Goal: Answer question/provide support: Share knowledge or assist other users

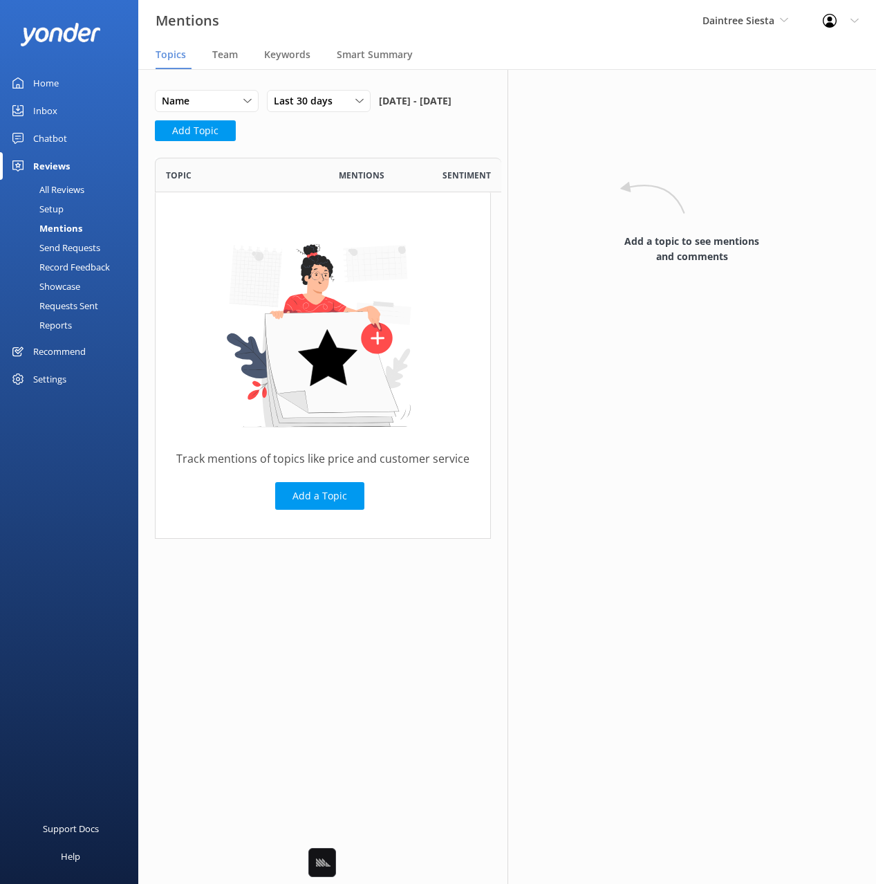
click at [723, 30] on div "Daintree Siesta Black Cat Cruises [GEOGRAPHIC_DATA] [GEOGRAPHIC_DATA] [GEOGRAPH…" at bounding box center [745, 20] width 120 height 41
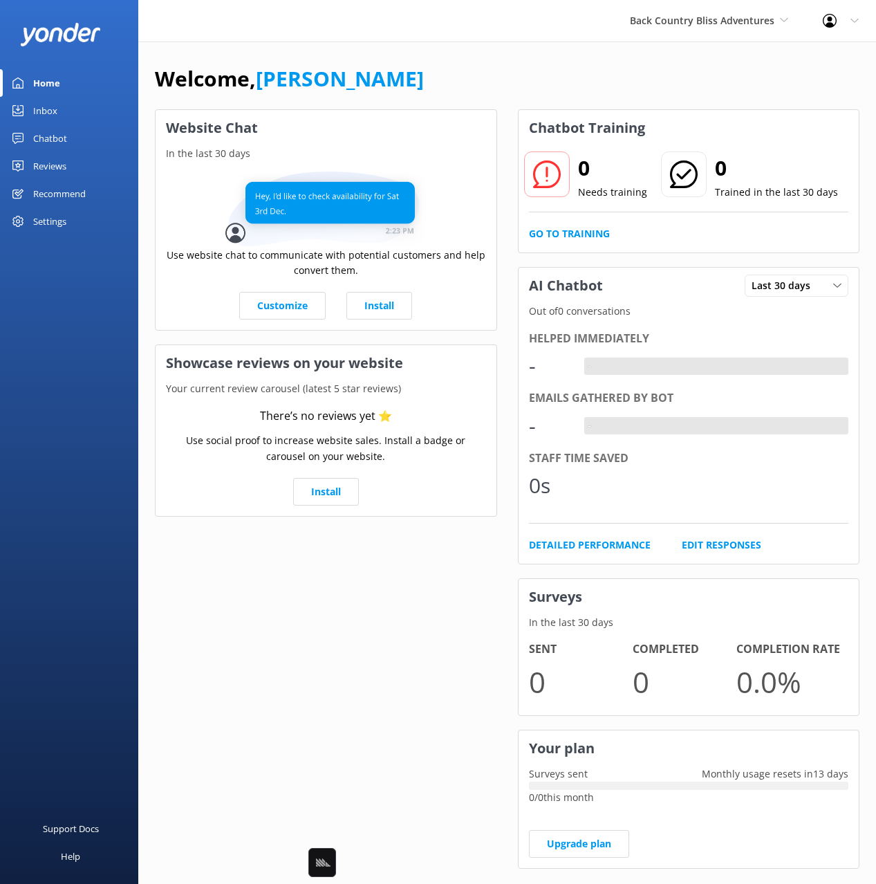
drag, startPoint x: 44, startPoint y: 136, endPoint x: 125, endPoint y: 144, distance: 81.3
click at [44, 136] on div "Chatbot" at bounding box center [50, 138] width 34 height 28
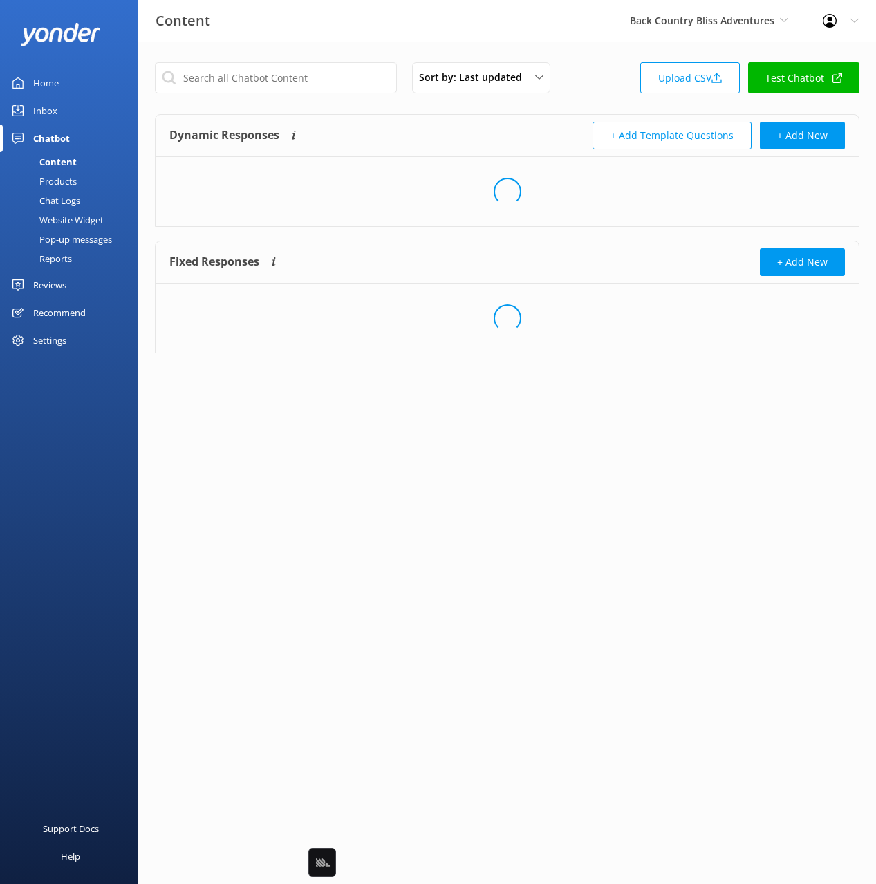
click at [587, 108] on div "Sort by: Last updated Title Last updated Upload CSV Test Chatbot Dynamic Respon…" at bounding box center [507, 217] width 738 height 353
click at [671, 89] on link "Upload CSV" at bounding box center [690, 77] width 100 height 31
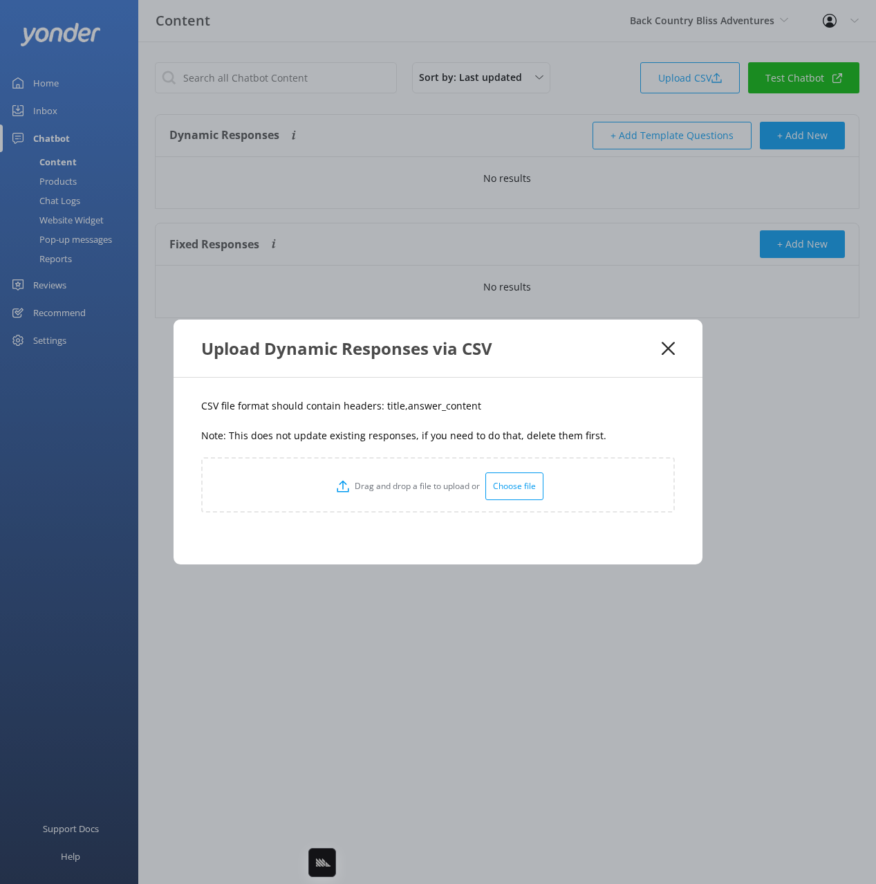
click at [388, 405] on p "CSV file format should contain headers: title,answer_content" at bounding box center [438, 405] width 474 height 15
copy p "title"
drag, startPoint x: 432, startPoint y: 409, endPoint x: 402, endPoint y: 410, distance: 29.8
click at [402, 410] on p "CSV file format should contain headers: title,answer_content" at bounding box center [438, 405] width 474 height 15
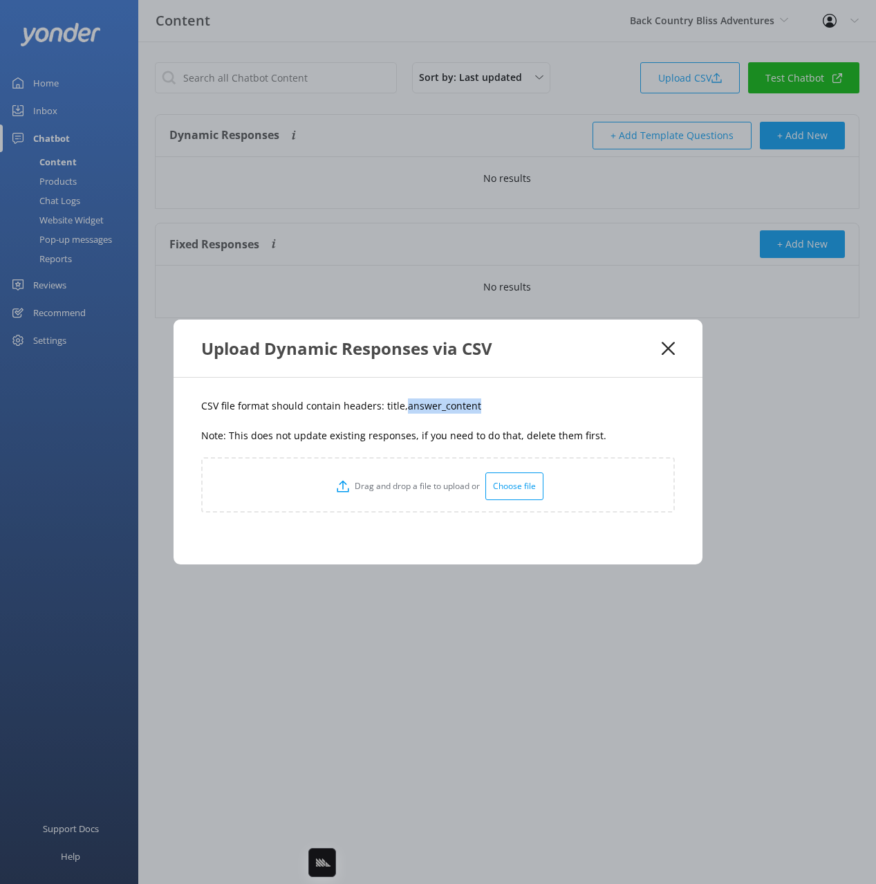
copy p "answer_content"
click at [516, 420] on div "CSV file format should contain headers: title,answer_content Note: This does no…" at bounding box center [438, 471] width 529 height 187
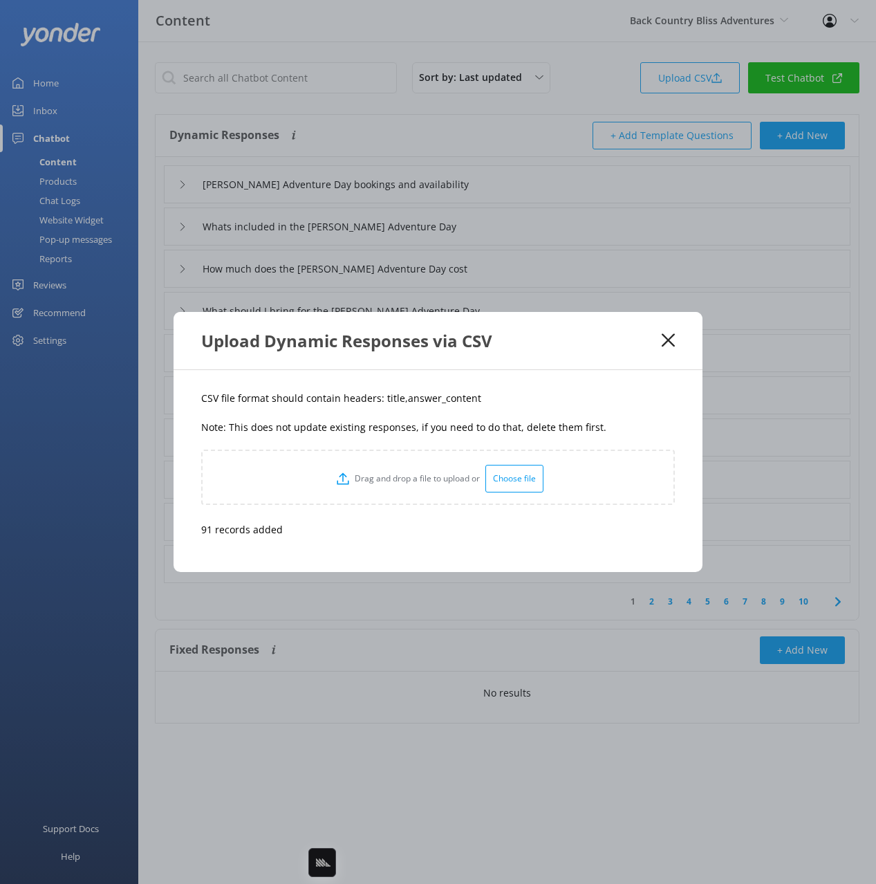
click at [660, 334] on div "Upload Dynamic Responses via CSV" at bounding box center [431, 340] width 460 height 23
click at [674, 339] on icon at bounding box center [668, 340] width 13 height 14
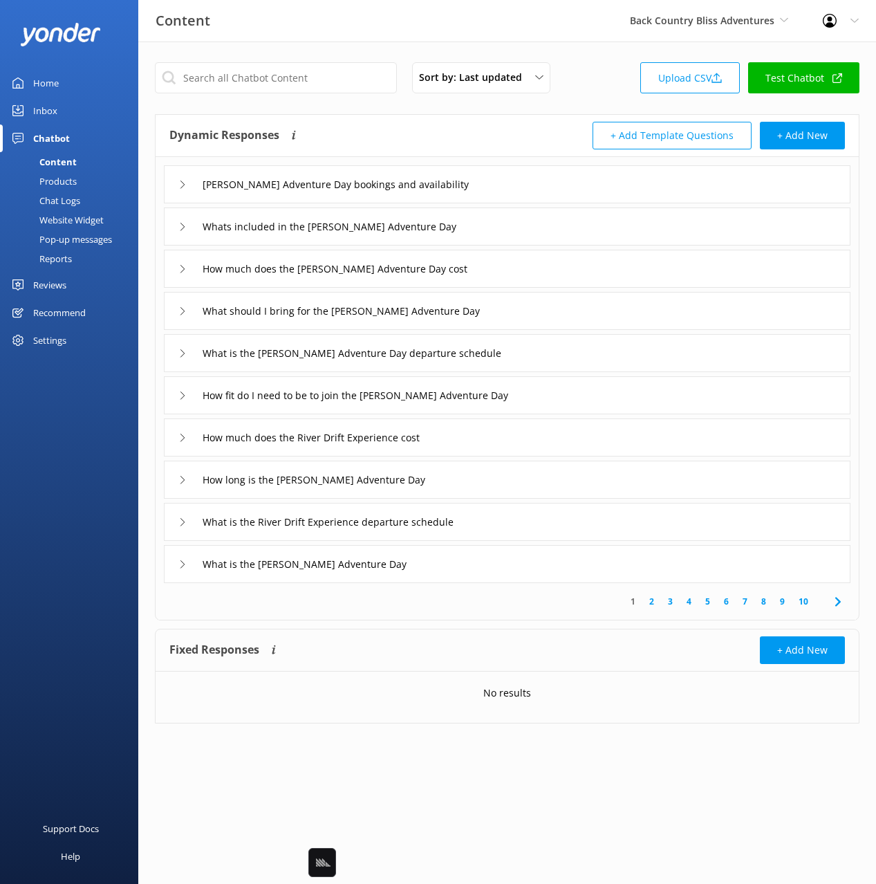
drag, startPoint x: 127, startPoint y: 366, endPoint x: 100, endPoint y: 344, distance: 33.9
click at [123, 363] on div "Home Inbox Chatbot Content Products Chat Logs Website Widget Pop-up messages Re…" at bounding box center [69, 221] width 138 height 442
click at [73, 337] on div "Settings" at bounding box center [69, 340] width 138 height 28
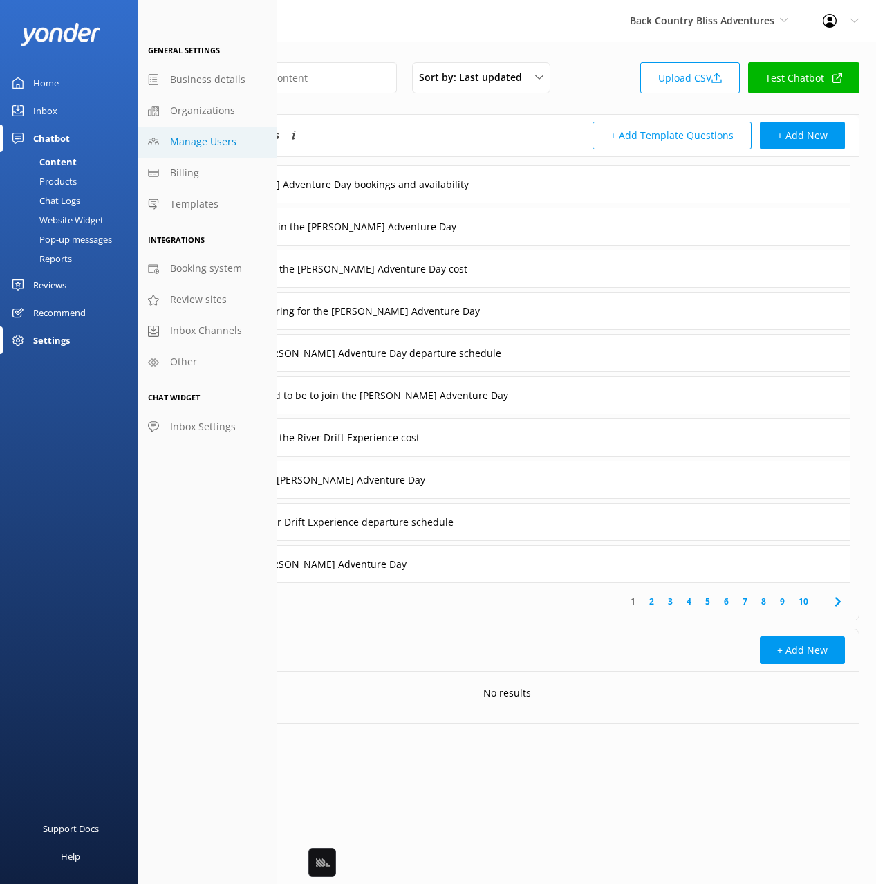
click at [230, 145] on span "Manage Users" at bounding box center [203, 141] width 66 height 15
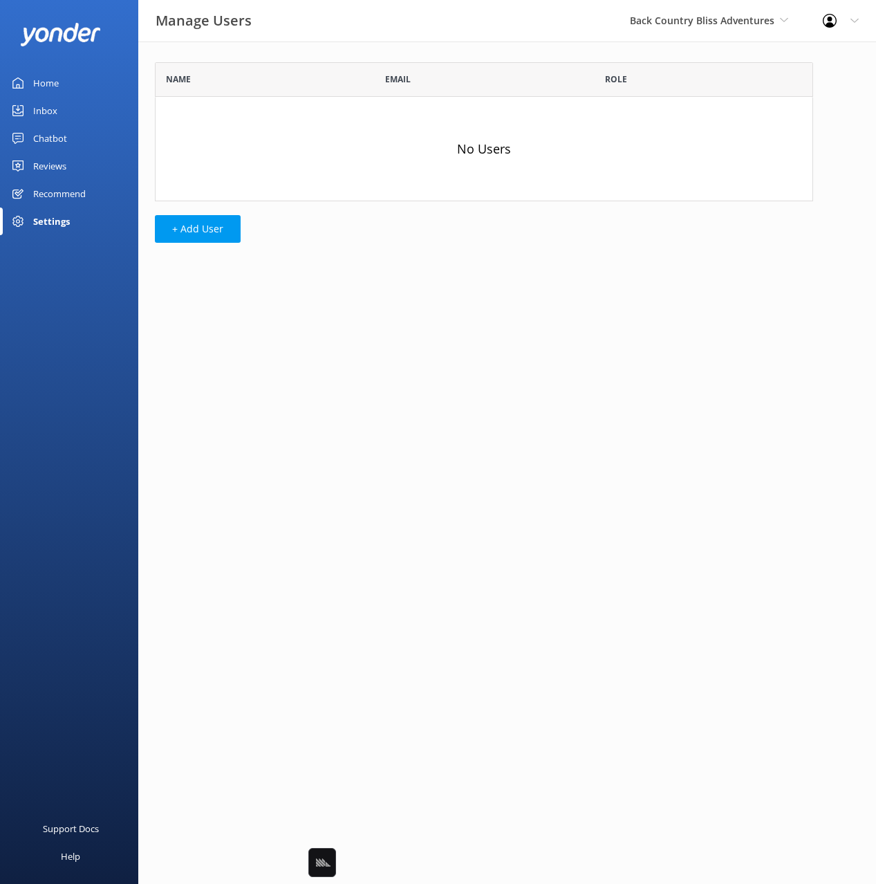
scroll to position [139, 658]
click at [326, 64] on div "Name" at bounding box center [265, 79] width 219 height 35
click at [215, 227] on button "+ Add User" at bounding box center [198, 229] width 86 height 28
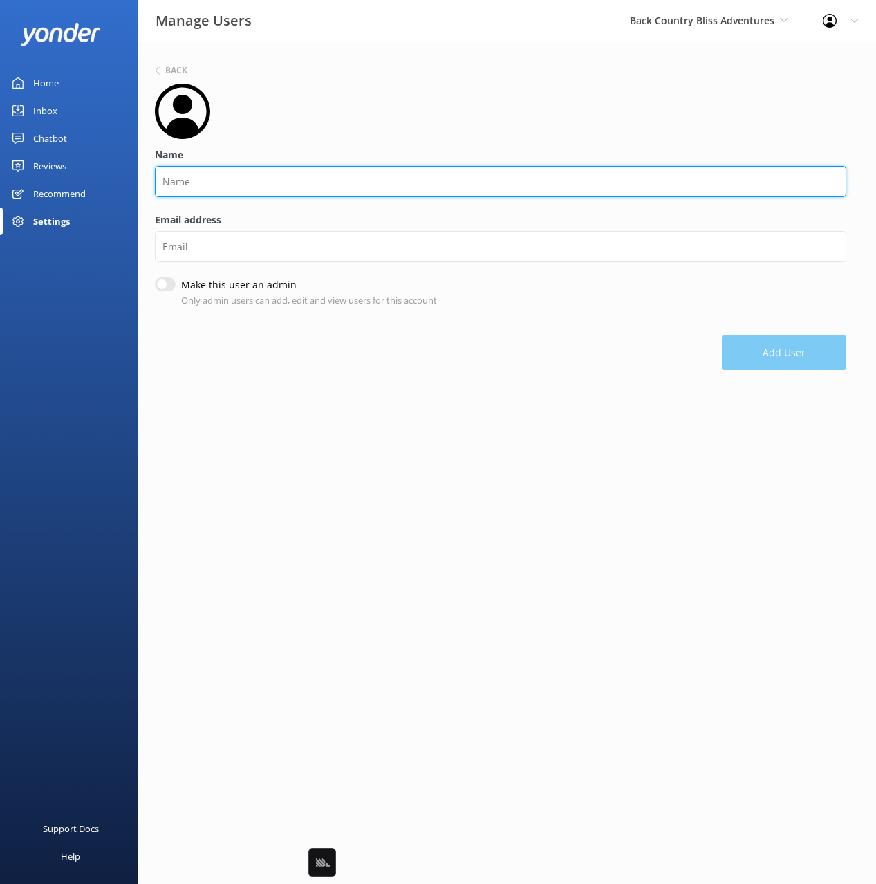
click at [228, 187] on input "Name" at bounding box center [500, 181] width 691 height 31
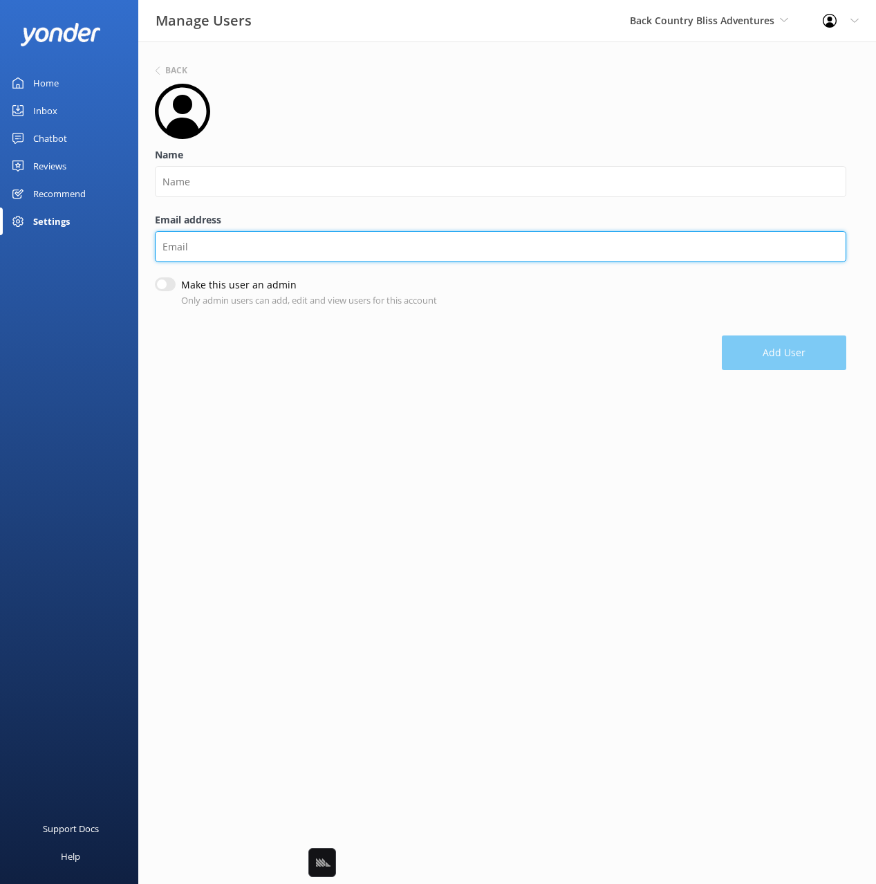
click at [198, 240] on div "Email address" at bounding box center [500, 244] width 691 height 65
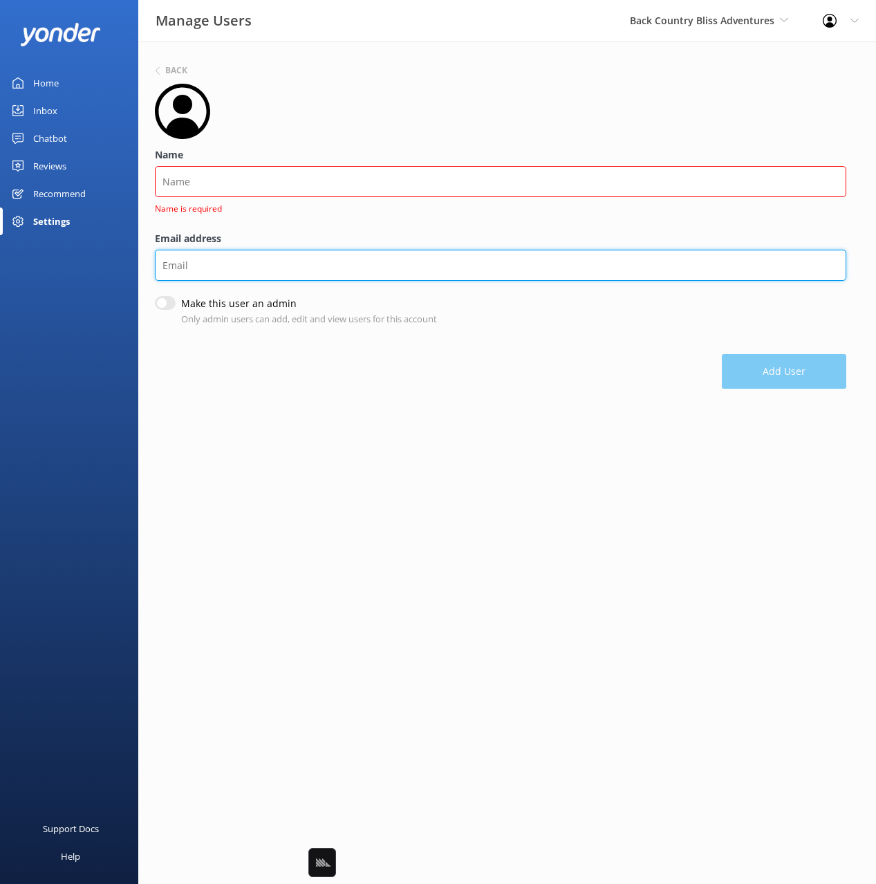
paste input "jason@backcountrybliss.com.au"
type input "jason@backcountrybliss.com.au"
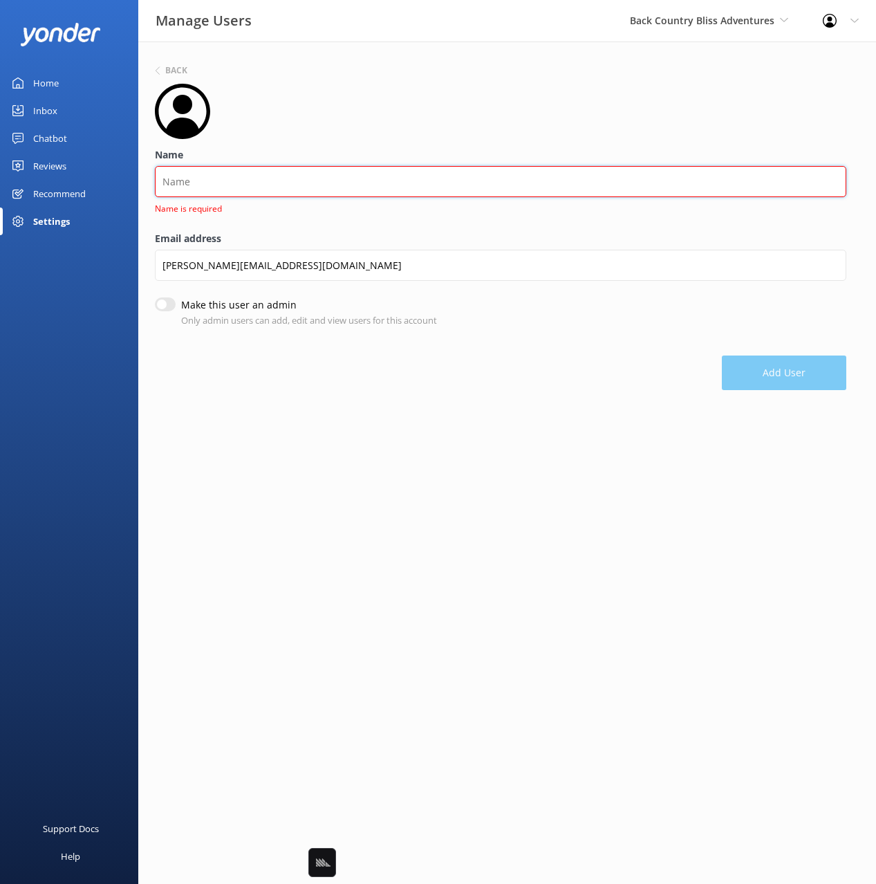
click at [207, 174] on input "Name" at bounding box center [500, 181] width 691 height 31
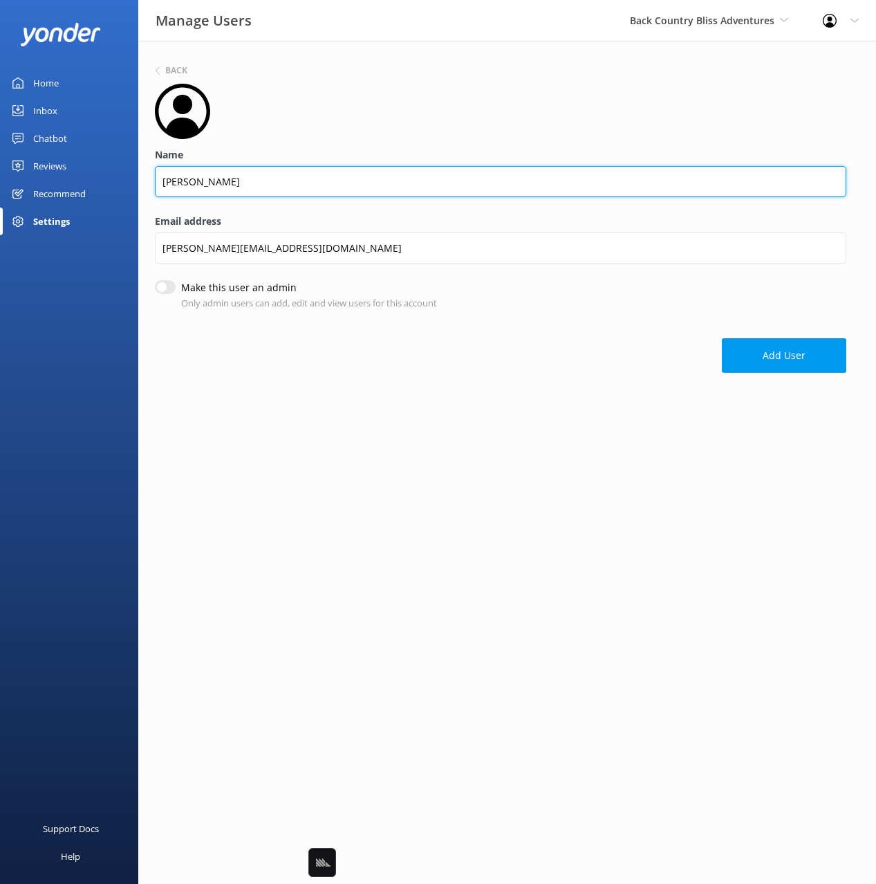
type input "Jason"
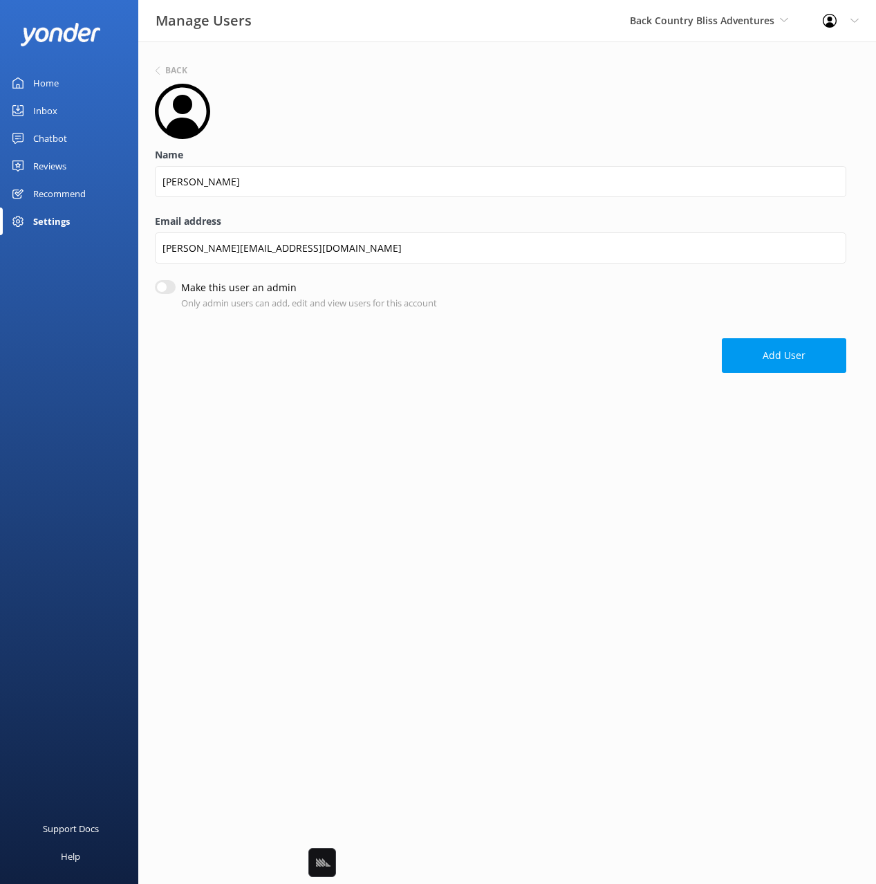
drag, startPoint x: 167, startPoint y: 284, endPoint x: 342, endPoint y: 317, distance: 177.9
click at [167, 284] on input "Make this user an admin" at bounding box center [165, 287] width 21 height 14
checkbox input "true"
click at [838, 353] on button "Add User" at bounding box center [784, 355] width 124 height 35
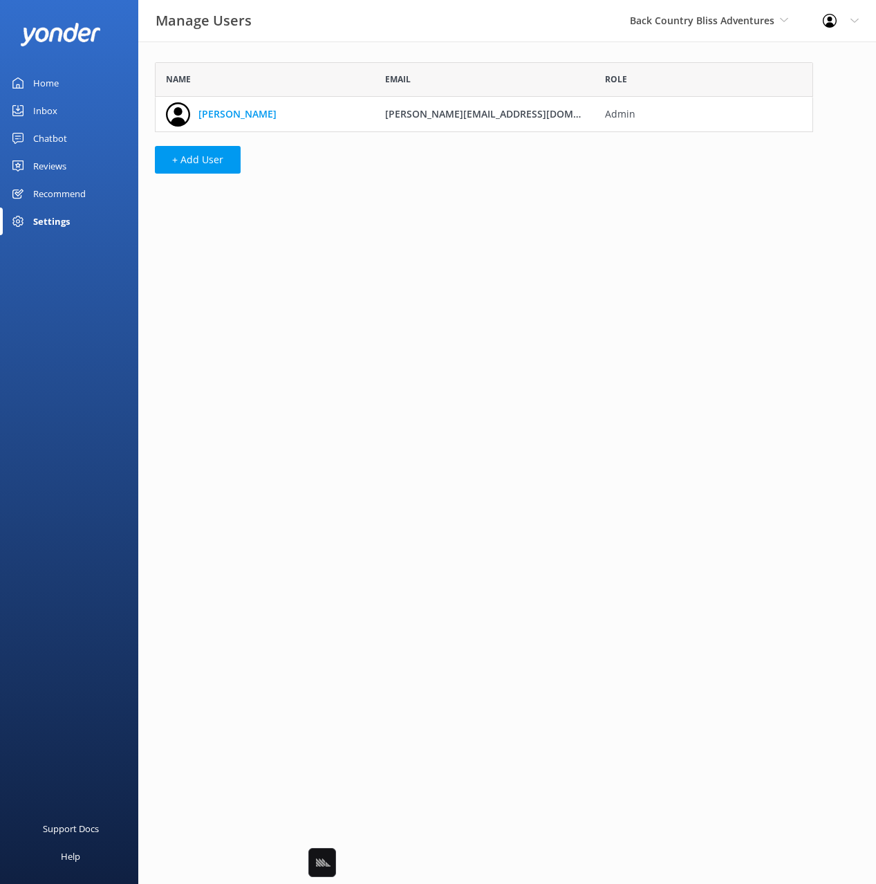
scroll to position [70, 658]
click at [60, 214] on div "Settings" at bounding box center [51, 221] width 37 height 28
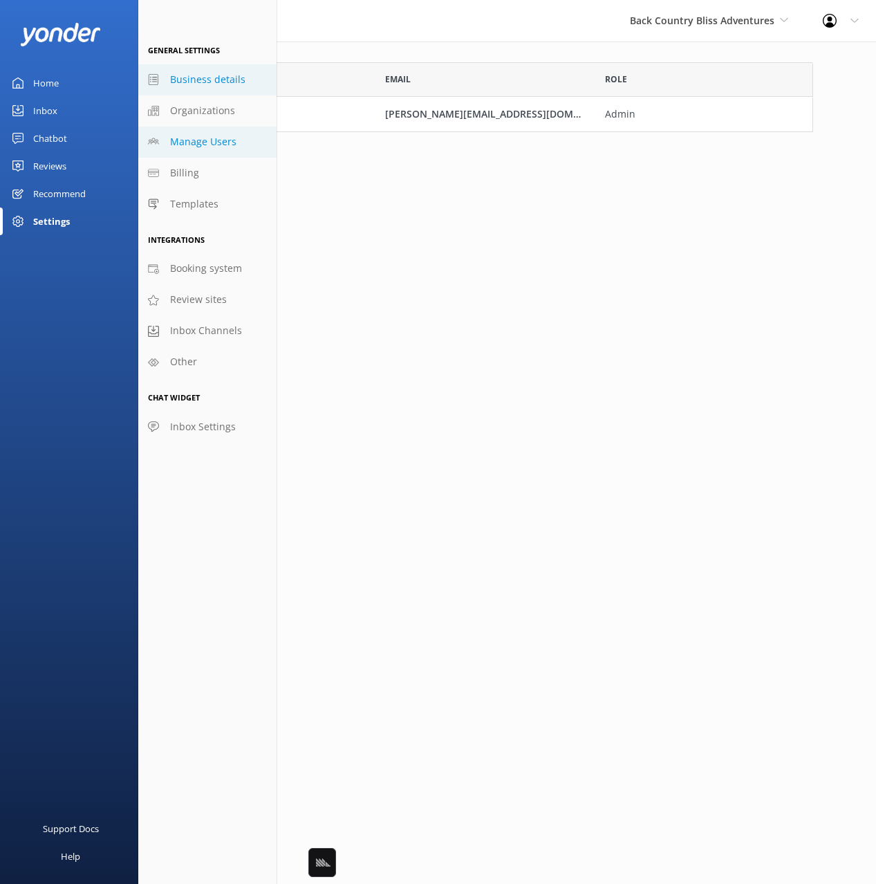
click at [203, 86] on span "Business details" at bounding box center [207, 79] width 75 height 15
select select "Australia/Brisbane"
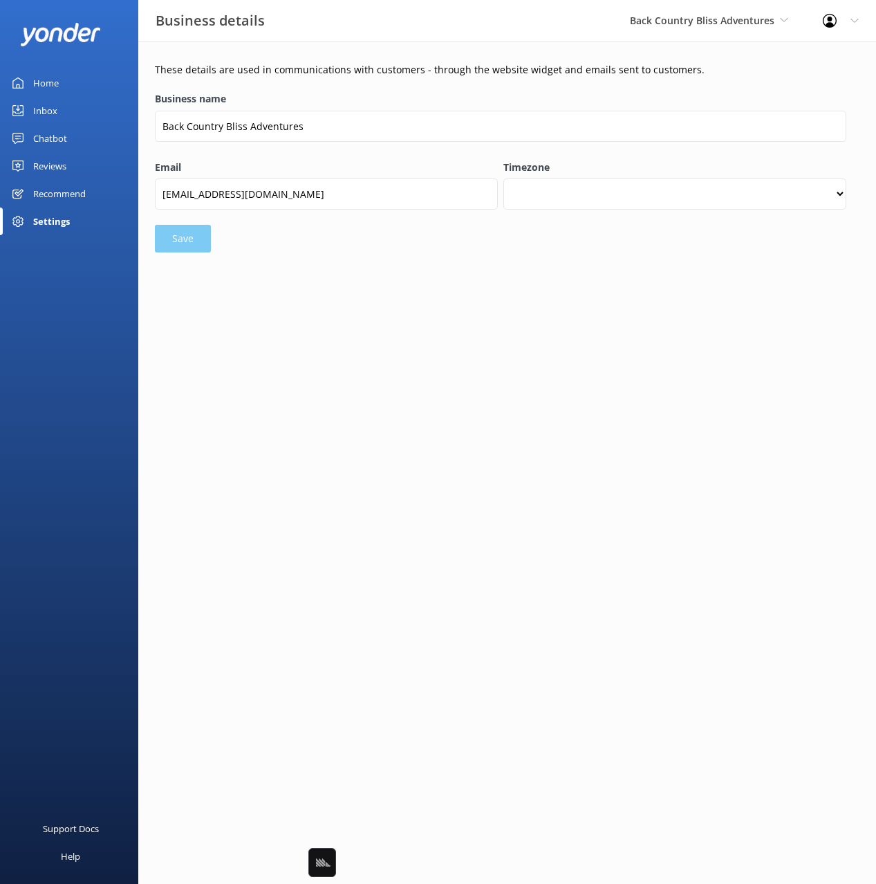
click at [44, 136] on div "Chatbot" at bounding box center [50, 138] width 34 height 28
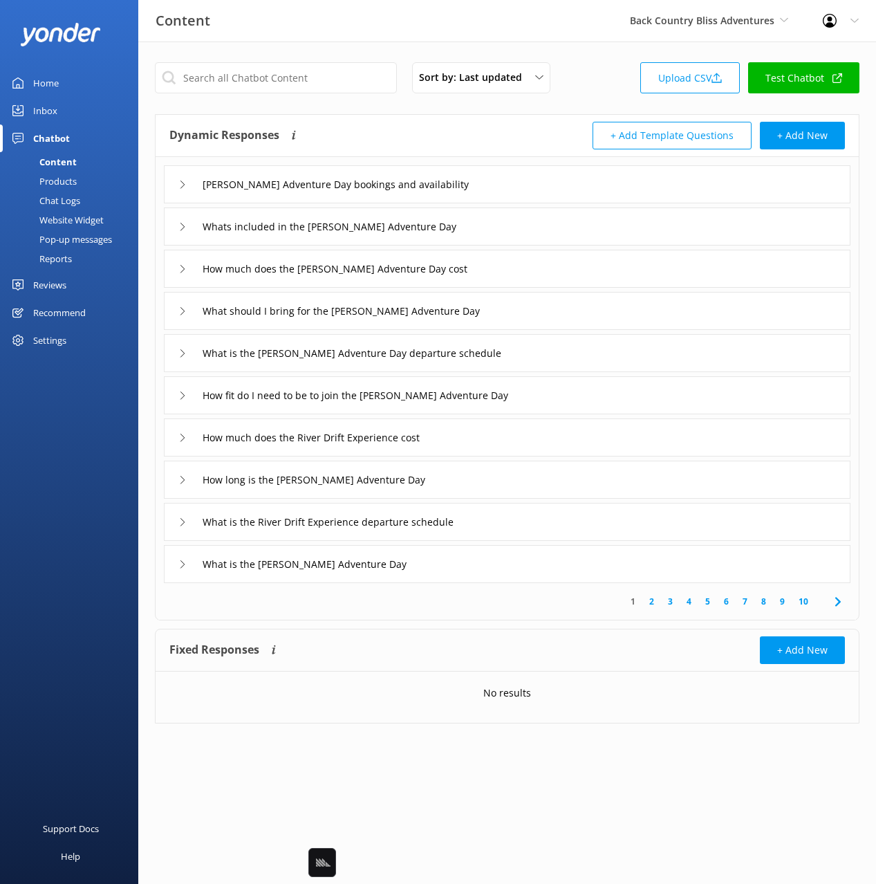
drag, startPoint x: 480, startPoint y: 132, endPoint x: 446, endPoint y: 136, distance: 34.1
click at [480, 132] on div "Dynamic Responses Dynamic responses rely on the Large Language Model to create …" at bounding box center [338, 136] width 338 height 28
click at [406, 135] on div "Dynamic Responses Dynamic responses rely on the Large Language Model to create …" at bounding box center [338, 136] width 338 height 28
click at [550, 193] on div "Mossman Gorge Adventure Day bookings and availability" at bounding box center [507, 184] width 687 height 38
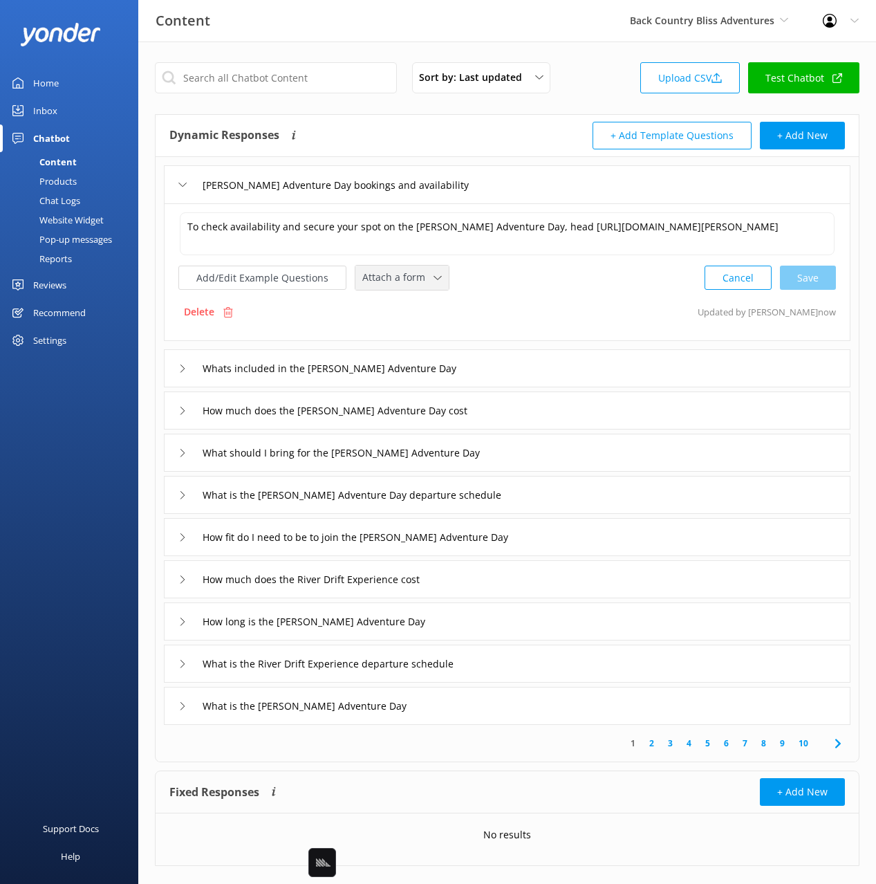
click at [391, 279] on span "Attach a form" at bounding box center [397, 277] width 71 height 15
click at [390, 331] on div "Check availability" at bounding box center [397, 335] width 68 height 14
click at [542, 358] on div "Whats included in the Mossman Gorge Adventure Day" at bounding box center [507, 367] width 687 height 38
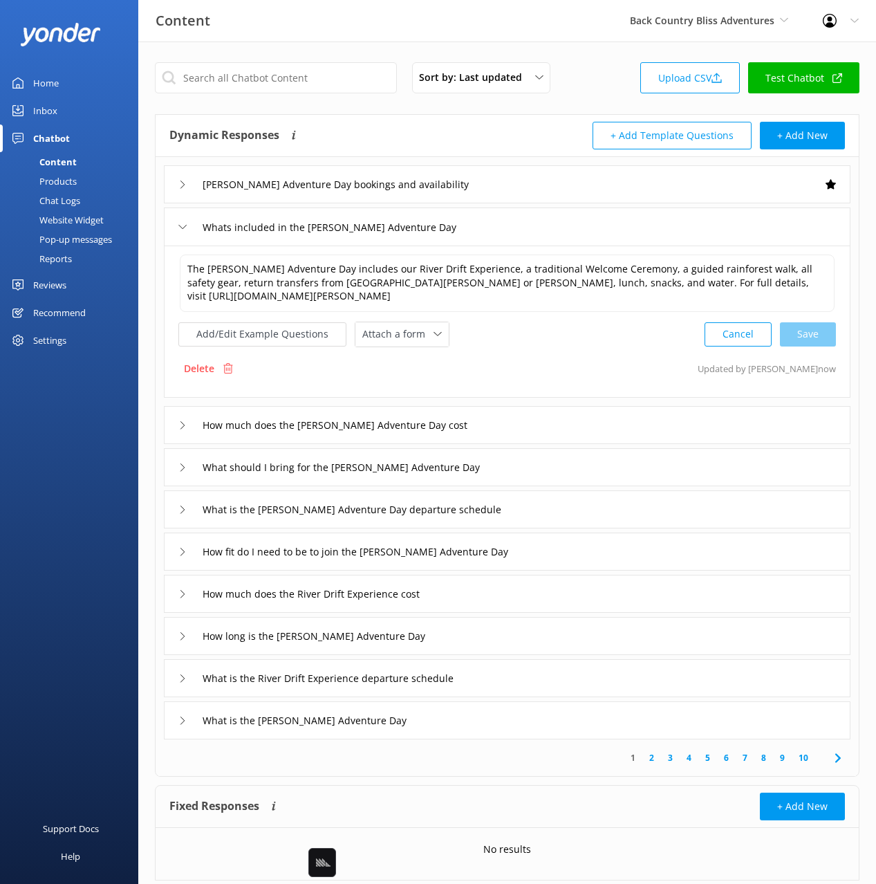
click at [434, 315] on div "The Mossman Gorge Adventure Day includes our River Drift Experience, a traditio…" at bounding box center [507, 300] width 658 height 94
drag, startPoint x: 425, startPoint y: 335, endPoint x: 420, endPoint y: 380, distance: 45.1
click at [425, 335] on span "Attach a form" at bounding box center [397, 333] width 71 height 15
click at [420, 382] on link "Check availability" at bounding box center [417, 392] width 123 height 28
click at [508, 425] on div "How much does the Mossman Gorge Adventure Day cost" at bounding box center [507, 423] width 687 height 38
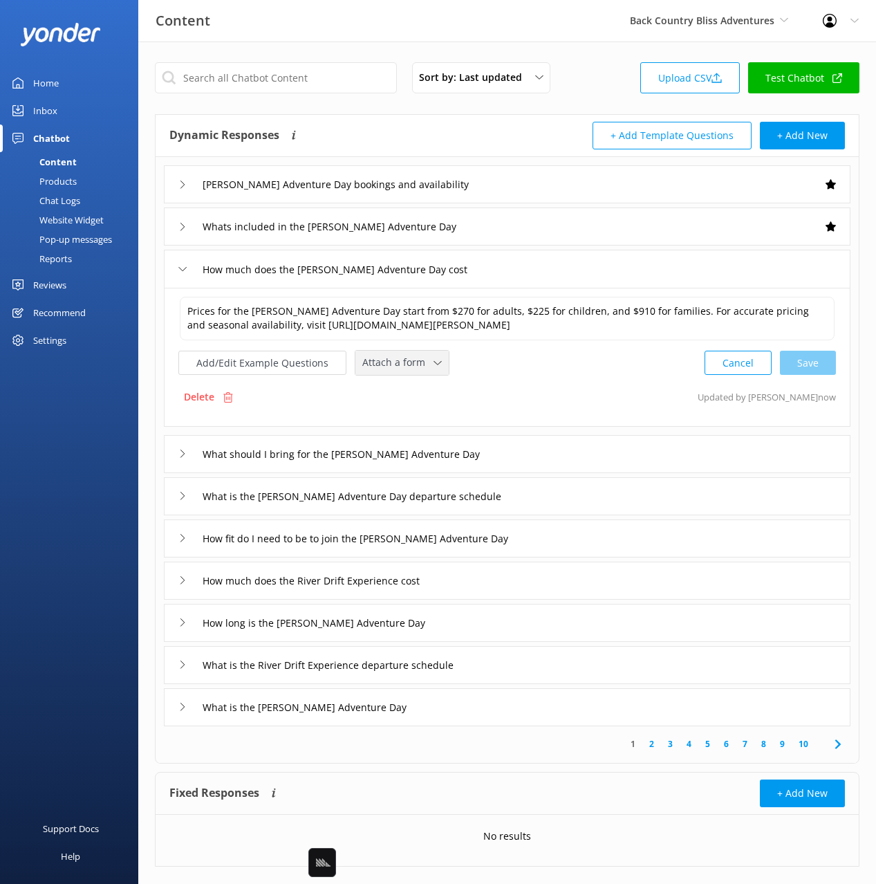
click at [406, 369] on span "Attach a form" at bounding box center [397, 362] width 71 height 15
click at [418, 421] on div "Check availability" at bounding box center [397, 420] width 68 height 14
click at [542, 495] on div "What is the Mossman Gorge Adventure Day departure schedule" at bounding box center [507, 495] width 687 height 38
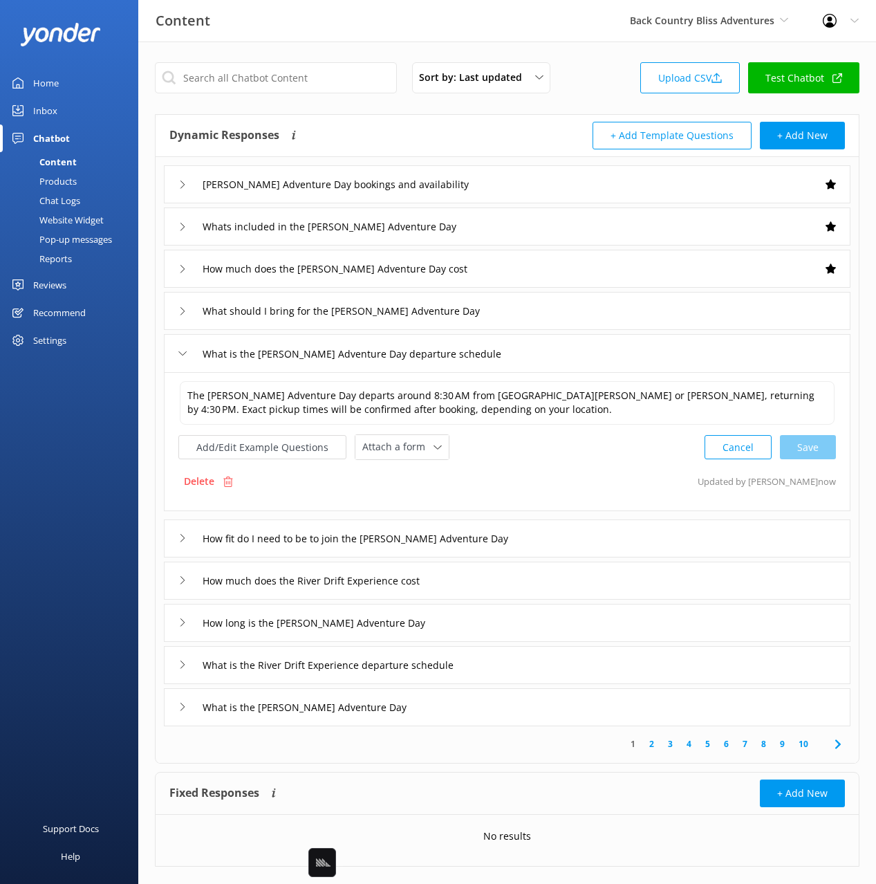
click at [404, 429] on div "The Mossman Gorge Adventure Day departs around 8:30 AM from Port Douglas or Mos…" at bounding box center [507, 420] width 658 height 80
drag, startPoint x: 404, startPoint y: 441, endPoint x: 406, endPoint y: 458, distance: 17.3
click at [404, 442] on span "Attach a form" at bounding box center [397, 446] width 71 height 15
click at [418, 513] on link "Check availability" at bounding box center [417, 505] width 123 height 28
click at [465, 587] on div "How much does the River Drift Experience cost" at bounding box center [330, 578] width 271 height 21
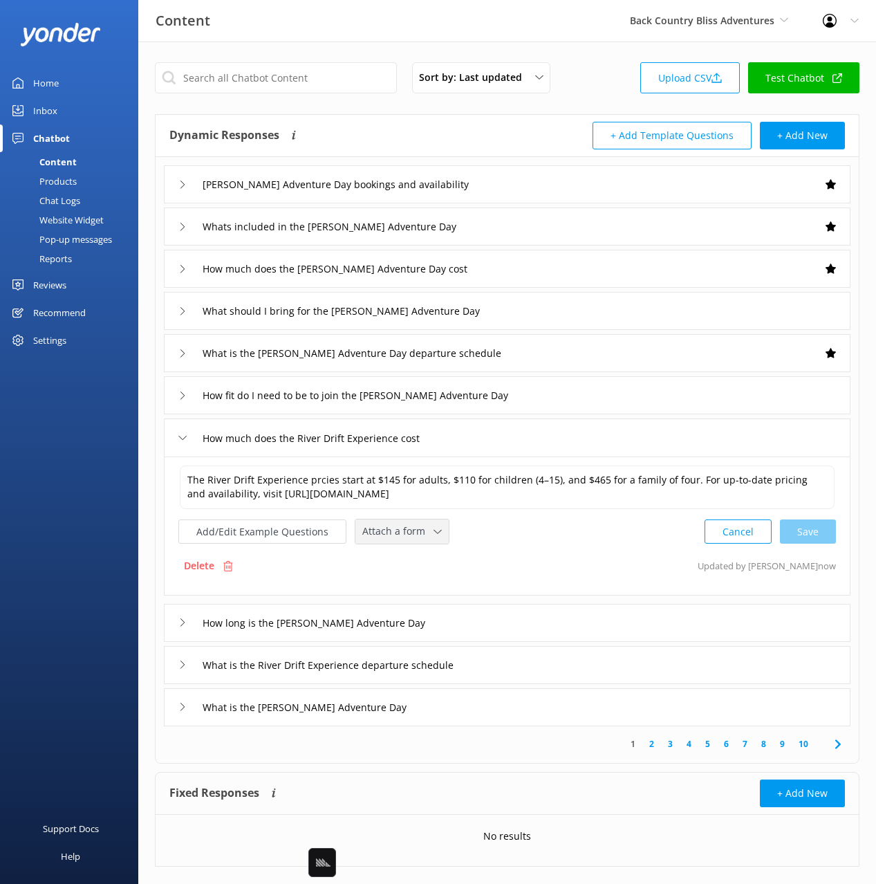
click at [380, 524] on span "Attach a form" at bounding box center [397, 530] width 71 height 15
click at [408, 589] on div "Check availability" at bounding box center [397, 589] width 68 height 14
click at [496, 195] on input "What is the River Drift Experience departure schedule" at bounding box center [350, 184] width 310 height 21
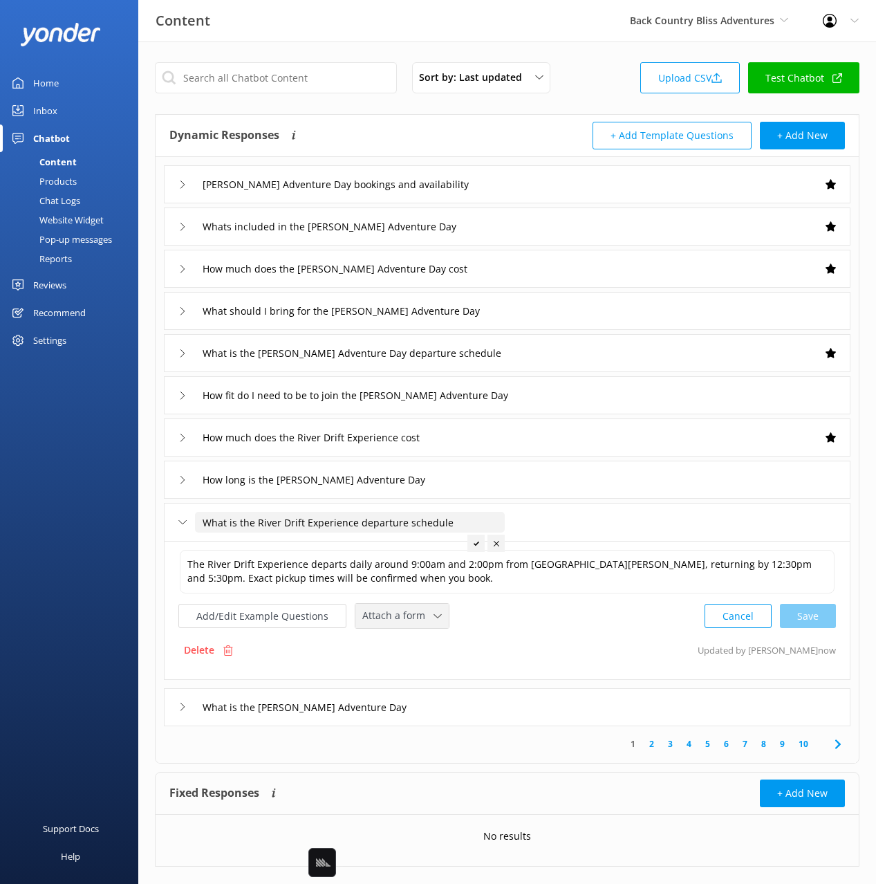
click at [394, 613] on span "Attach a form" at bounding box center [397, 615] width 71 height 15
click at [404, 671] on div "Check availability" at bounding box center [397, 674] width 68 height 14
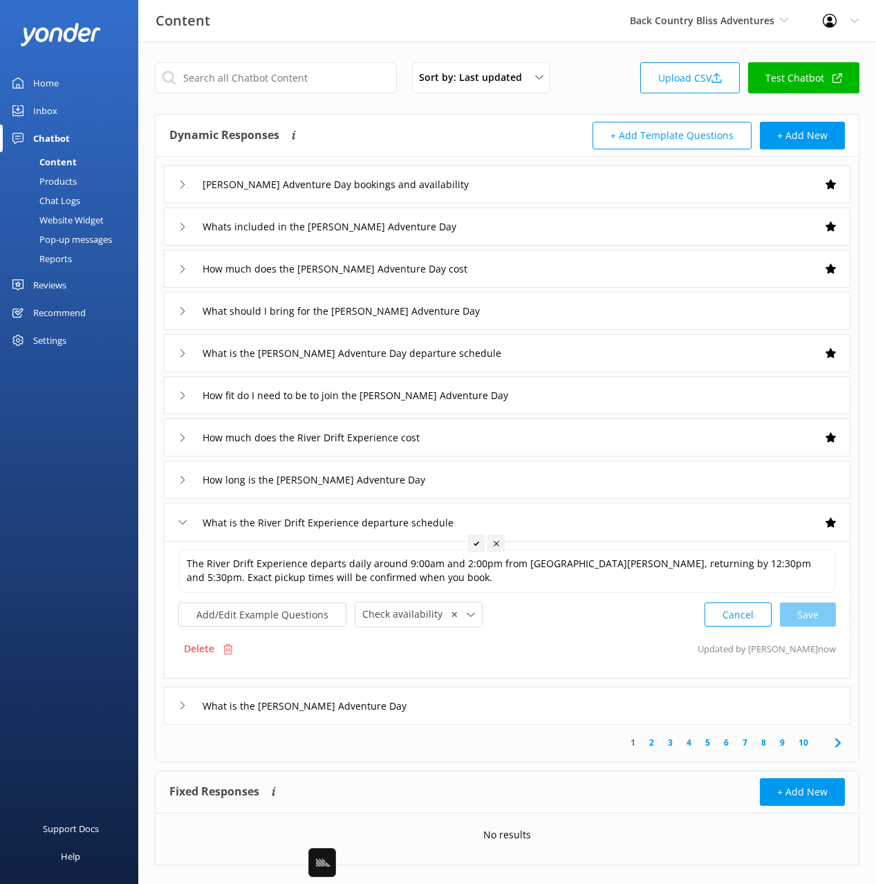
click at [473, 705] on div "What is the Mossman Gorge Adventure Day" at bounding box center [507, 706] width 687 height 38
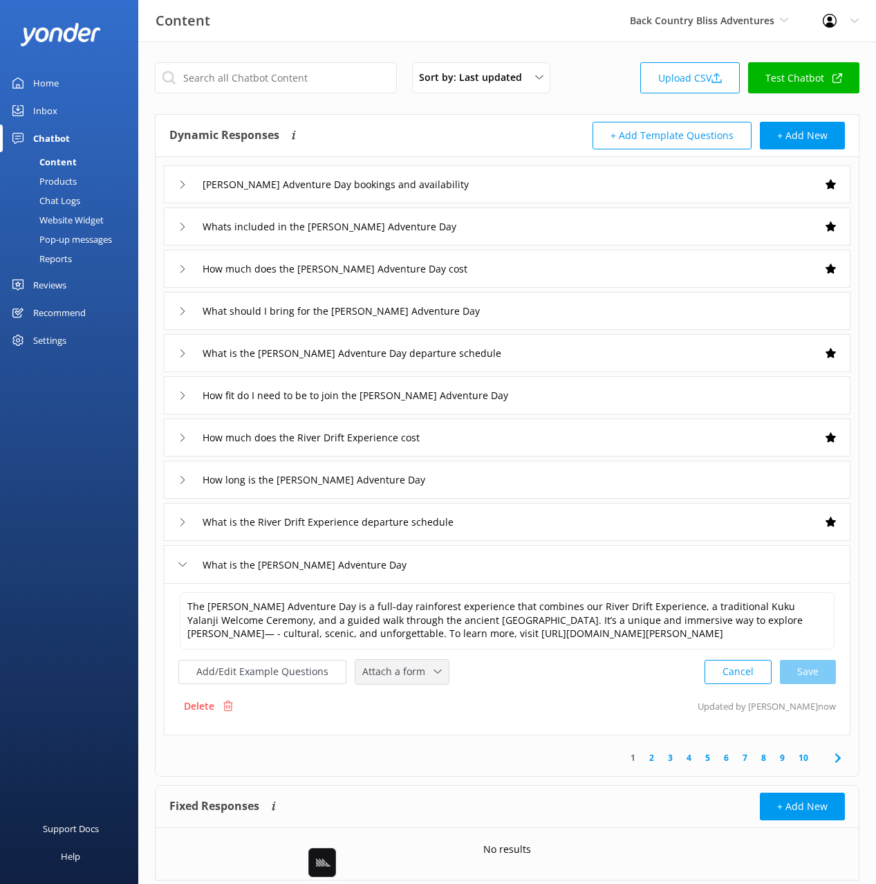
drag, startPoint x: 390, startPoint y: 662, endPoint x: 409, endPoint y: 709, distance: 50.8
click at [390, 663] on div "Attach a form" at bounding box center [402, 671] width 86 height 17
click at [421, 730] on div "Check availability" at bounding box center [397, 729] width 68 height 14
click at [652, 758] on link "2" at bounding box center [651, 755] width 19 height 13
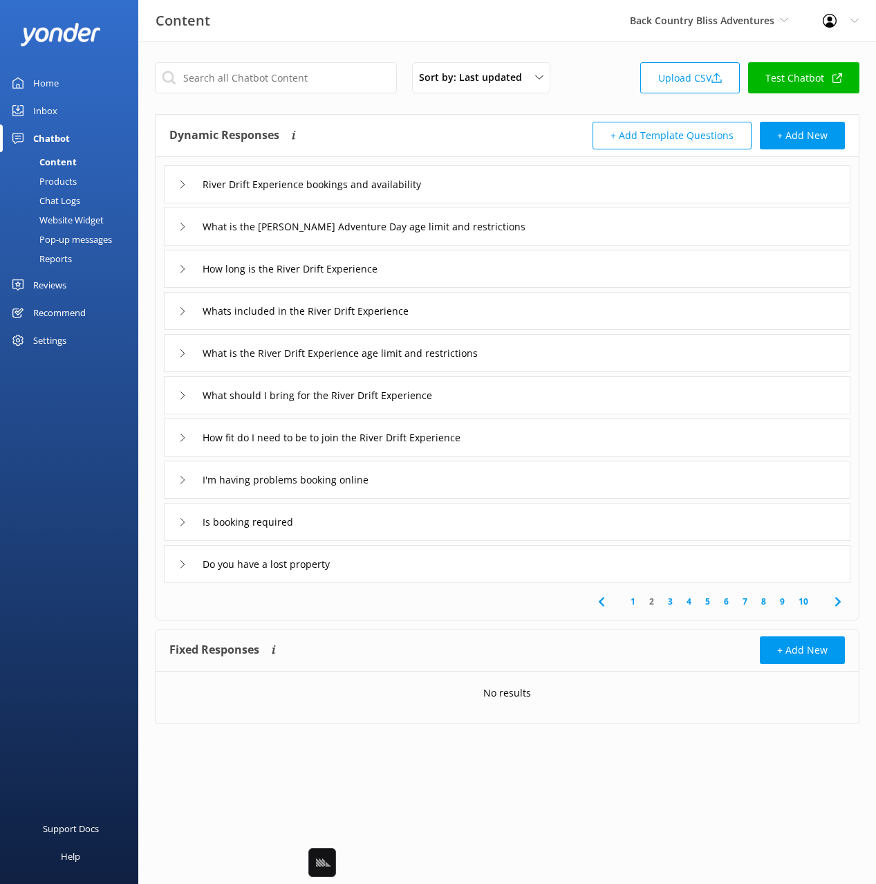
click at [477, 187] on div "River Drift Experience bookings and availability" at bounding box center [507, 184] width 687 height 38
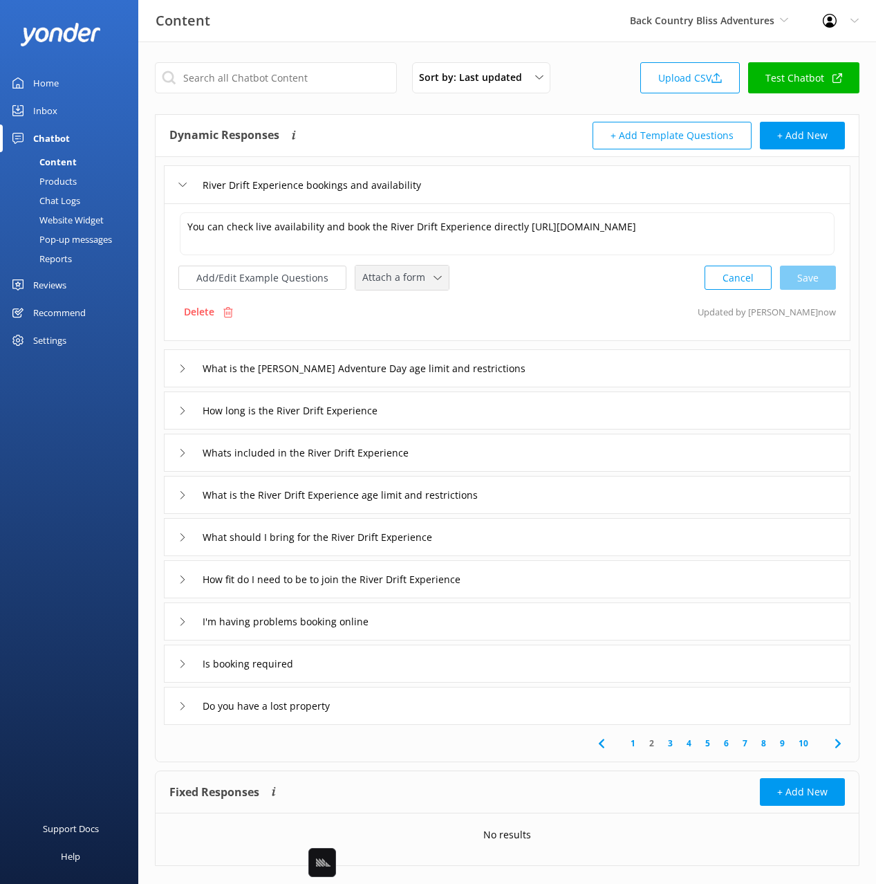
click at [393, 270] on span "Attach a form" at bounding box center [397, 277] width 71 height 15
click at [415, 333] on div "Check availability" at bounding box center [397, 335] width 68 height 14
click at [459, 195] on input "Whats included in the River Drift Experience" at bounding box center [336, 184] width 282 height 21
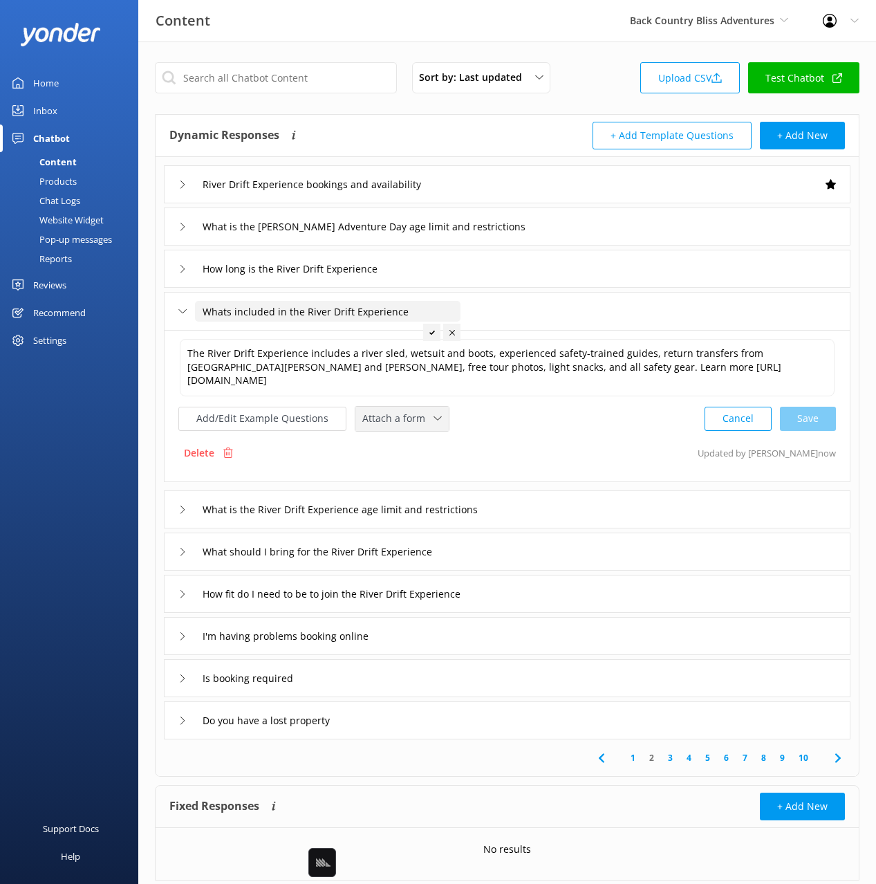
click at [420, 411] on span "Attach a form" at bounding box center [397, 418] width 71 height 15
click at [429, 462] on link "Check availability" at bounding box center [417, 476] width 123 height 28
click at [457, 628] on div "I'm having problems booking online" at bounding box center [507, 634] width 687 height 38
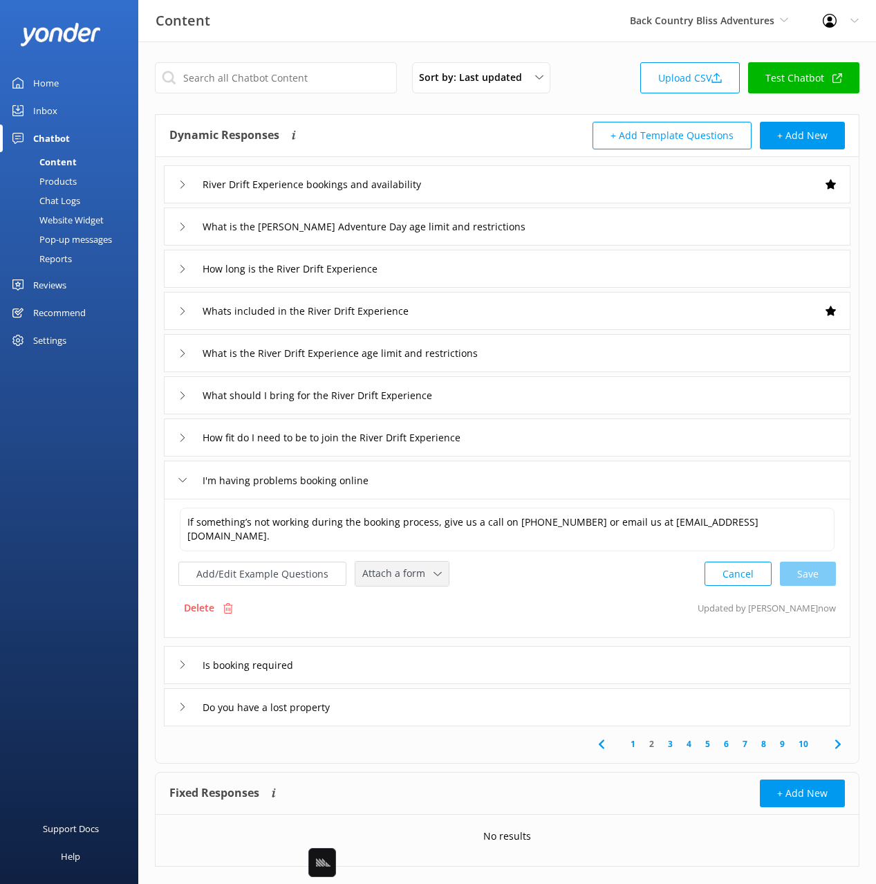
click at [380, 572] on span "Attach a form" at bounding box center [397, 573] width 71 height 15
click at [413, 596] on div "Leave contact details" at bounding box center [405, 603] width 84 height 14
click at [415, 658] on div "Is booking required" at bounding box center [507, 663] width 687 height 38
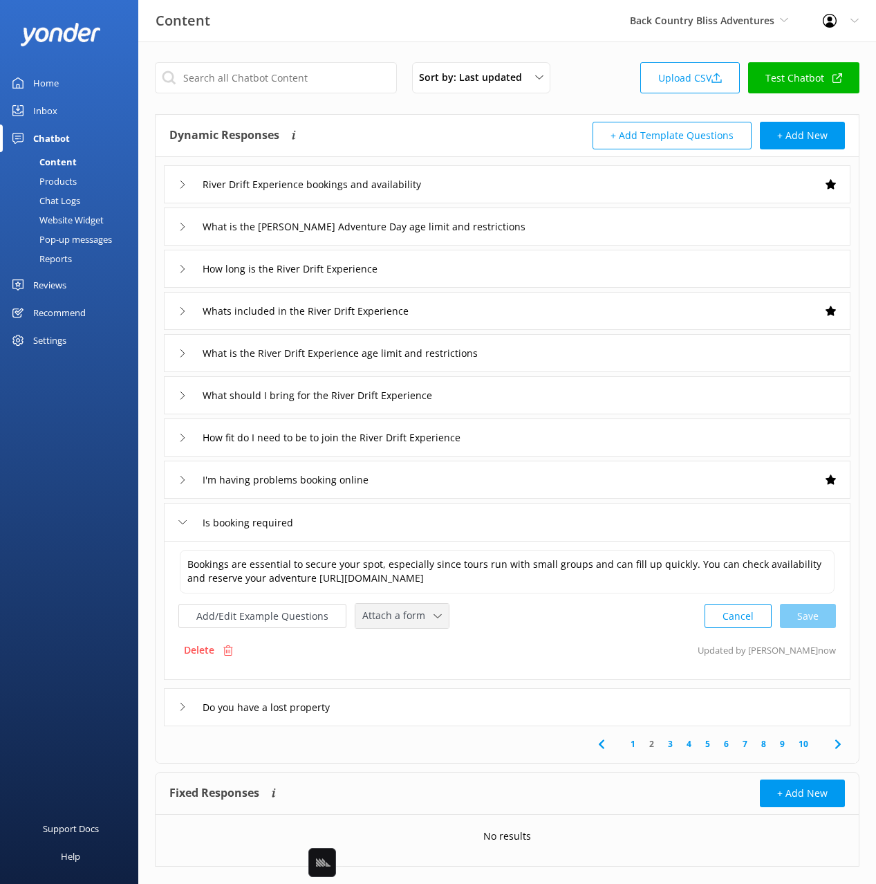
drag, startPoint x: 392, startPoint y: 616, endPoint x: 394, endPoint y: 637, distance: 20.8
click at [392, 616] on span "Attach a form" at bounding box center [397, 615] width 71 height 15
click at [400, 673] on div "Check availability" at bounding box center [397, 674] width 68 height 14
click at [446, 706] on div "Do you have a lost property" at bounding box center [507, 706] width 687 height 38
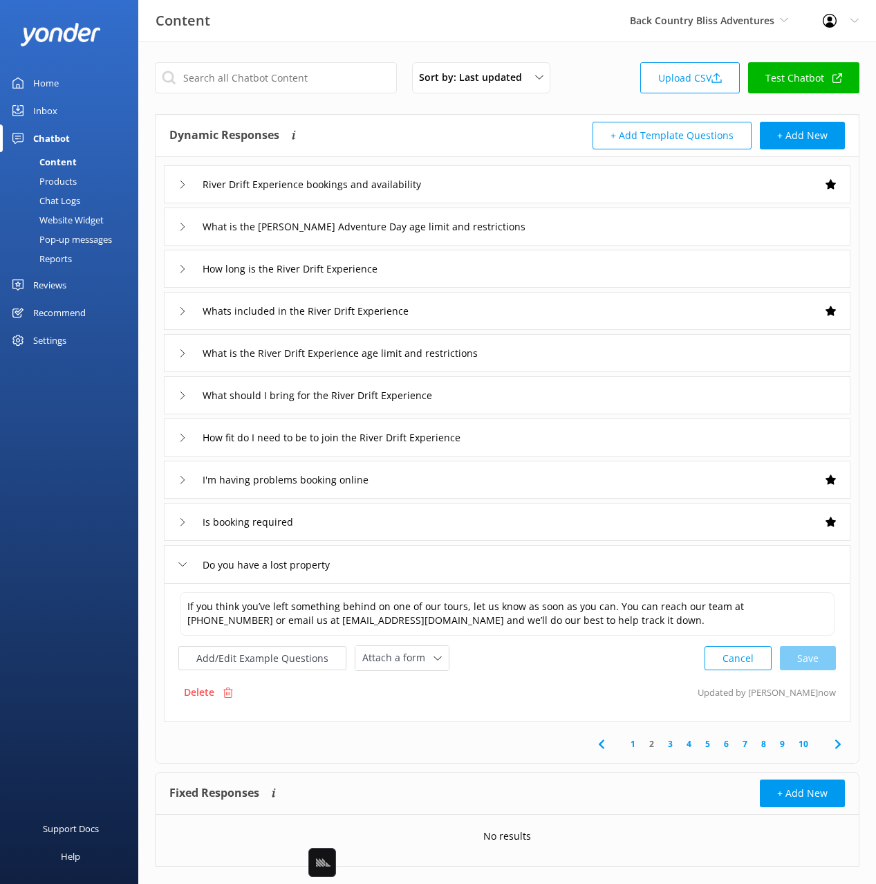
click at [376, 671] on div "If you think you’ve left something behind on one of our tours, let us know as s…" at bounding box center [507, 652] width 687 height 139
drag, startPoint x: 384, startPoint y: 664, endPoint x: 390, endPoint y: 677, distance: 13.6
click at [384, 664] on span "Attach a form" at bounding box center [397, 657] width 71 height 15
click at [398, 687] on div "Leave contact details" at bounding box center [405, 687] width 84 height 14
click at [676, 745] on link "3" at bounding box center [670, 742] width 19 height 13
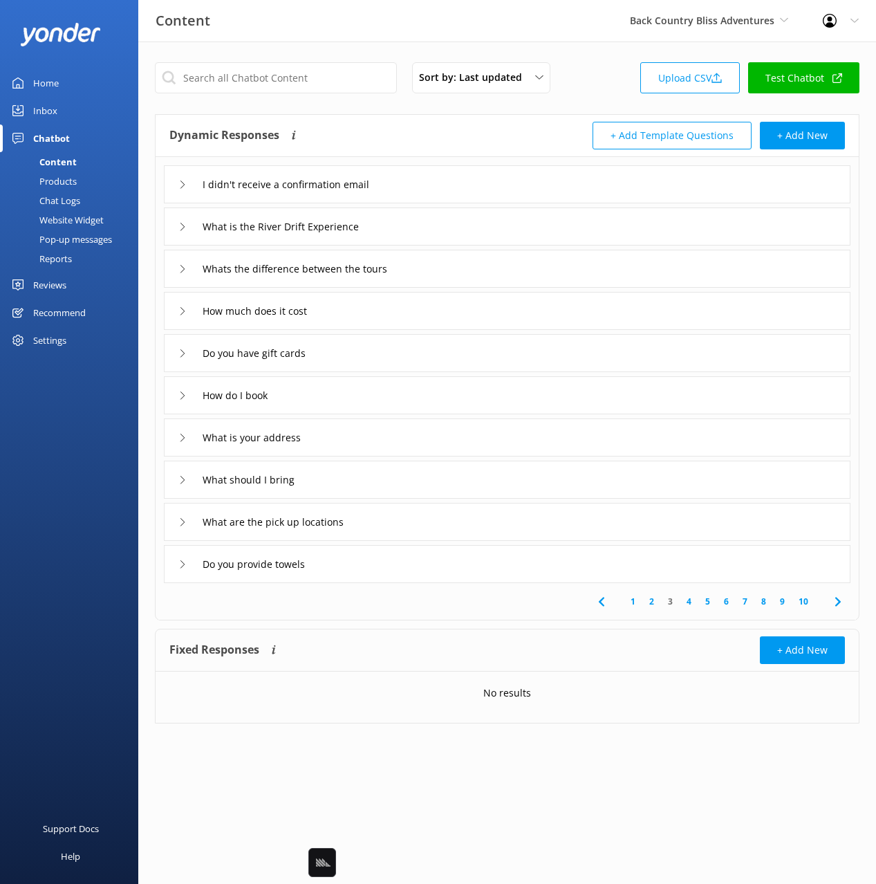
click at [447, 182] on div "I didn't receive a confirmation email" at bounding box center [507, 184] width 687 height 38
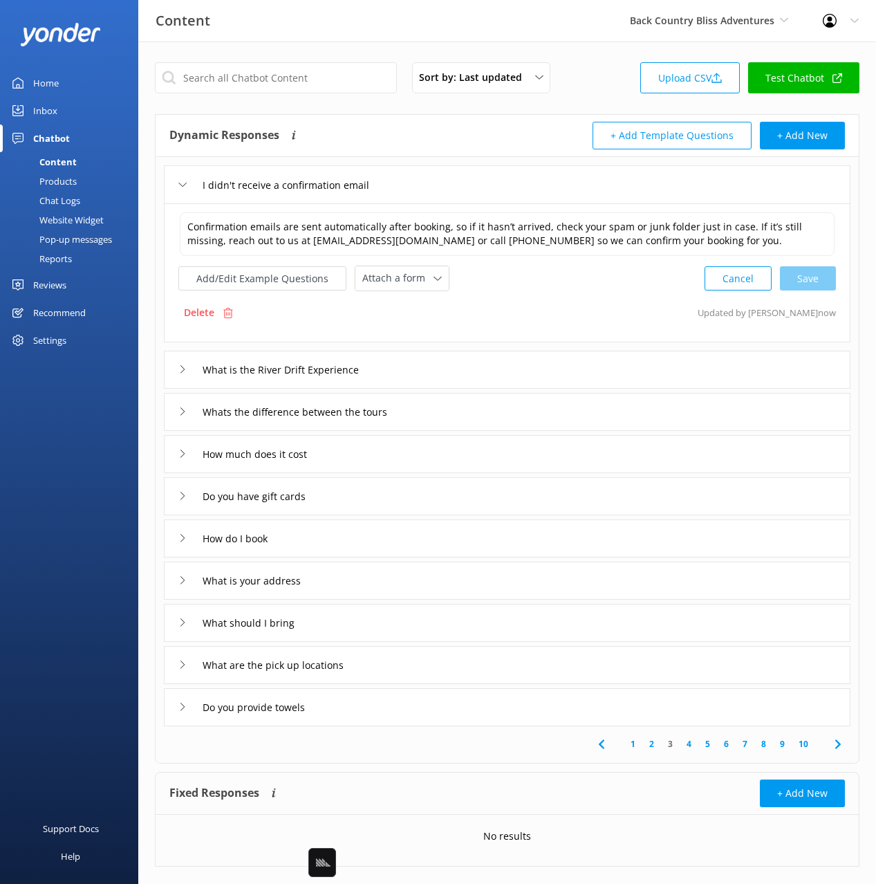
click at [375, 290] on div "Add/Edit Example Questions Attach a form Leave contact details Check availabili…" at bounding box center [313, 279] width 271 height 26
click at [409, 281] on span "Attach a form" at bounding box center [397, 277] width 71 height 15
click at [411, 301] on div "Leave contact details" at bounding box center [405, 308] width 84 height 14
click at [464, 368] on div "What is the River Drift Experience" at bounding box center [507, 368] width 687 height 38
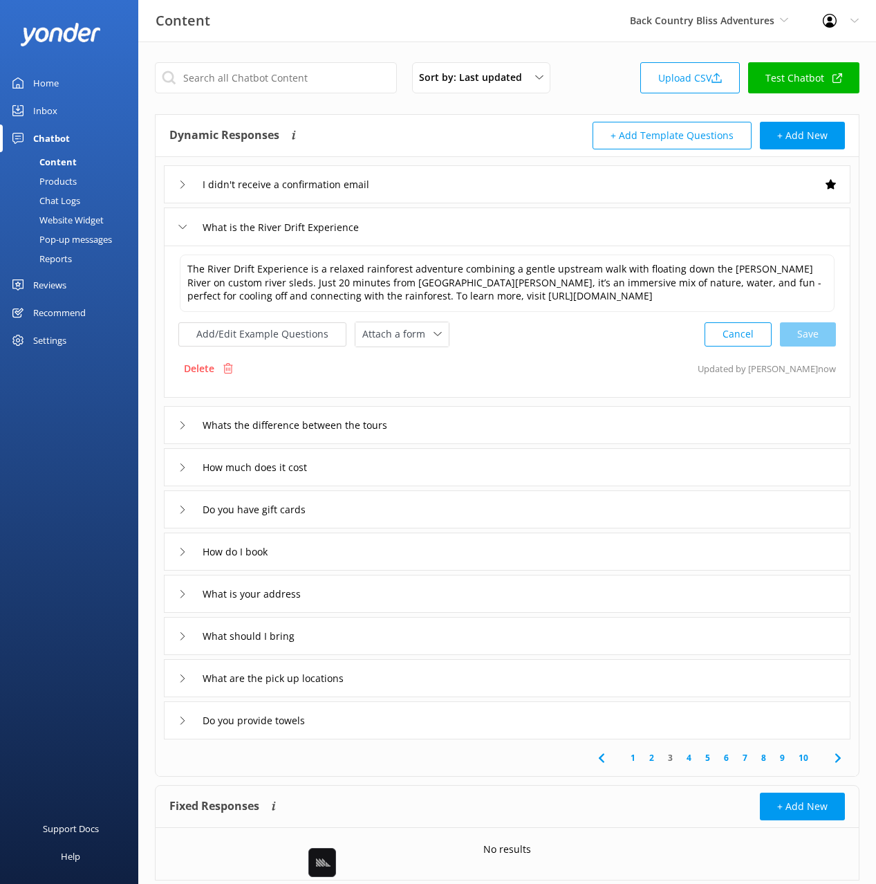
click at [398, 320] on div "The River Drift Experience is a relaxed rainforest adventure combining a gentle…" at bounding box center [507, 300] width 658 height 94
click at [399, 344] on div "Attach a form Leave contact details Check availability" at bounding box center [401, 334] width 93 height 24
click at [409, 378] on link "Check availability" at bounding box center [417, 392] width 123 height 28
click at [497, 421] on div "Whats the difference between the tours" at bounding box center [507, 423] width 687 height 38
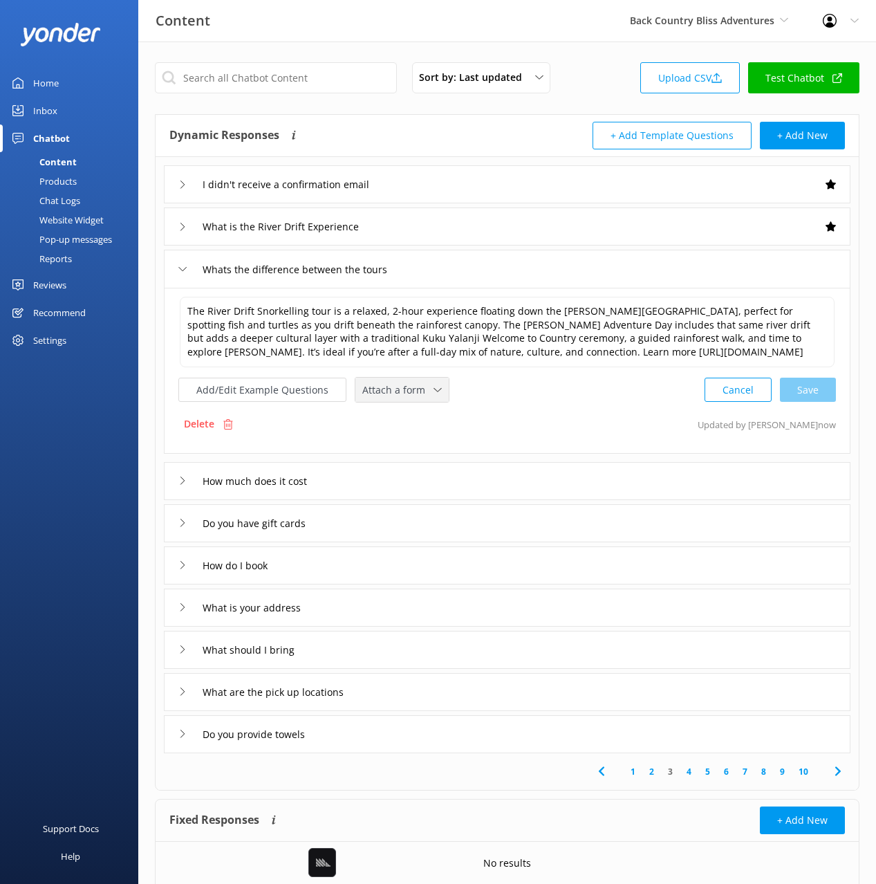
click at [400, 374] on div "The River Drift Snorkelling tour is a relaxed, 2-hour experience floating down …" at bounding box center [507, 348] width 658 height 107
click at [400, 392] on span "Attach a form" at bounding box center [397, 389] width 71 height 15
click at [409, 444] on div "Check availability" at bounding box center [397, 447] width 68 height 14
click at [422, 478] on div "How much does it cost" at bounding box center [507, 479] width 687 height 38
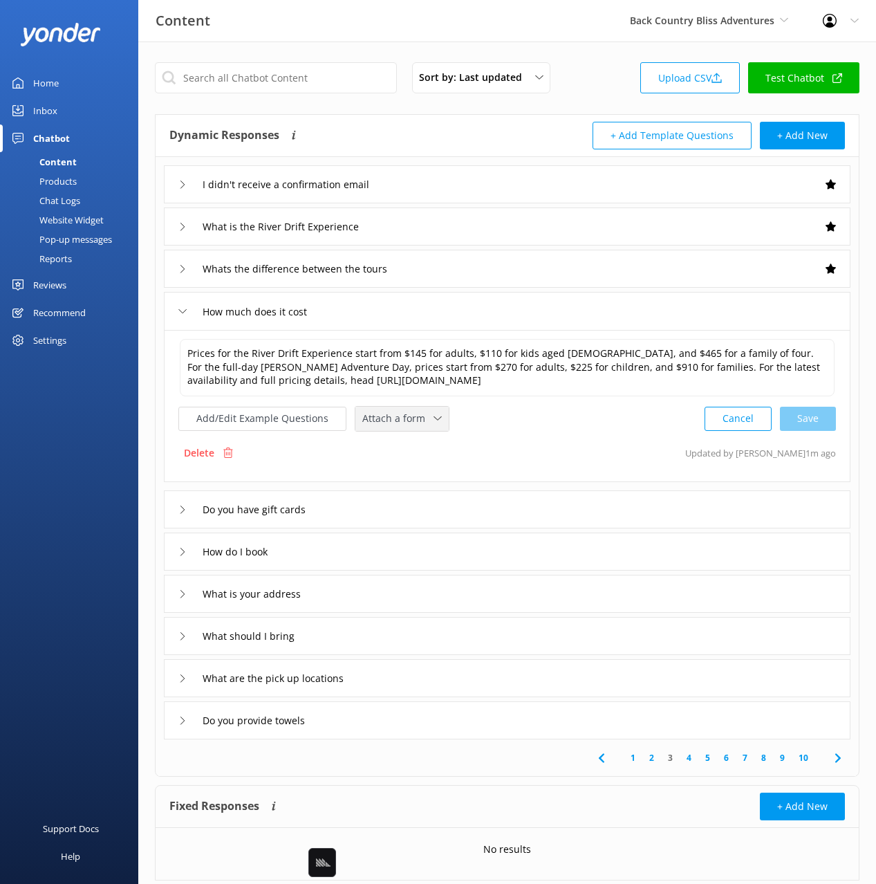
click at [391, 425] on span "Attach a form" at bounding box center [397, 418] width 71 height 15
click at [402, 478] on div "Check availability" at bounding box center [397, 476] width 68 height 14
click at [362, 554] on div "How do I book" at bounding box center [507, 550] width 687 height 38
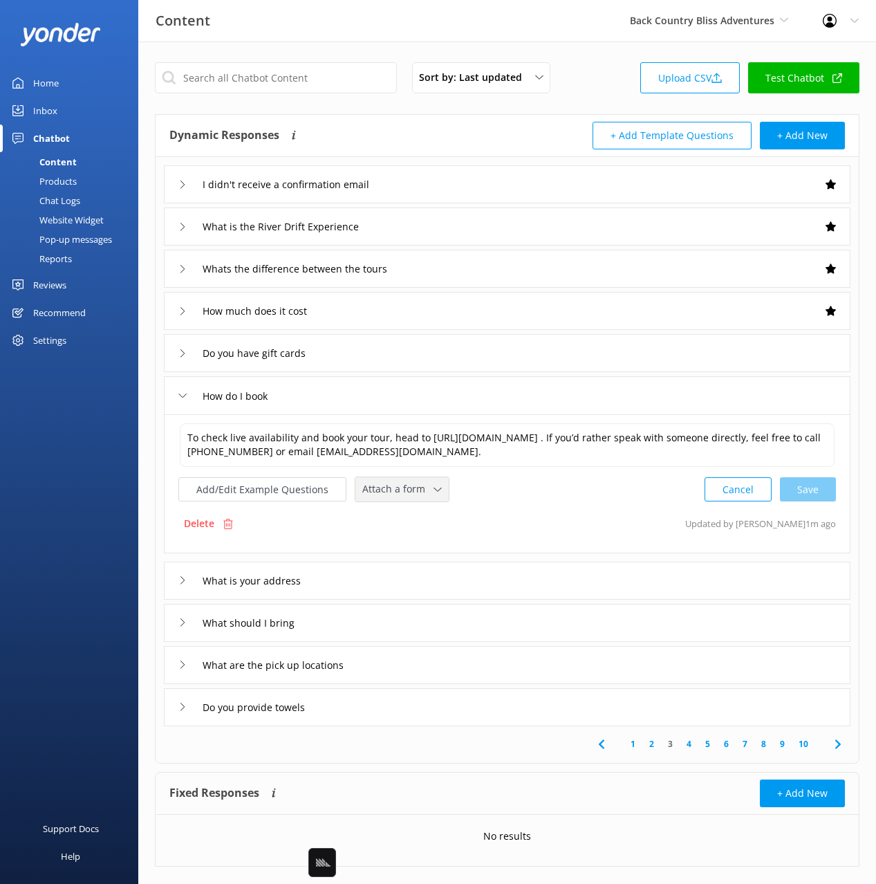
click at [371, 493] on span "Attach a form" at bounding box center [397, 488] width 71 height 15
click at [380, 546] on div "Check availability" at bounding box center [397, 547] width 68 height 14
click at [264, 486] on button "Add/Edit Example Questions" at bounding box center [262, 488] width 168 height 24
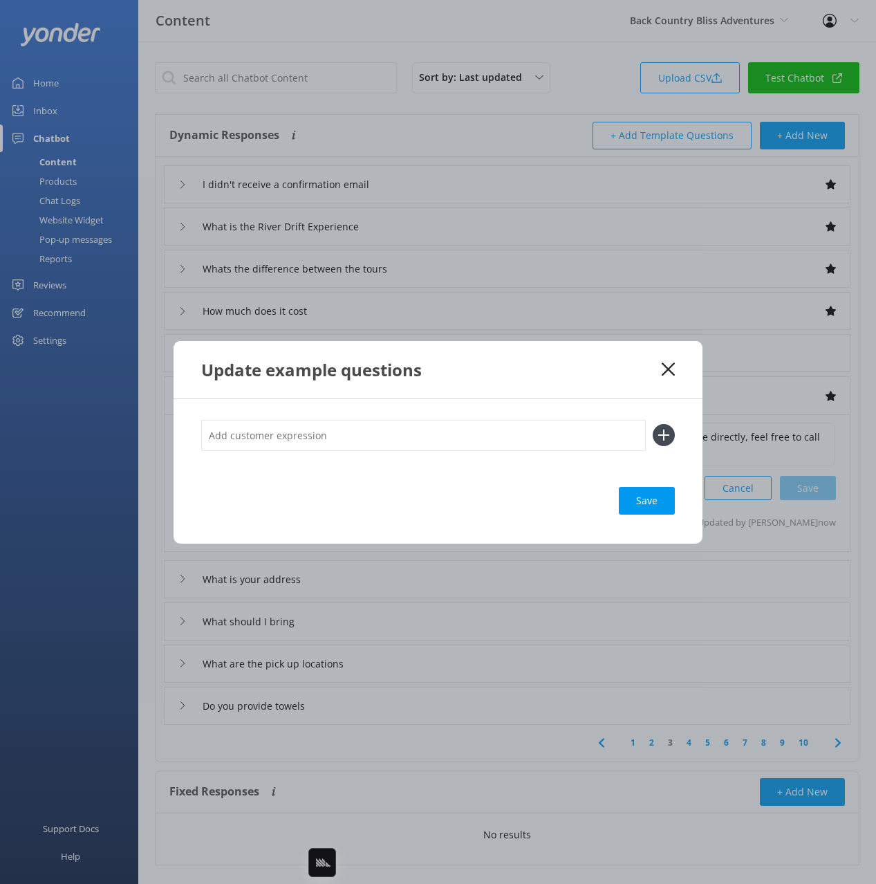
click at [390, 435] on input "text" at bounding box center [423, 435] width 445 height 31
type input "Check availability"
click at [653, 424] on button at bounding box center [664, 435] width 22 height 22
paste input "Check availability"
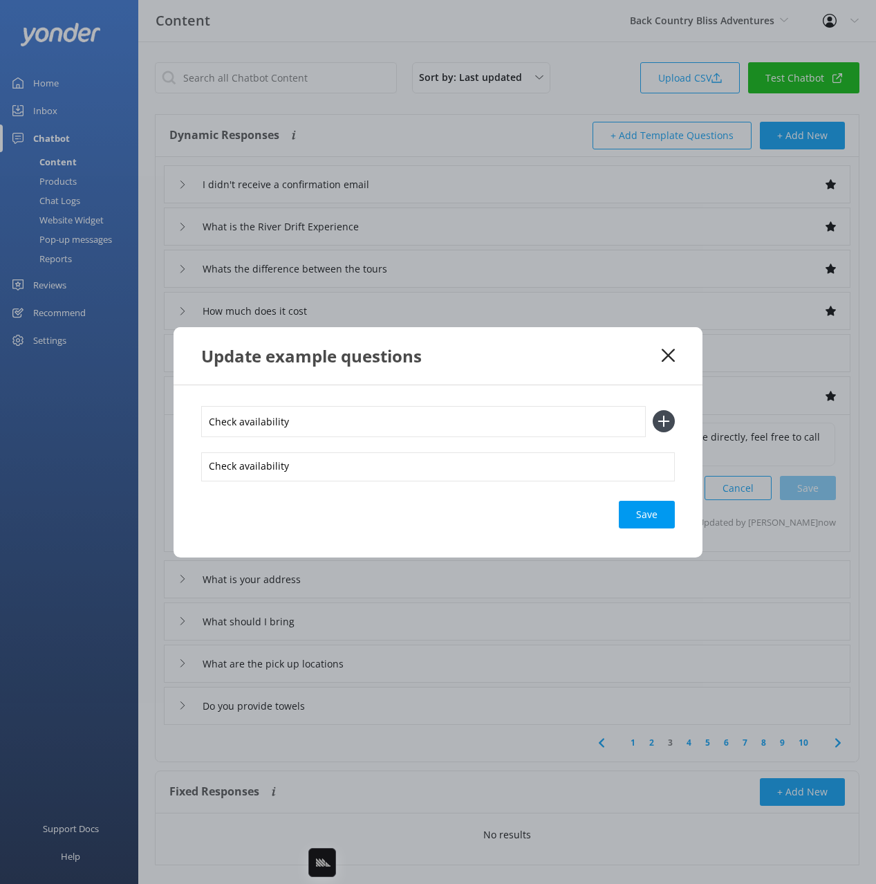
type input "Check availability"
click at [653, 410] on button at bounding box center [664, 421] width 22 height 22
paste input "Check availability"
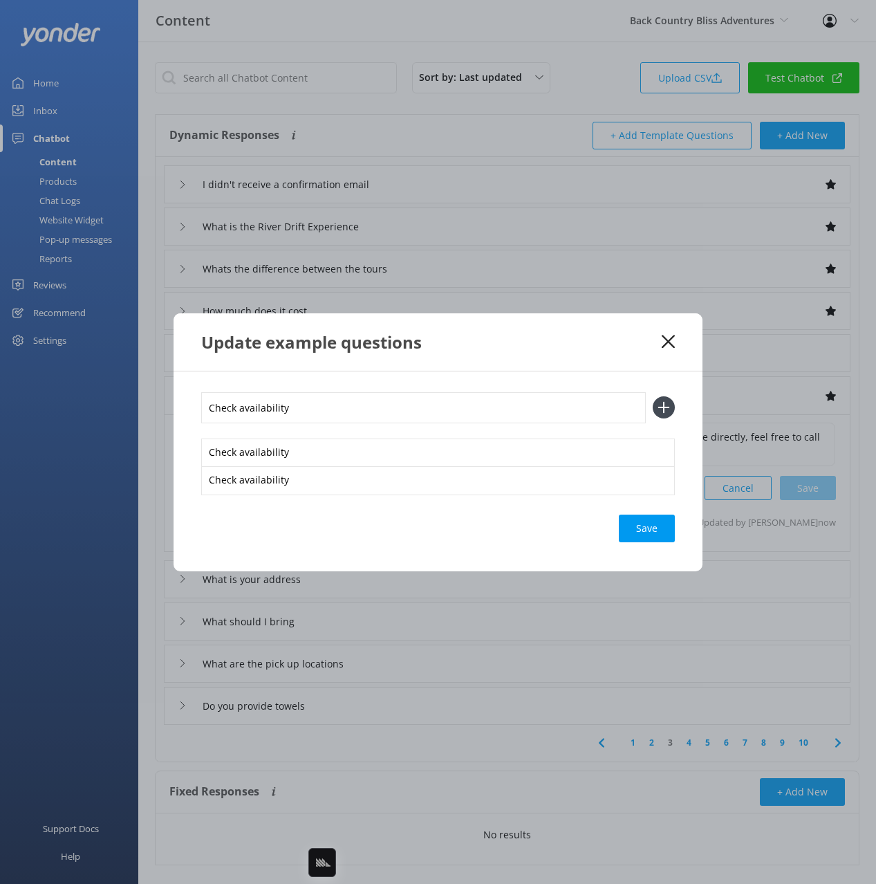
type input "Check availability"
click at [653, 396] on button at bounding box center [664, 407] width 22 height 22
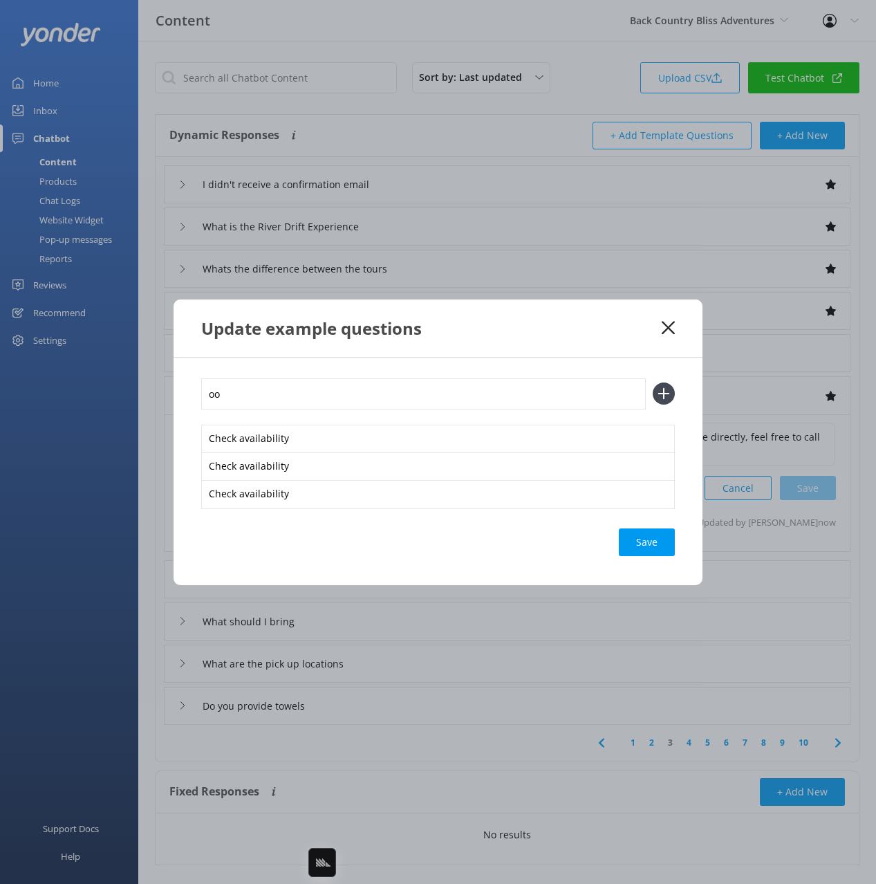
type input "o"
type input "book now"
click at [653, 382] on button at bounding box center [664, 393] width 22 height 22
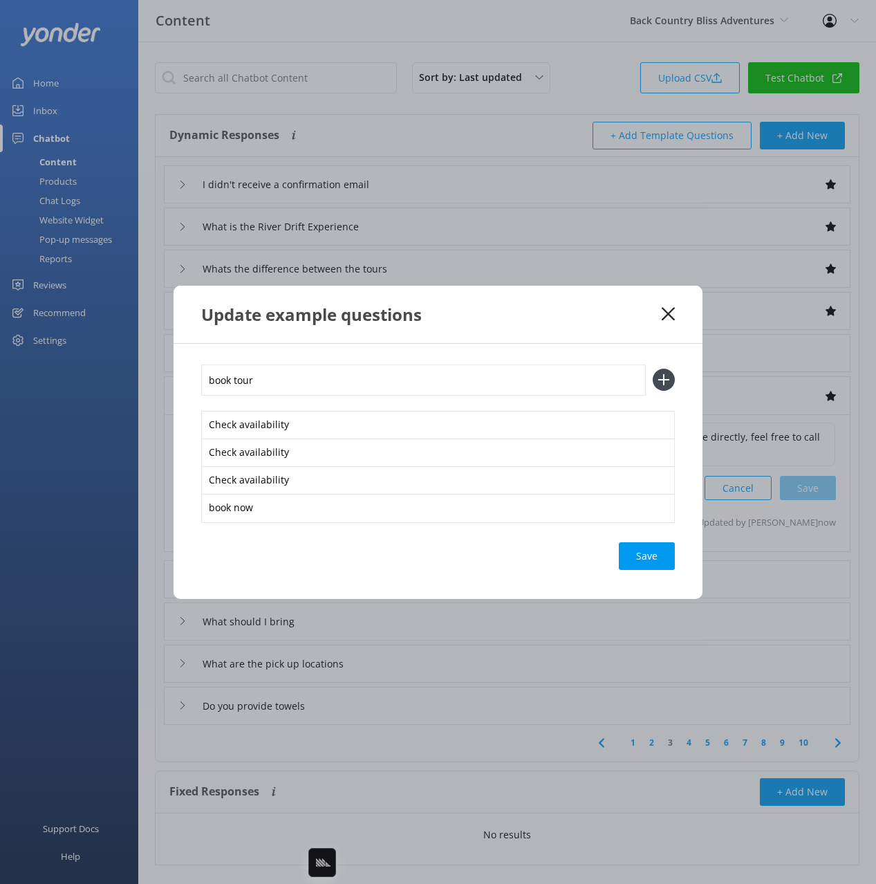
type input "book tour"
click at [653, 369] on button at bounding box center [664, 380] width 22 height 22
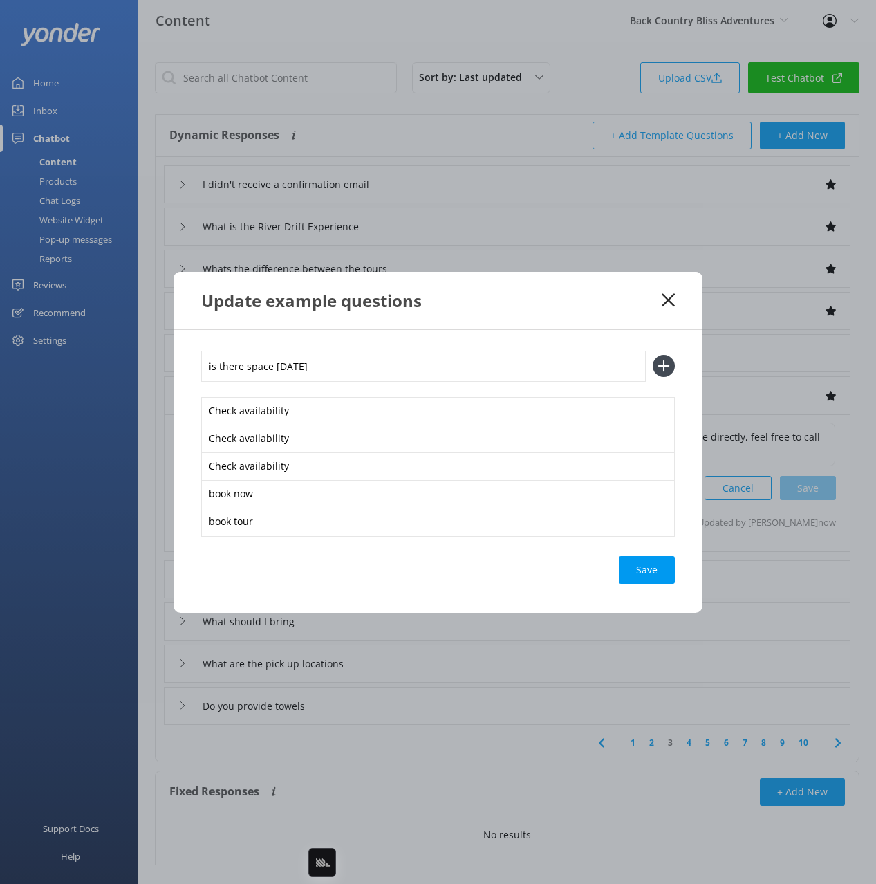
type input "is there space on saturday"
click at [653, 355] on button at bounding box center [664, 366] width 22 height 22
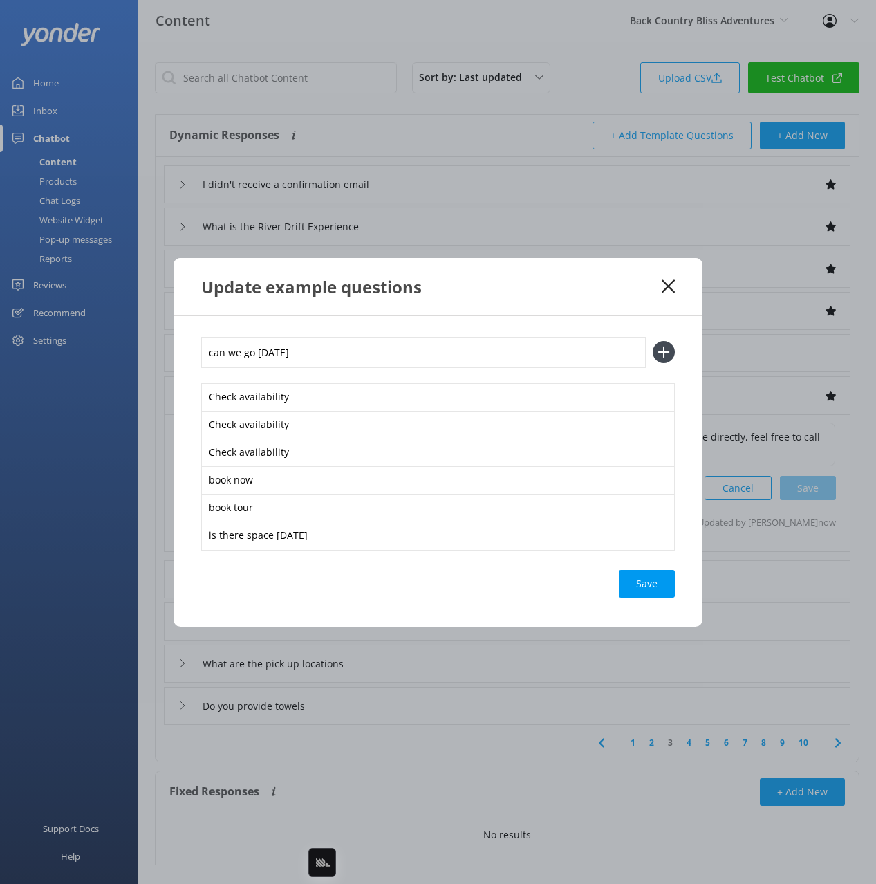
type input "can we go tomorrow"
click at [653, 341] on button at bounding box center [664, 352] width 22 height 22
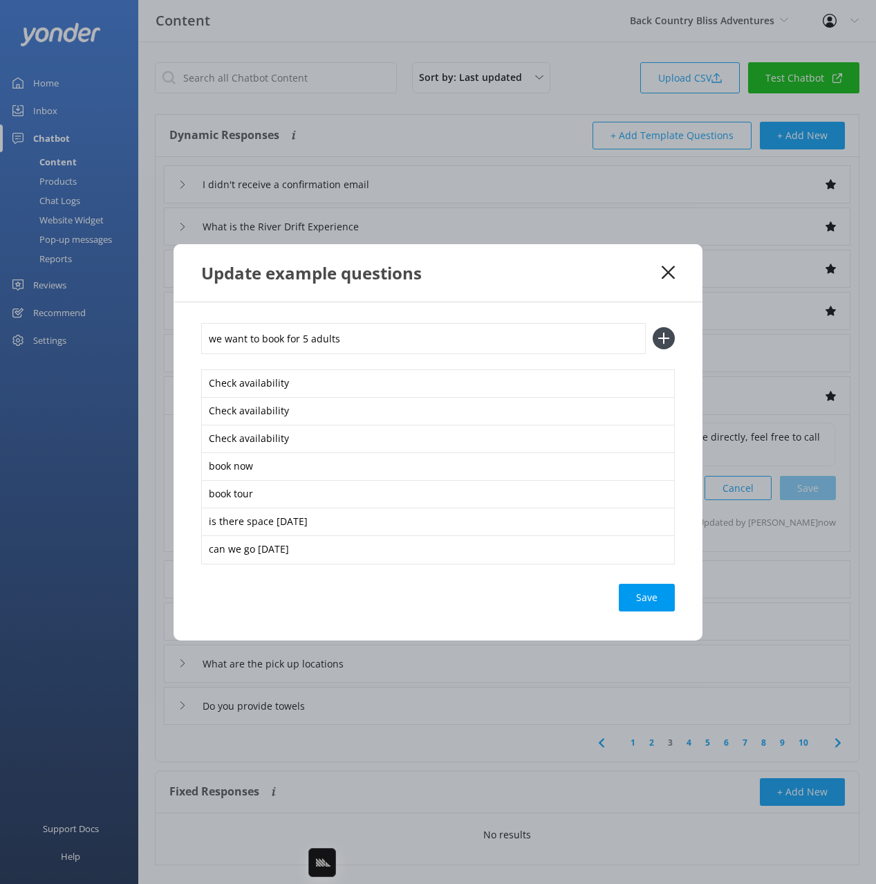
type input "we want to book for 5 adults"
click at [653, 327] on button at bounding box center [664, 338] width 22 height 22
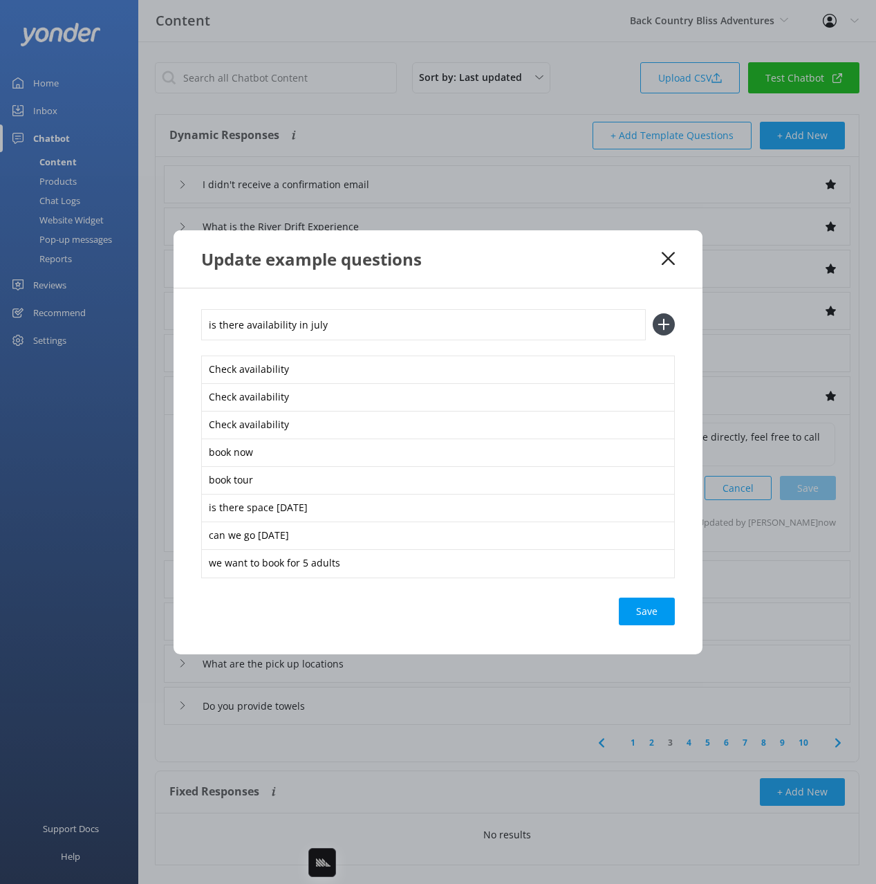
type input "is there availability in july"
click at [653, 313] on button at bounding box center [664, 324] width 22 height 22
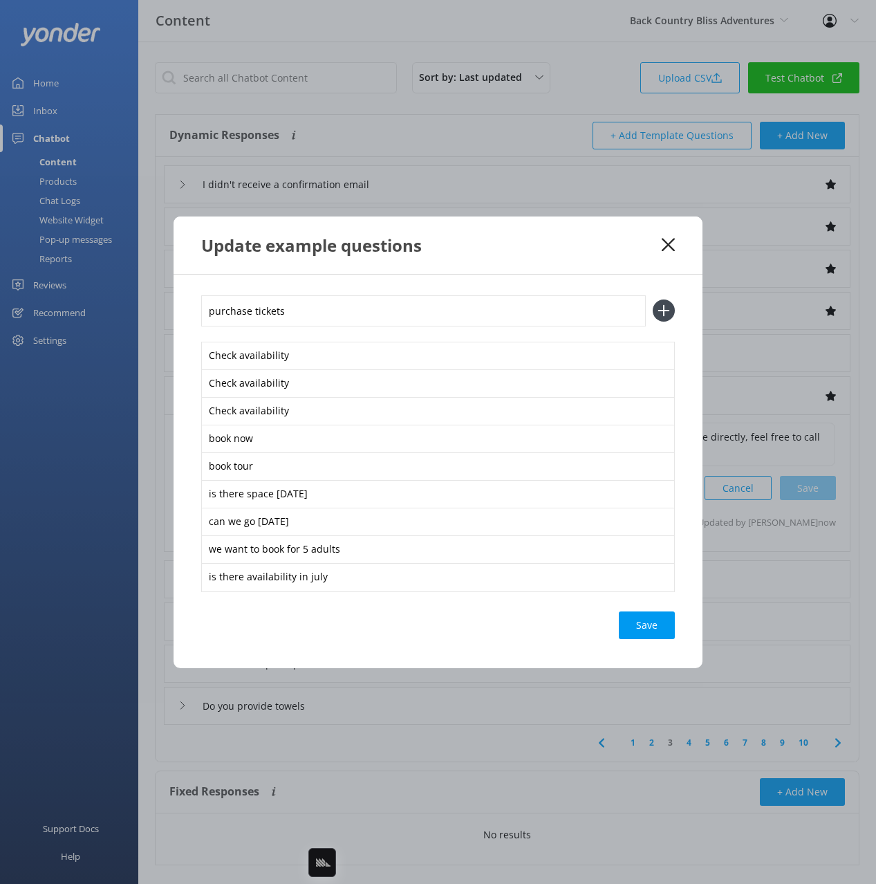
type input "purchase tickets"
click at [653, 299] on button at bounding box center [664, 310] width 22 height 22
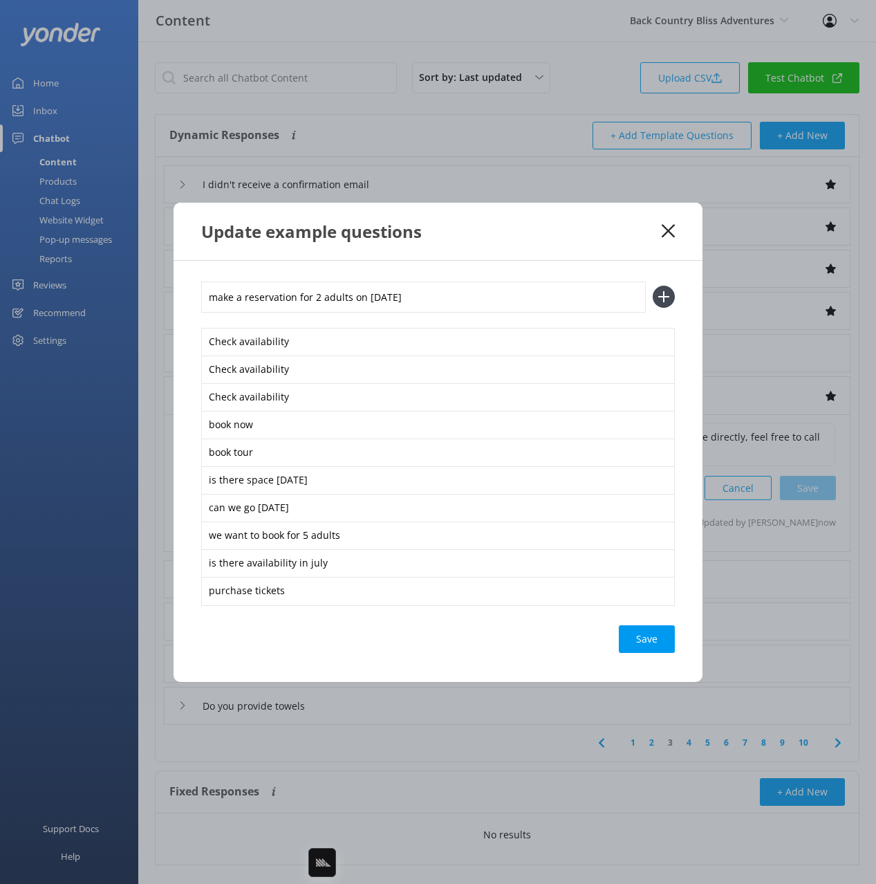
type input "make a reservation for 2 adults on December 15th"
click at [653, 286] on button at bounding box center [664, 297] width 22 height 22
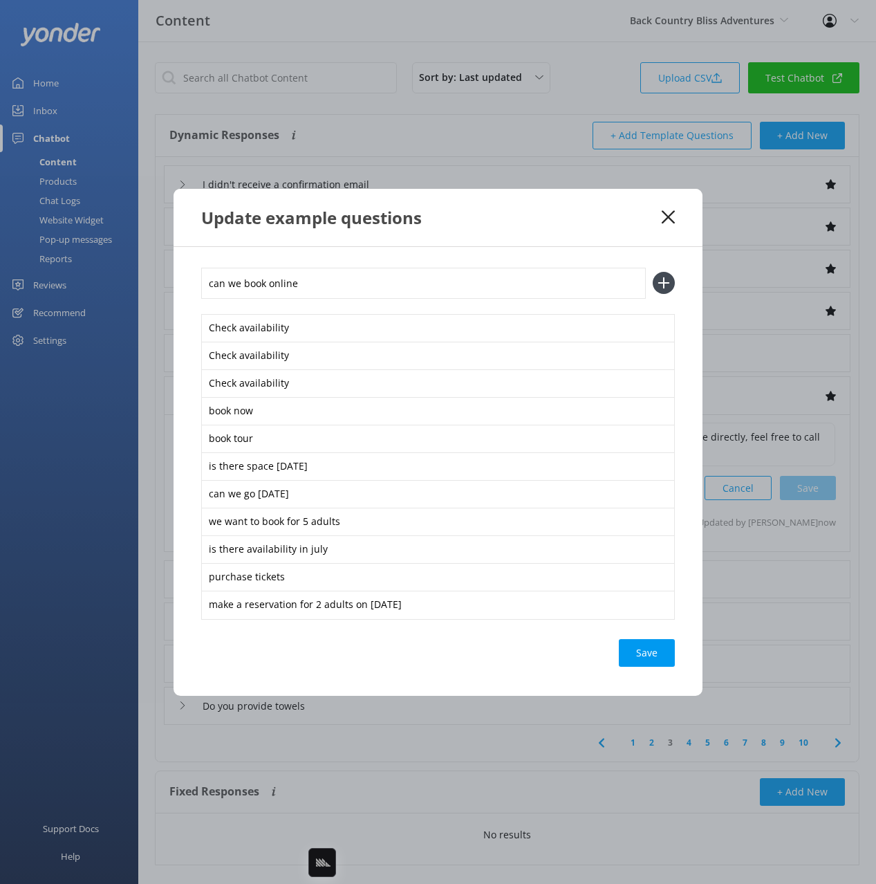
type input "can we book online"
click at [653, 272] on button at bounding box center [664, 283] width 22 height 22
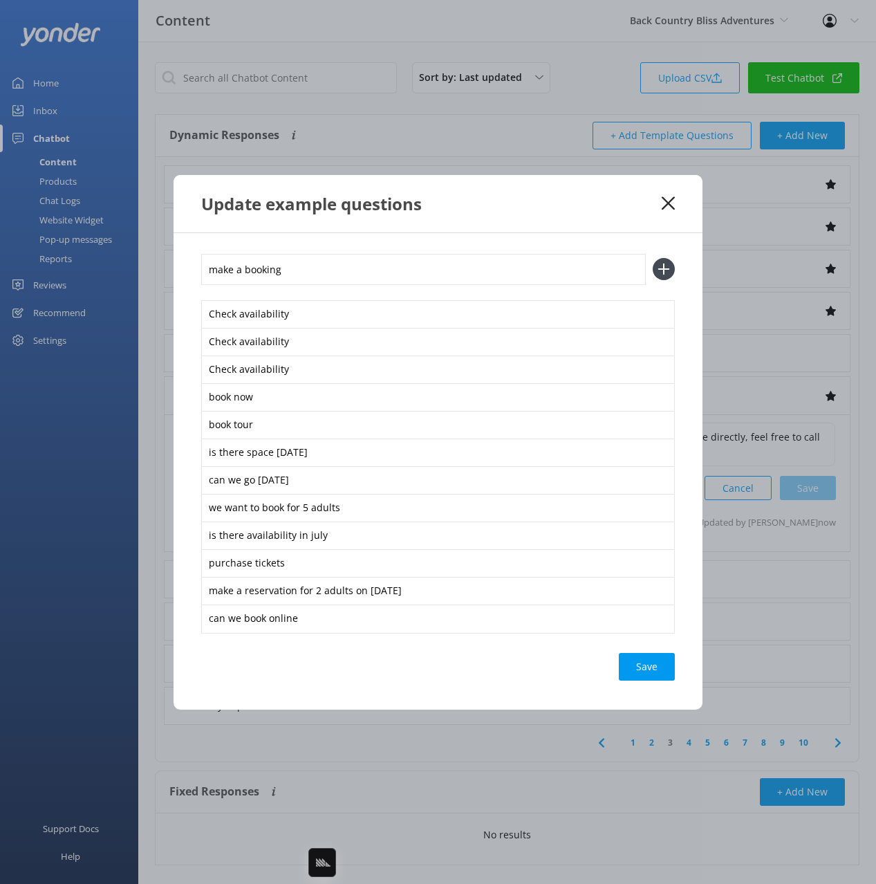
type input "make a booking"
click at [653, 258] on button at bounding box center [664, 269] width 22 height 22
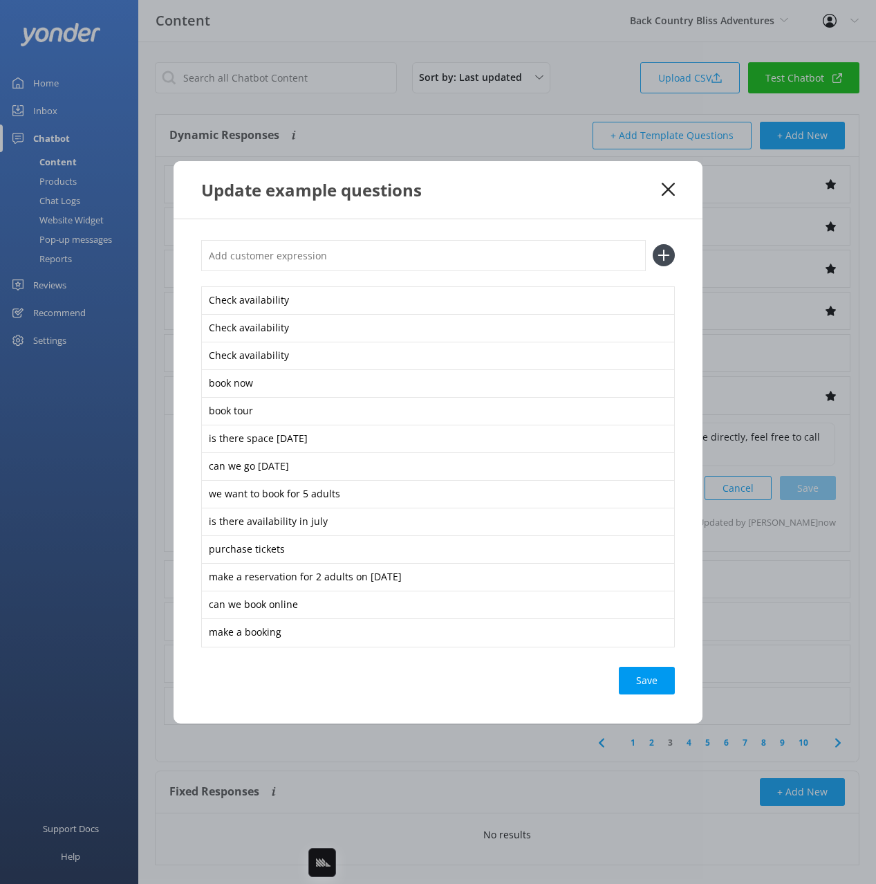
click at [651, 674] on div "Save" at bounding box center [647, 681] width 56 height 28
drag, startPoint x: 669, startPoint y: 189, endPoint x: 650, endPoint y: 196, distance: 20.2
click at [669, 189] on use at bounding box center [668, 189] width 13 height 13
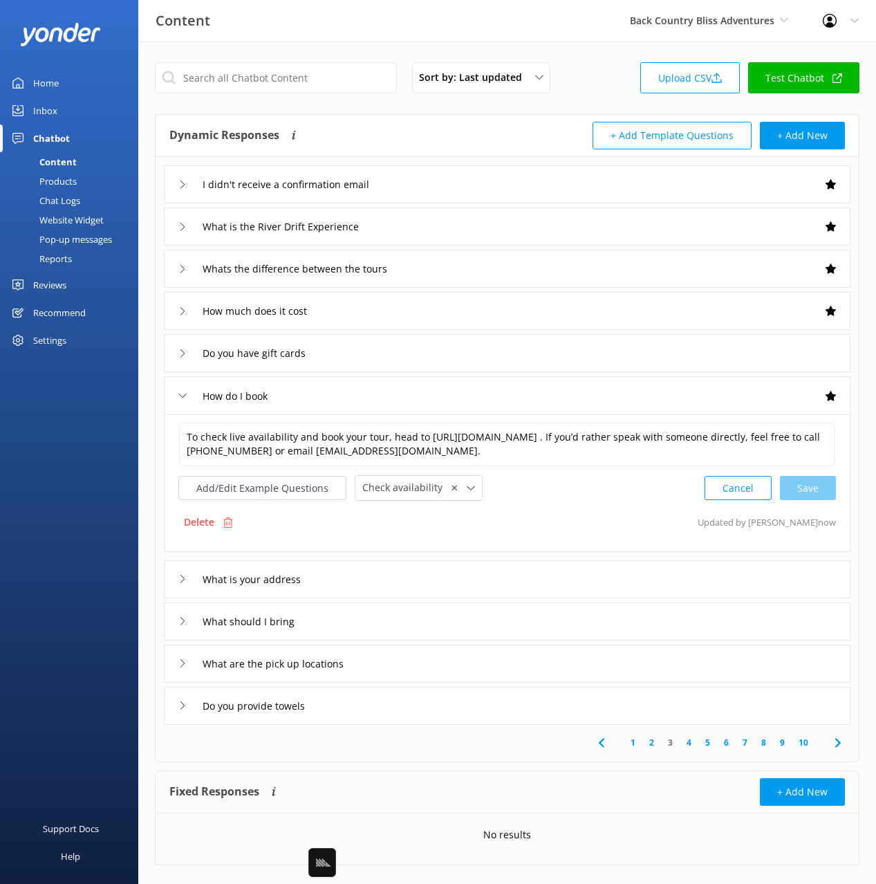
click at [355, 579] on div "What is your address" at bounding box center [507, 579] width 687 height 38
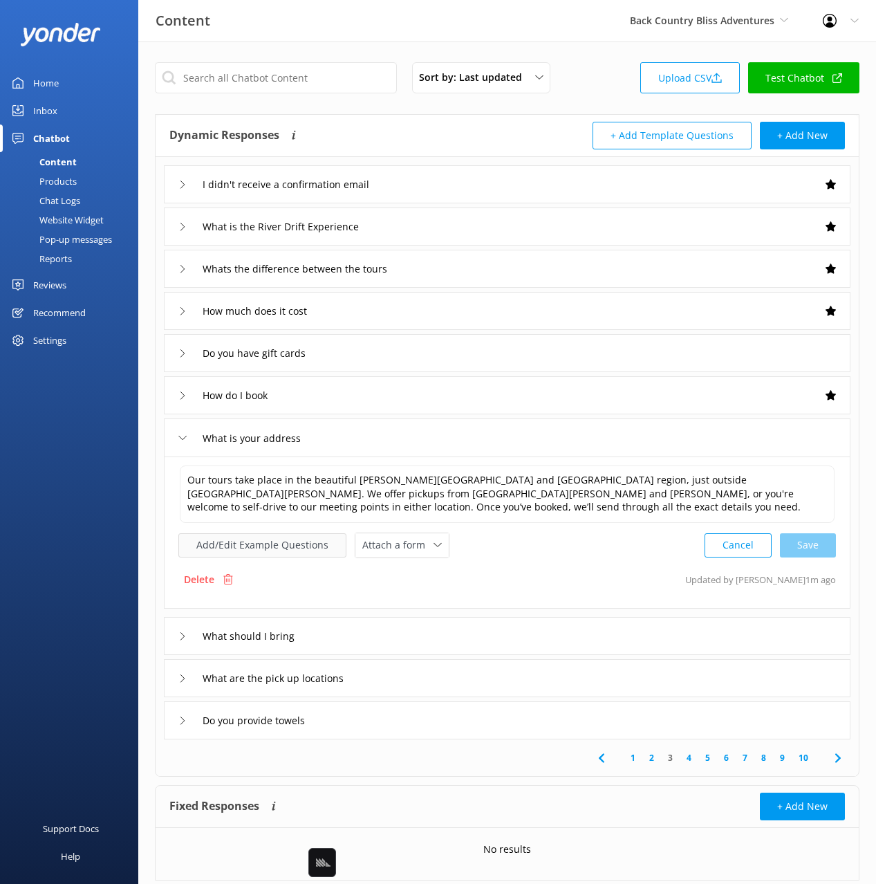
click at [268, 541] on button "Add/Edit Example Questions" at bounding box center [262, 545] width 168 height 24
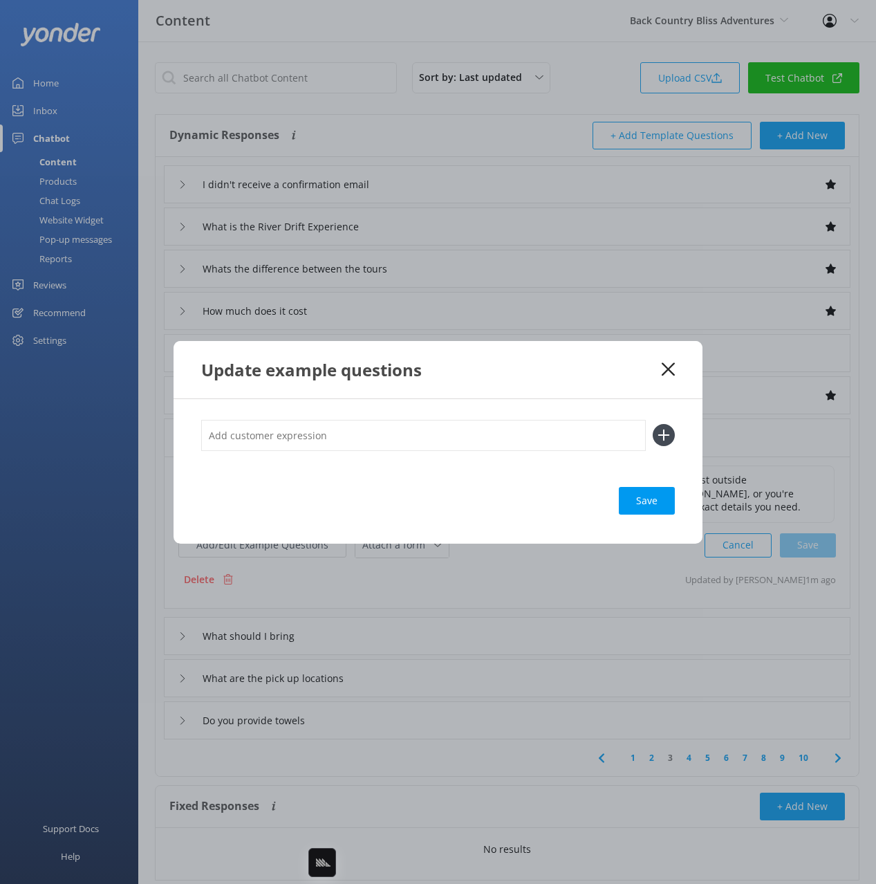
click at [317, 439] on input "text" at bounding box center [423, 435] width 445 height 31
type input "where do we meet"
click at [653, 424] on button at bounding box center [664, 435] width 22 height 22
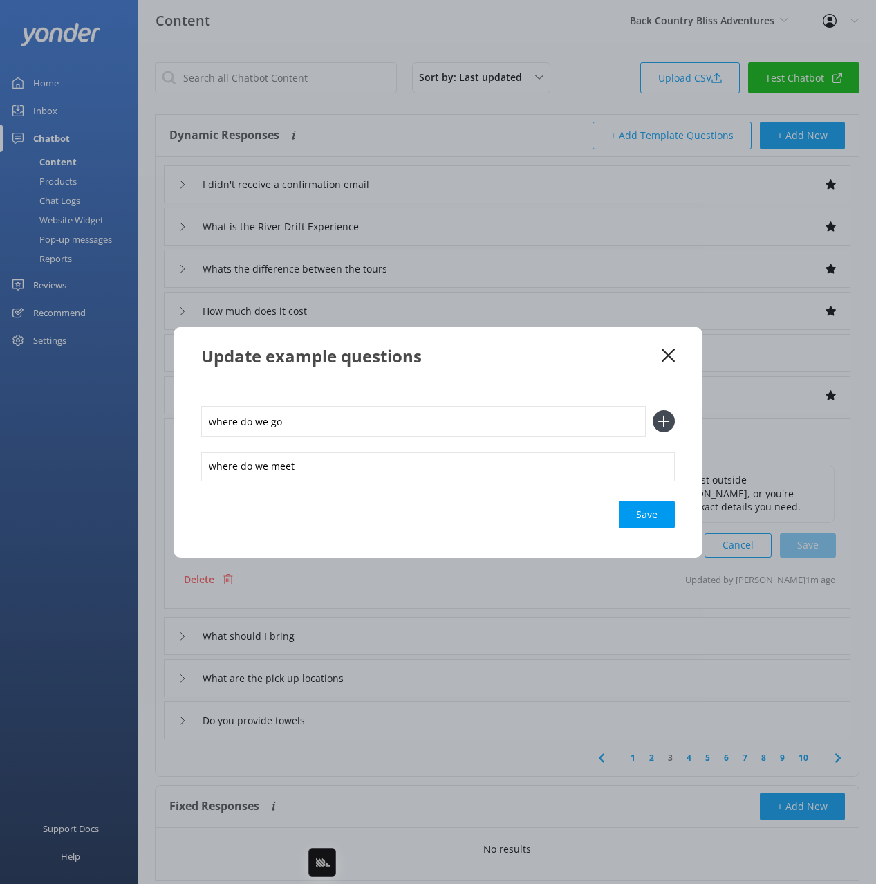
type input "where do we go"
click at [653, 410] on button at bounding box center [664, 421] width 22 height 22
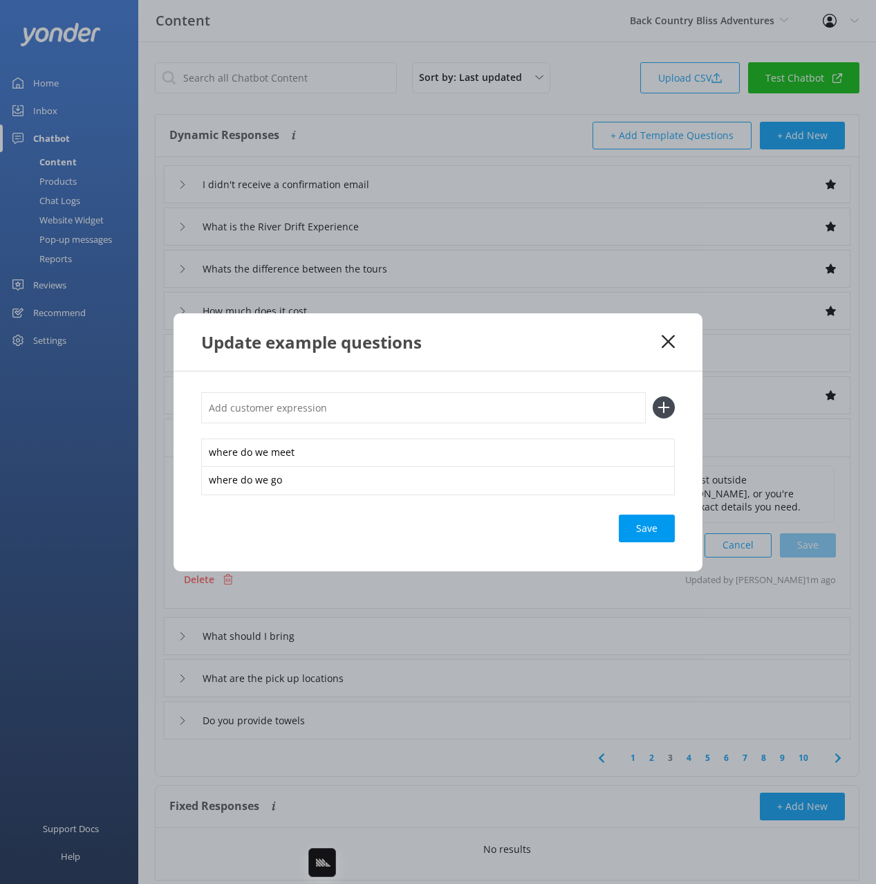
type input "a"
type input "check in location"
click at [653, 396] on button at bounding box center [664, 407] width 22 height 22
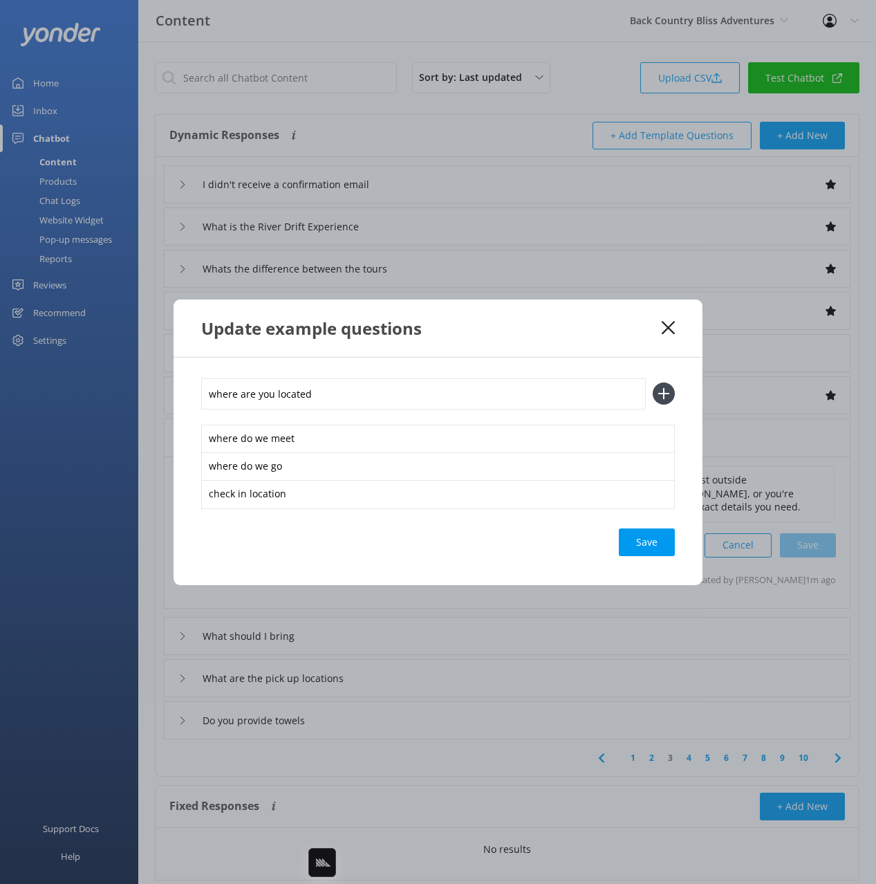
type input "where are you located"
click at [653, 382] on button at bounding box center [664, 393] width 22 height 22
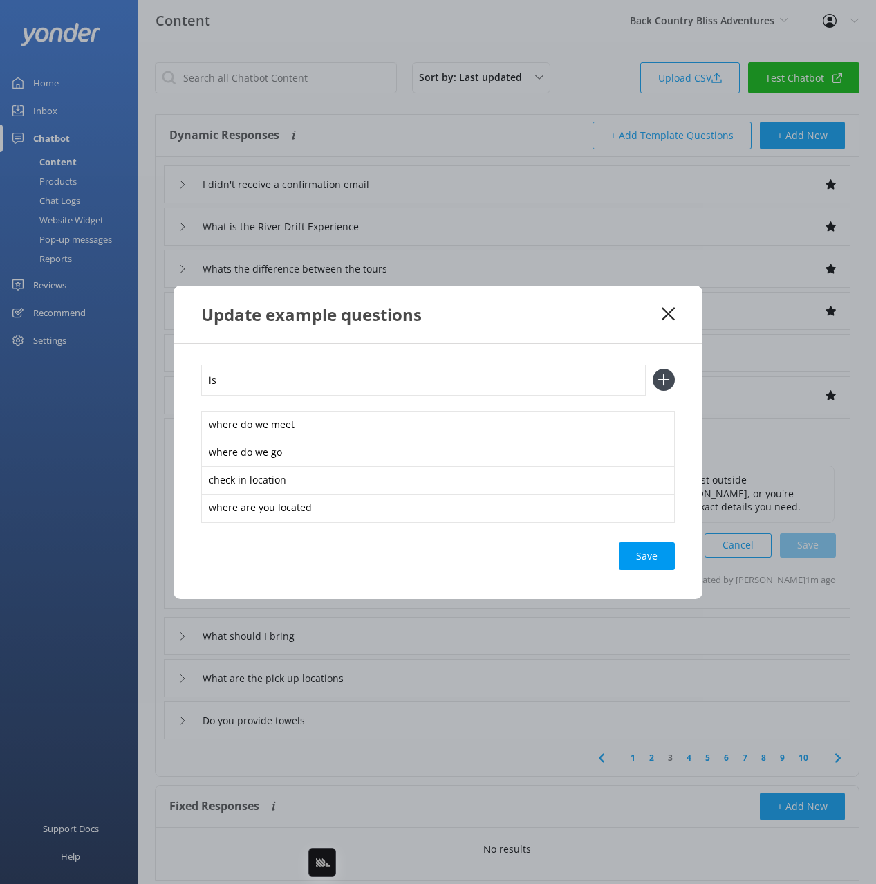
type input "i"
type input "where do we meet the bus"
click at [653, 369] on button at bounding box center [664, 380] width 22 height 22
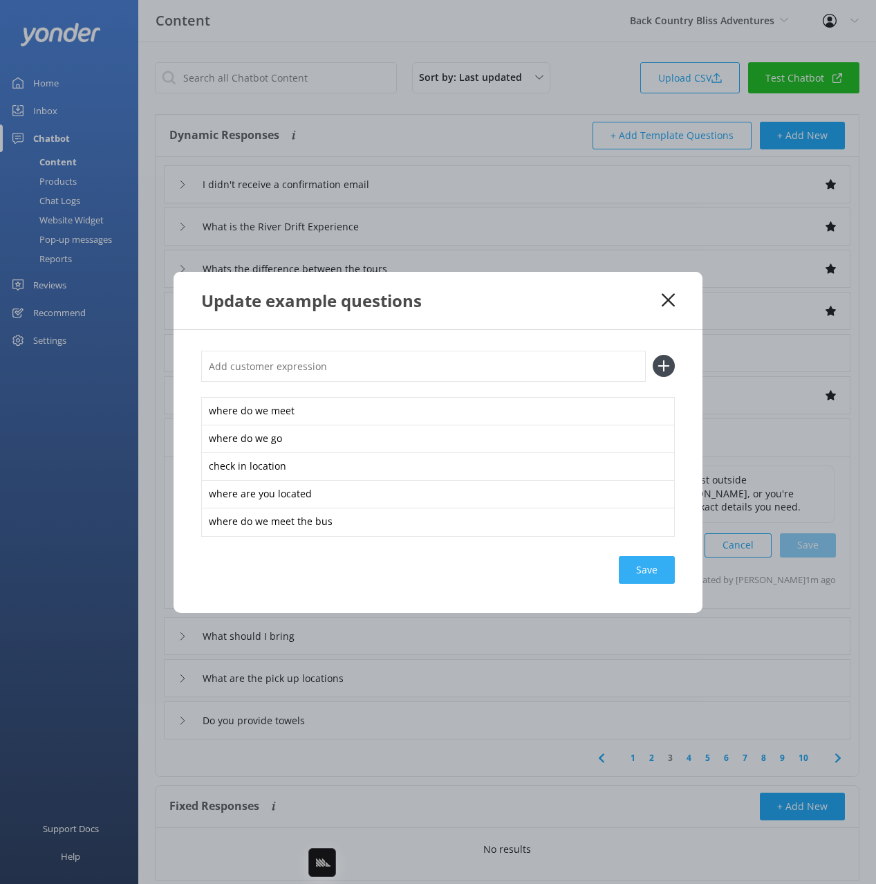
drag, startPoint x: 682, startPoint y: 589, endPoint x: 671, endPoint y: 579, distance: 14.2
click at [682, 588] on div "where do we meet where do we go check in location where are you located where d…" at bounding box center [438, 471] width 529 height 283
click at [662, 570] on div "Save" at bounding box center [647, 570] width 56 height 28
click at [506, 369] on input "text" at bounding box center [423, 366] width 445 height 31
type input "can we self drive"
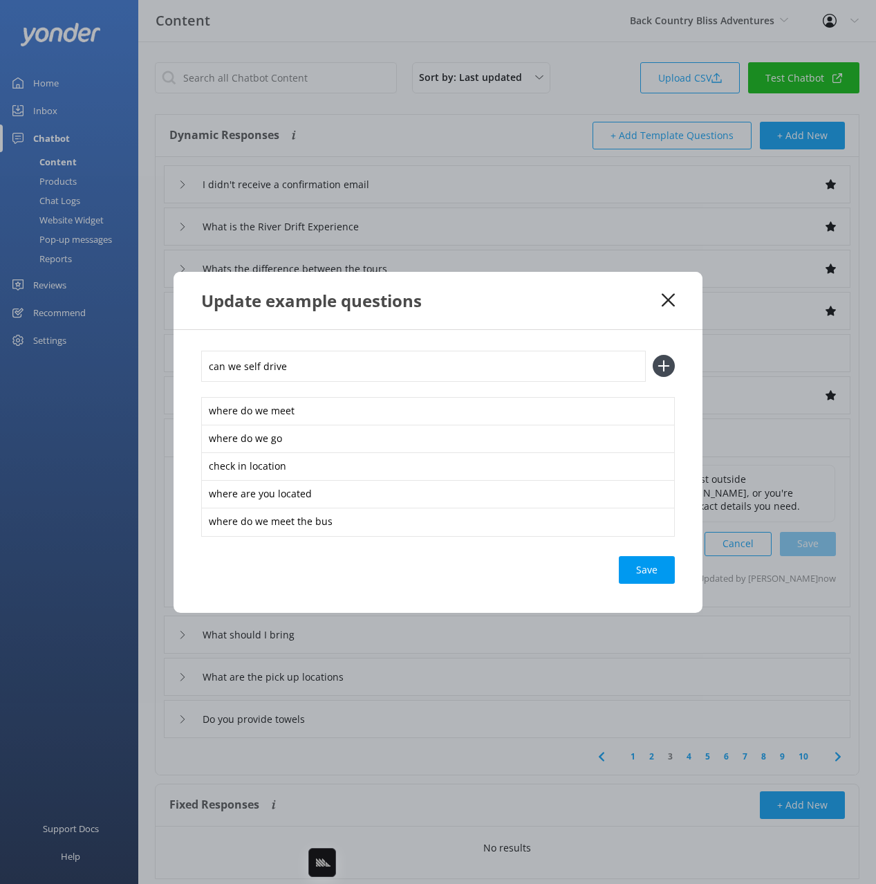
click at [666, 297] on use at bounding box center [668, 299] width 13 height 13
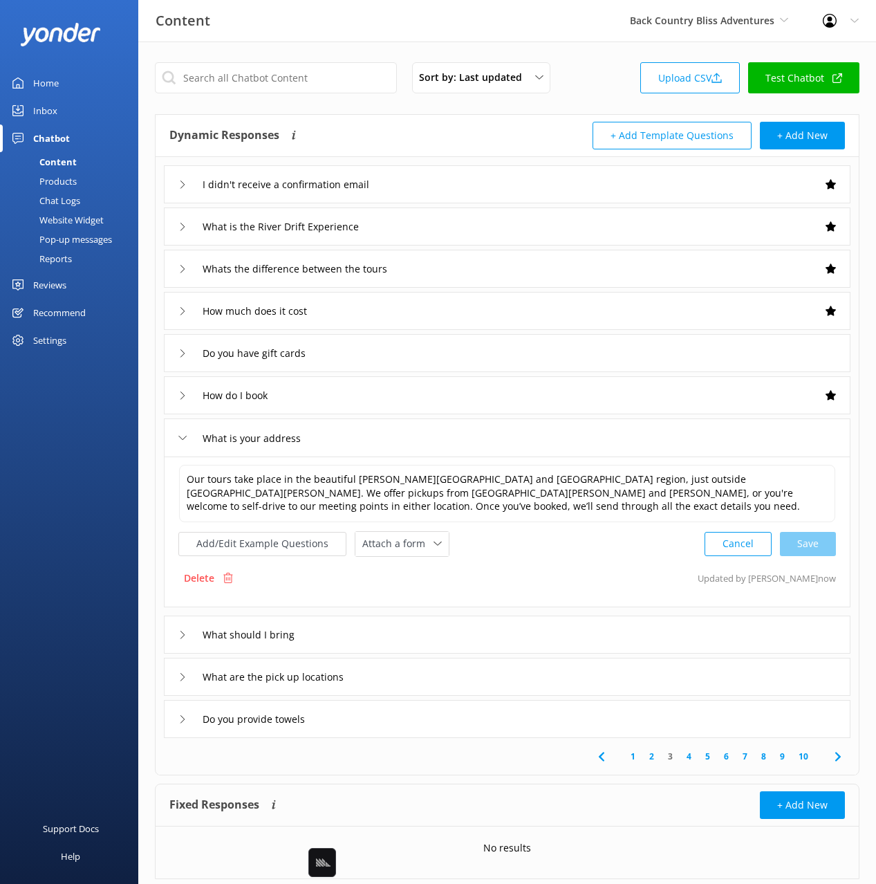
click at [477, 678] on div "What are the pick up locations" at bounding box center [507, 677] width 687 height 38
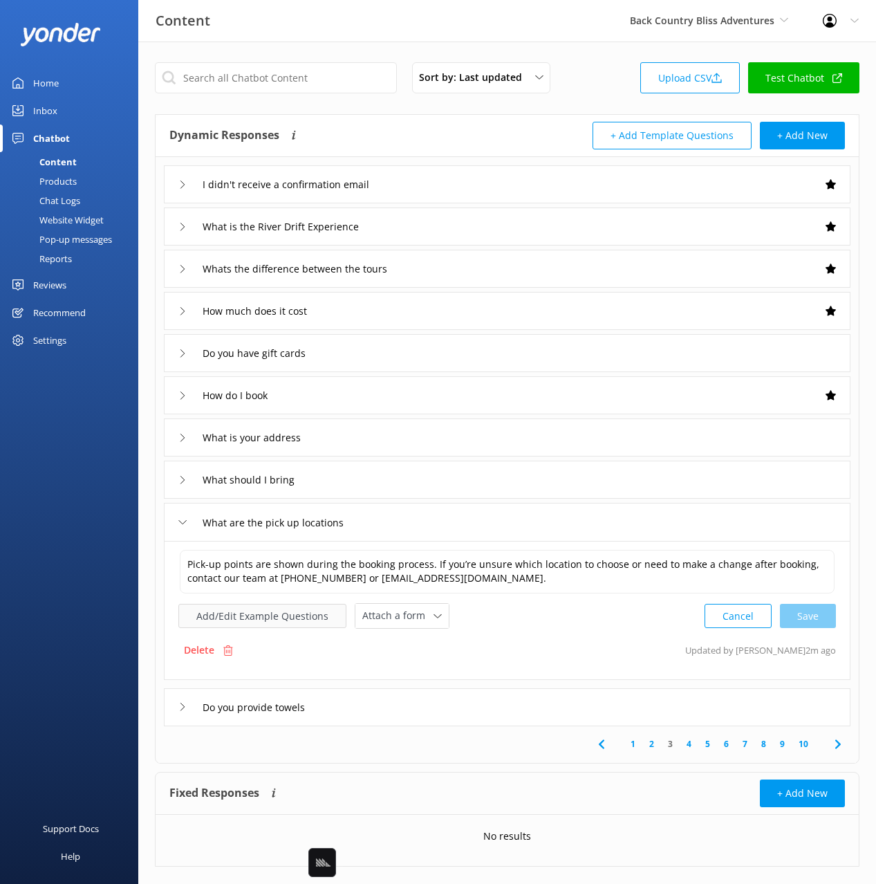
click at [277, 615] on button "Add/Edit Example Questions" at bounding box center [262, 616] width 168 height 24
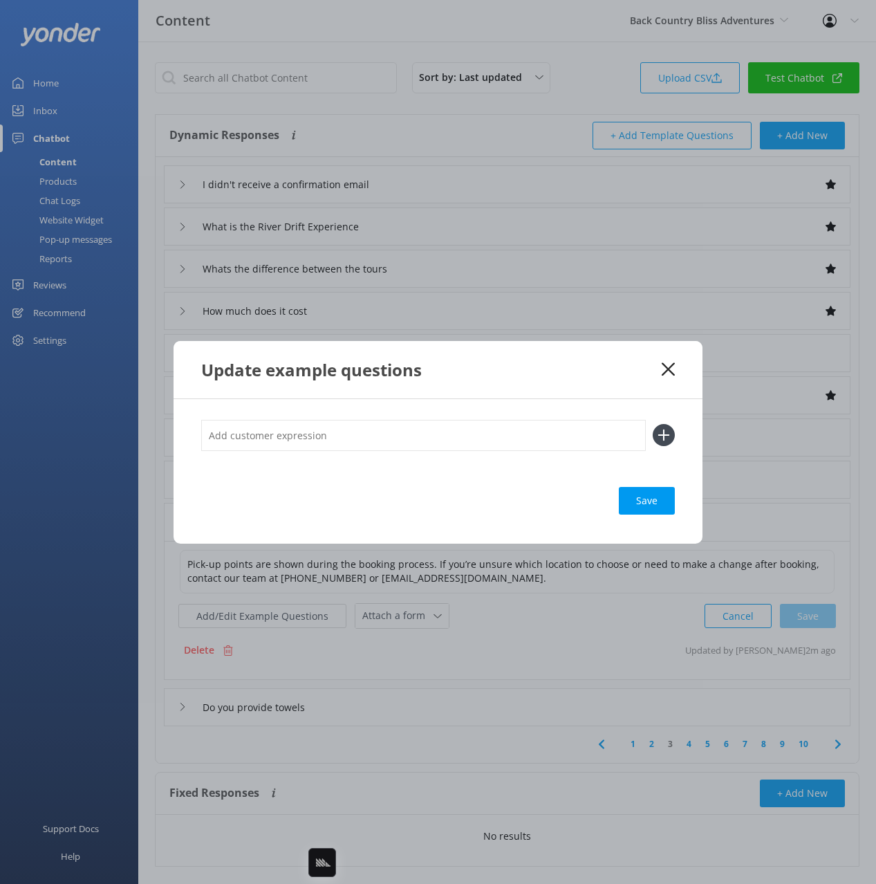
click at [384, 440] on input "text" at bounding box center [423, 435] width 445 height 31
type input "do you pick up from hilton hotel"
click at [653, 424] on button at bounding box center [664, 435] width 22 height 22
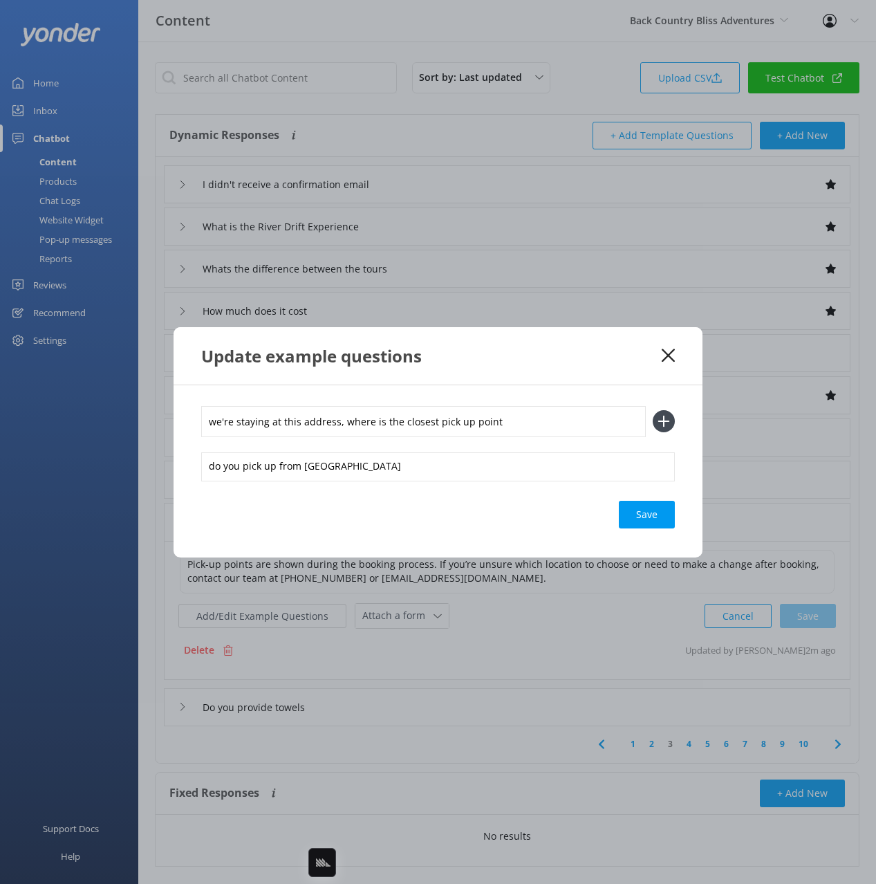
type input "we're staying at this address, where is the closest pick up point"
click at [653, 410] on button at bounding box center [664, 421] width 22 height 22
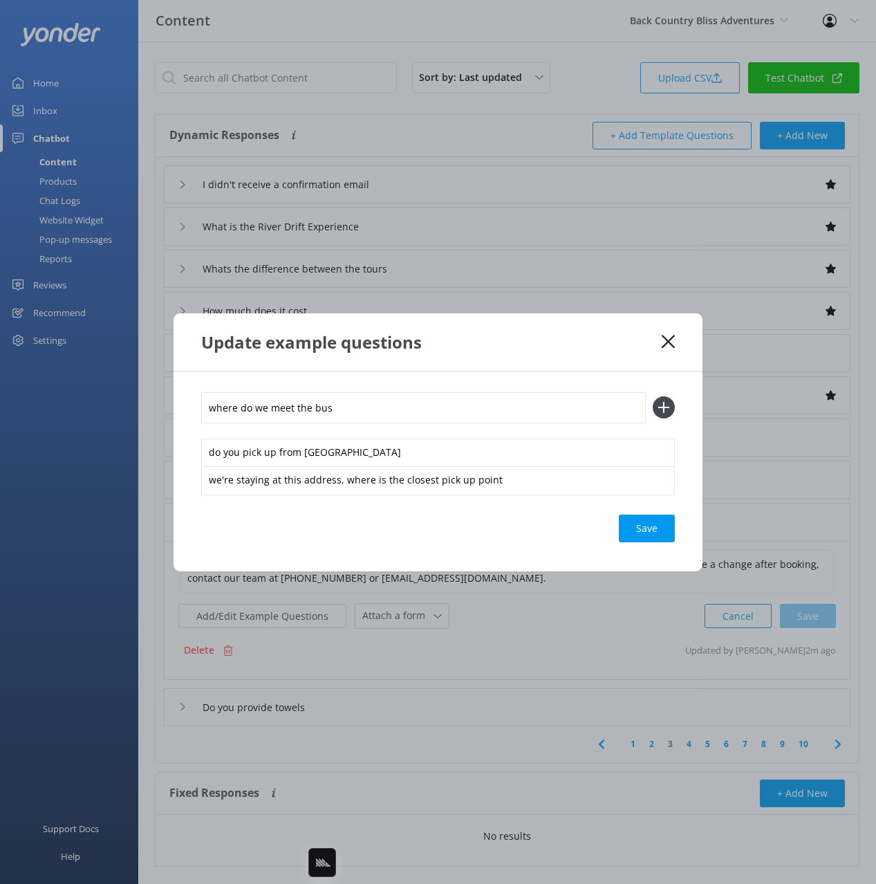
type input "where do we meet the bus"
click at [653, 396] on button at bounding box center [664, 407] width 22 height 22
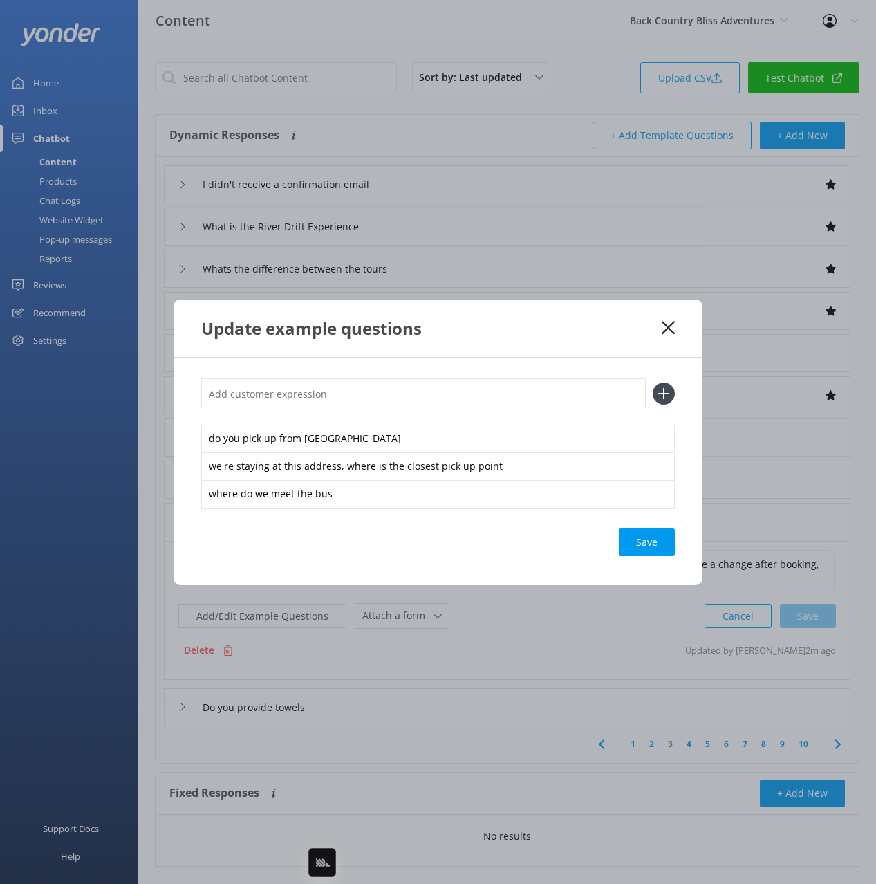
click at [633, 528] on div "Save" at bounding box center [647, 542] width 56 height 28
click at [605, 348] on div "Update example questions" at bounding box center [438, 327] width 529 height 57
click at [666, 324] on icon at bounding box center [668, 328] width 13 height 14
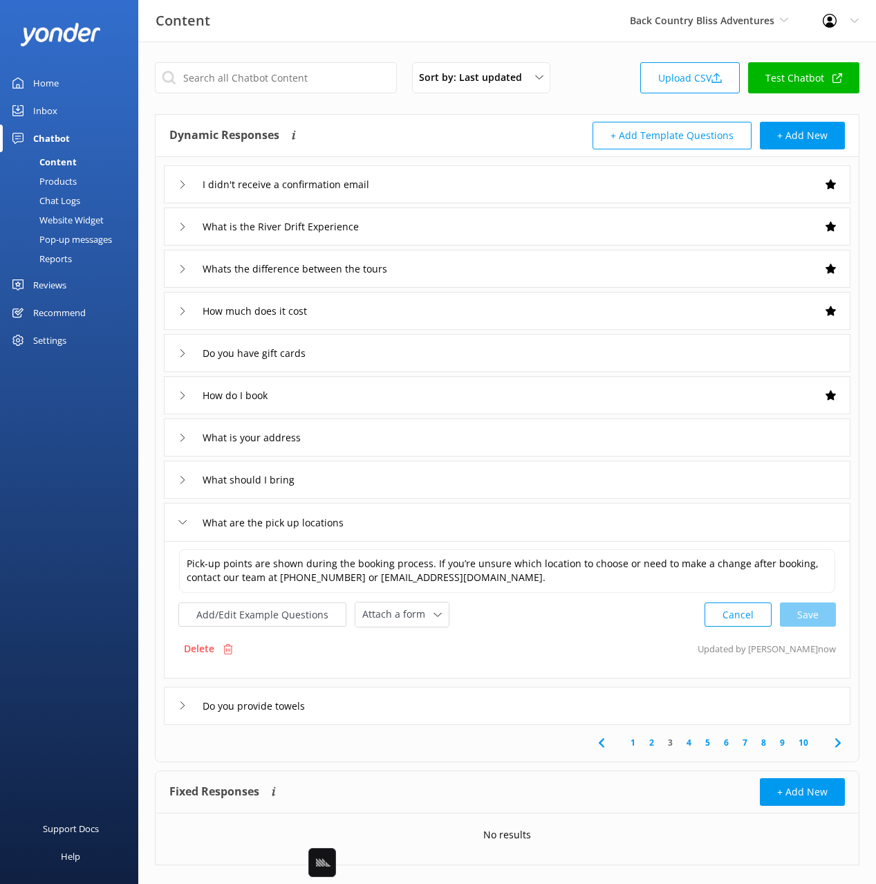
click at [691, 745] on link "4" at bounding box center [689, 742] width 19 height 13
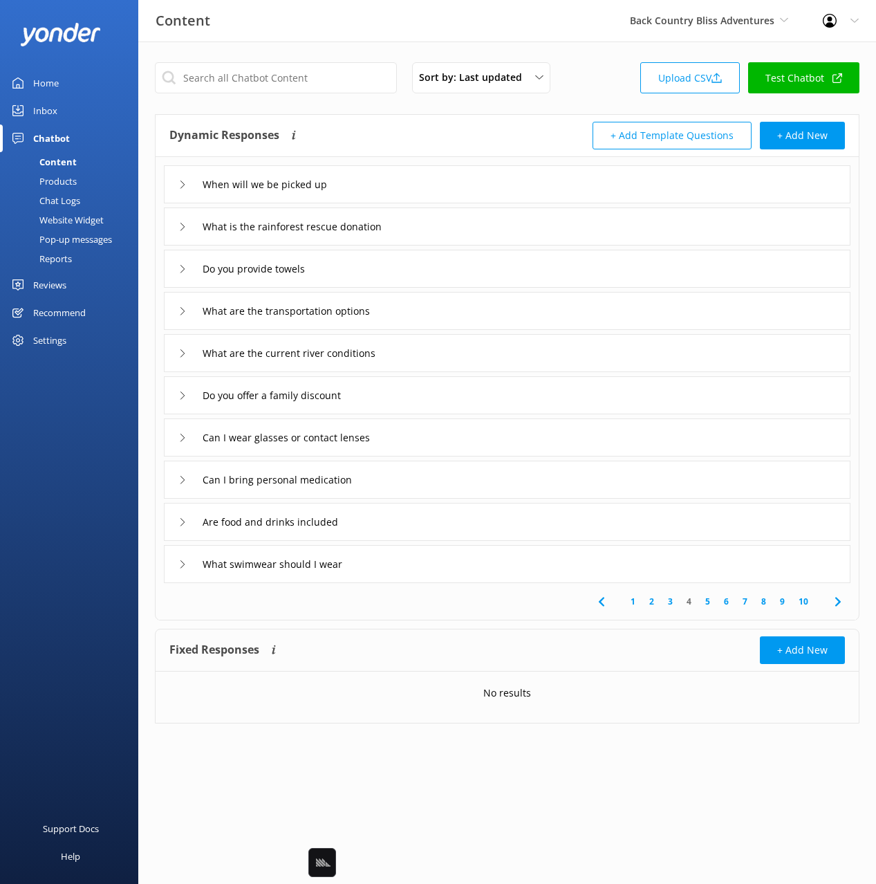
click at [425, 184] on div "When will we be picked up" at bounding box center [507, 184] width 687 height 38
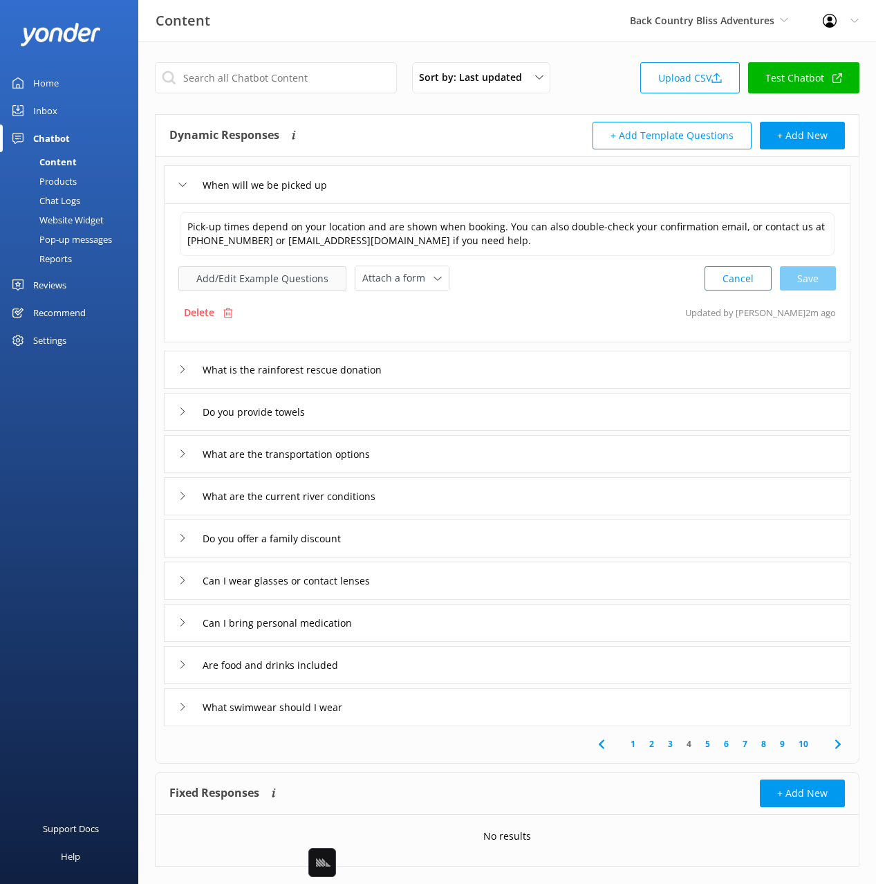
click at [301, 278] on button "Add/Edit Example Questions" at bounding box center [262, 278] width 168 height 24
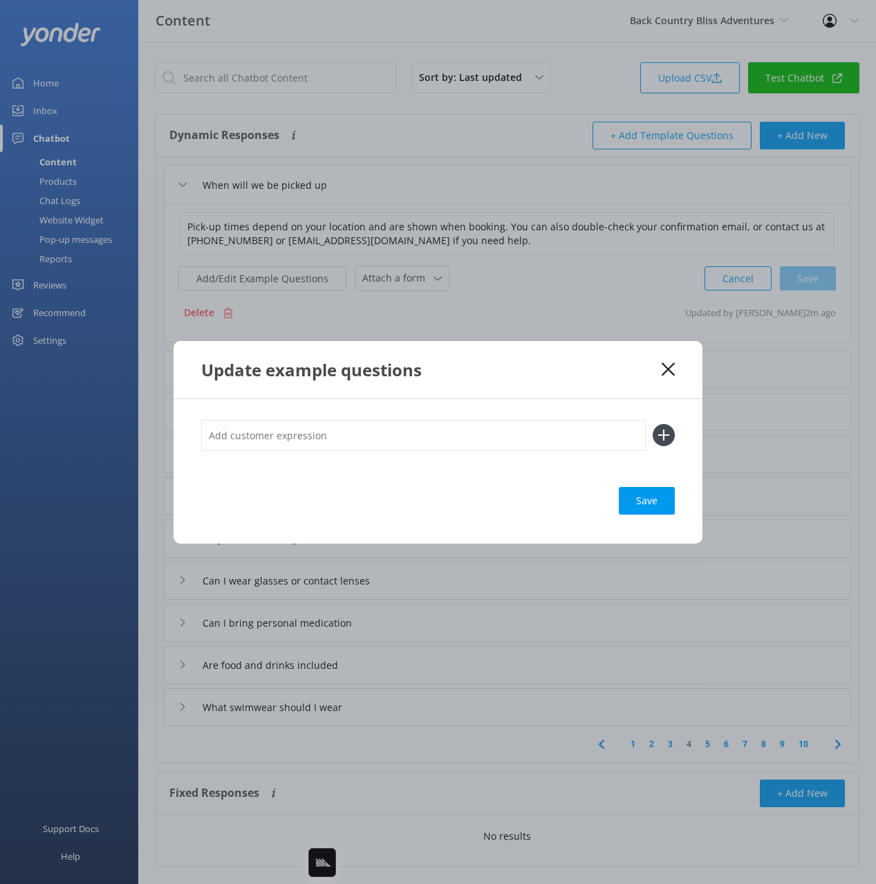
click at [458, 430] on input "text" at bounding box center [423, 435] width 445 height 31
type input "what time will the bus pick up up from the accommodation"
click at [653, 424] on button at bounding box center [664, 435] width 22 height 22
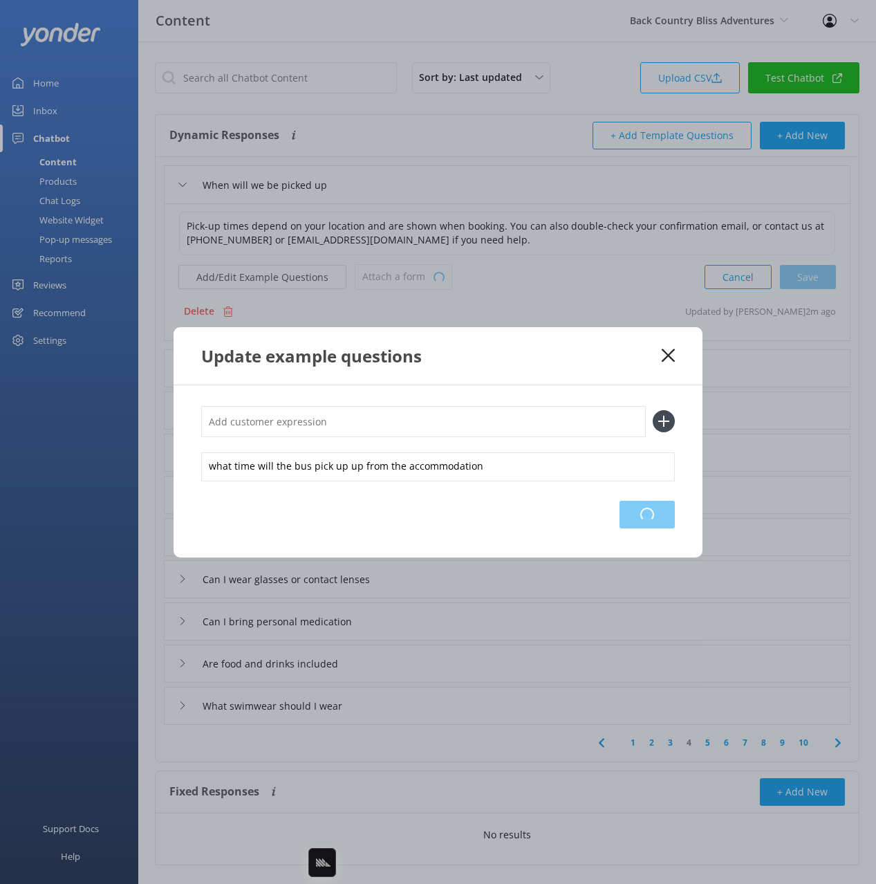
click at [647, 503] on div "Loading.." at bounding box center [647, 515] width 55 height 28
drag, startPoint x: 604, startPoint y: 361, endPoint x: 648, endPoint y: 360, distance: 43.6
click at [604, 361] on div "Update example questions" at bounding box center [431, 355] width 460 height 23
click at [667, 355] on use at bounding box center [668, 354] width 13 height 13
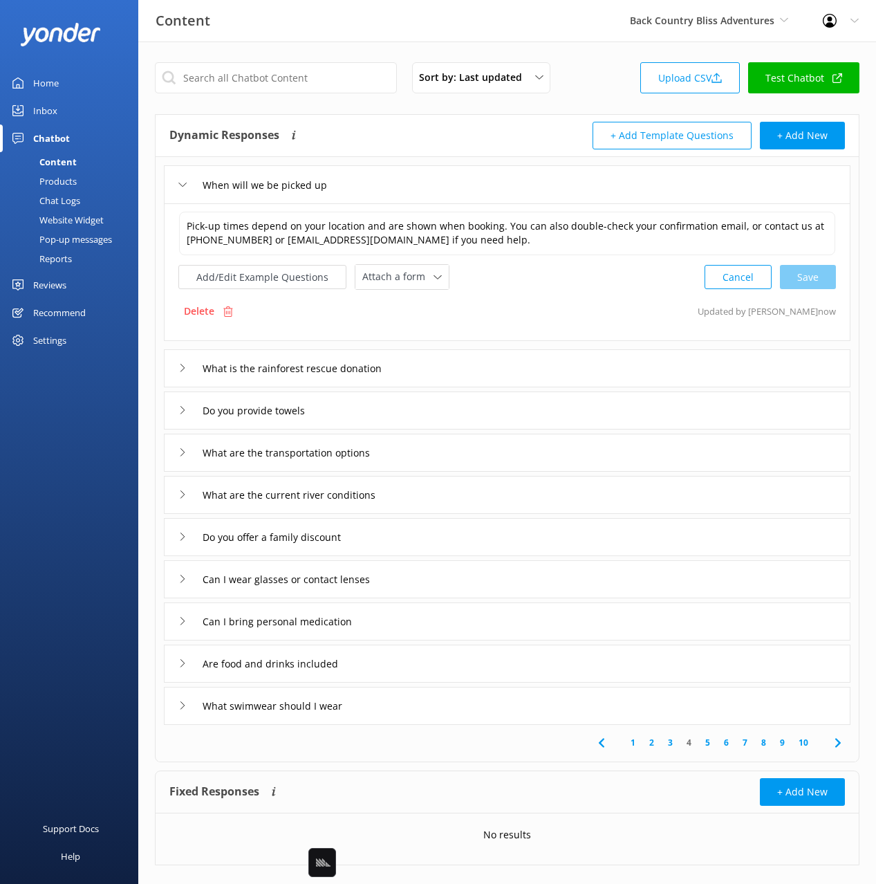
click at [453, 446] on div "What are the transportation options" at bounding box center [507, 453] width 687 height 38
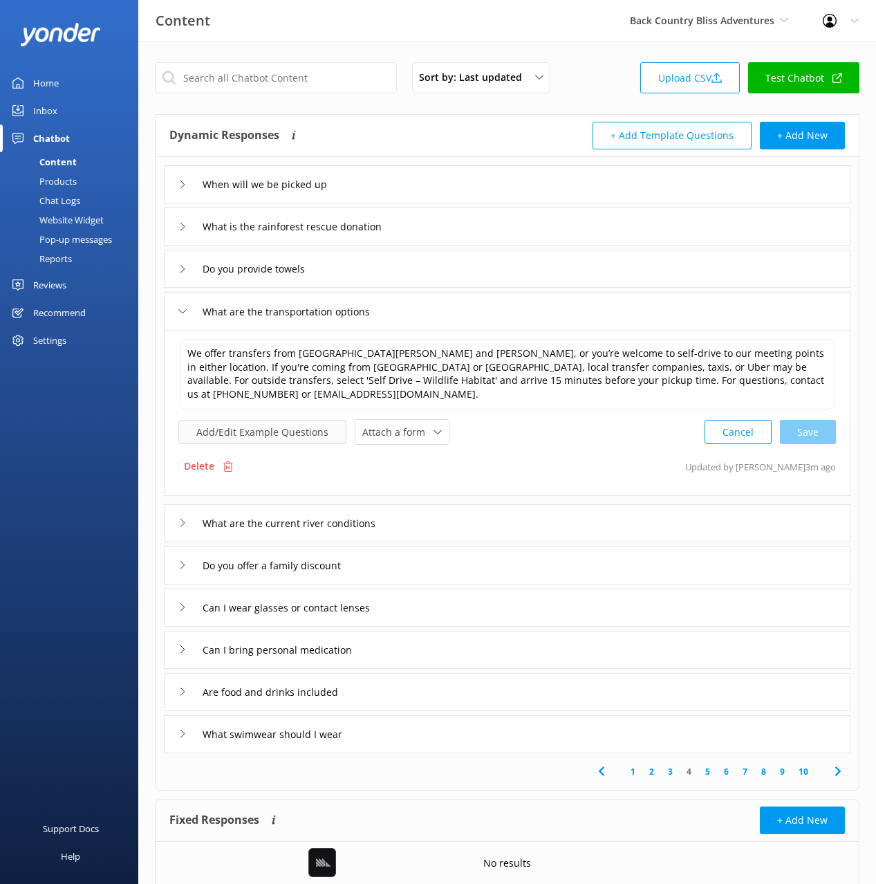
click at [266, 424] on button "Add/Edit Example Questions" at bounding box center [262, 432] width 168 height 24
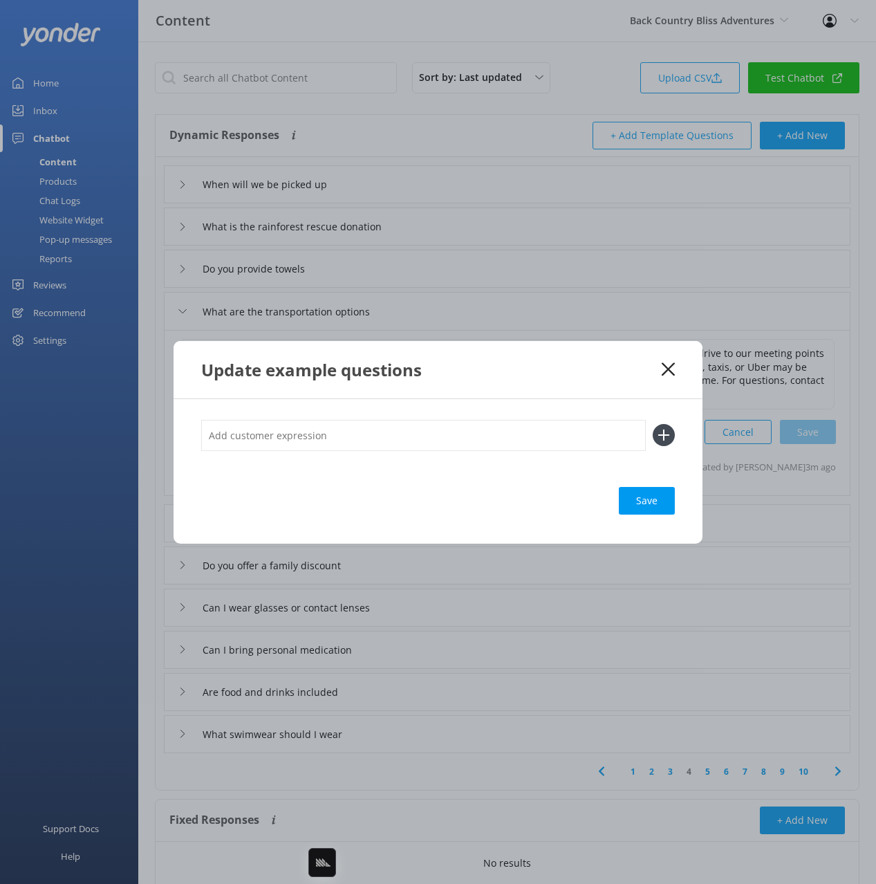
click at [375, 435] on input "text" at bounding box center [423, 435] width 445 height 31
type input "can we self drive"
click at [653, 424] on button at bounding box center [664, 435] width 22 height 22
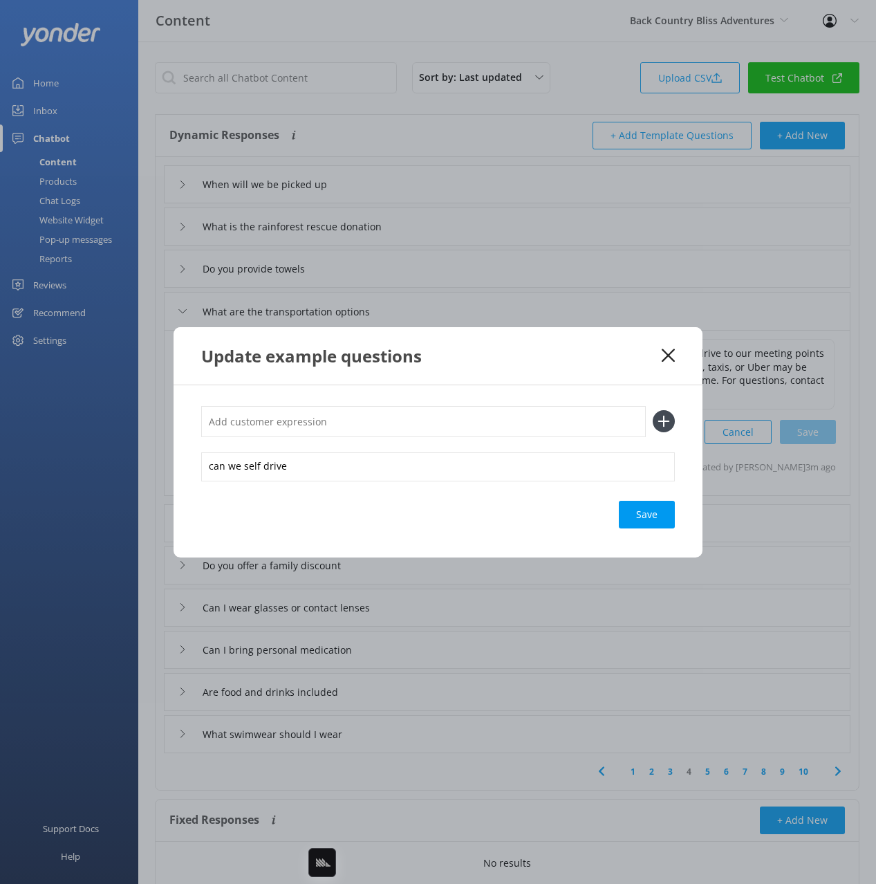
click at [618, 517] on div "Save" at bounding box center [438, 515] width 474 height 28
click at [654, 503] on div "Save" at bounding box center [647, 515] width 56 height 28
click at [620, 375] on div "Update example questions" at bounding box center [438, 355] width 529 height 57
click at [666, 353] on use at bounding box center [668, 354] width 13 height 13
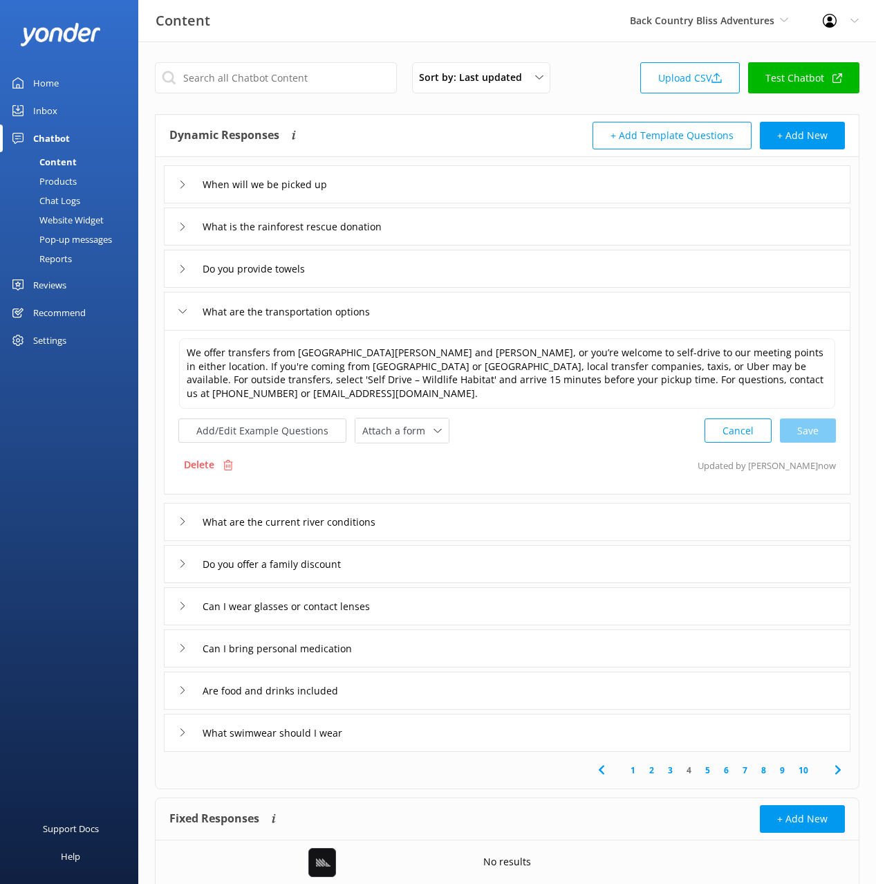
click at [426, 507] on div "What are the current river conditions" at bounding box center [507, 522] width 687 height 38
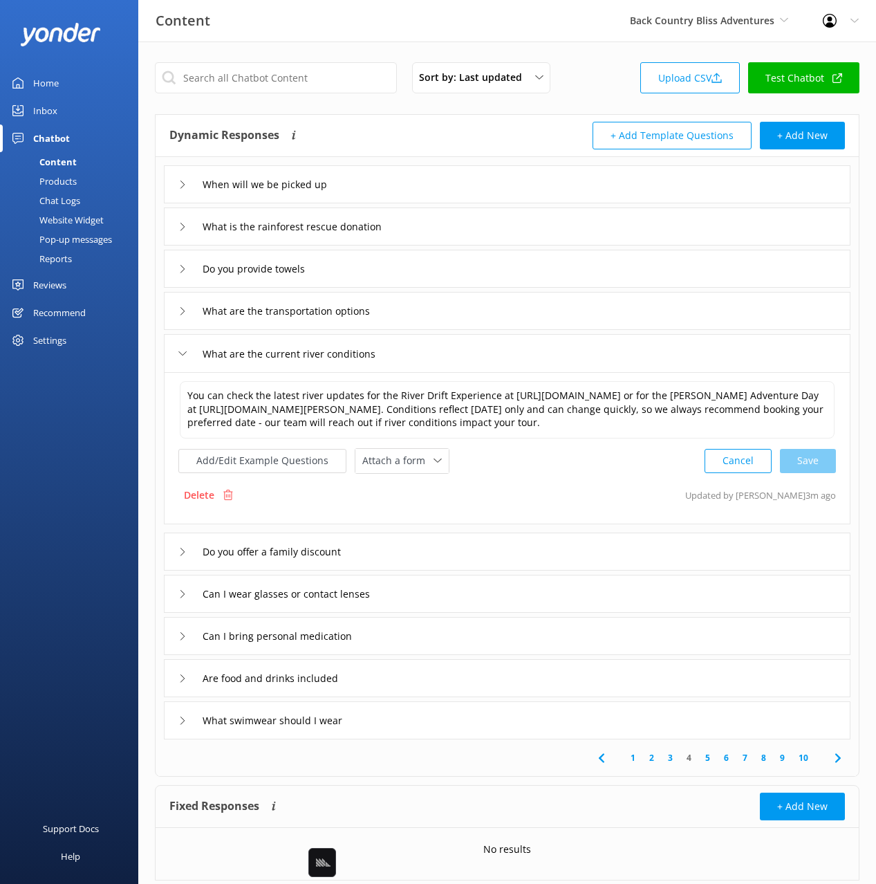
click at [841, 762] on icon at bounding box center [838, 757] width 17 height 17
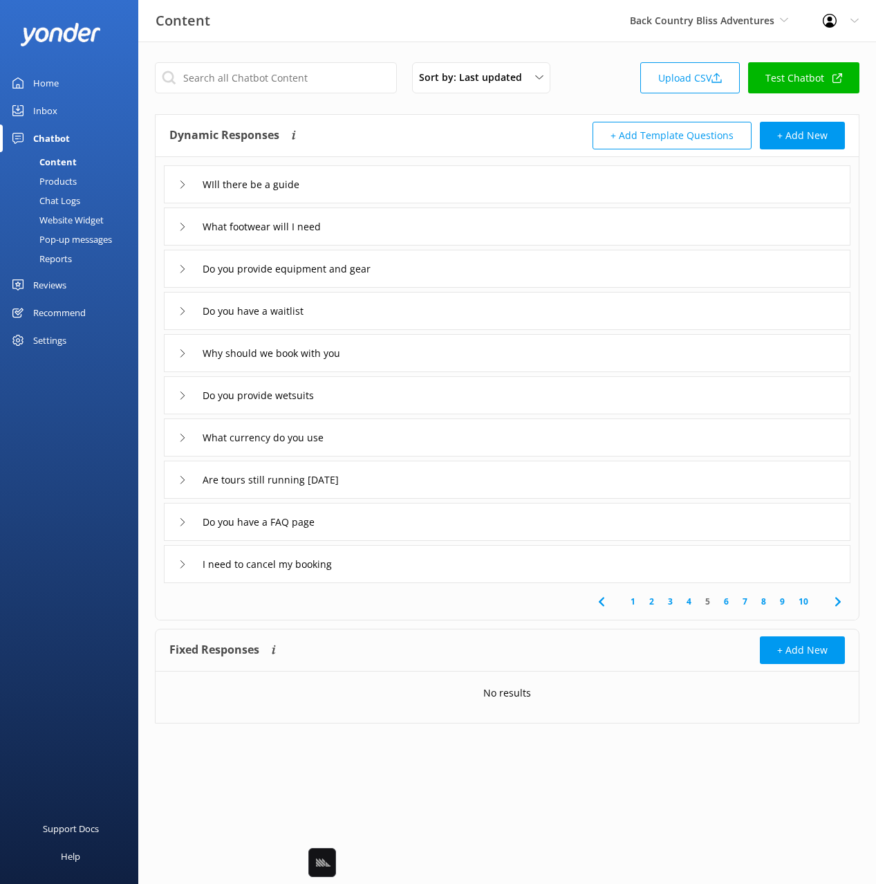
click at [393, 335] on div "Why should we book with you" at bounding box center [507, 353] width 687 height 38
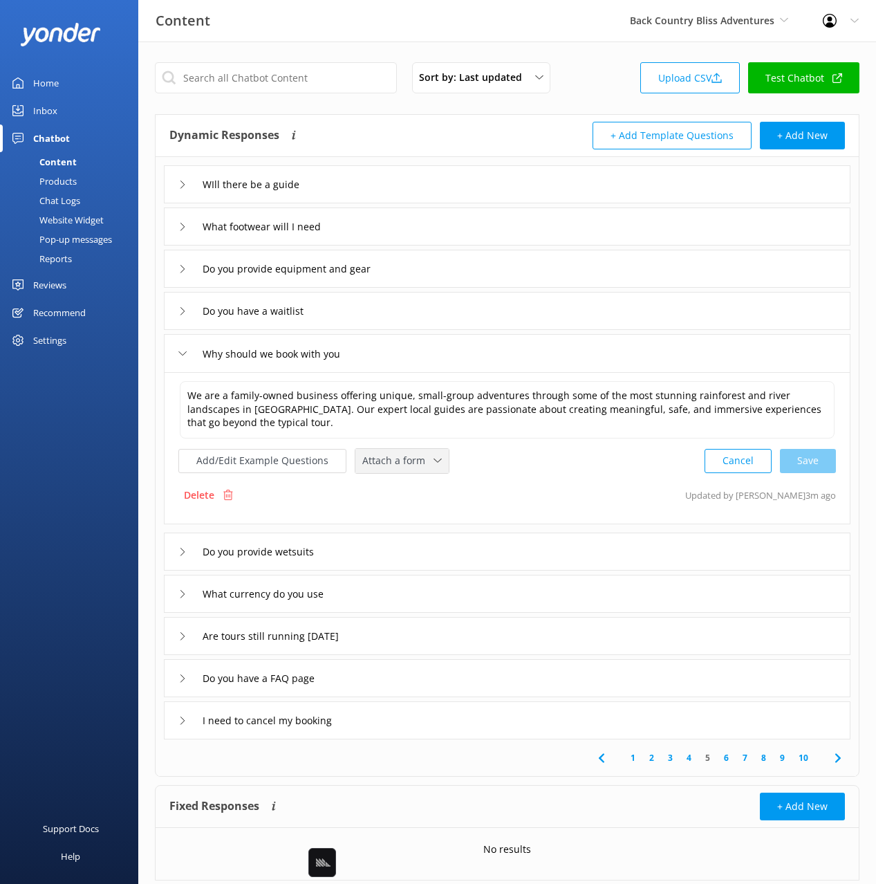
click at [408, 468] on div "Attach a form" at bounding box center [402, 460] width 86 height 17
click at [429, 512] on link "Check availability" at bounding box center [417, 518] width 123 height 28
drag, startPoint x: 359, startPoint y: 310, endPoint x: 356, endPoint y: 323, distance: 13.4
click at [359, 310] on div "Do you have a waitlist" at bounding box center [507, 311] width 687 height 38
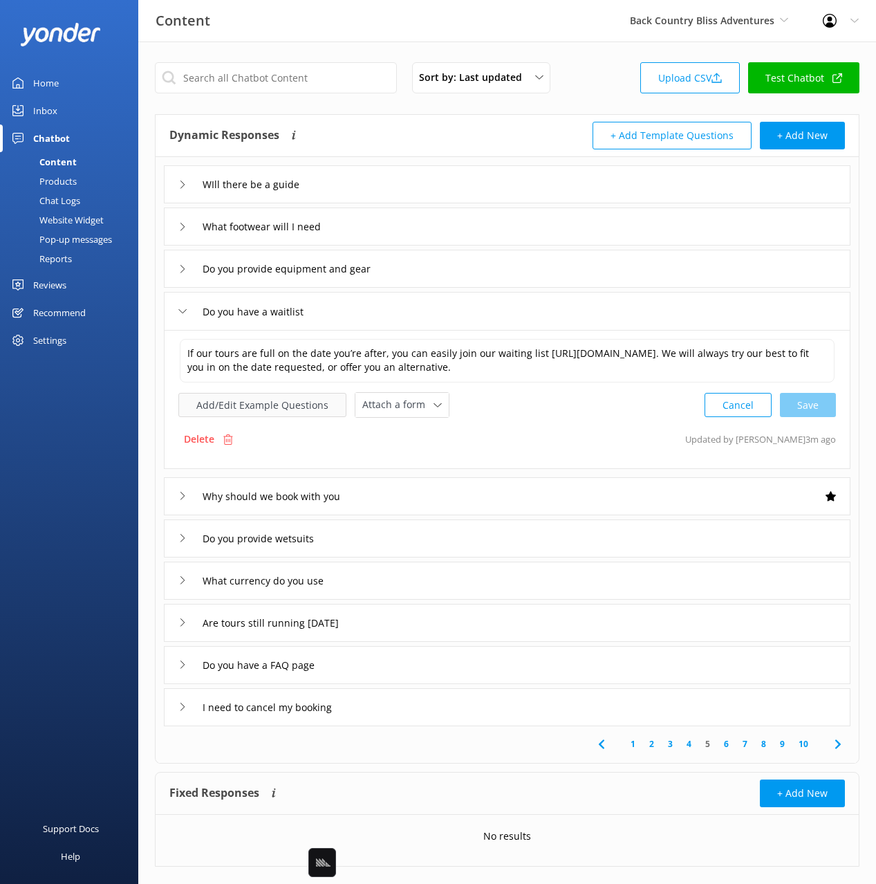
click at [291, 404] on button "Add/Edit Example Questions" at bounding box center [262, 405] width 168 height 24
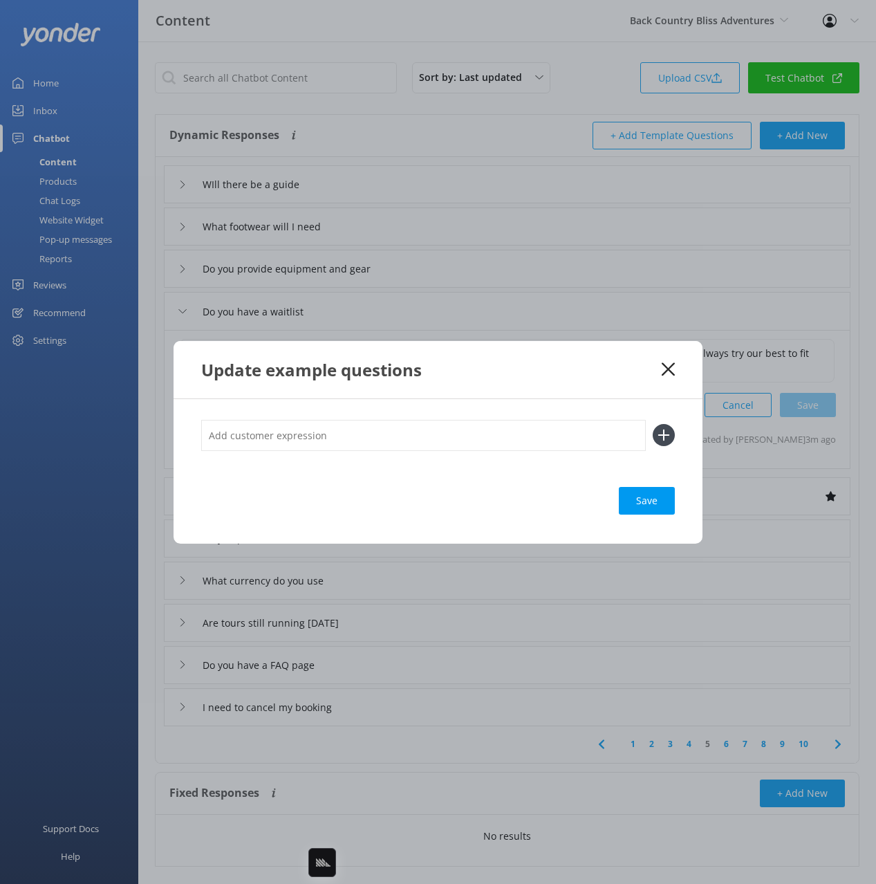
click at [505, 422] on input "text" at bounding box center [423, 435] width 445 height 31
type input "is says your fully booked"
click at [653, 424] on button at bounding box center [664, 435] width 22 height 22
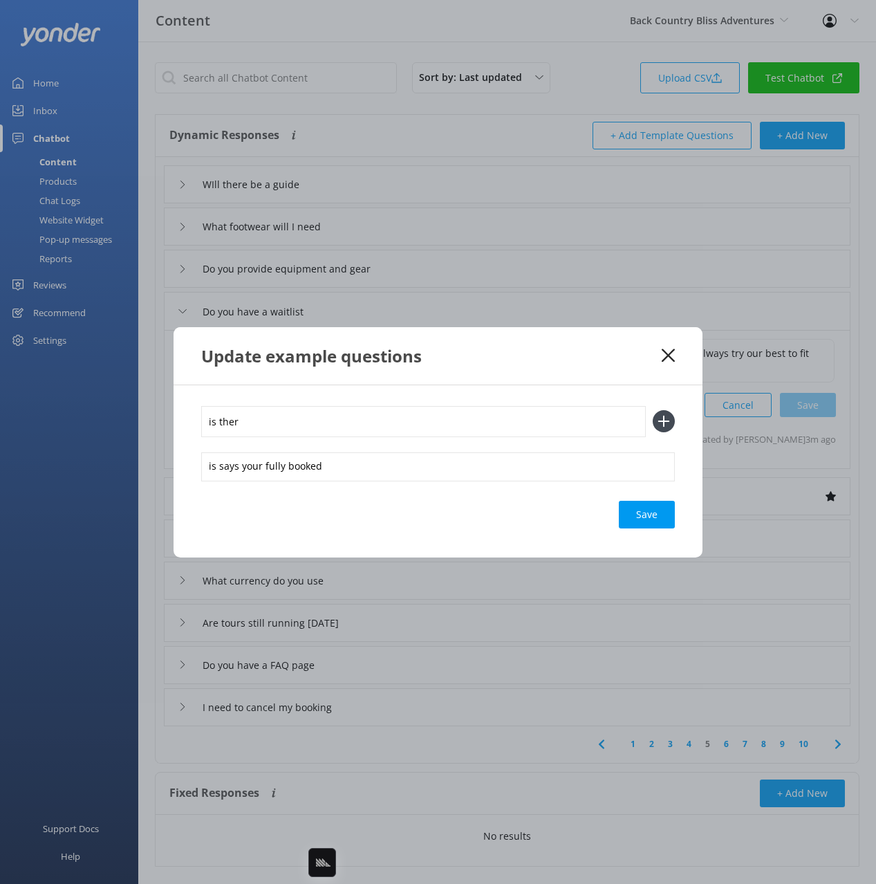
type input "is ther"
click at [642, 508] on div "Save" at bounding box center [647, 515] width 56 height 28
click at [671, 351] on use at bounding box center [668, 354] width 13 height 13
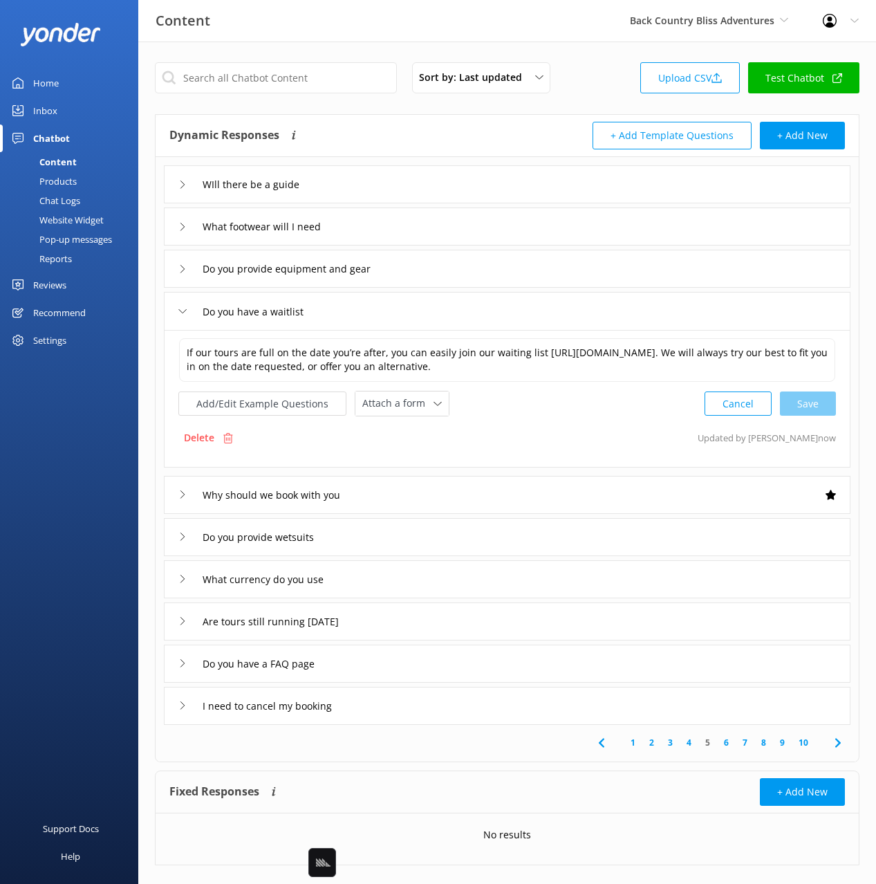
click at [454, 624] on div "Are tours still running tomorrow" at bounding box center [507, 621] width 687 height 38
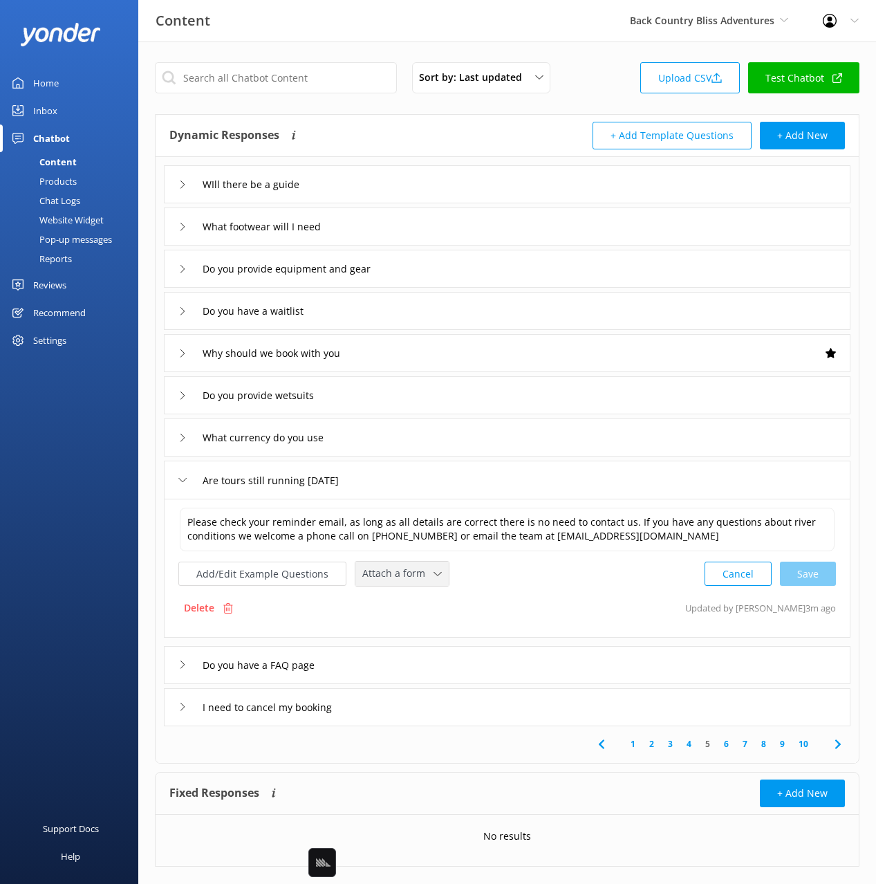
click at [373, 568] on span "Attach a form" at bounding box center [397, 573] width 71 height 15
click at [579, 589] on div "Please check your reminder email, as long as all details are correct there is n…" at bounding box center [507, 568] width 687 height 139
click at [494, 678] on div "Do you have a FAQ page" at bounding box center [507, 665] width 687 height 38
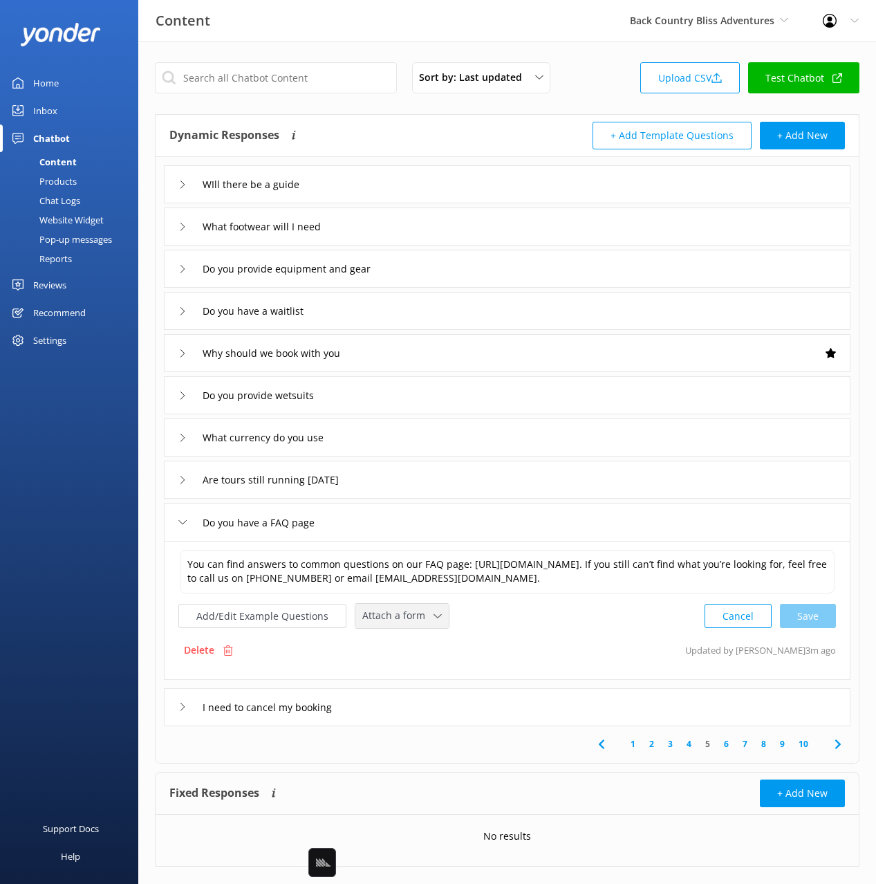
click at [378, 613] on span "Attach a form" at bounding box center [397, 615] width 71 height 15
click at [402, 641] on div "Leave contact details" at bounding box center [405, 645] width 84 height 14
click at [408, 694] on div "I need to cancel my booking" at bounding box center [507, 706] width 687 height 38
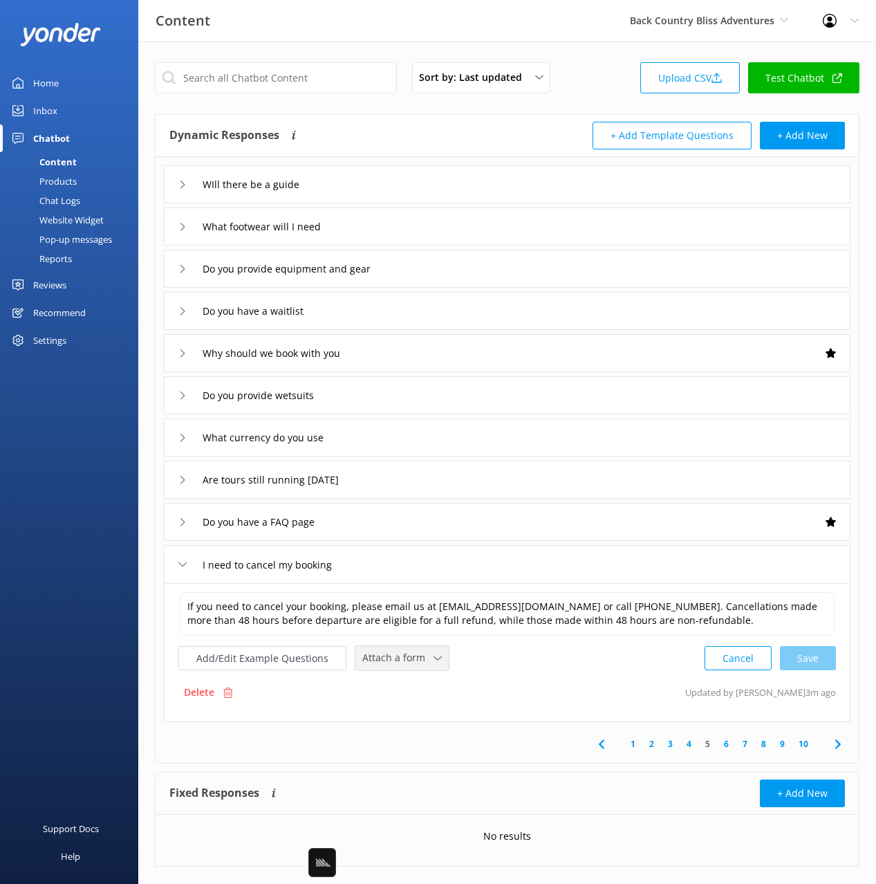
click at [404, 665] on span "Attach a form" at bounding box center [397, 657] width 71 height 15
click at [424, 680] on div "Leave contact details" at bounding box center [405, 687] width 84 height 14
drag, startPoint x: 845, startPoint y: 742, endPoint x: 799, endPoint y: 679, distance: 78.1
click at [845, 742] on icon at bounding box center [838, 742] width 17 height 17
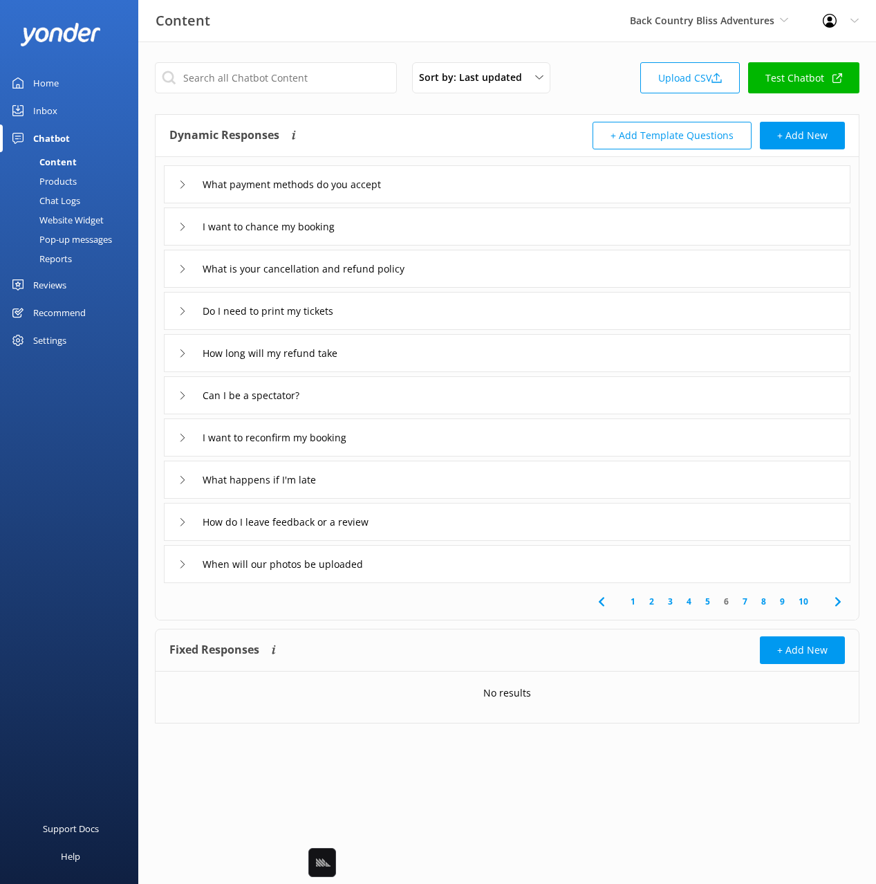
click at [367, 140] on div "Dynamic Responses Dynamic responses rely on the Large Language Model to create …" at bounding box center [338, 136] width 338 height 28
click at [393, 227] on div "I want to chance my booking" at bounding box center [507, 226] width 687 height 38
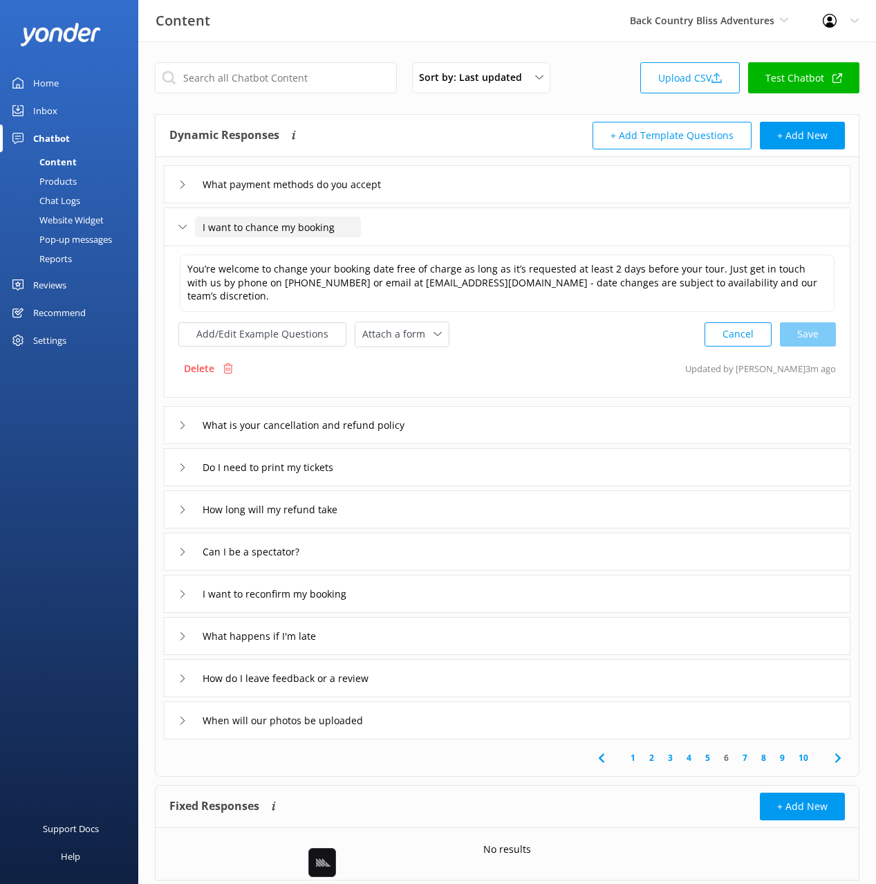
drag, startPoint x: 272, startPoint y: 225, endPoint x: 274, endPoint y: 232, distance: 7.2
click at [272, 226] on input "I want to chance my booking" at bounding box center [278, 226] width 166 height 21
type input "I want to change my booking"
click at [324, 249] on div at bounding box center [332, 247] width 17 height 17
click at [277, 326] on button "Add/Edit Example Questions" at bounding box center [262, 334] width 168 height 24
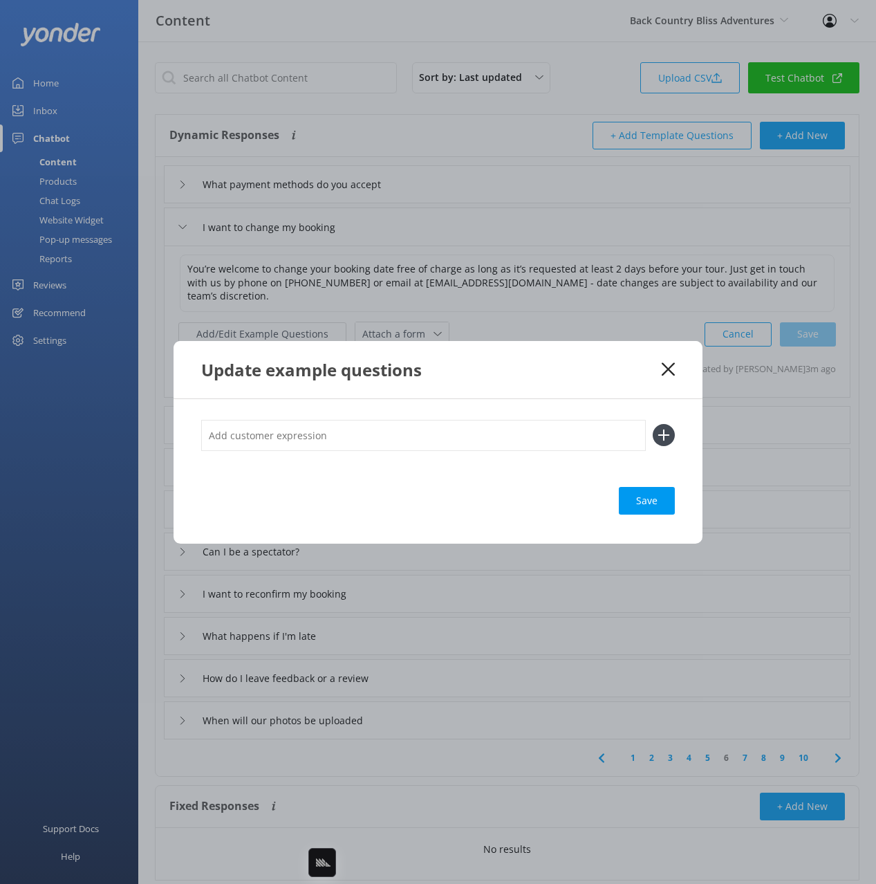
click at [487, 436] on input "text" at bounding box center [423, 435] width 445 height 31
type input "can we go a different day"
click at [653, 424] on button at bounding box center [664, 435] width 22 height 22
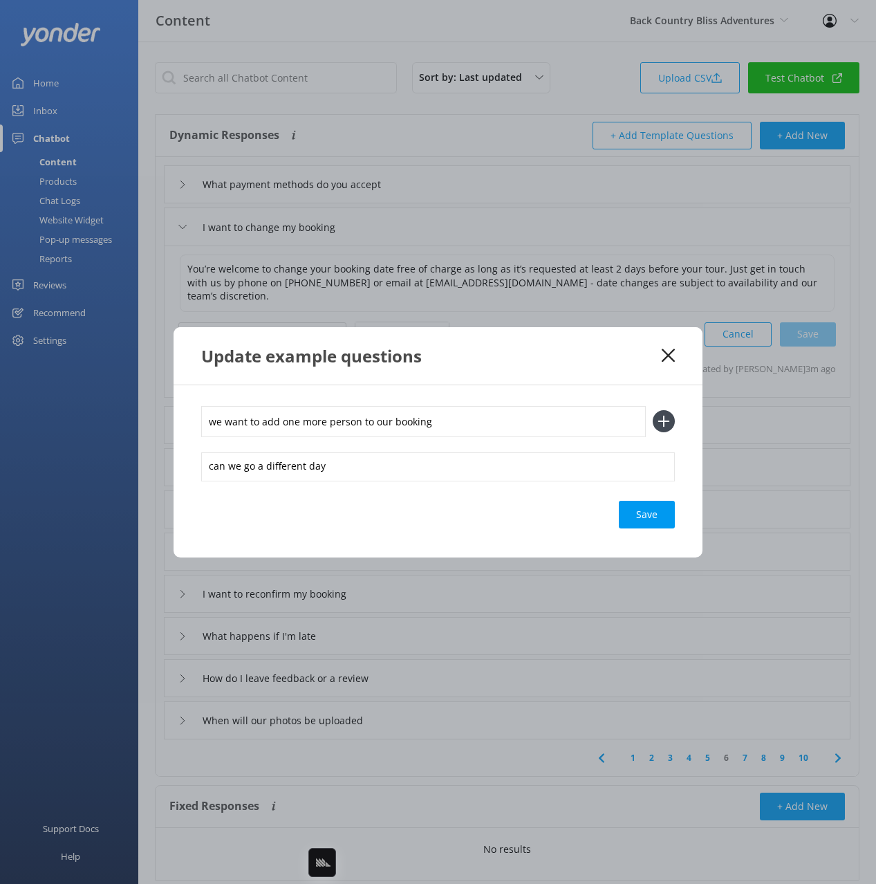
type input "we want to add one more person to our booking"
click at [653, 410] on button at bounding box center [664, 421] width 22 height 22
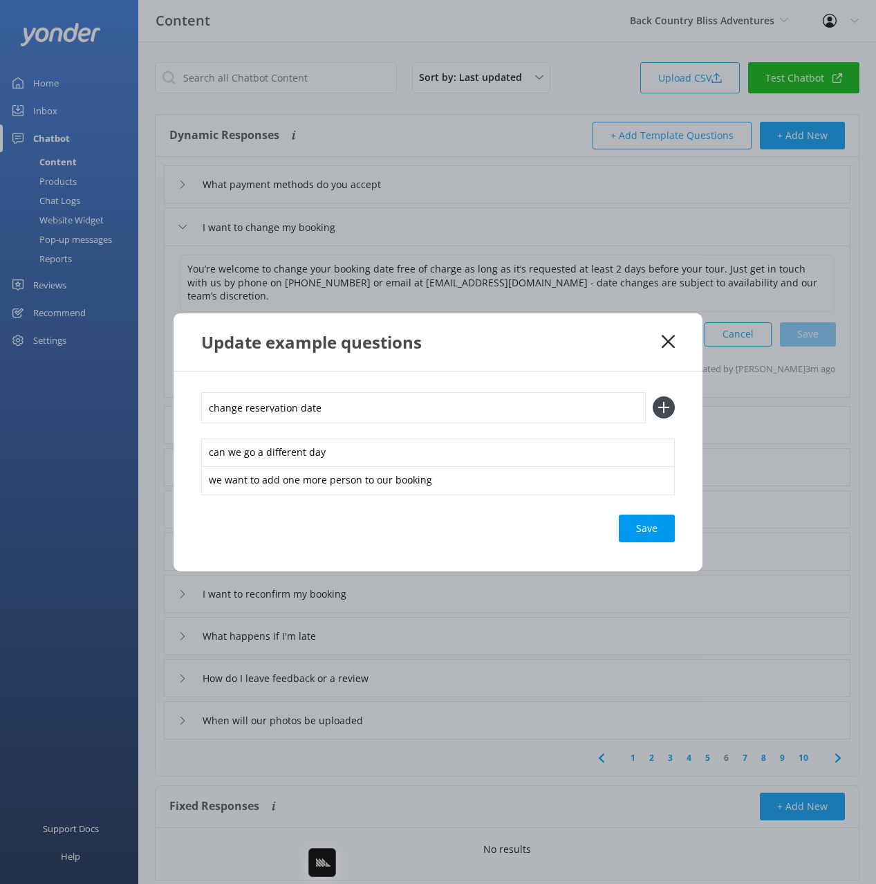
type input "change reservation date"
click at [653, 396] on button at bounding box center [664, 407] width 22 height 22
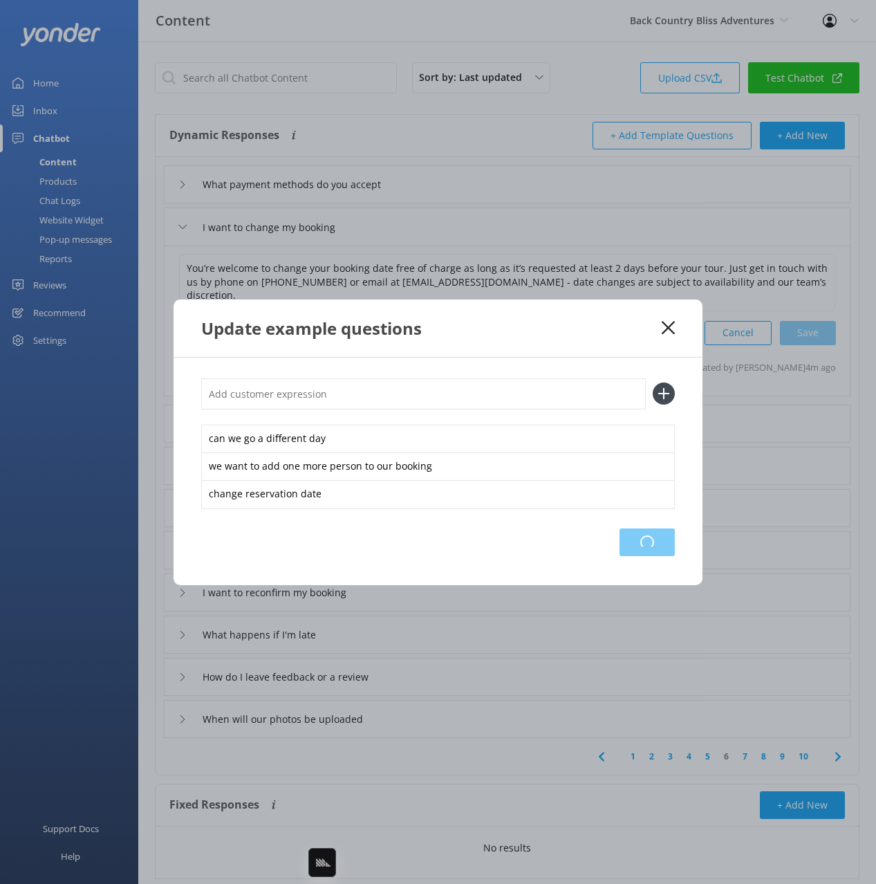
click at [651, 537] on div "Loading.." at bounding box center [647, 542] width 55 height 28
click at [581, 347] on div "Update example questions" at bounding box center [438, 327] width 529 height 57
click at [666, 330] on use at bounding box center [668, 327] width 13 height 13
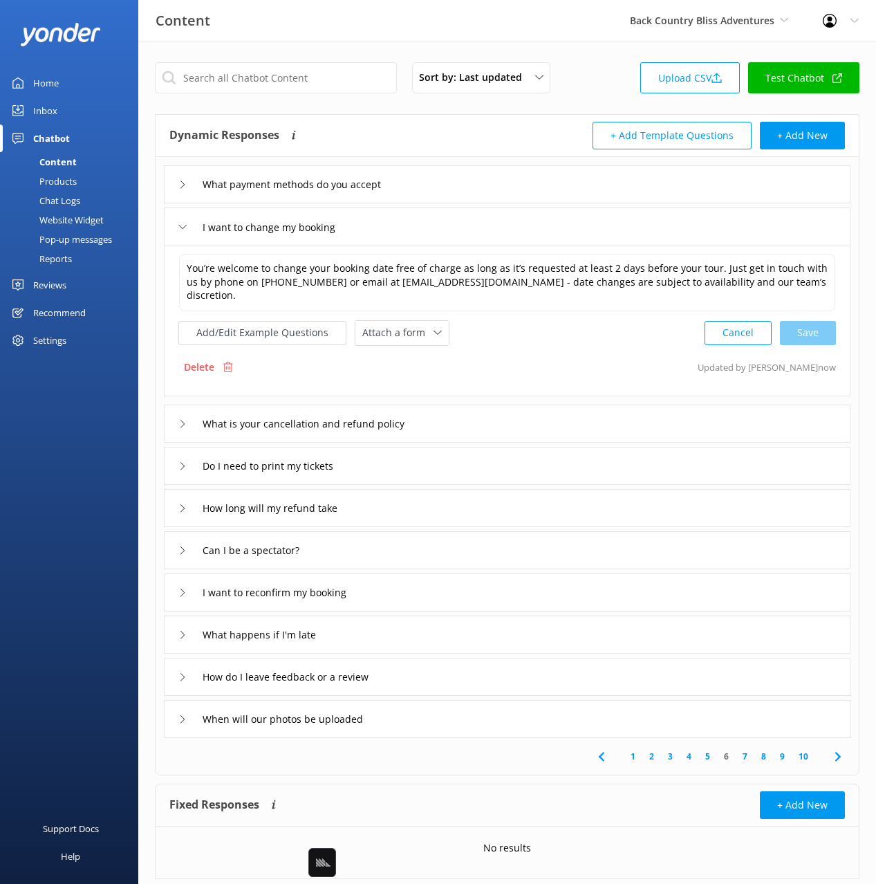
click at [463, 413] on div "What is your cancellation and refund policy" at bounding box center [507, 423] width 687 height 38
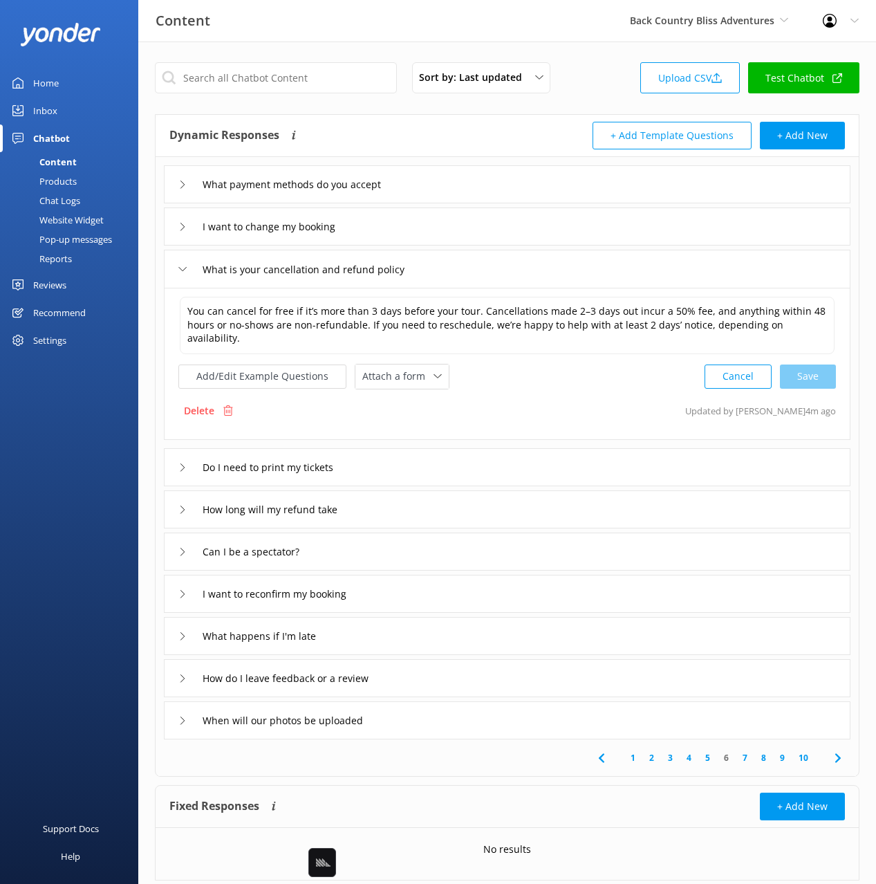
drag, startPoint x: 400, startPoint y: 230, endPoint x: 398, endPoint y: 239, distance: 9.4
click at [400, 230] on div "I want to change my booking" at bounding box center [507, 226] width 687 height 38
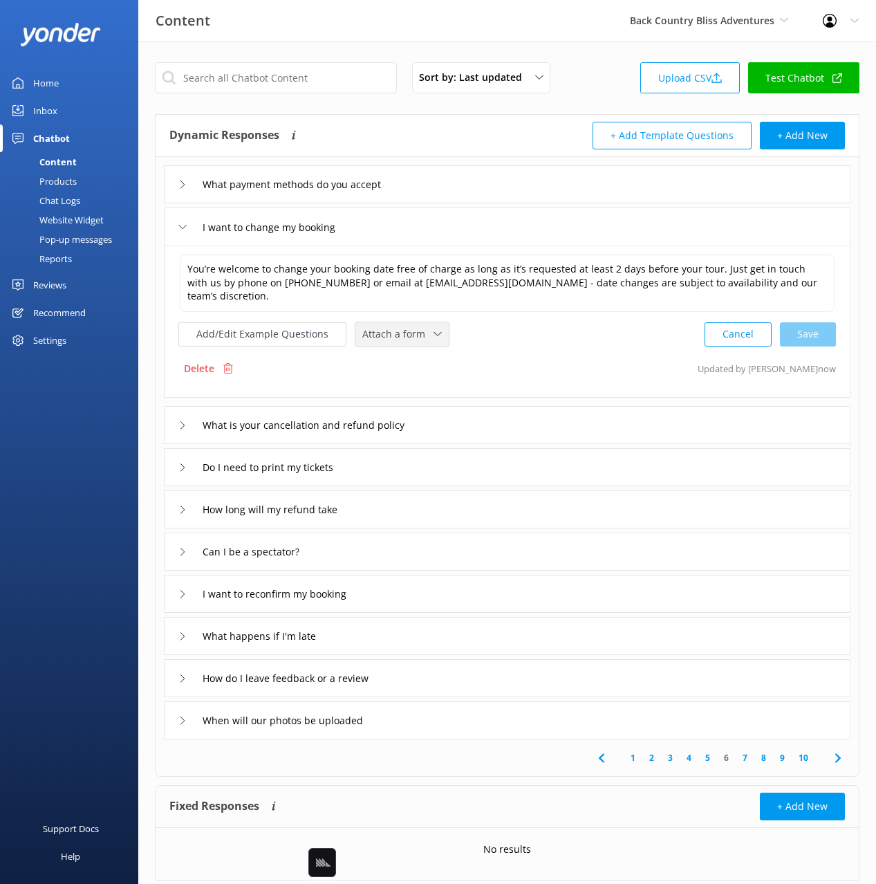
click at [392, 326] on span "Attach a form" at bounding box center [397, 333] width 71 height 15
click at [415, 357] on div "Leave contact details" at bounding box center [405, 364] width 84 height 14
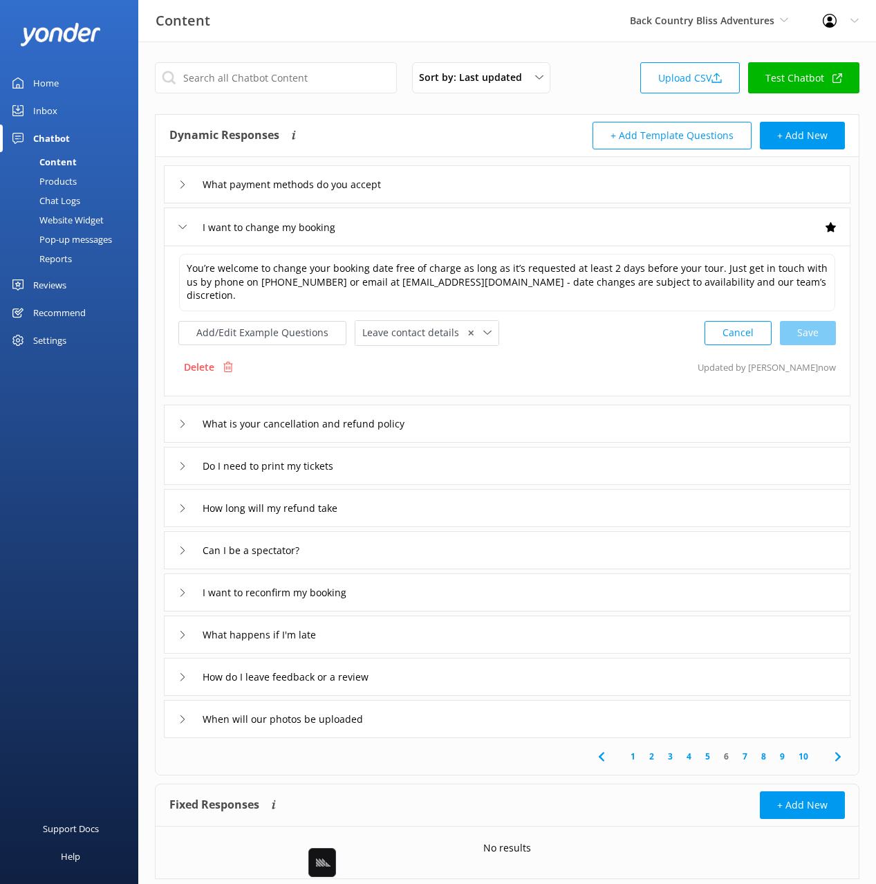
click at [434, 575] on div "I want to reconfirm my booking" at bounding box center [507, 592] width 687 height 38
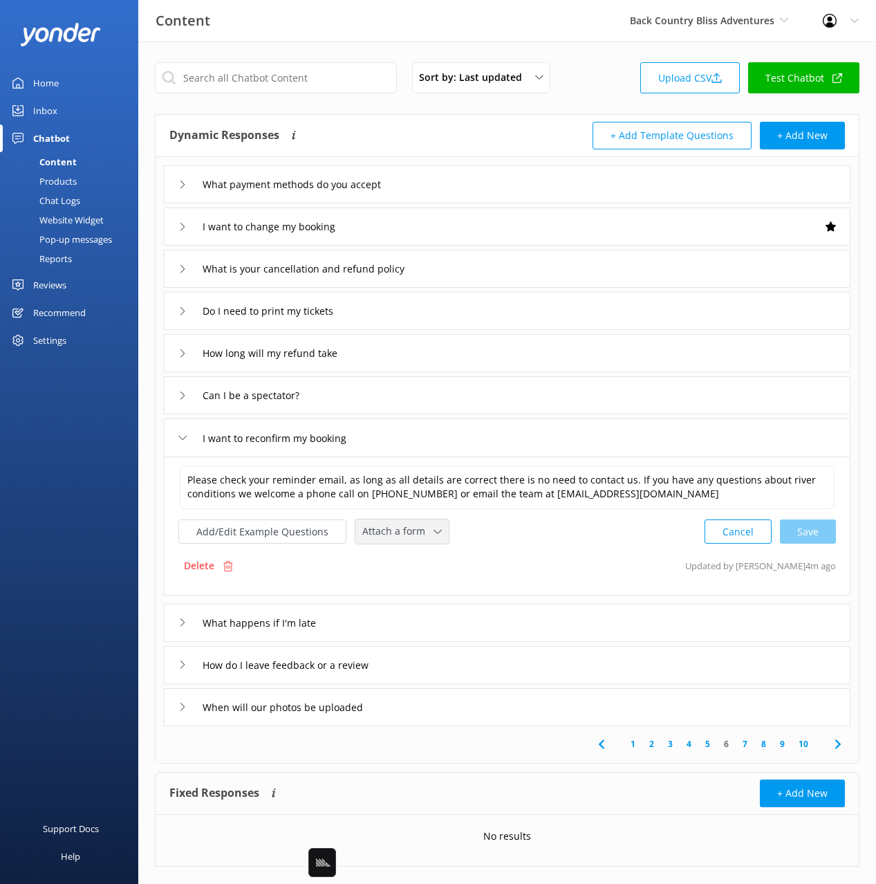
click at [395, 530] on span "Attach a form" at bounding box center [397, 530] width 71 height 15
drag, startPoint x: 411, startPoint y: 557, endPoint x: 433, endPoint y: 583, distance: 33.9
click at [411, 557] on div "Leave contact details" at bounding box center [405, 561] width 84 height 14
click at [469, 667] on div "How do I leave feedback or a review" at bounding box center [507, 663] width 687 height 38
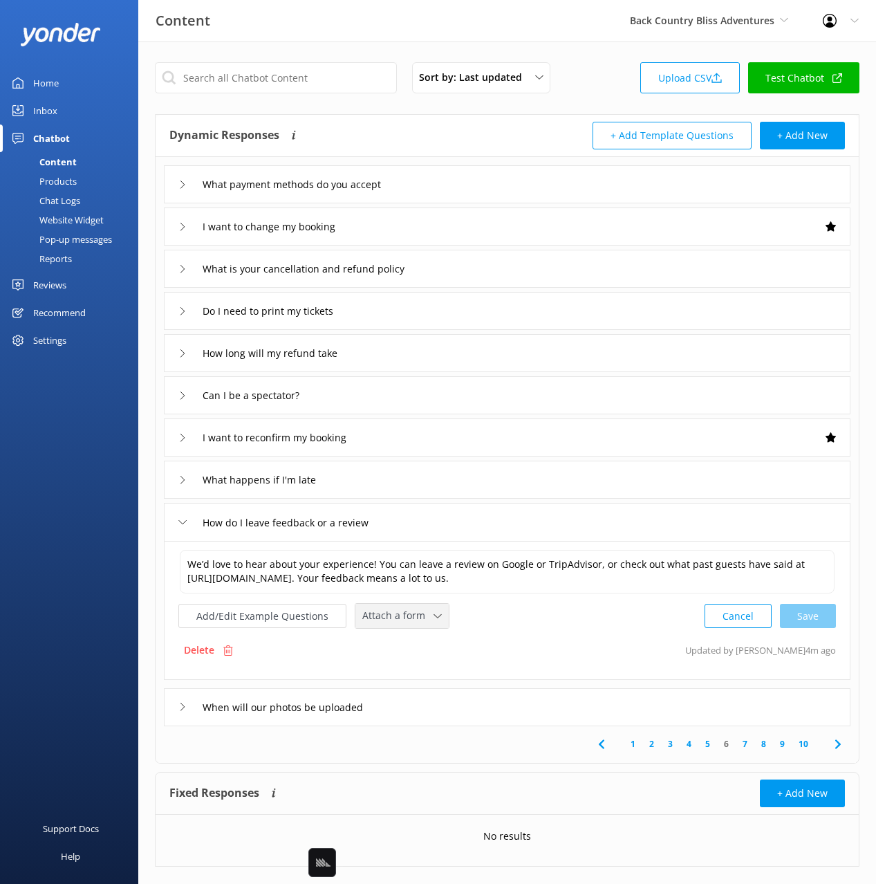
click at [402, 611] on span "Attach a form" at bounding box center [397, 615] width 71 height 15
click at [418, 646] on div "Leave contact details" at bounding box center [405, 645] width 84 height 14
drag, startPoint x: 838, startPoint y: 742, endPoint x: 780, endPoint y: 653, distance: 105.9
click at [838, 742] on icon at bounding box center [838, 742] width 17 height 17
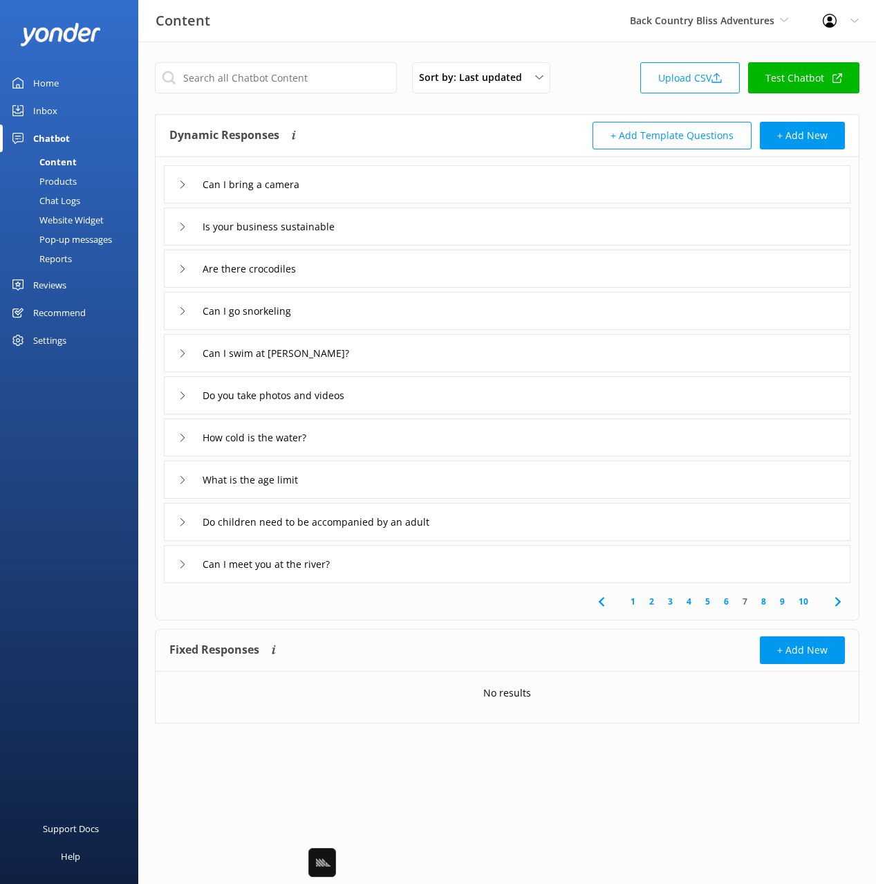
click at [378, 133] on div "Dynamic Responses Dynamic responses rely on the Large Language Model to create …" at bounding box center [338, 136] width 338 height 28
drag, startPoint x: 380, startPoint y: 478, endPoint x: 364, endPoint y: 489, distance: 18.4
click at [380, 478] on div "What is the age limit" at bounding box center [507, 479] width 687 height 38
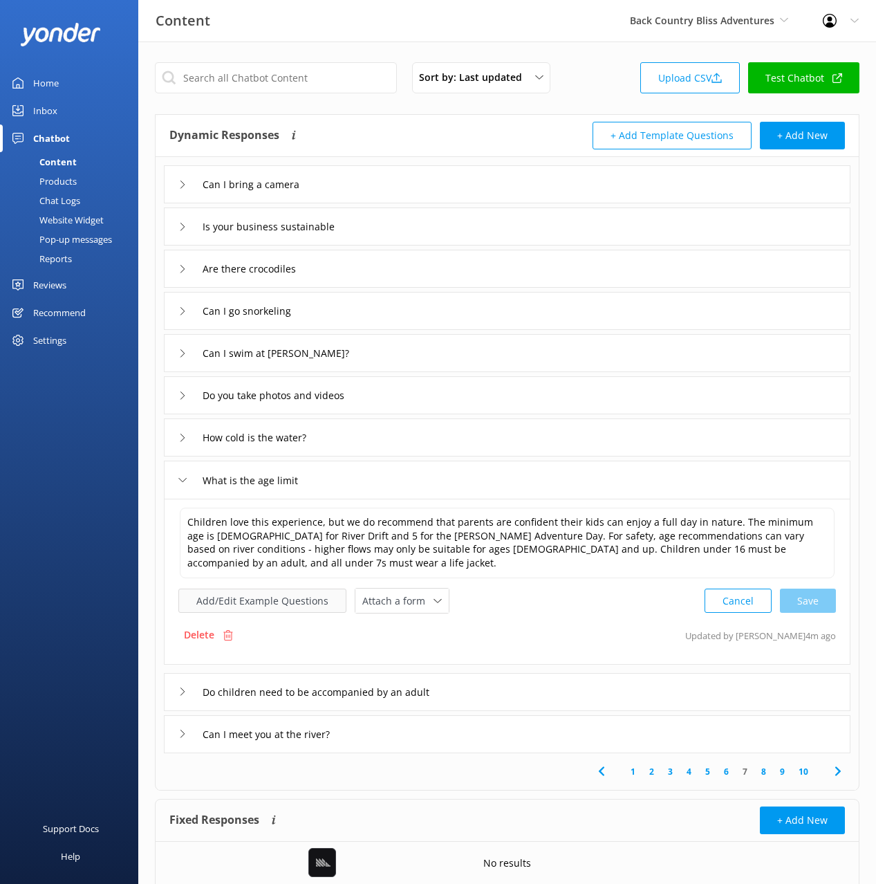
click at [291, 595] on button "Add/Edit Example Questions" at bounding box center [262, 600] width 168 height 24
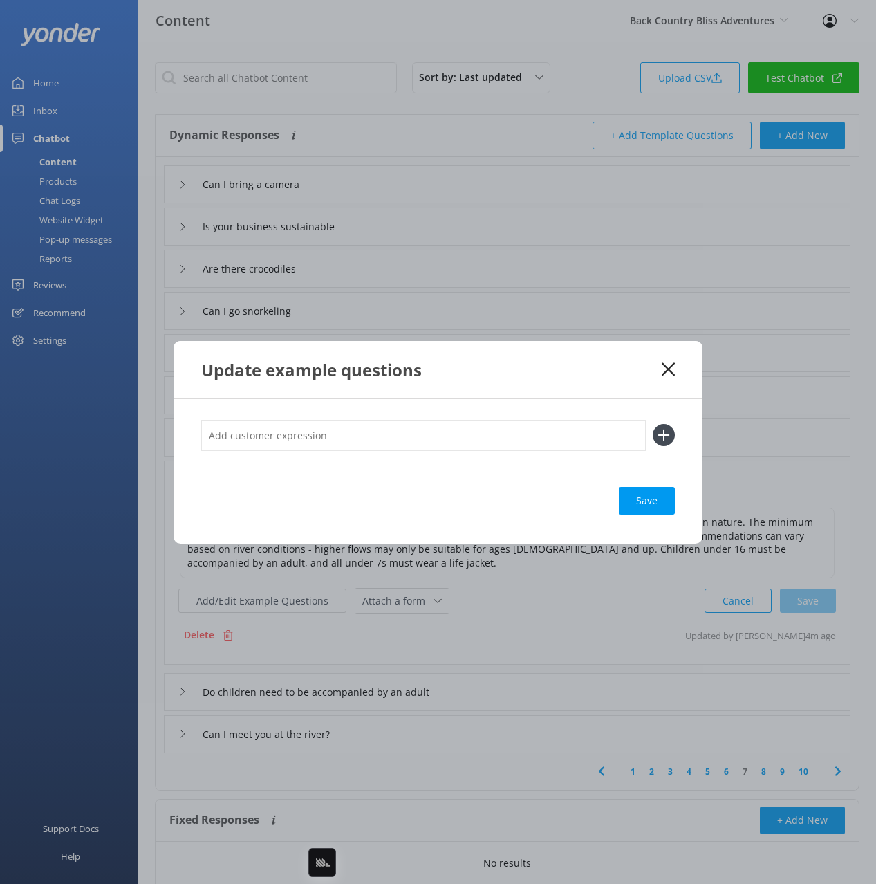
click at [411, 438] on input "text" at bounding box center [423, 435] width 445 height 31
type input "can i bring my 6 year old daughter"
click at [653, 424] on button at bounding box center [664, 435] width 22 height 22
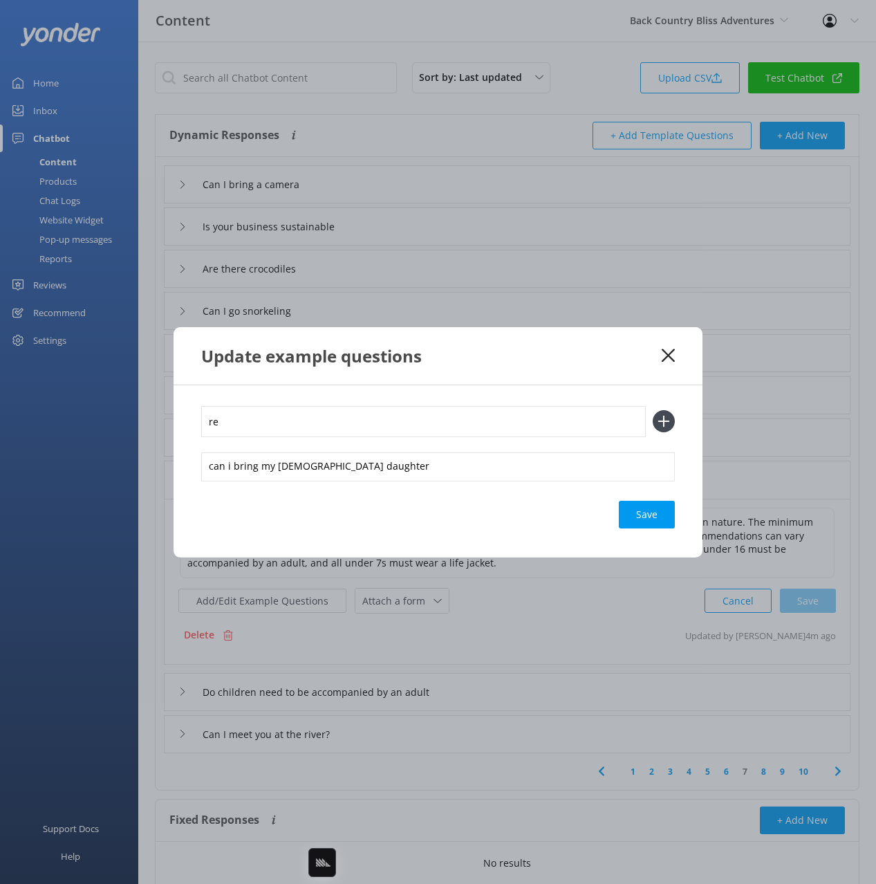
type input "r"
type input "what are the age restrictions"
click at [653, 410] on button at bounding box center [664, 421] width 22 height 22
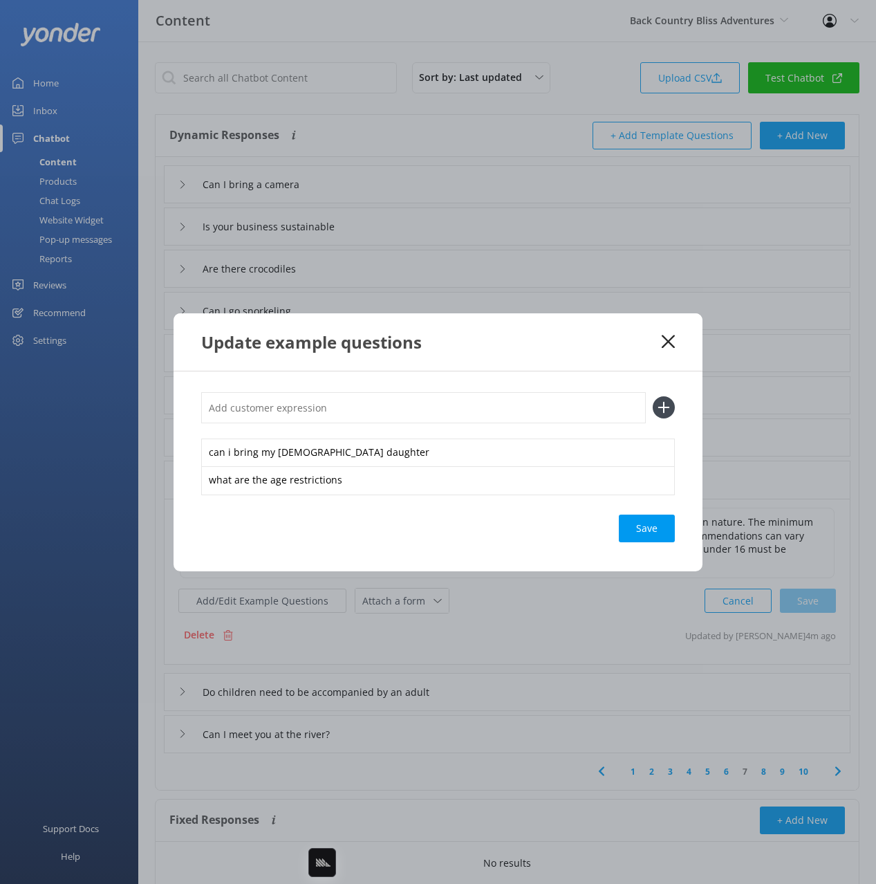
click at [653, 533] on div "Save" at bounding box center [647, 528] width 56 height 28
click at [667, 341] on icon at bounding box center [668, 342] width 13 height 14
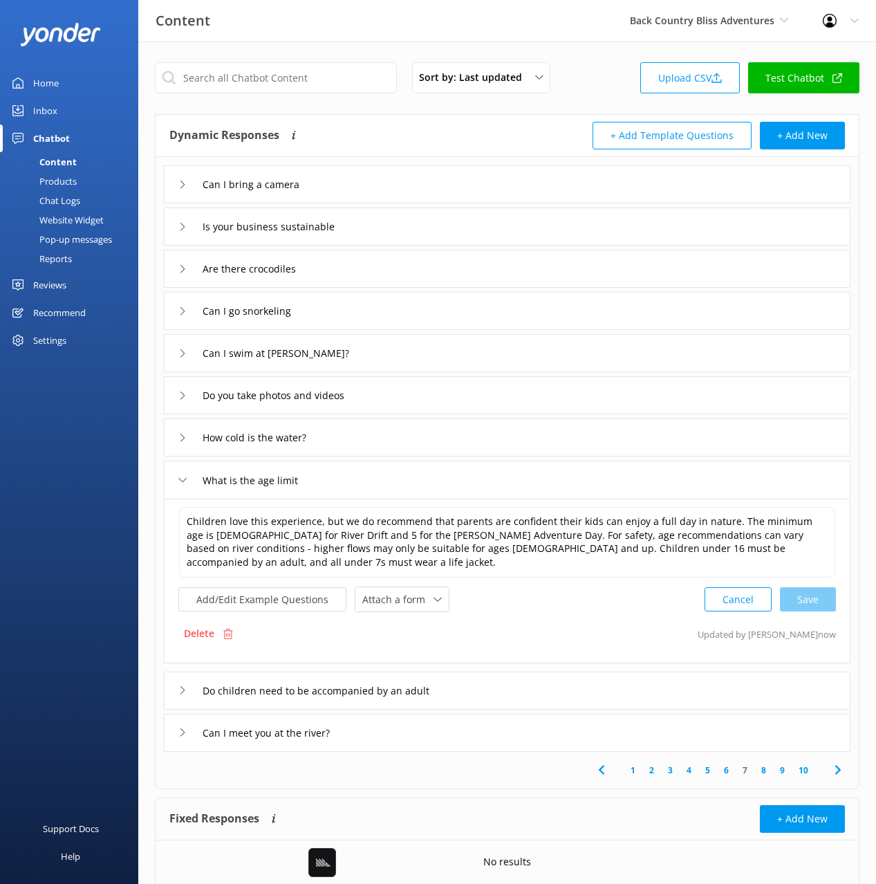
click at [584, 714] on div "Can I meet you at the river?" at bounding box center [507, 733] width 687 height 38
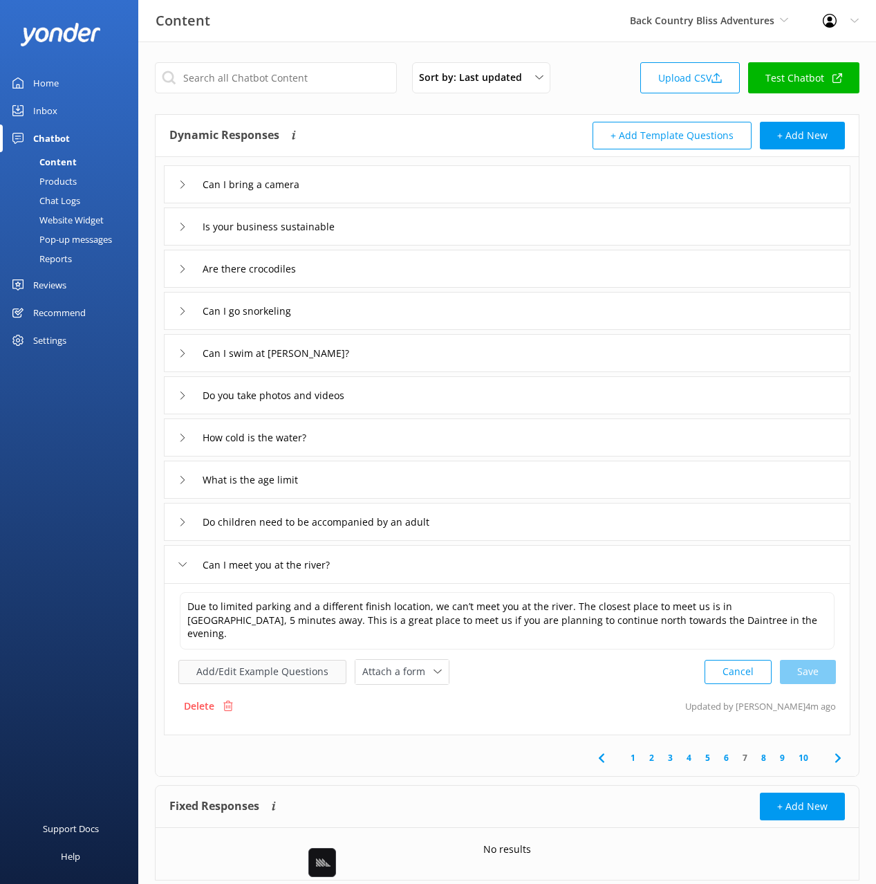
click at [297, 660] on button "Add/Edit Example Questions" at bounding box center [262, 672] width 168 height 24
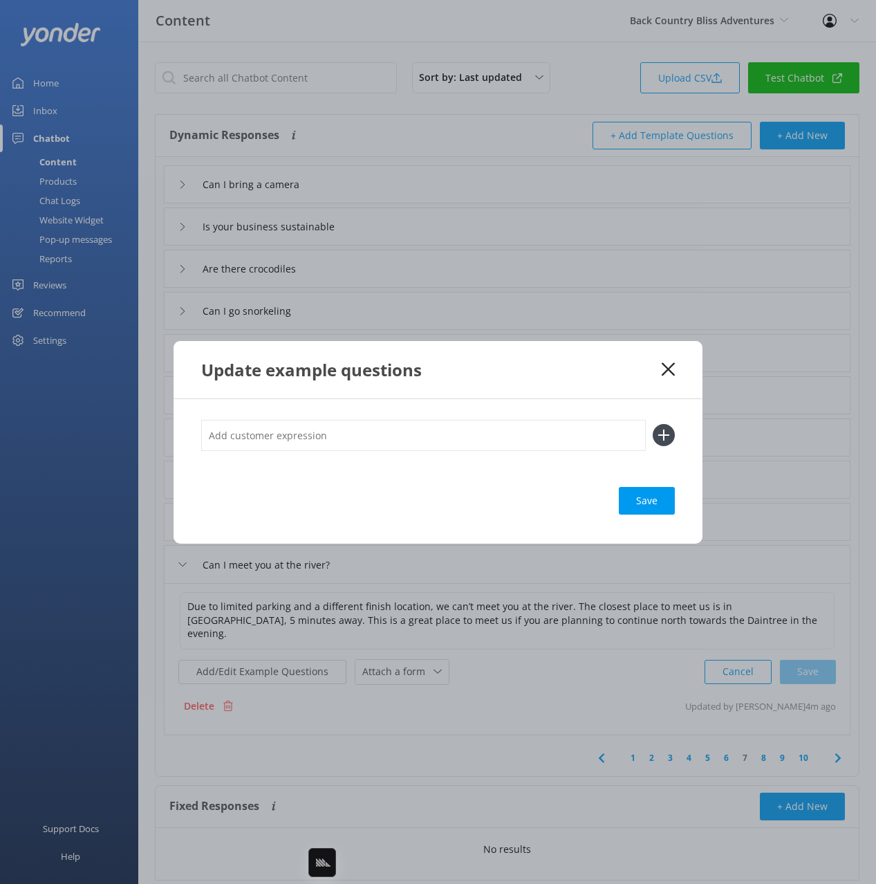
click at [490, 438] on input "text" at bounding box center [423, 435] width 445 height 31
type input "can i drive to the put it point"
click at [653, 424] on button at bounding box center [664, 435] width 22 height 22
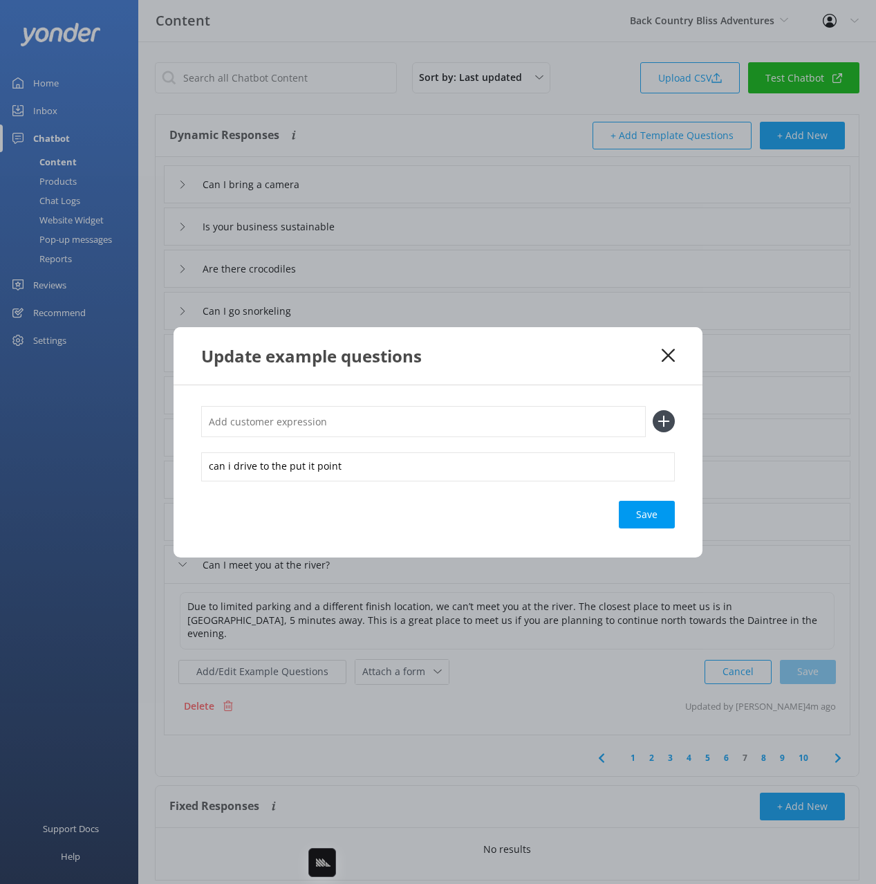
click at [654, 512] on div "Save" at bounding box center [647, 515] width 56 height 28
click at [635, 373] on div "Update example questions" at bounding box center [438, 355] width 529 height 57
click at [667, 354] on use at bounding box center [668, 354] width 13 height 13
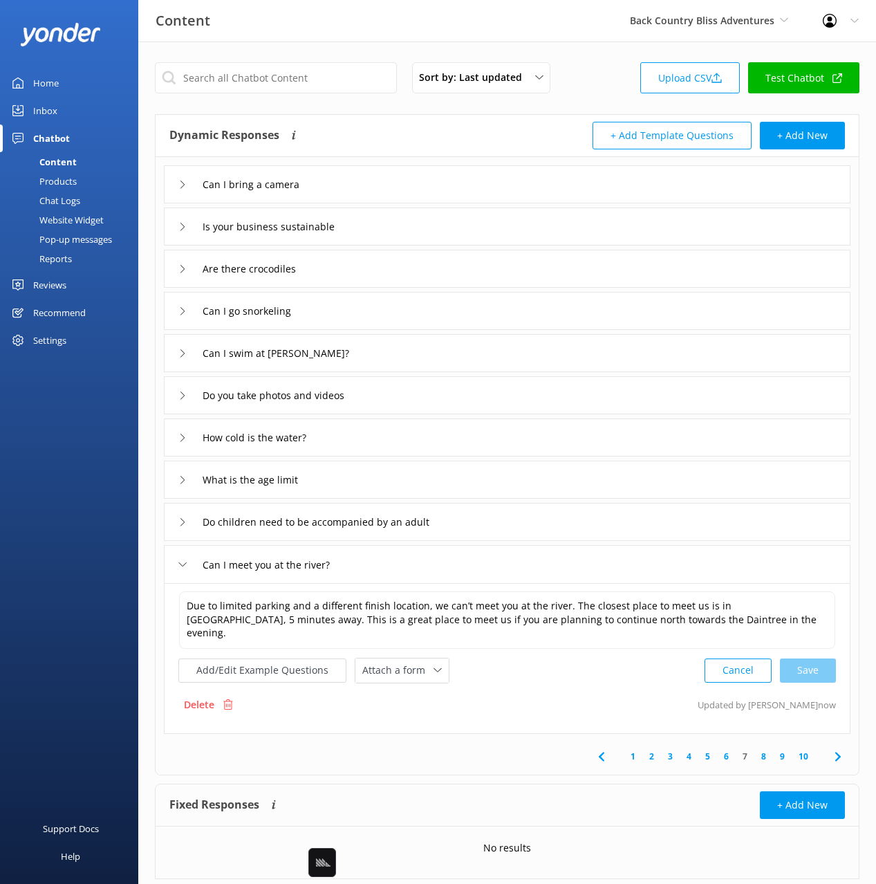
click at [832, 748] on icon at bounding box center [838, 756] width 17 height 17
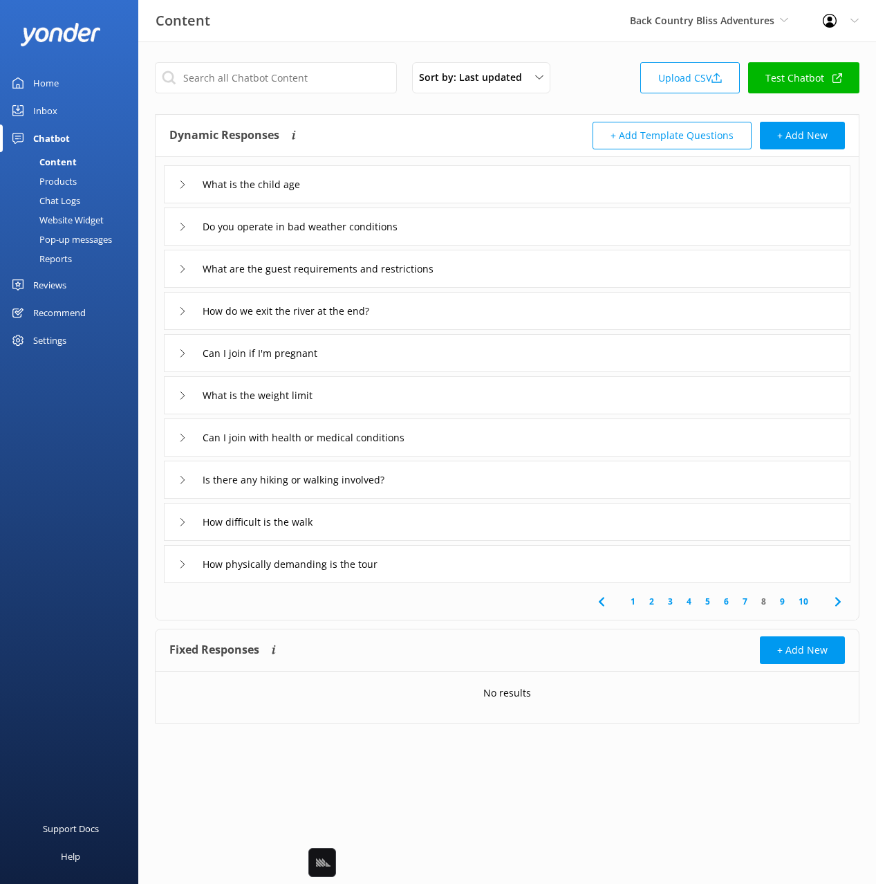
click at [376, 158] on div "What is the child age Do you operate in bad weather conditions What are the gue…" at bounding box center [507, 370] width 703 height 426
click at [485, 232] on div "Do you operate in bad weather conditions" at bounding box center [507, 226] width 687 height 38
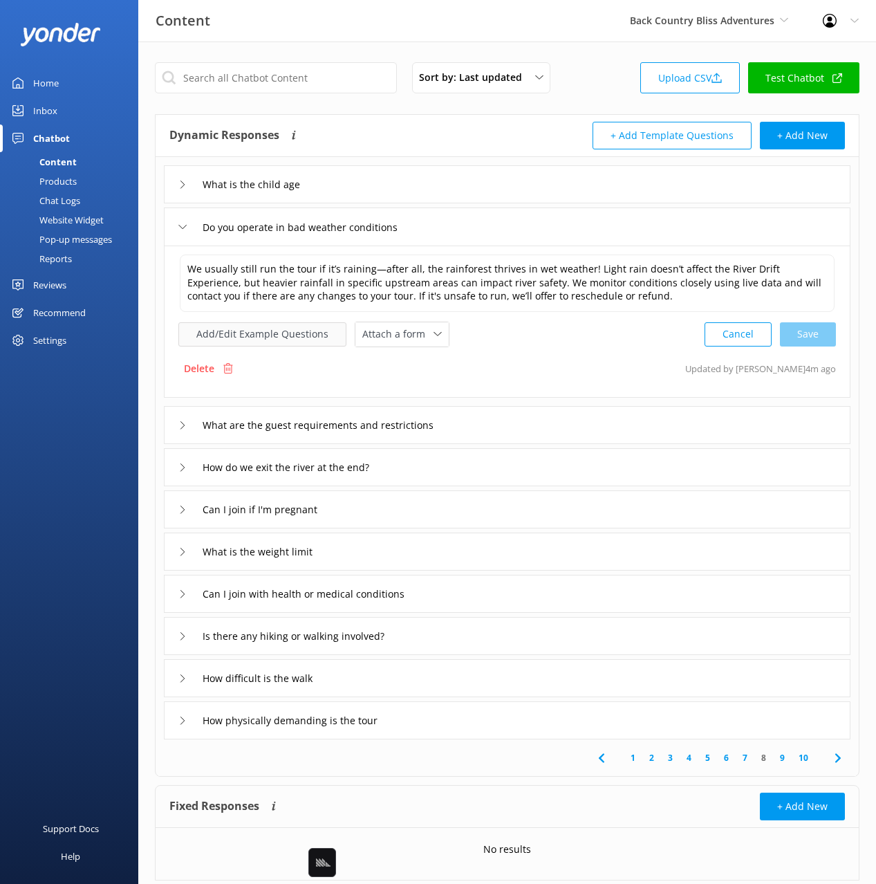
drag, startPoint x: 283, startPoint y: 317, endPoint x: 290, endPoint y: 333, distance: 17.0
click at [282, 317] on div "We usually still run the tour if it’s raining—after all, the rainforest thrives…" at bounding box center [507, 300] width 658 height 94
click at [292, 335] on button "Add/Edit Example Questions" at bounding box center [262, 334] width 168 height 24
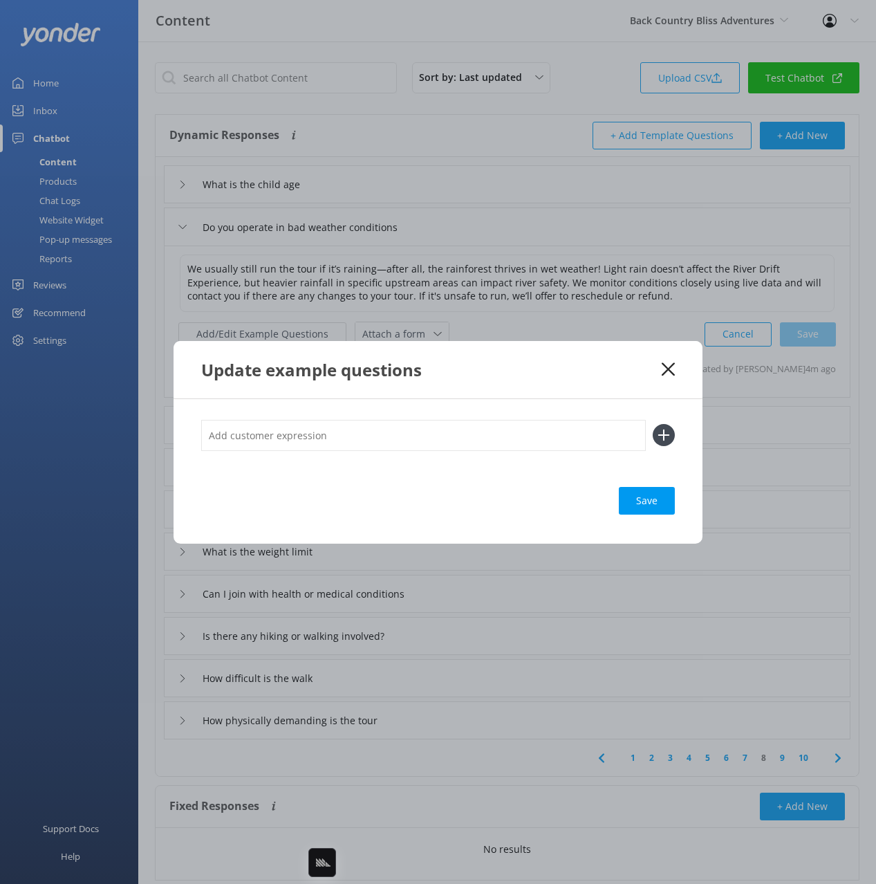
drag, startPoint x: 664, startPoint y: 364, endPoint x: 560, endPoint y: 316, distance: 114.4
click at [664, 364] on use at bounding box center [668, 368] width 13 height 13
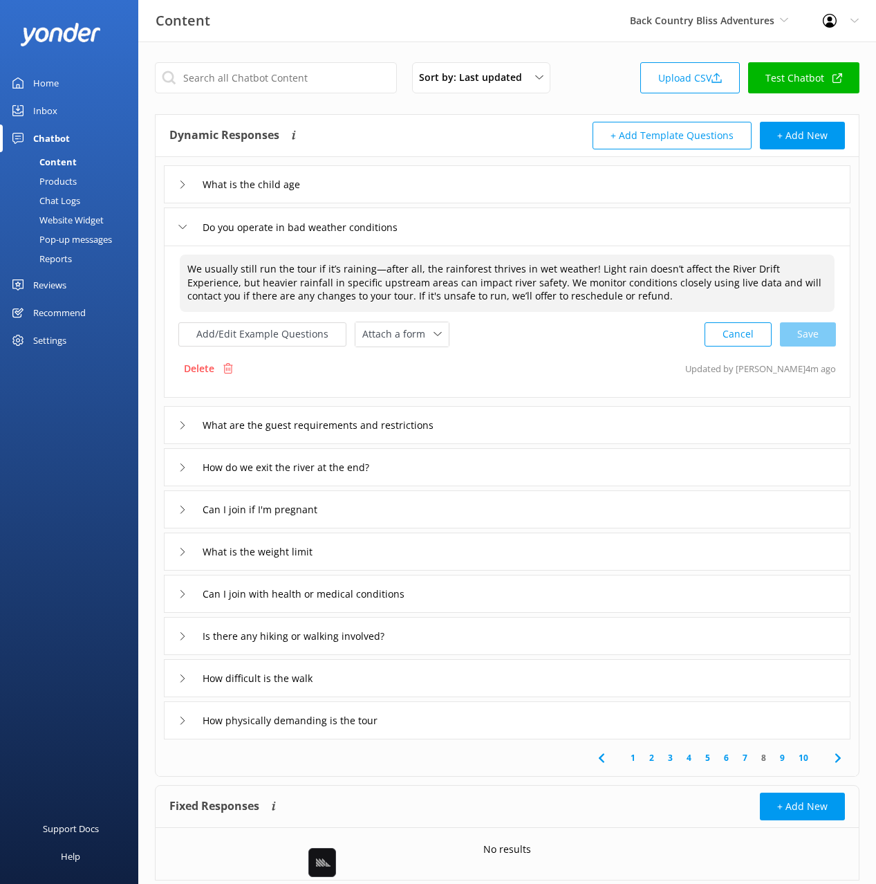
click at [375, 270] on textarea "We usually still run the tour if it’s raining—after all, the rainforest thrives…" at bounding box center [507, 282] width 655 height 57
click at [808, 334] on div "Cancel Save" at bounding box center [770, 335] width 131 height 26
type textarea "We usually still run the tour if it’s raining - after all, the rainforest thriv…"
click at [501, 750] on div "1 2 3 4 5 6 7 8 9 10" at bounding box center [507, 756] width 698 height 37
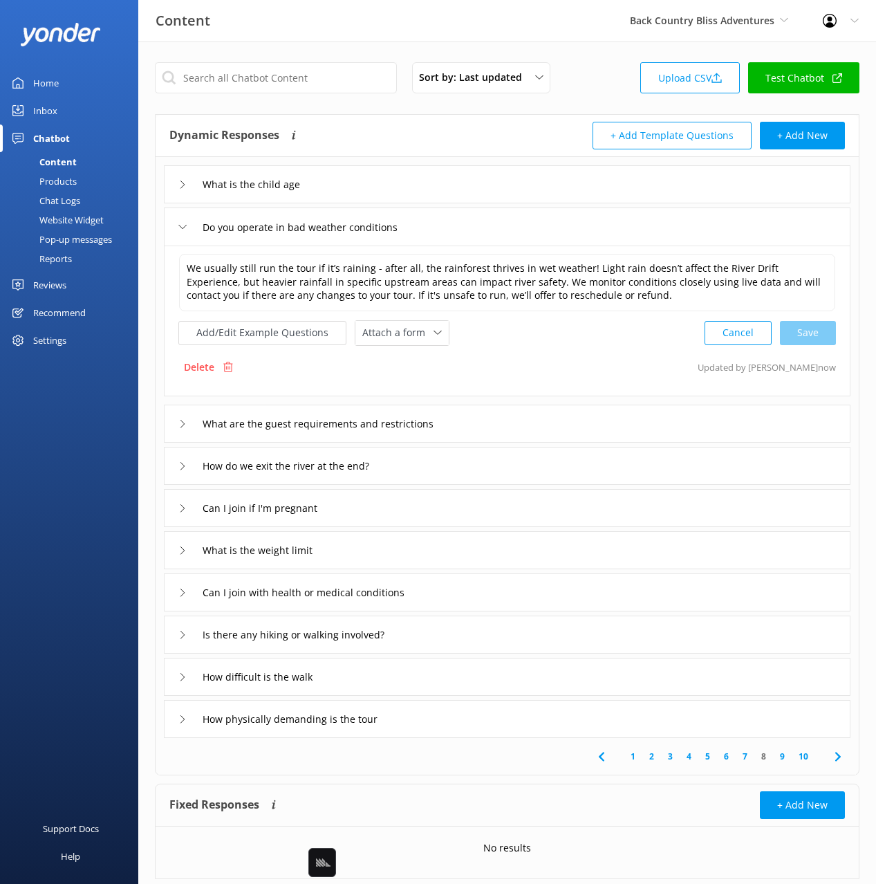
click at [486, 760] on div "1 2 3 4 5 6 7 8 9 10" at bounding box center [507, 756] width 698 height 37
click at [373, 552] on div "What is the weight limit" at bounding box center [507, 550] width 687 height 38
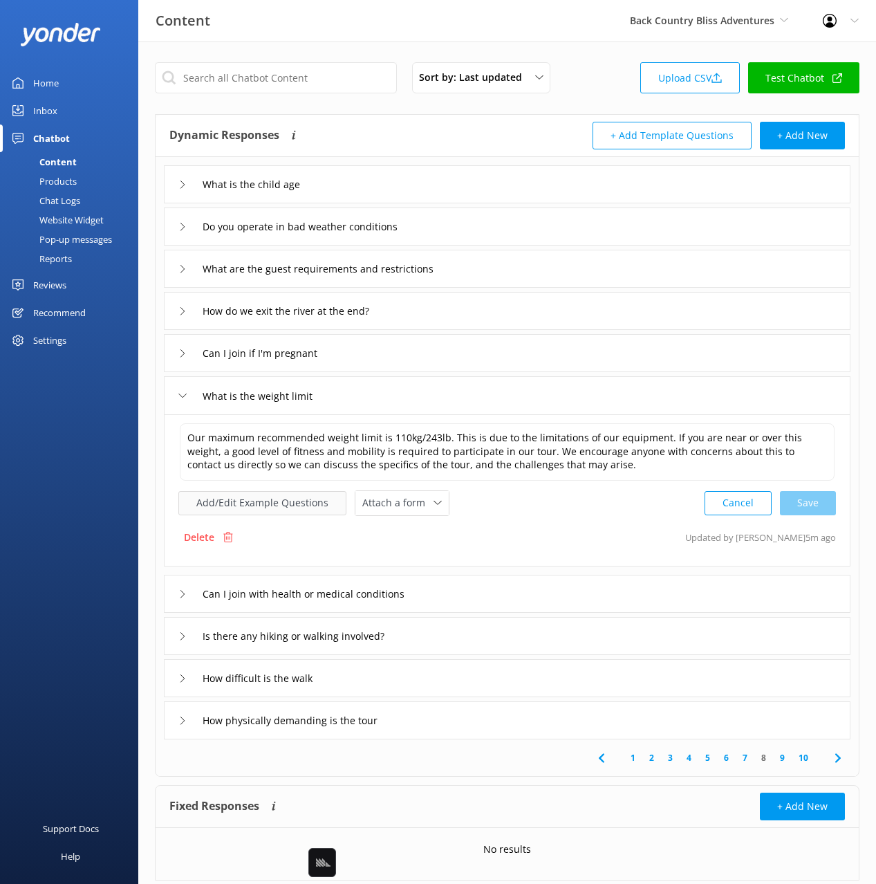
click at [282, 505] on button "Add/Edit Example Questions" at bounding box center [262, 503] width 168 height 24
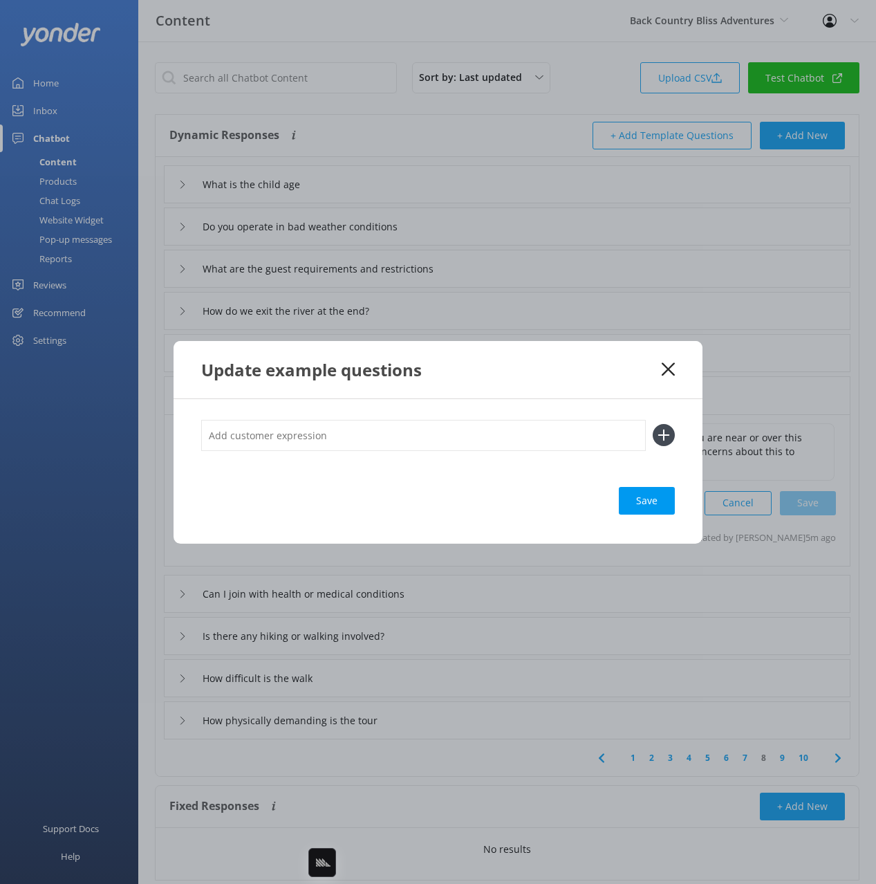
click at [411, 436] on input "text" at bounding box center [423, 435] width 445 height 31
type input "i weight 90kg"
click at [653, 424] on button at bounding box center [664, 435] width 22 height 22
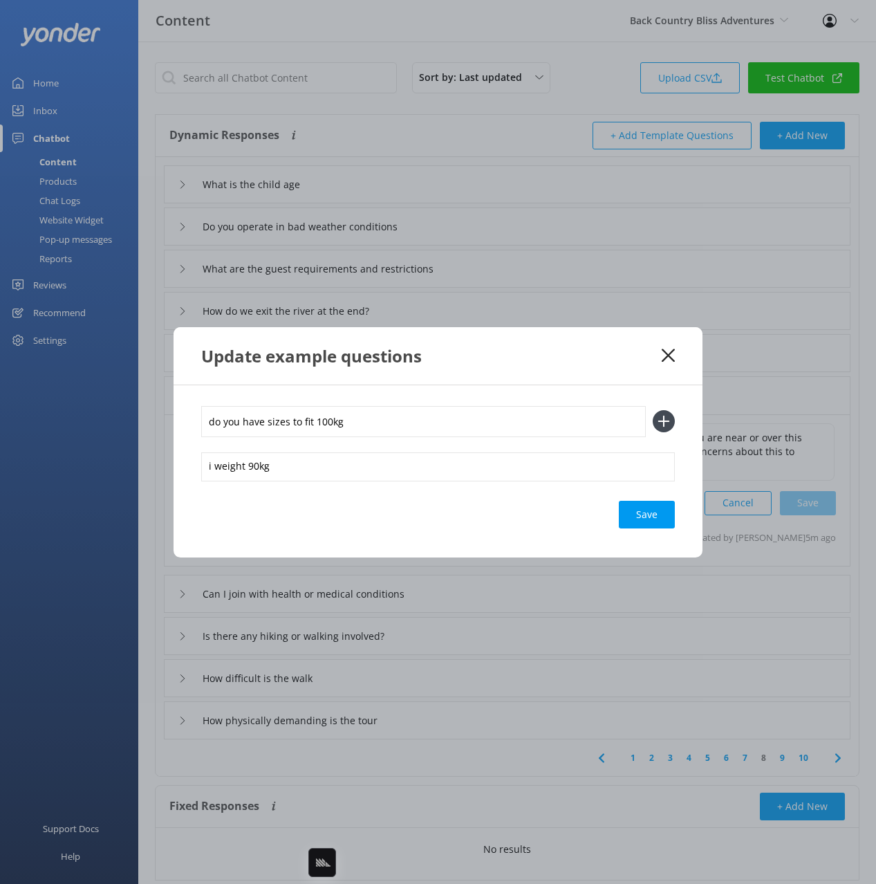
type input "do you have sizes to fit 100kg"
click at [653, 410] on button at bounding box center [664, 421] width 22 height 22
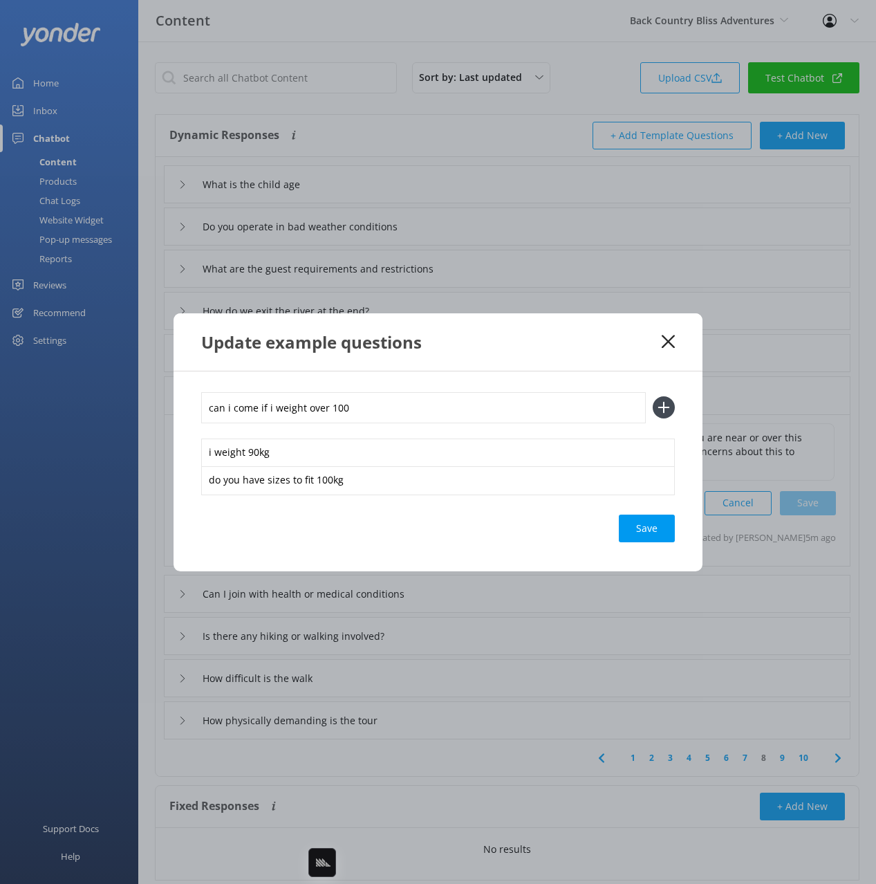
type input "can i come if i weight over 100"
click at [653, 396] on button at bounding box center [664, 407] width 22 height 22
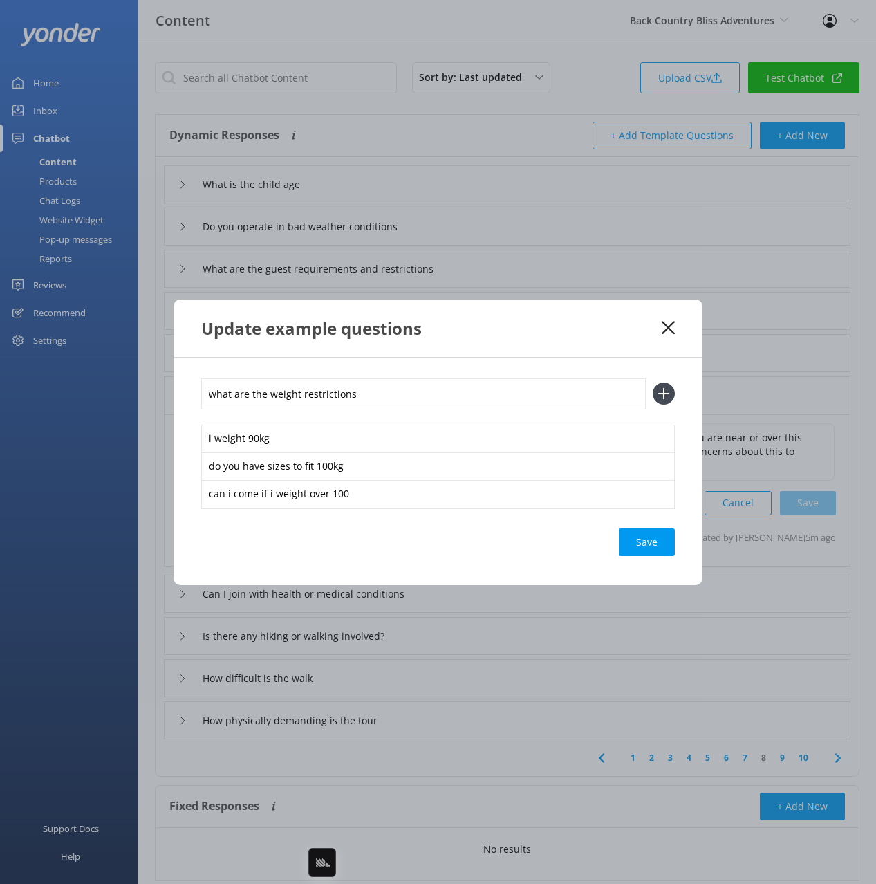
type input "what are the weight restrictions"
click at [653, 382] on button at bounding box center [664, 393] width 22 height 22
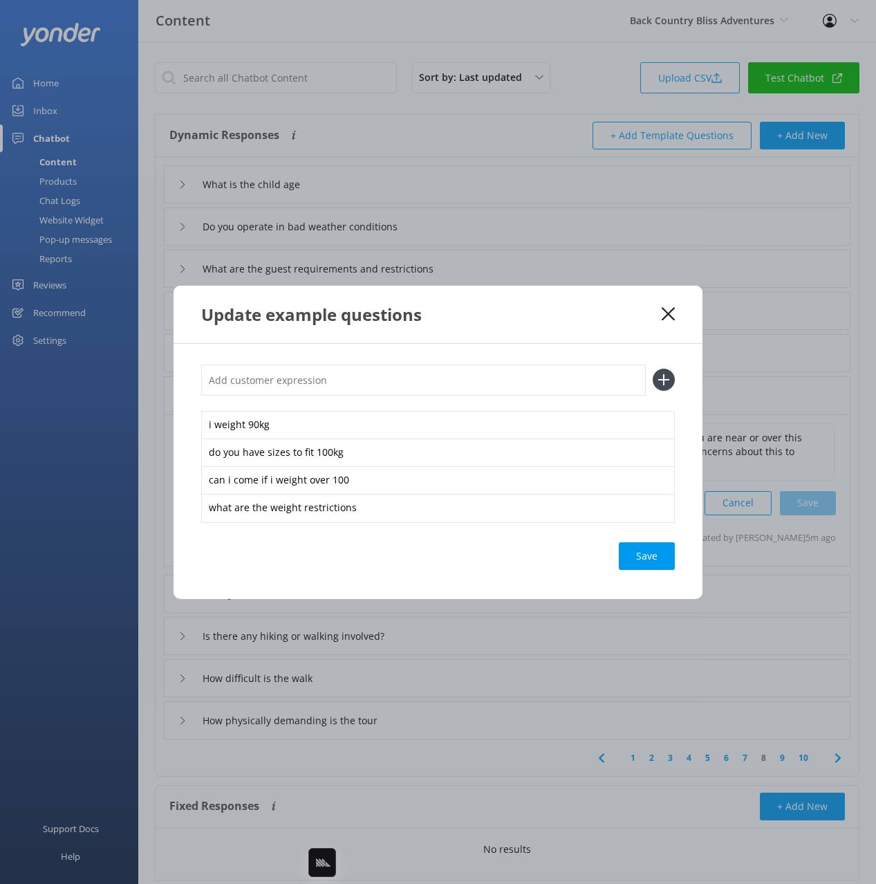
click at [639, 554] on div "Save" at bounding box center [647, 556] width 56 height 28
drag, startPoint x: 608, startPoint y: 312, endPoint x: 658, endPoint y: 316, distance: 50.6
click at [607, 312] on div "Update example questions" at bounding box center [431, 314] width 460 height 23
click at [664, 312] on icon at bounding box center [668, 314] width 13 height 14
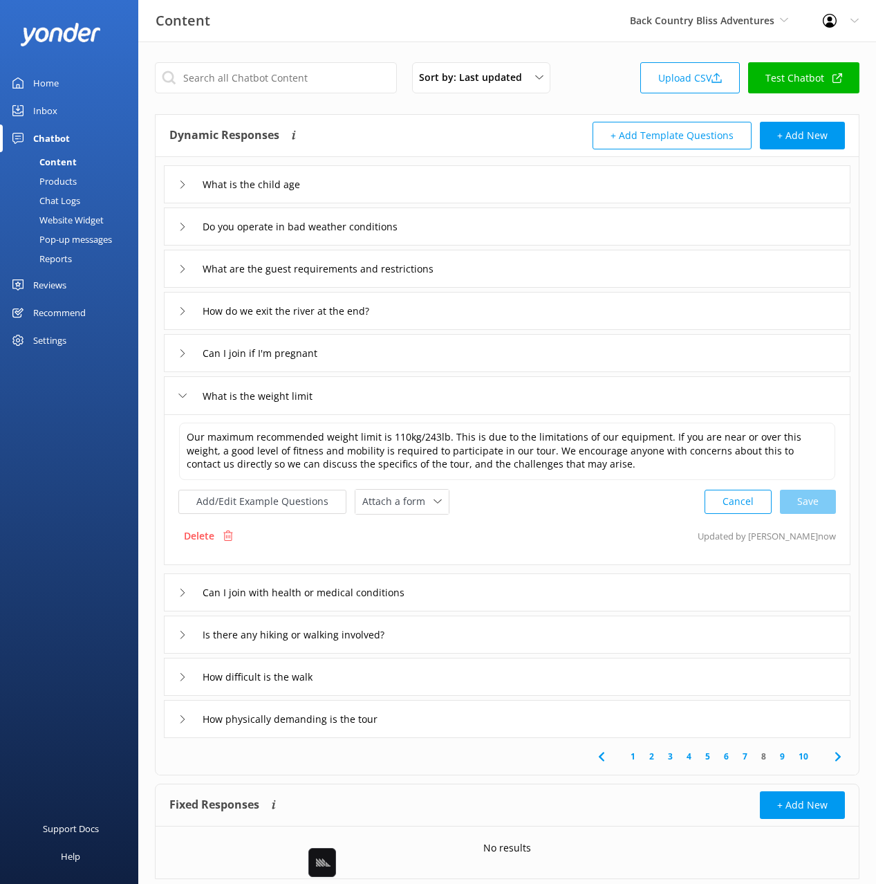
click at [555, 399] on div "What is the weight limit" at bounding box center [507, 395] width 687 height 38
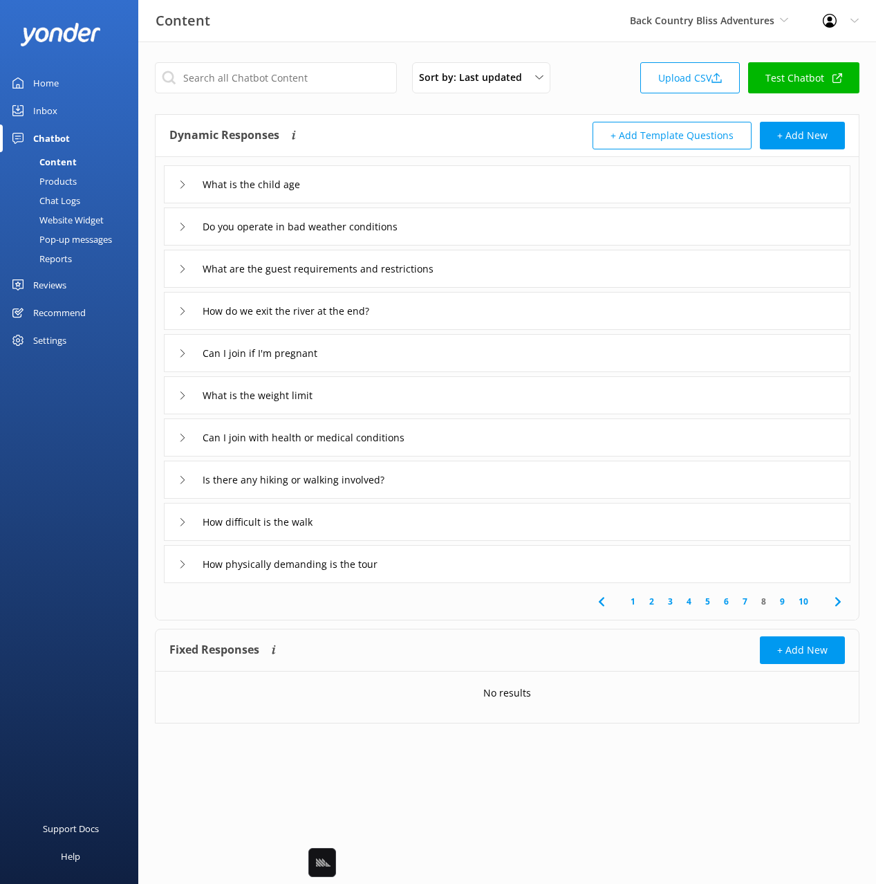
click at [419, 587] on div "1 2 3 4 5 6 7 8 9 10" at bounding box center [507, 601] width 698 height 37
drag, startPoint x: 436, startPoint y: 602, endPoint x: 431, endPoint y: 534, distance: 68.6
click at [436, 602] on div "1 2 3 4 5 6 7 8 9 10" at bounding box center [507, 601] width 698 height 37
click at [477, 443] on div "Can I join with health or medical conditions" at bounding box center [507, 437] width 687 height 38
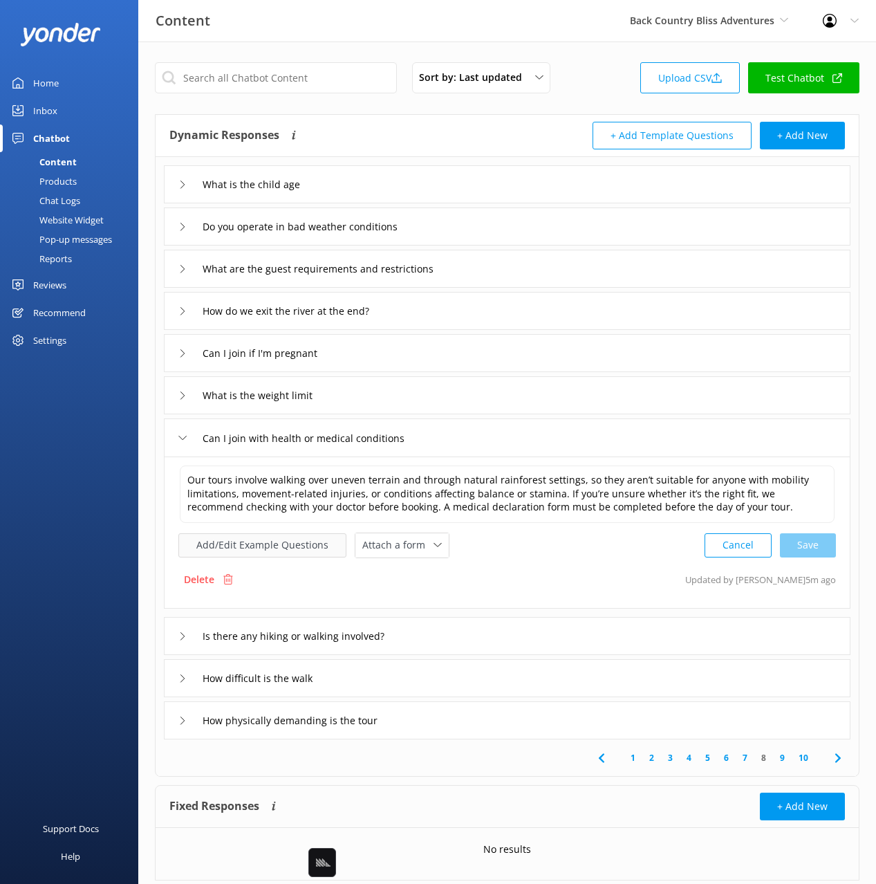
click at [273, 542] on button "Add/Edit Example Questions" at bounding box center [262, 545] width 168 height 24
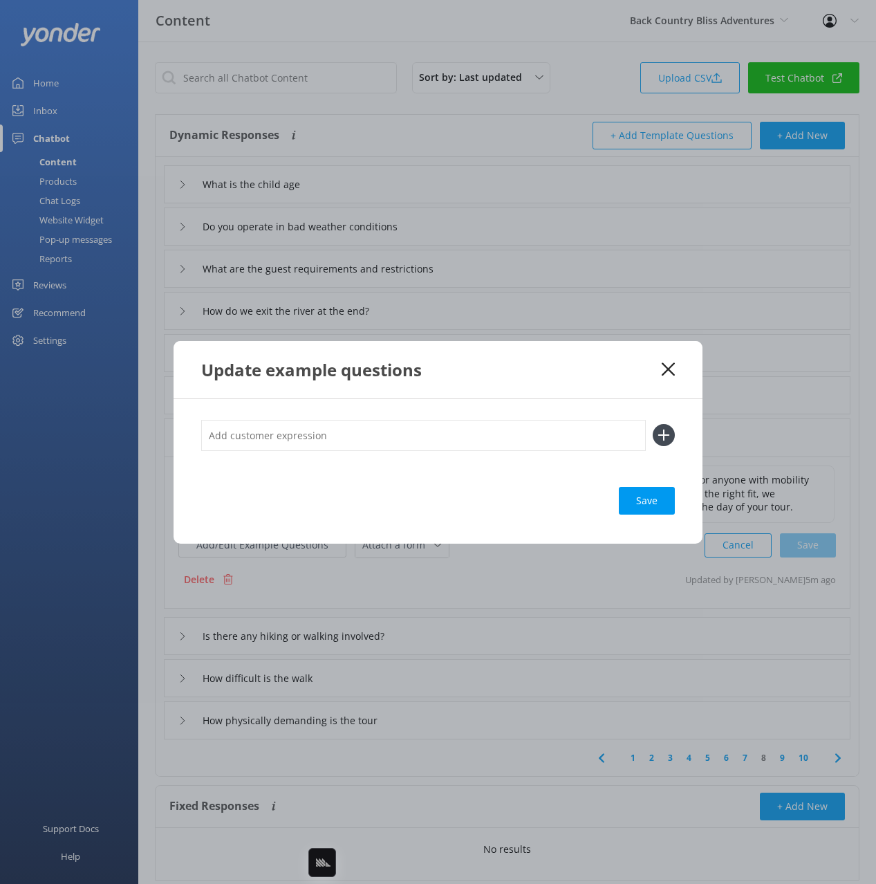
drag, startPoint x: 621, startPoint y: 387, endPoint x: 656, endPoint y: 380, distance: 35.8
click at [622, 387] on div "Update example questions" at bounding box center [438, 369] width 529 height 57
click at [671, 366] on use at bounding box center [668, 368] width 13 height 13
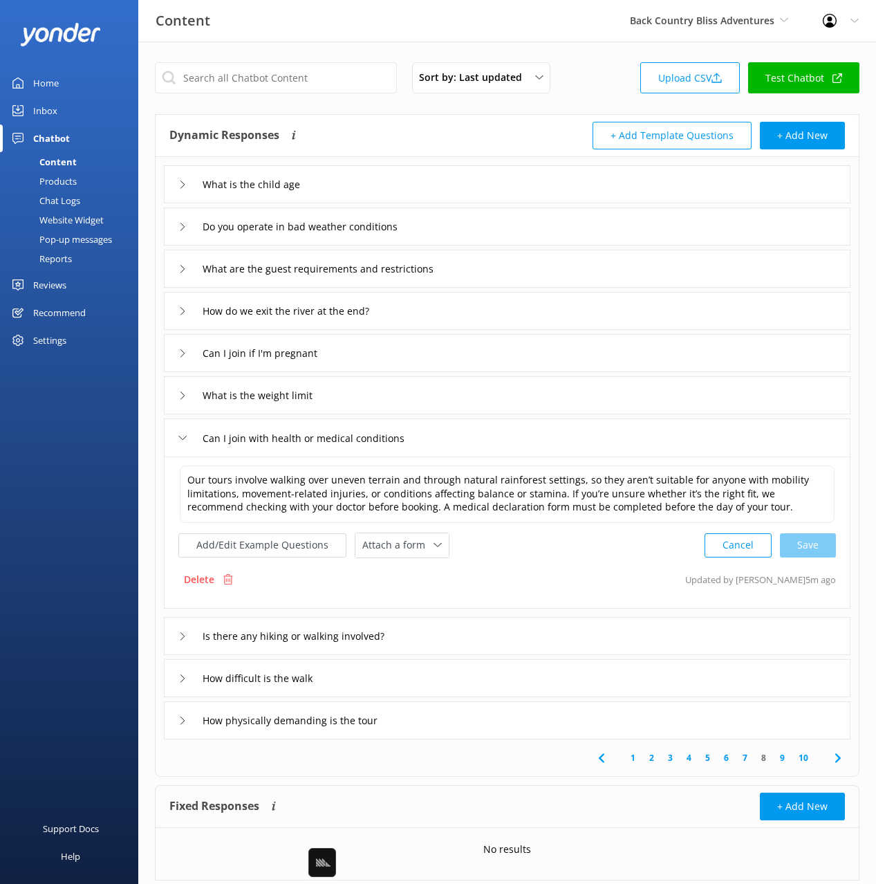
click at [499, 767] on div "1 2 3 4 5 6 7 8 9 10" at bounding box center [507, 757] width 698 height 37
click at [839, 758] on use at bounding box center [838, 757] width 6 height 9
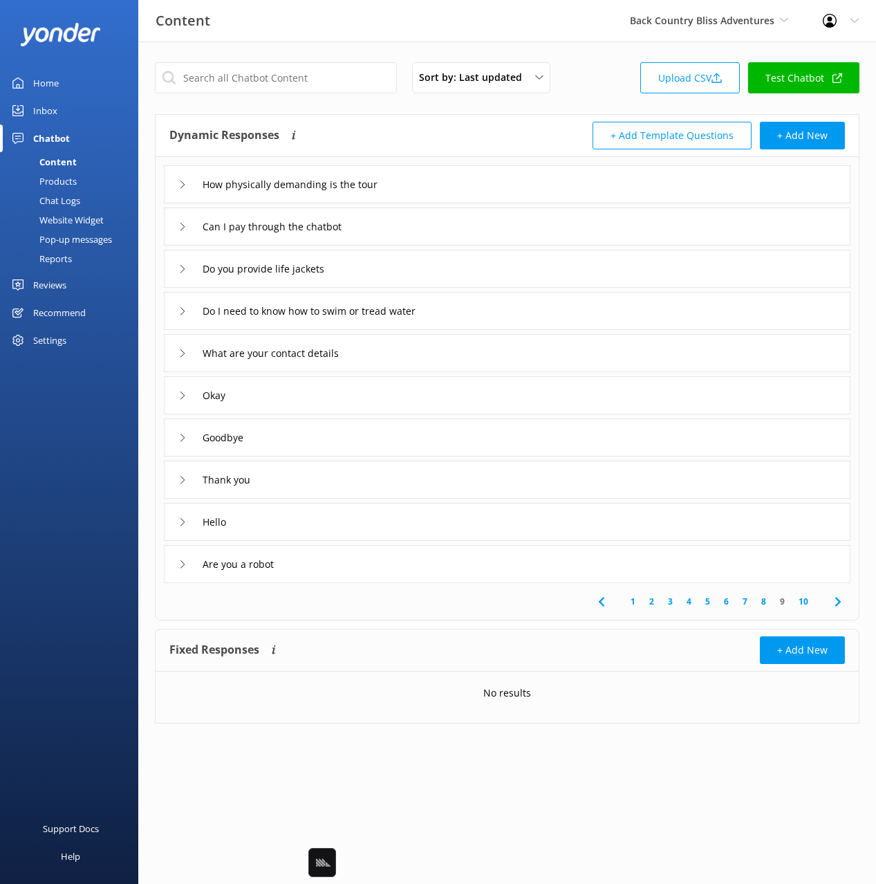
click at [449, 355] on div "What are your contact details" at bounding box center [507, 353] width 687 height 38
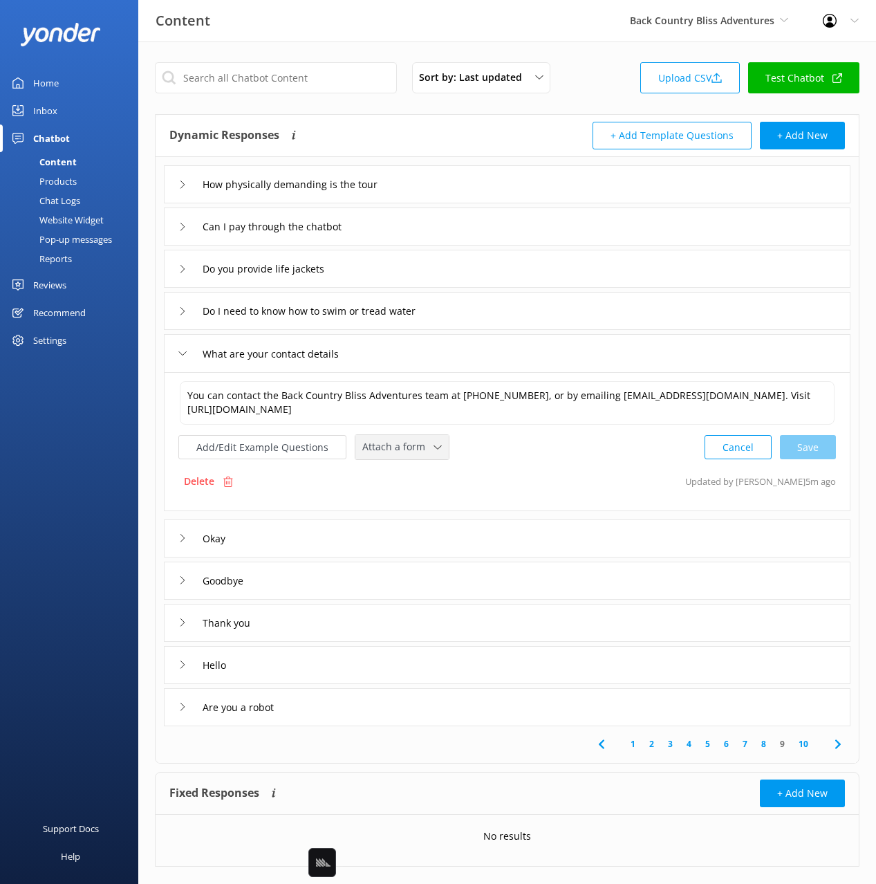
drag, startPoint x: 391, startPoint y: 444, endPoint x: 416, endPoint y: 478, distance: 43.0
click at [391, 445] on span "Attach a form" at bounding box center [397, 446] width 71 height 15
click at [415, 477] on div "Leave contact details" at bounding box center [405, 476] width 84 height 14
click at [832, 747] on icon at bounding box center [838, 742] width 17 height 17
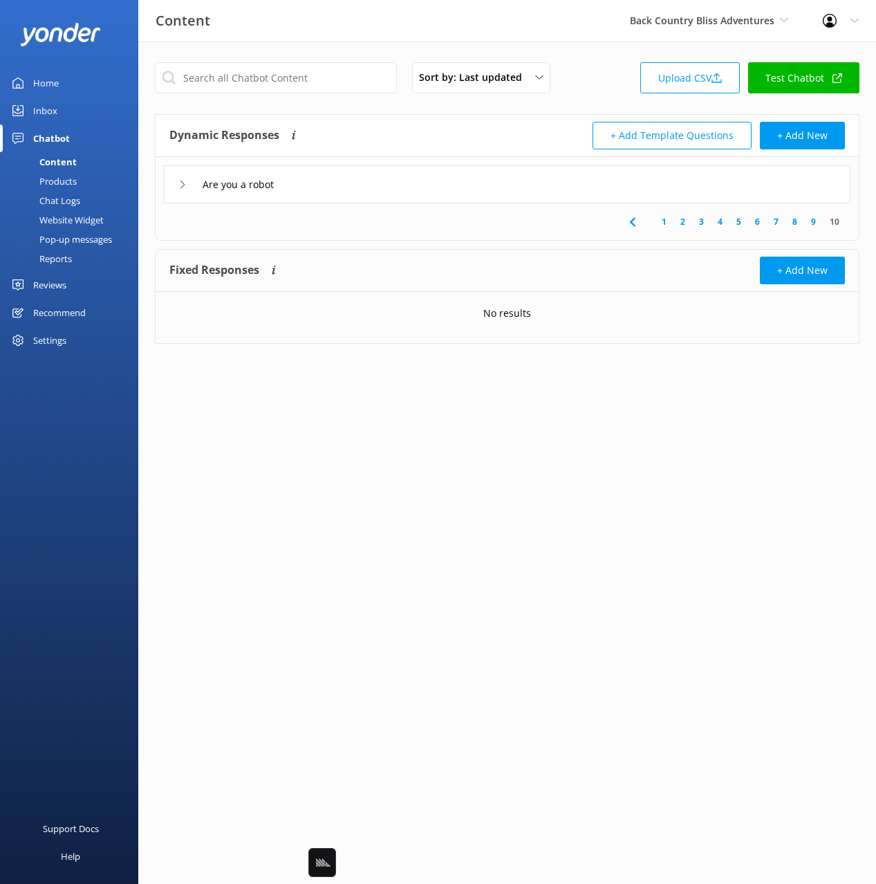
click at [386, 138] on div "Dynamic Responses Dynamic responses rely on the Large Language Model to create …" at bounding box center [338, 136] width 338 height 28
click at [404, 182] on div "Are you a robot" at bounding box center [507, 184] width 687 height 38
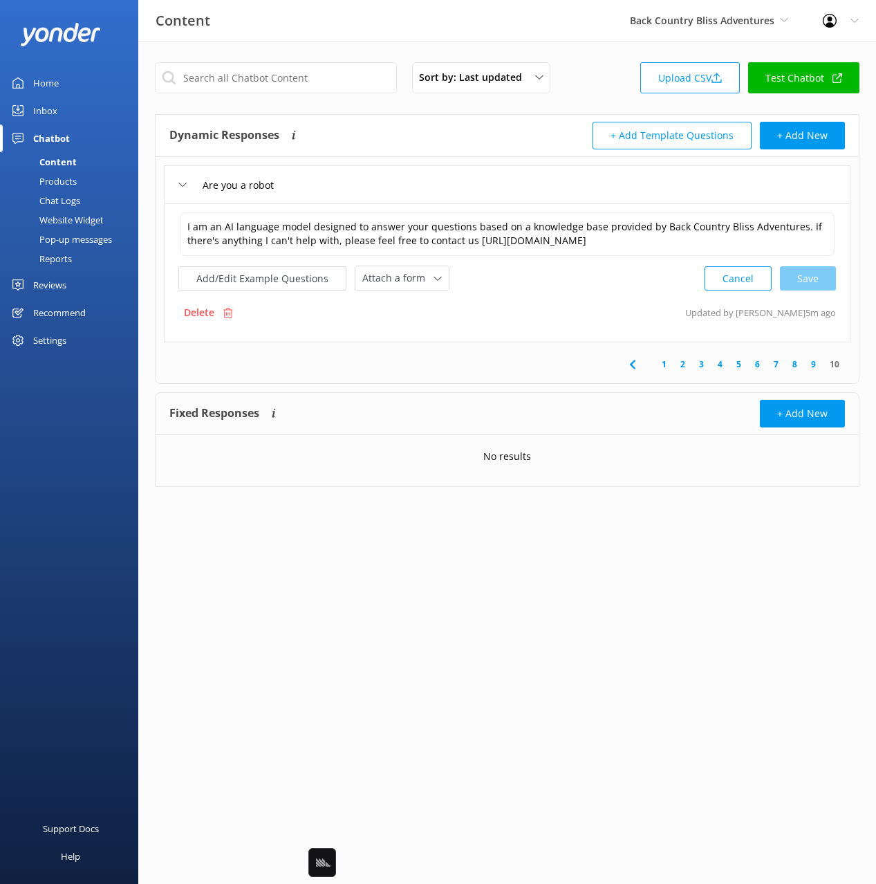
click at [404, 182] on div "Are you a robot" at bounding box center [507, 184] width 687 height 38
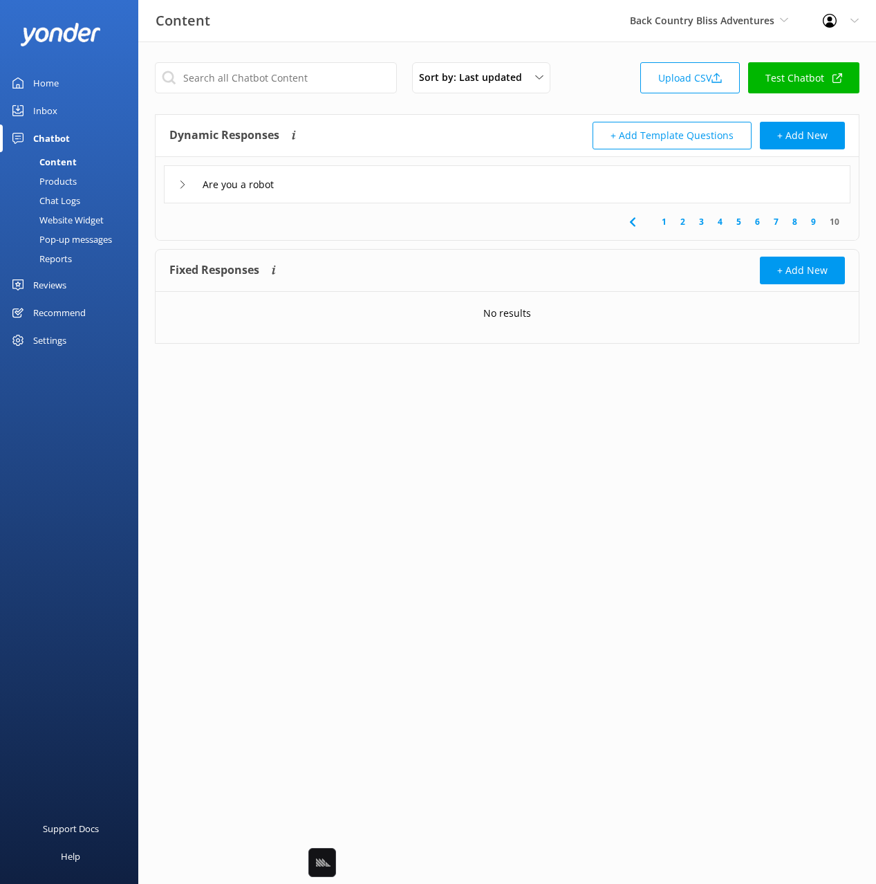
click at [390, 138] on div "Dynamic Responses Dynamic responses rely on the Large Language Model to create …" at bounding box center [338, 136] width 338 height 28
click at [306, 82] on input "text" at bounding box center [276, 77] width 242 height 31
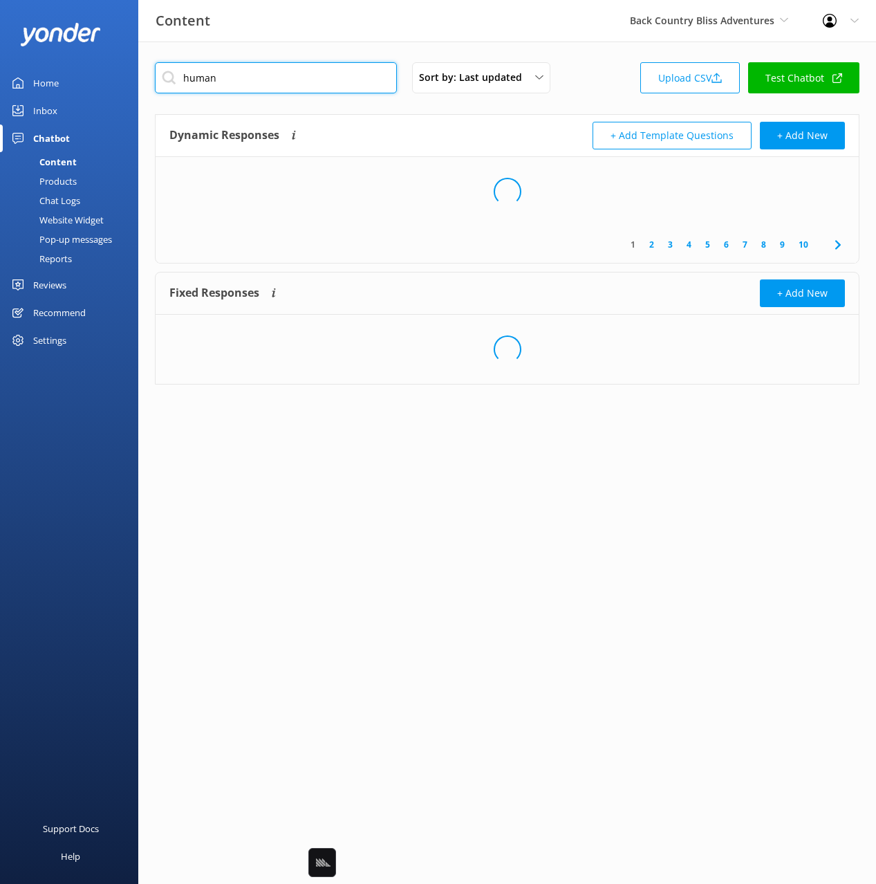
type input "human"
click at [451, 133] on div "Dynamic Responses Dynamic responses rely on the Large Language Model to create …" at bounding box center [338, 136] width 338 height 28
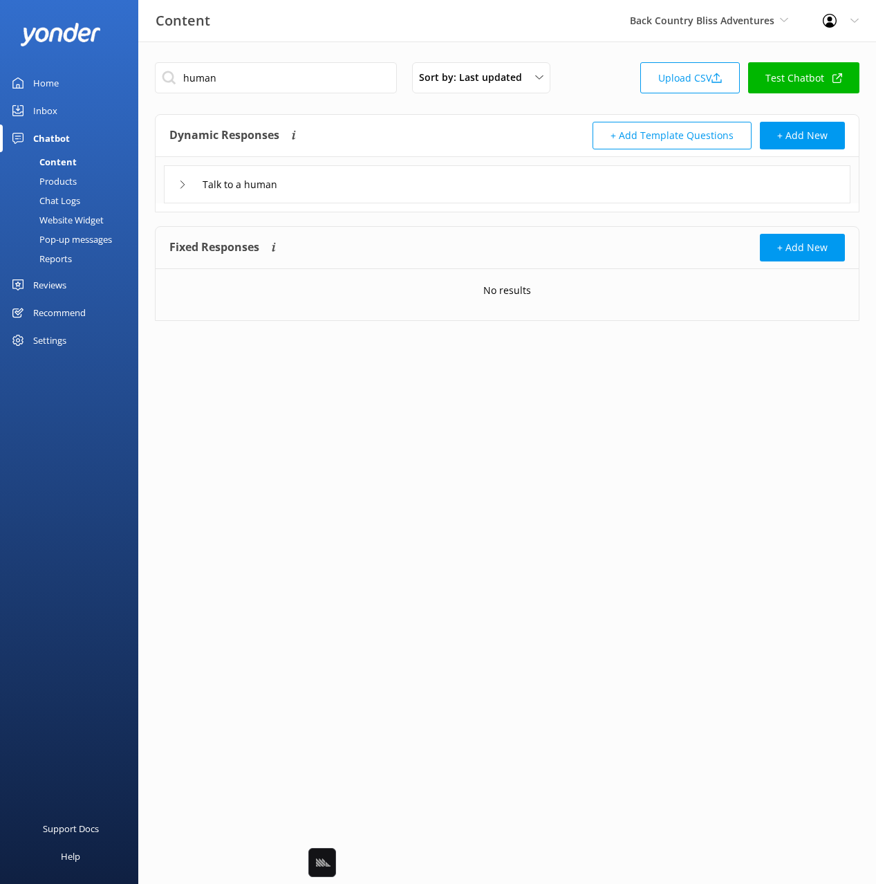
click at [384, 186] on div "Talk to a human" at bounding box center [507, 184] width 687 height 38
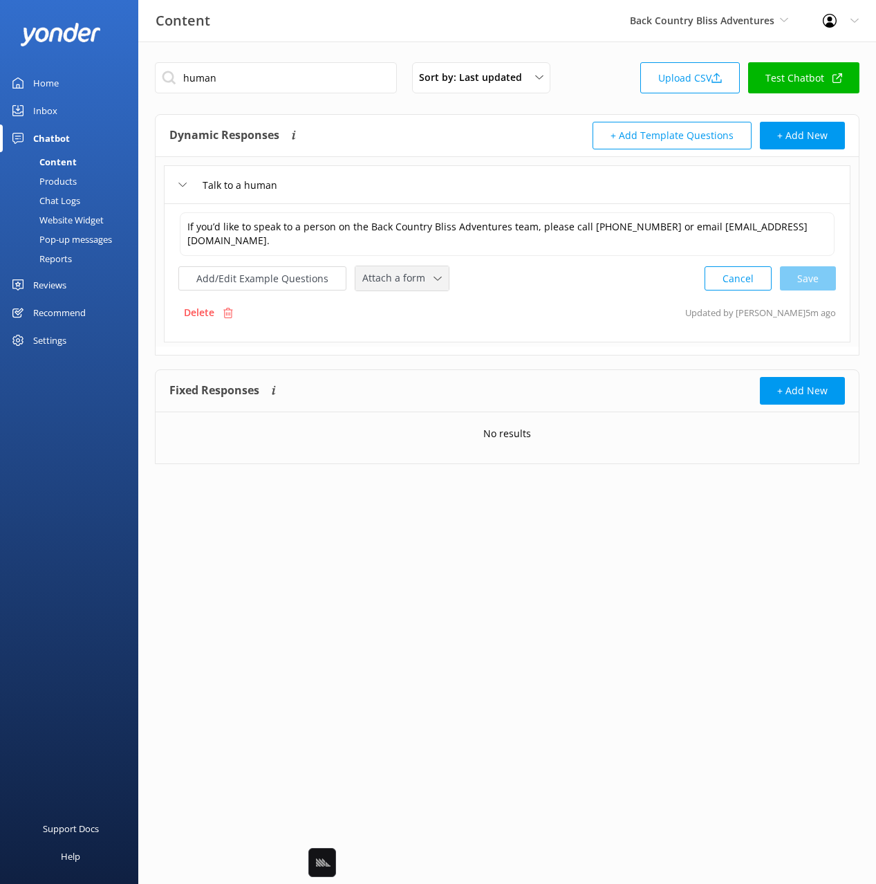
click at [379, 281] on span "Attach a form" at bounding box center [397, 277] width 71 height 15
click at [400, 306] on div "Leave contact details" at bounding box center [405, 308] width 84 height 14
click at [259, 277] on button "Add/Edit Example Questions" at bounding box center [262, 277] width 168 height 24
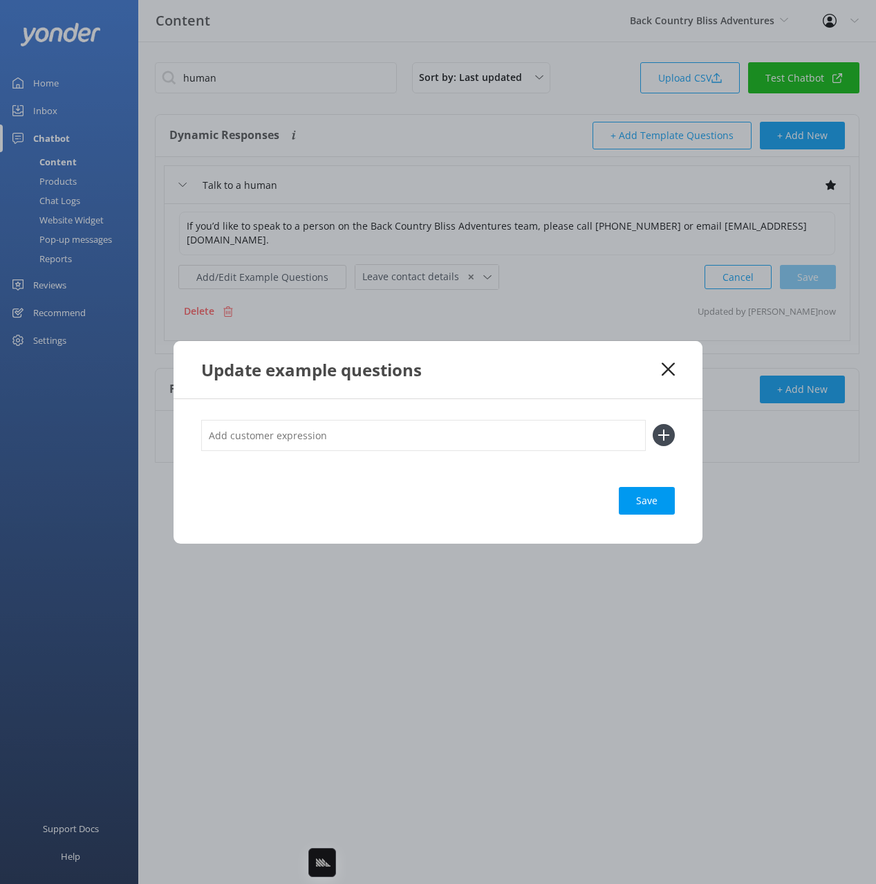
click at [384, 422] on input "text" at bounding box center [423, 435] width 445 height 31
type input "agent"
click at [653, 424] on button at bounding box center [664, 435] width 22 height 22
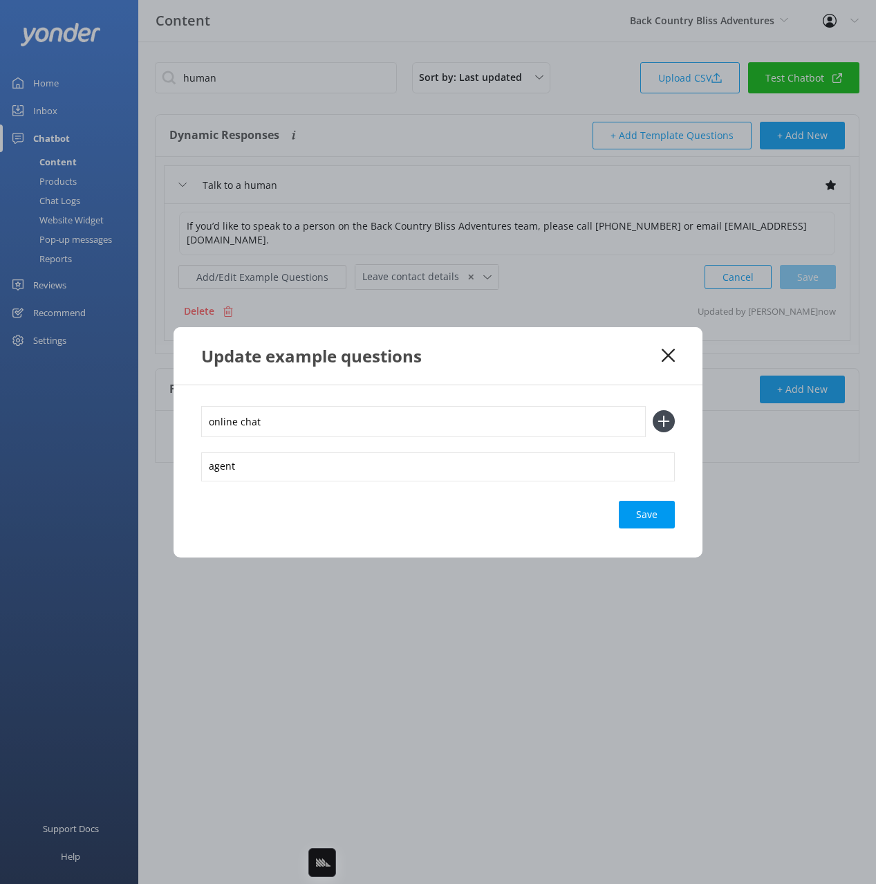
type input "online chat"
click at [653, 410] on button at bounding box center [664, 421] width 22 height 22
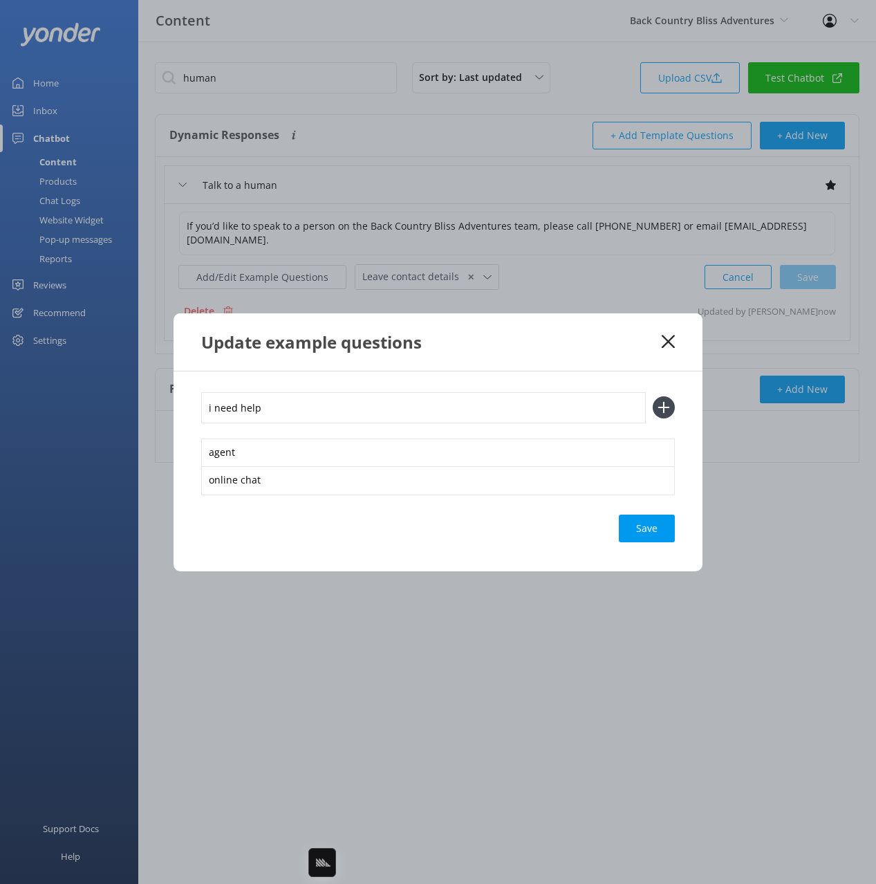
type input "i need help"
click at [653, 396] on button at bounding box center [664, 407] width 22 height 22
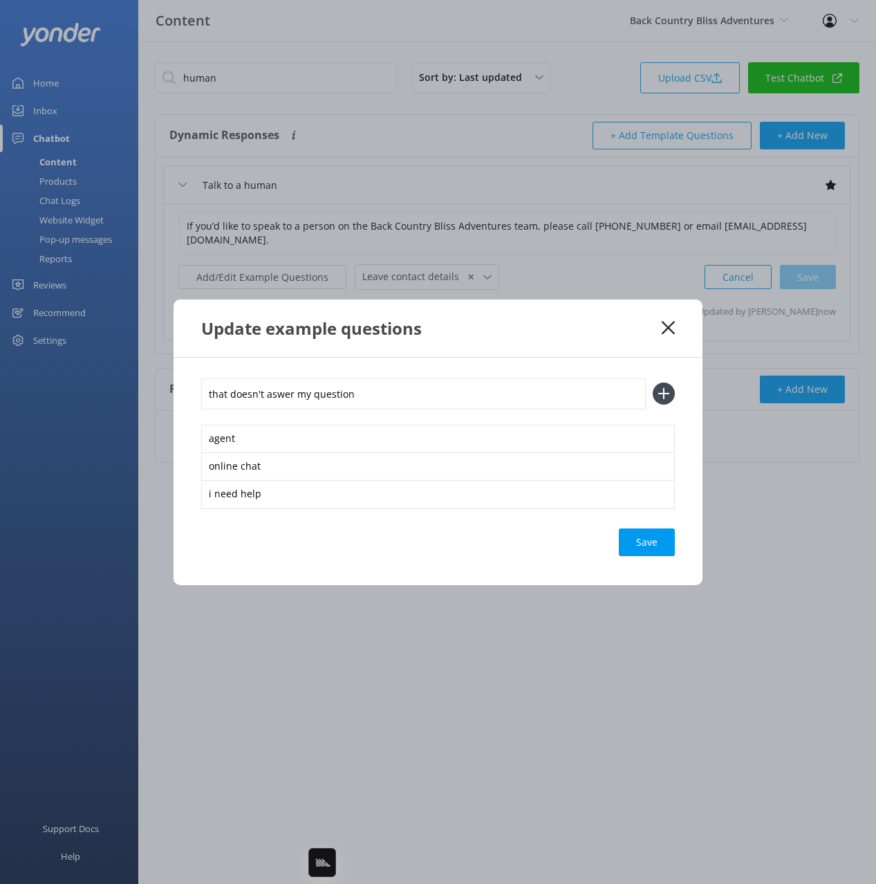
click at [270, 395] on input "that doesn't aswer my question" at bounding box center [423, 393] width 445 height 31
click at [382, 399] on input "that doesn't answer my question" at bounding box center [423, 393] width 445 height 31
type input "that doesn't answer my question"
click at [653, 382] on button at bounding box center [664, 393] width 22 height 22
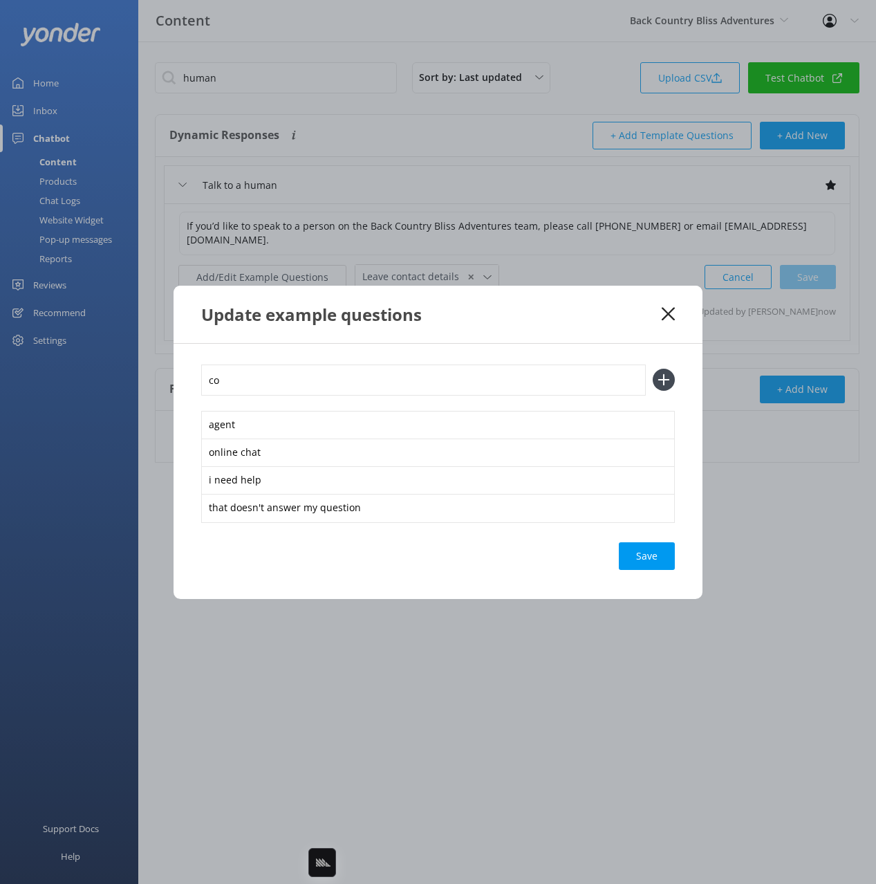
type input "c"
type input "connect me to staff"
click at [653, 369] on button at bounding box center [664, 380] width 22 height 22
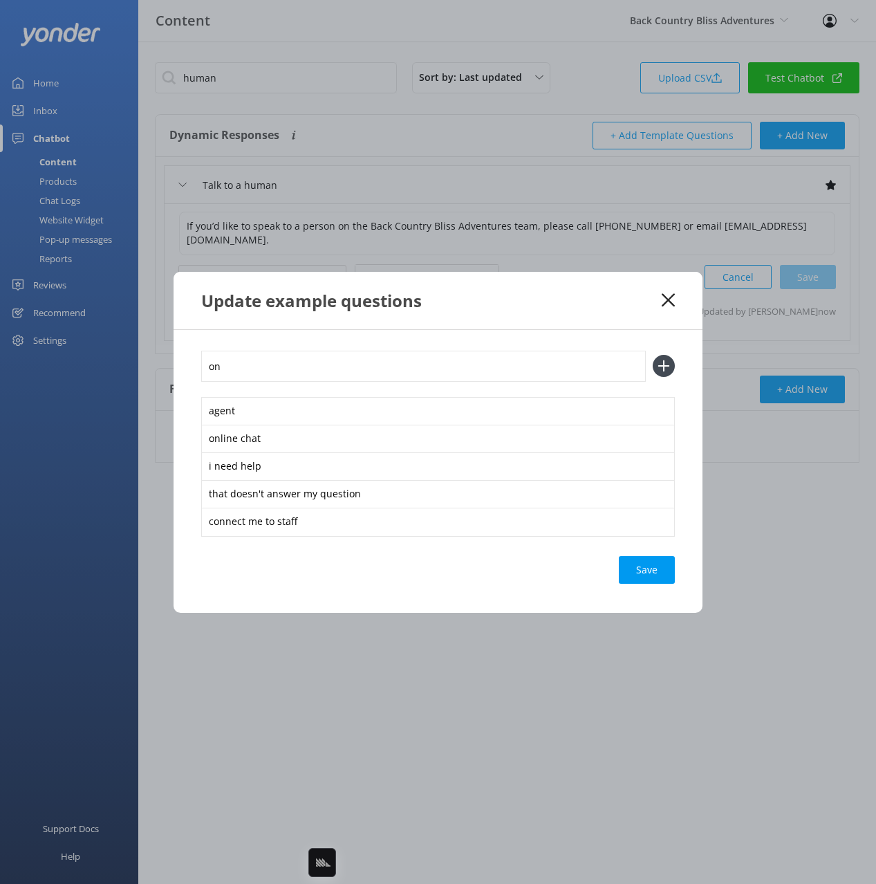
type input "o"
type input "r"
type input "real person"
click at [653, 355] on button at bounding box center [664, 366] width 22 height 22
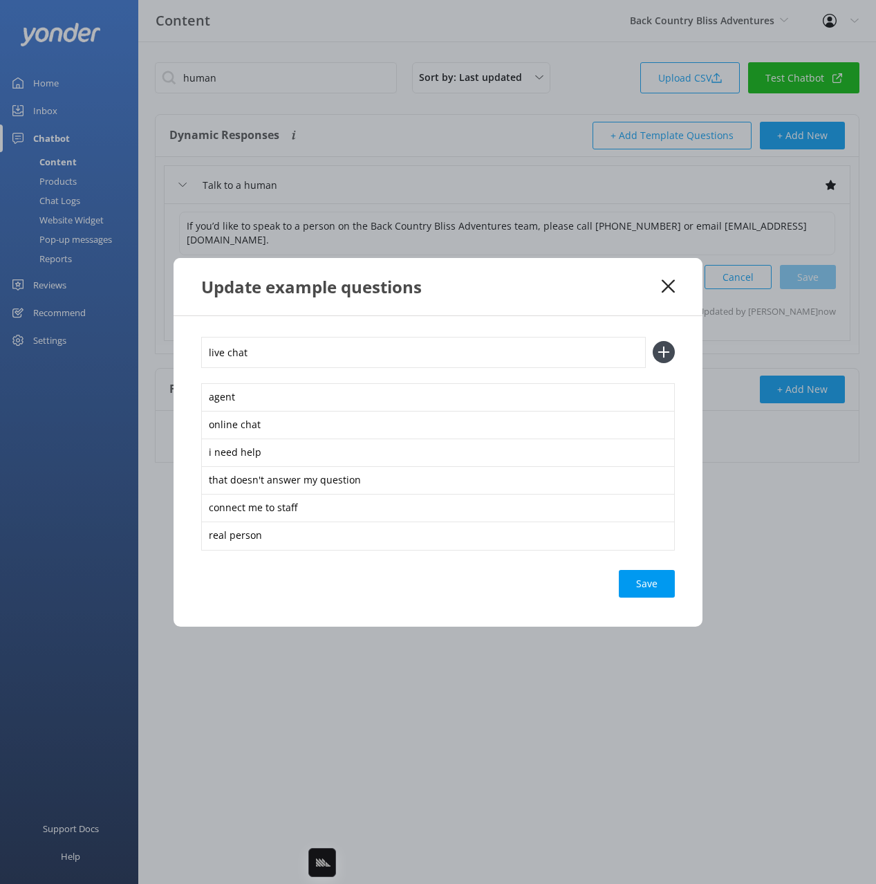
type input "live chat"
click at [653, 341] on button at bounding box center [664, 352] width 22 height 22
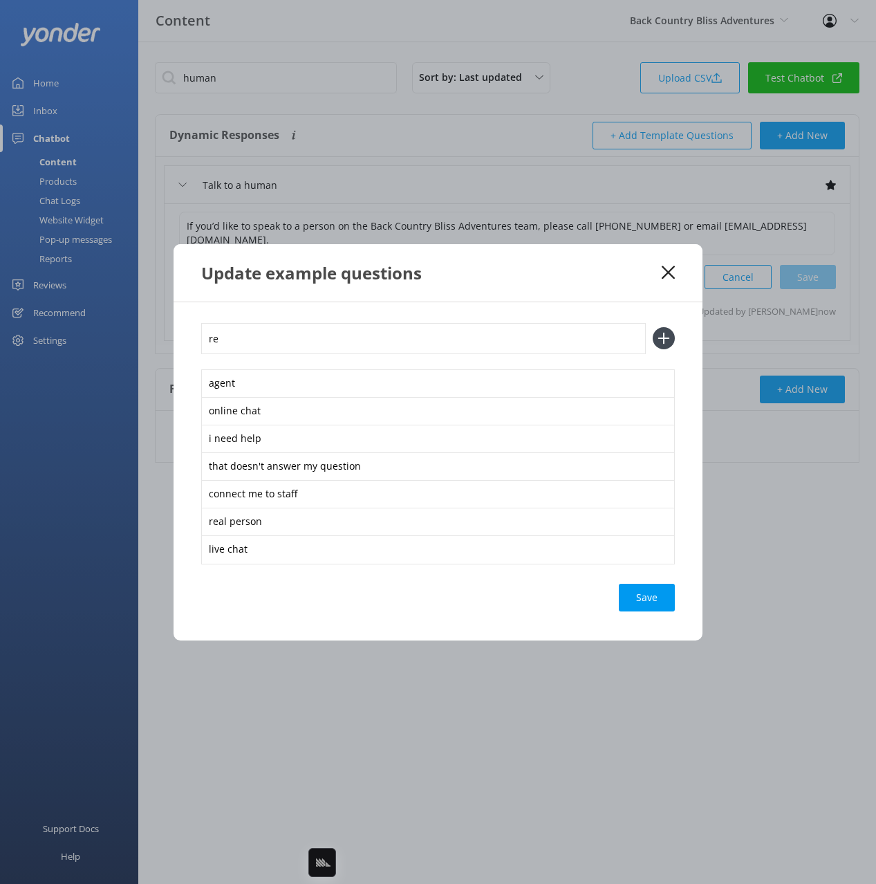
type input "r"
type input "speak to representative"
click at [653, 327] on button at bounding box center [664, 338] width 22 height 22
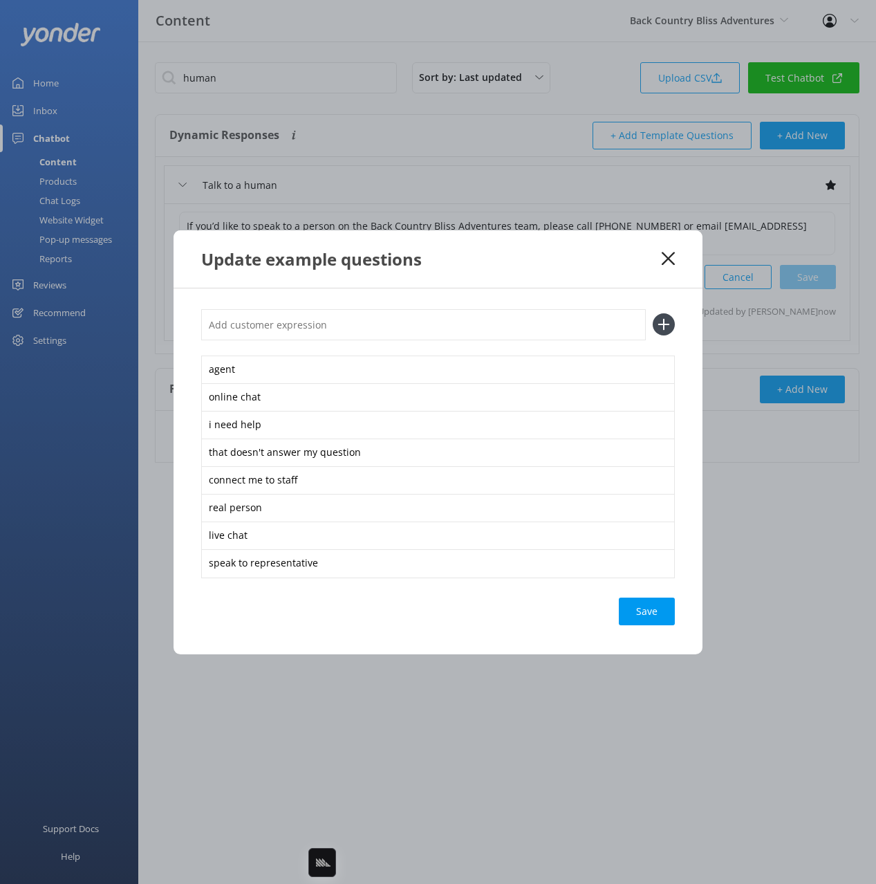
click at [644, 614] on div "Save" at bounding box center [647, 611] width 56 height 28
drag, startPoint x: 590, startPoint y: 269, endPoint x: 684, endPoint y: 266, distance: 93.4
click at [591, 269] on div "Update example questions" at bounding box center [431, 259] width 460 height 23
click at [668, 257] on icon at bounding box center [668, 259] width 13 height 14
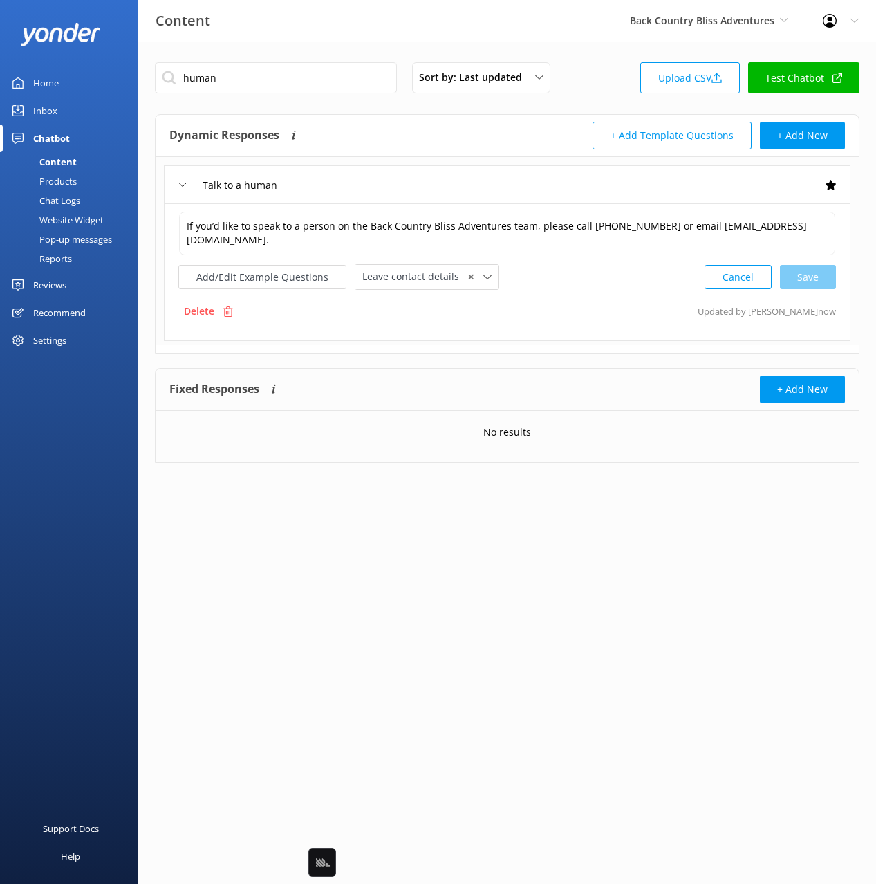
click at [458, 180] on div "Talk to a human" at bounding box center [507, 184] width 687 height 38
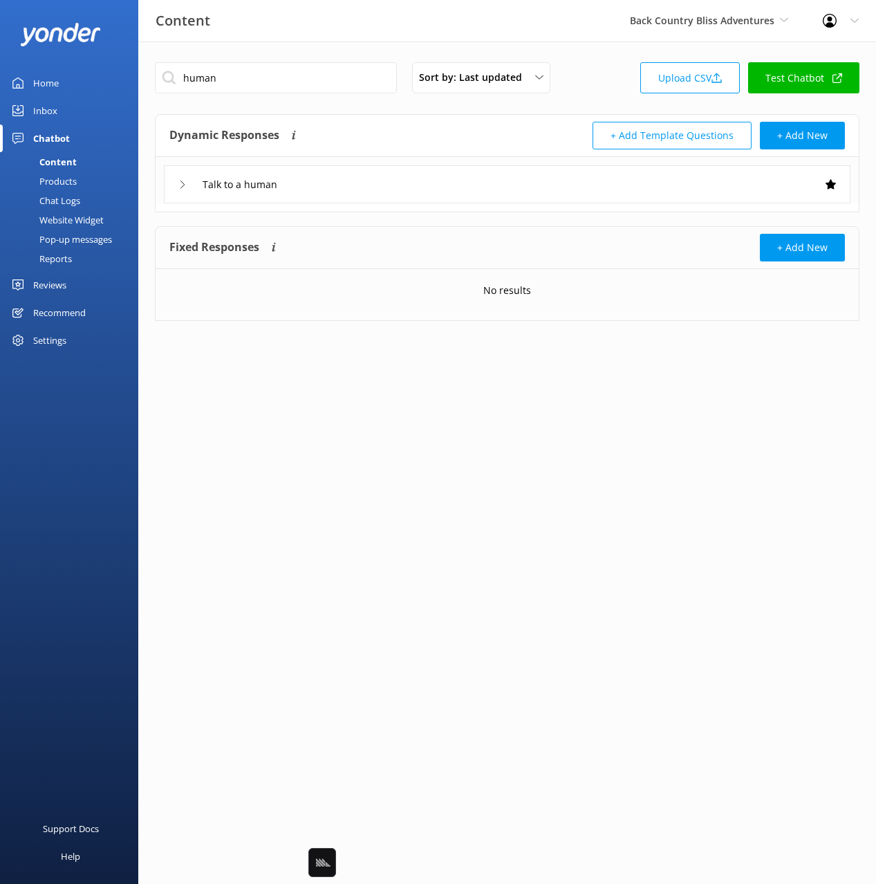
click at [409, 124] on div "Dynamic Responses Dynamic responses rely on the Large Language Model to create …" at bounding box center [338, 136] width 338 height 28
drag, startPoint x: 78, startPoint y: 220, endPoint x: 128, endPoint y: 307, distance: 100.3
click at [78, 220] on div "Website Widget" at bounding box center [55, 219] width 95 height 19
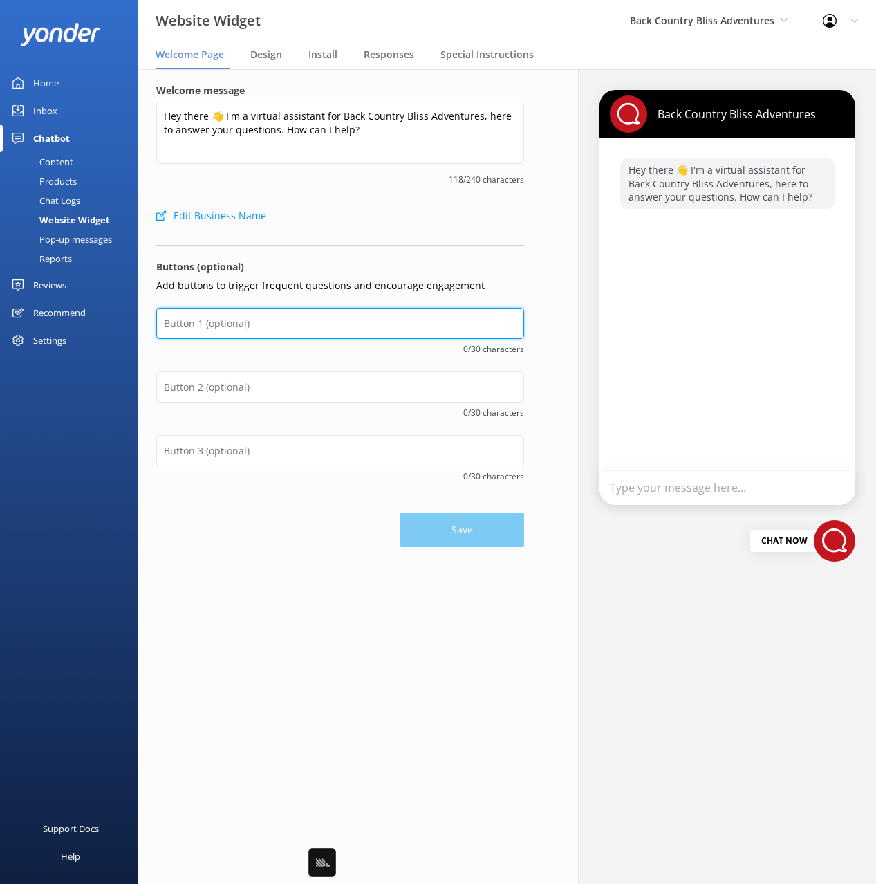
click at [256, 328] on input "text" at bounding box center [340, 323] width 368 height 31
type input "Check Availability"
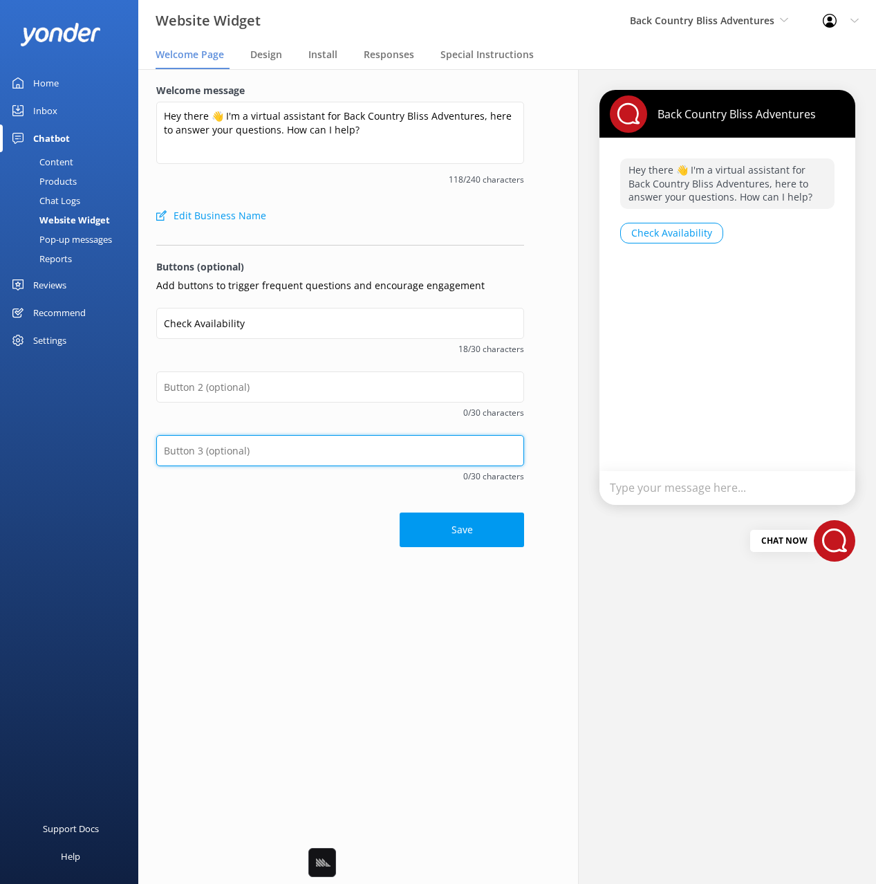
click at [239, 458] on input "text" at bounding box center [340, 450] width 368 height 31
type input "Contact Details"
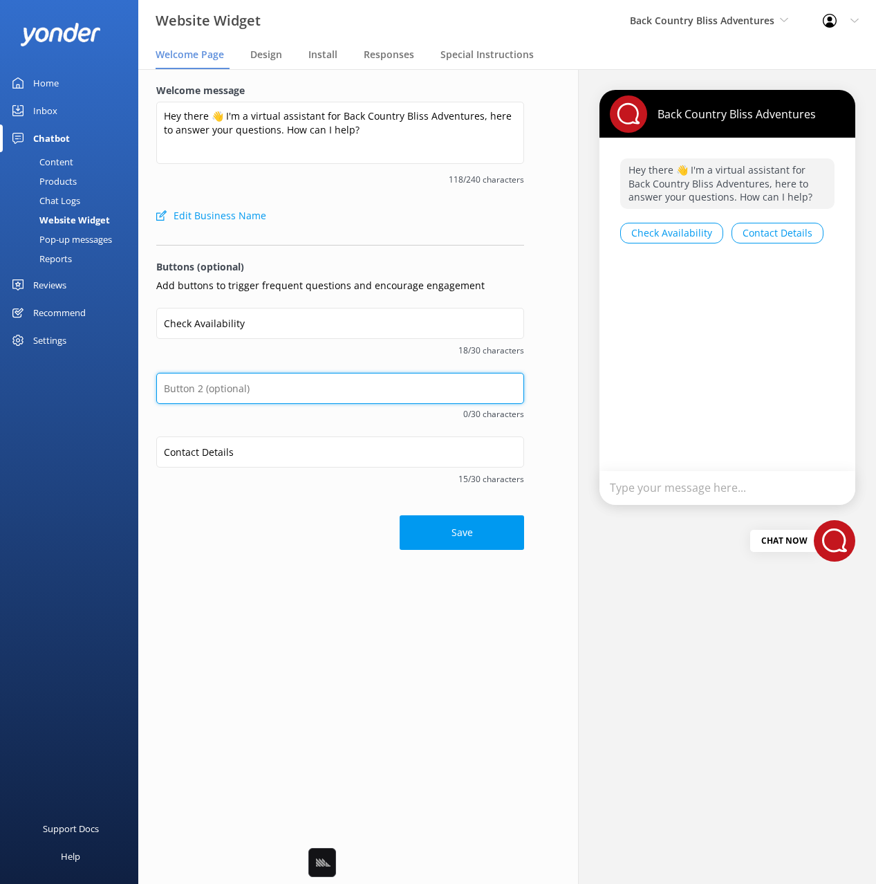
click at [266, 387] on input "text" at bounding box center [340, 388] width 368 height 31
type input "A"
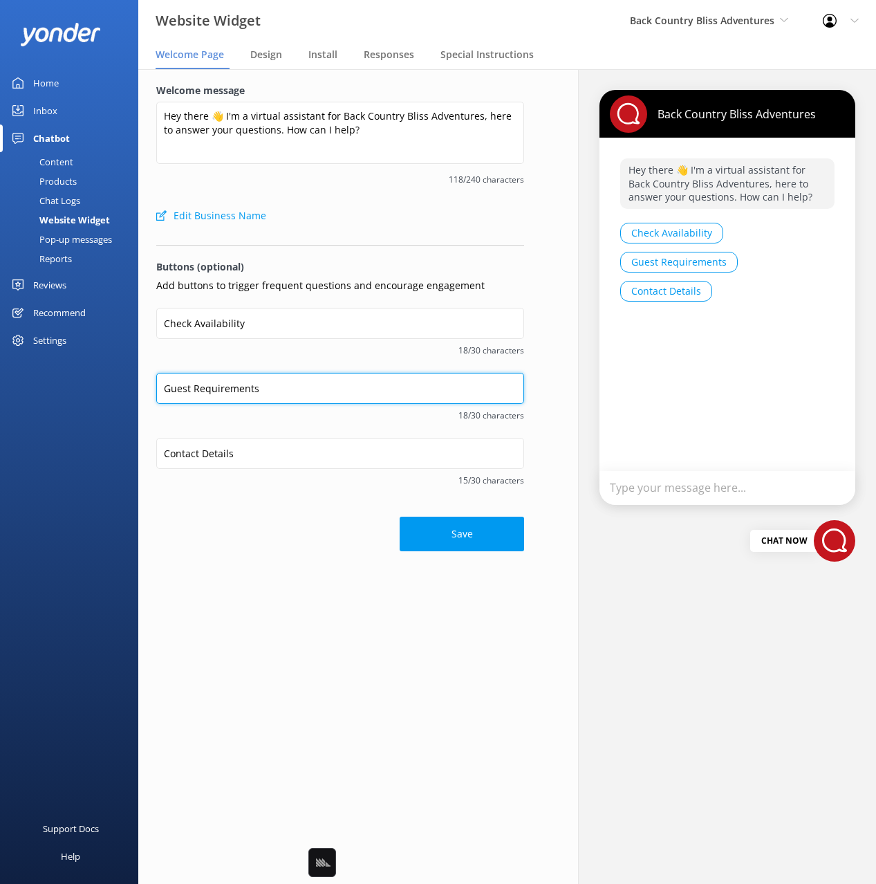
type input "Guest Requirements"
drag, startPoint x: 304, startPoint y: 543, endPoint x: 317, endPoint y: 542, distance: 12.5
click at [304, 543] on div "Save" at bounding box center [340, 527] width 368 height 48
click at [474, 531] on button "Save" at bounding box center [462, 533] width 124 height 35
click at [245, 384] on input "Guest Requirements" at bounding box center [340, 388] width 368 height 31
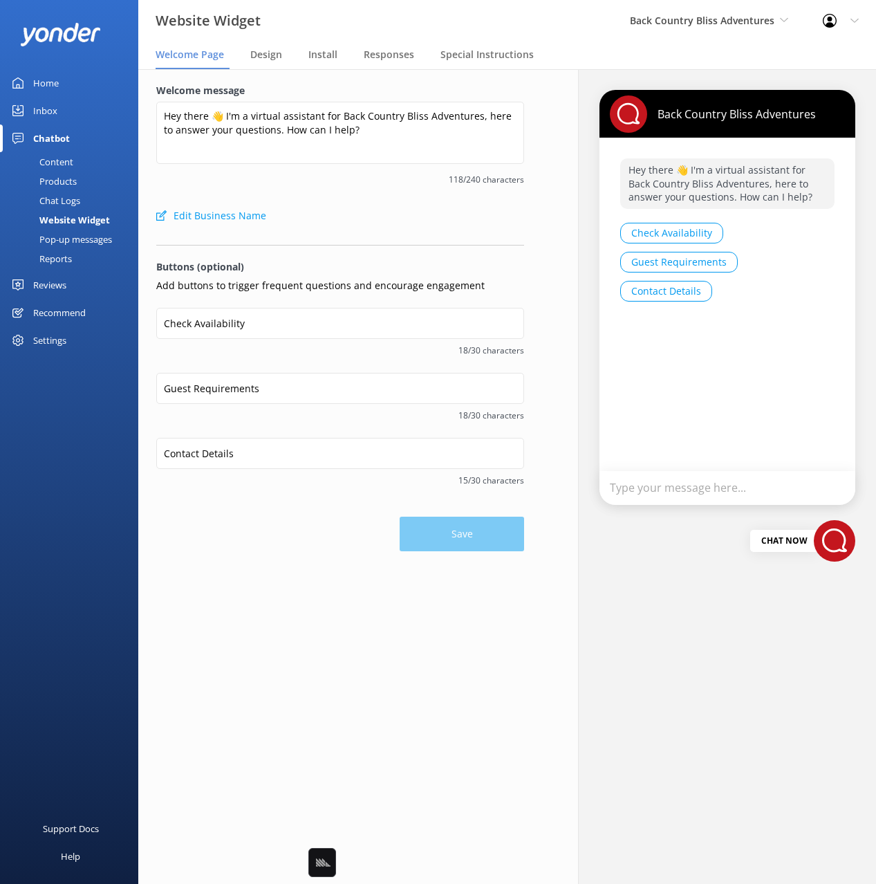
drag, startPoint x: 61, startPoint y: 165, endPoint x: 102, endPoint y: 161, distance: 41.7
click at [61, 165] on div "Content" at bounding box center [40, 161] width 65 height 19
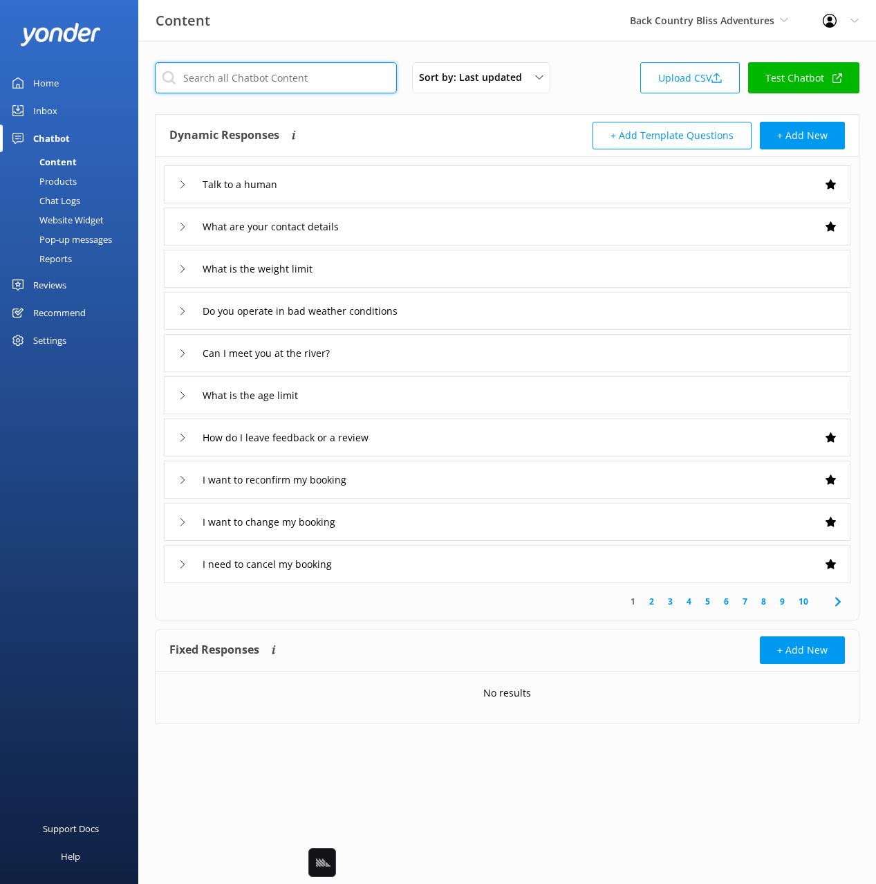
click at [292, 69] on input "text" at bounding box center [276, 77] width 242 height 31
type input "guest"
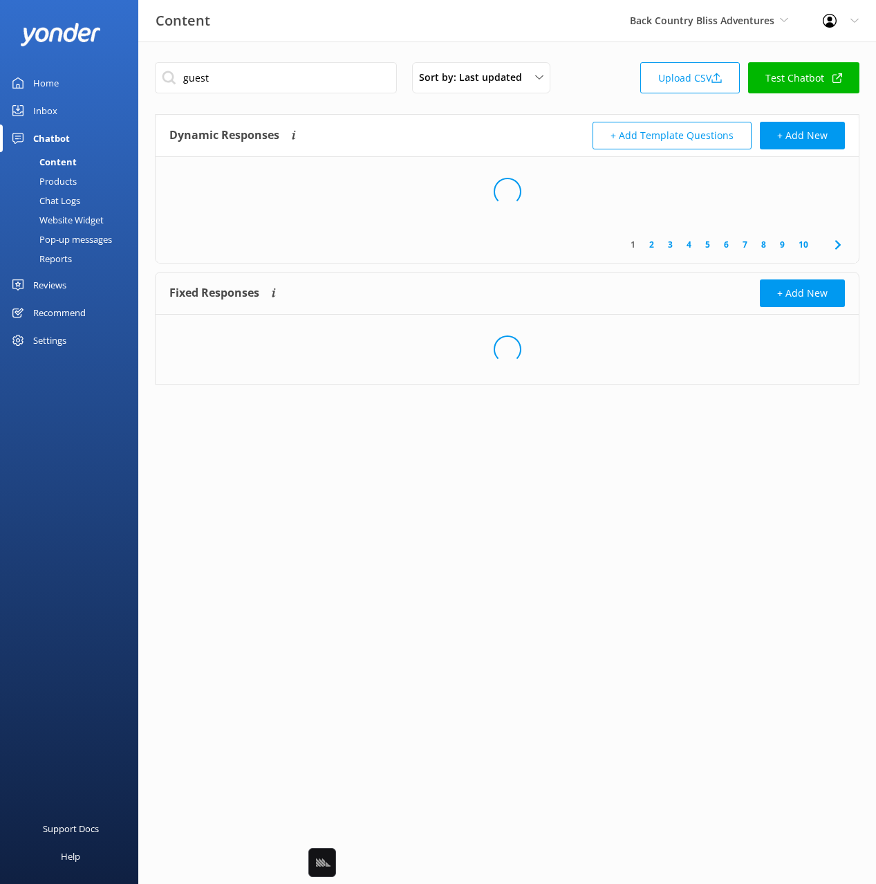
drag, startPoint x: 411, startPoint y: 122, endPoint x: 404, endPoint y: 177, distance: 55.1
click at [411, 122] on div "Dynamic Responses Dynamic responses rely on the Large Language Model to create …" at bounding box center [338, 136] width 338 height 28
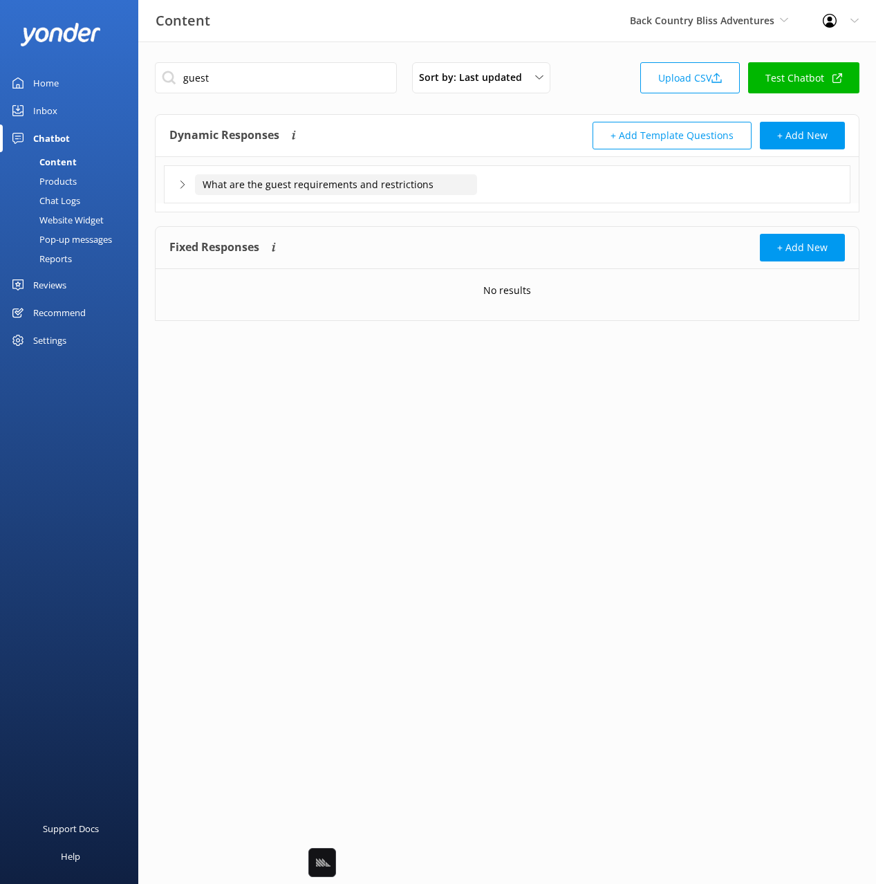
click at [404, 179] on input "What are the guest requirements and restrictions" at bounding box center [336, 184] width 282 height 21
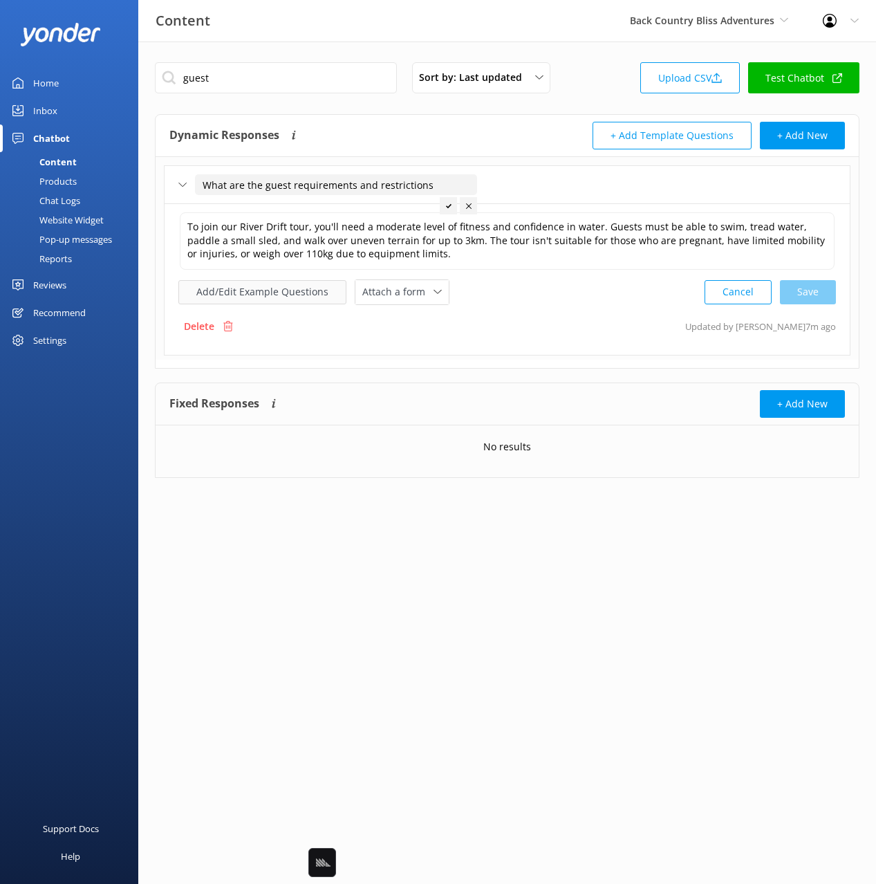
click at [222, 283] on button "Add/Edit Example Questions" at bounding box center [262, 292] width 168 height 24
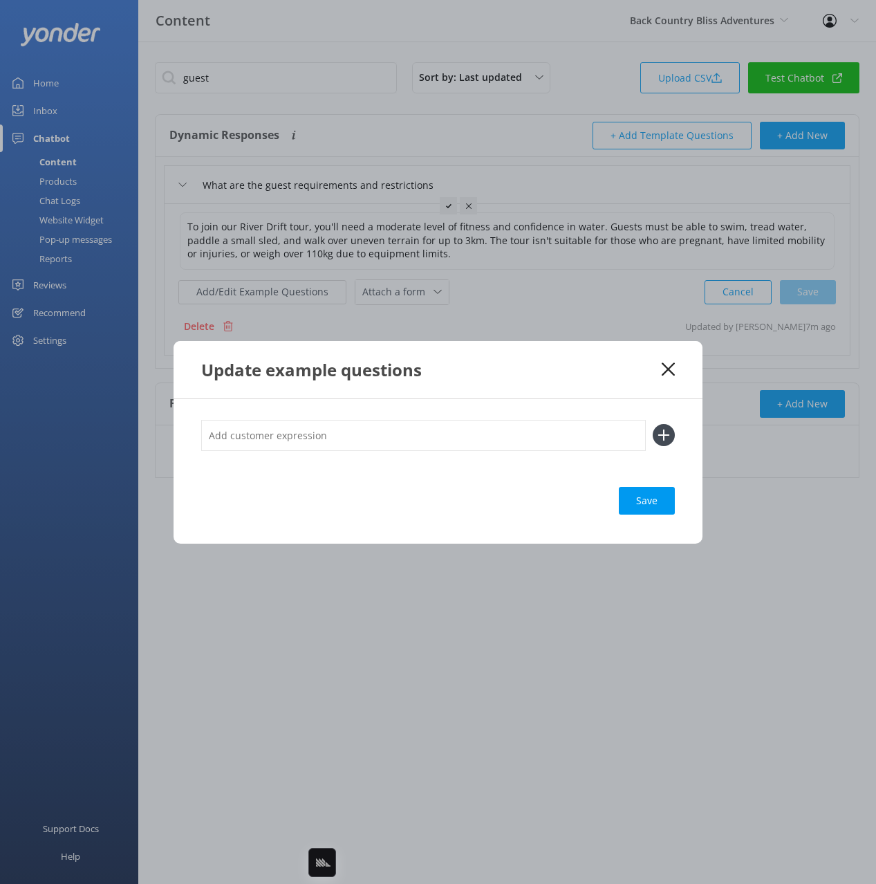
click at [458, 437] on input "text" at bounding box center [423, 435] width 445 height 31
paste input "Guest Requirements"
type input "Guest Requirements"
click at [653, 424] on button at bounding box center [664, 435] width 22 height 22
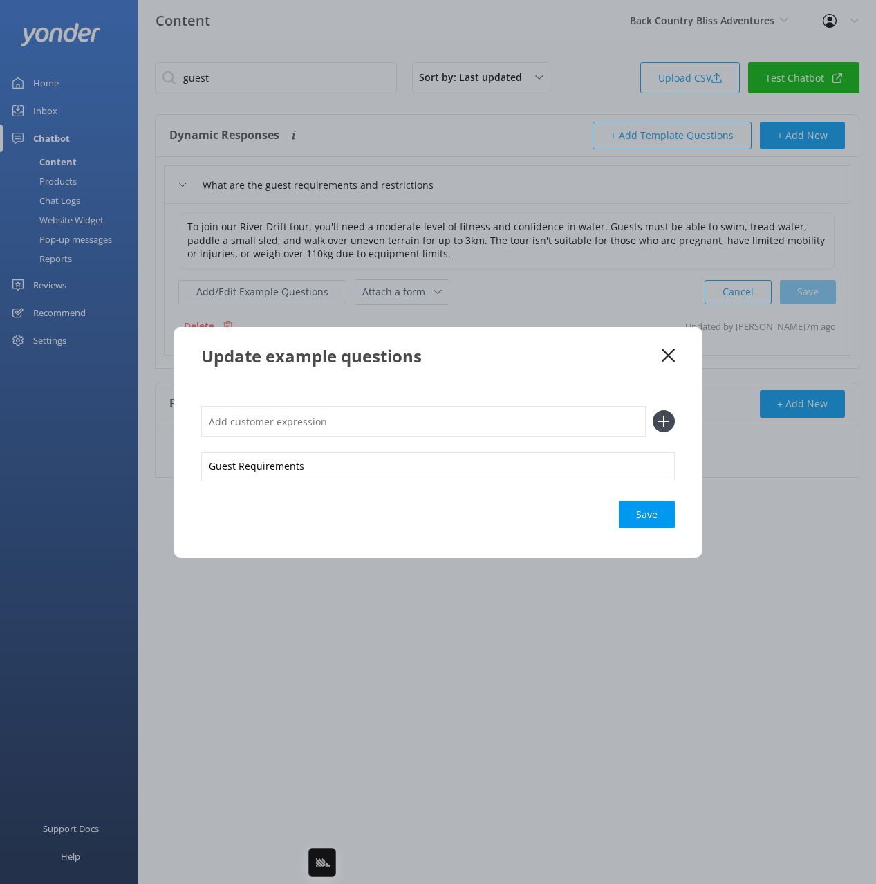
paste input "Guest Requirements"
type input "Guest Requirements"
click at [653, 410] on button at bounding box center [664, 421] width 22 height 22
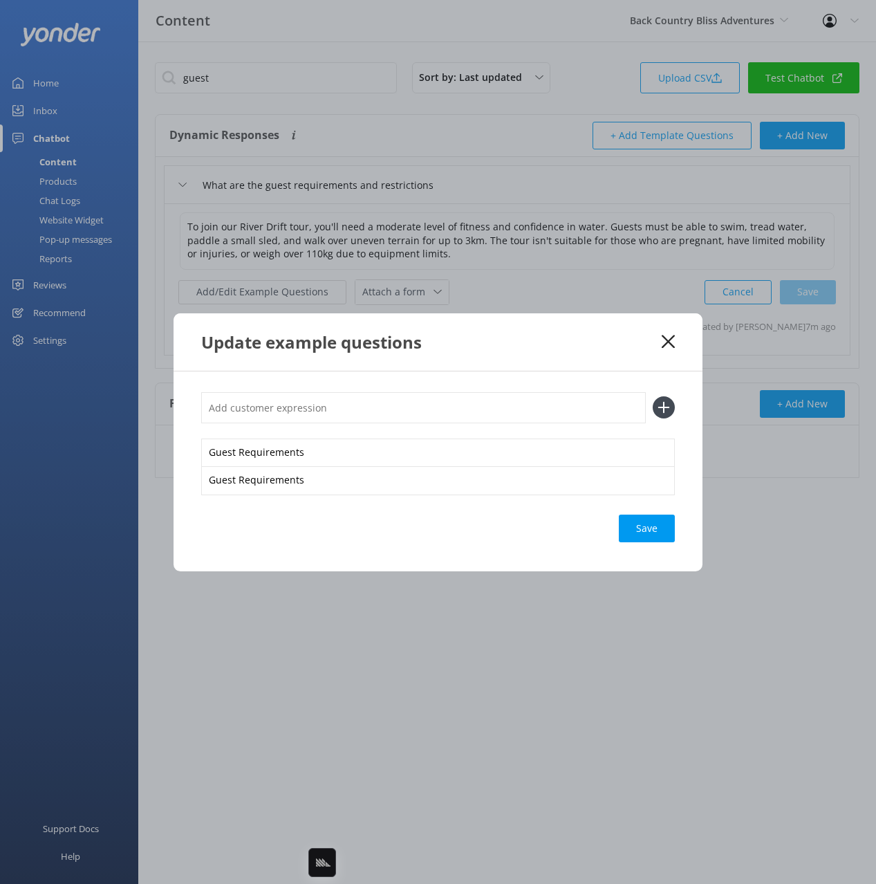
paste input "Guest Requirements"
type input "Guest Requirements"
click at [653, 396] on button at bounding box center [664, 407] width 22 height 22
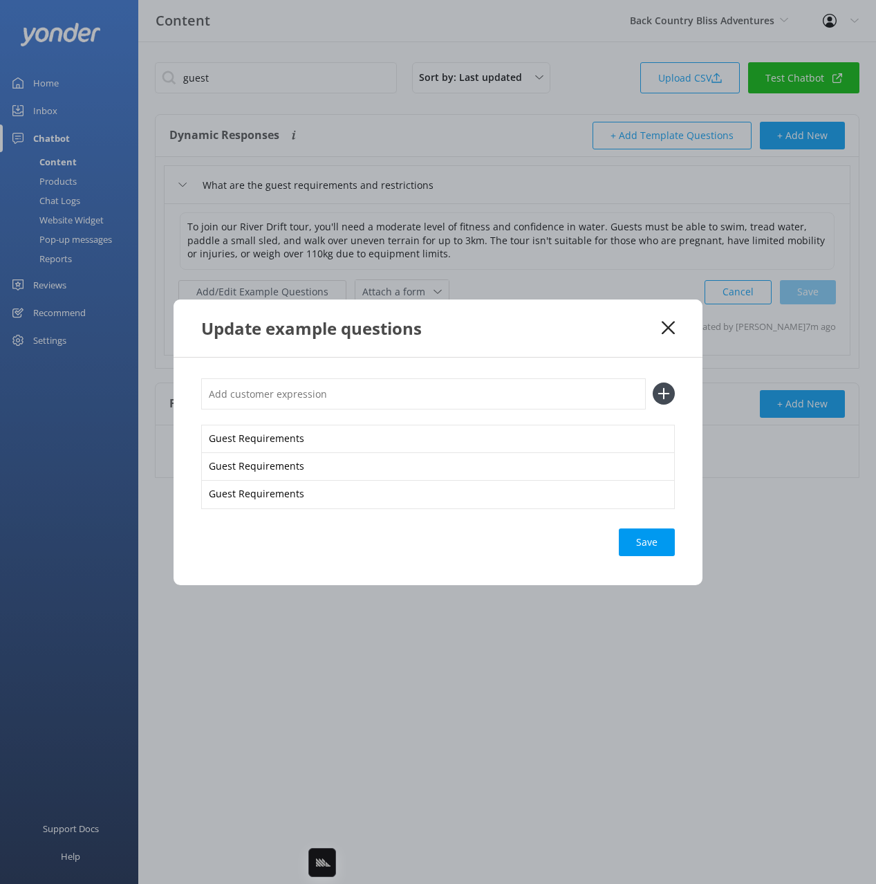
drag, startPoint x: 647, startPoint y: 543, endPoint x: 634, endPoint y: 380, distance: 163.0
click at [648, 543] on div "Save" at bounding box center [647, 542] width 56 height 28
click at [664, 327] on icon at bounding box center [668, 328] width 13 height 14
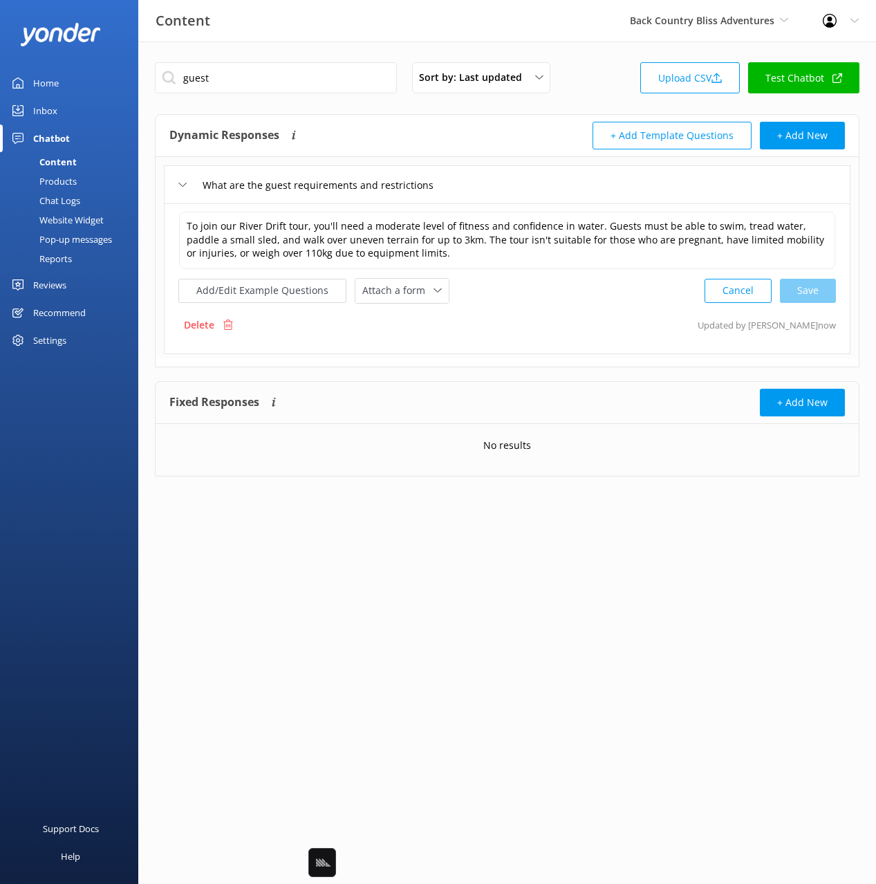
drag, startPoint x: 363, startPoint y: 122, endPoint x: 352, endPoint y: 126, distance: 11.8
click at [363, 122] on div "Dynamic Responses Dynamic responses rely on the Large Language Model to create …" at bounding box center [338, 136] width 338 height 28
click at [48, 183] on div "Products" at bounding box center [42, 180] width 68 height 19
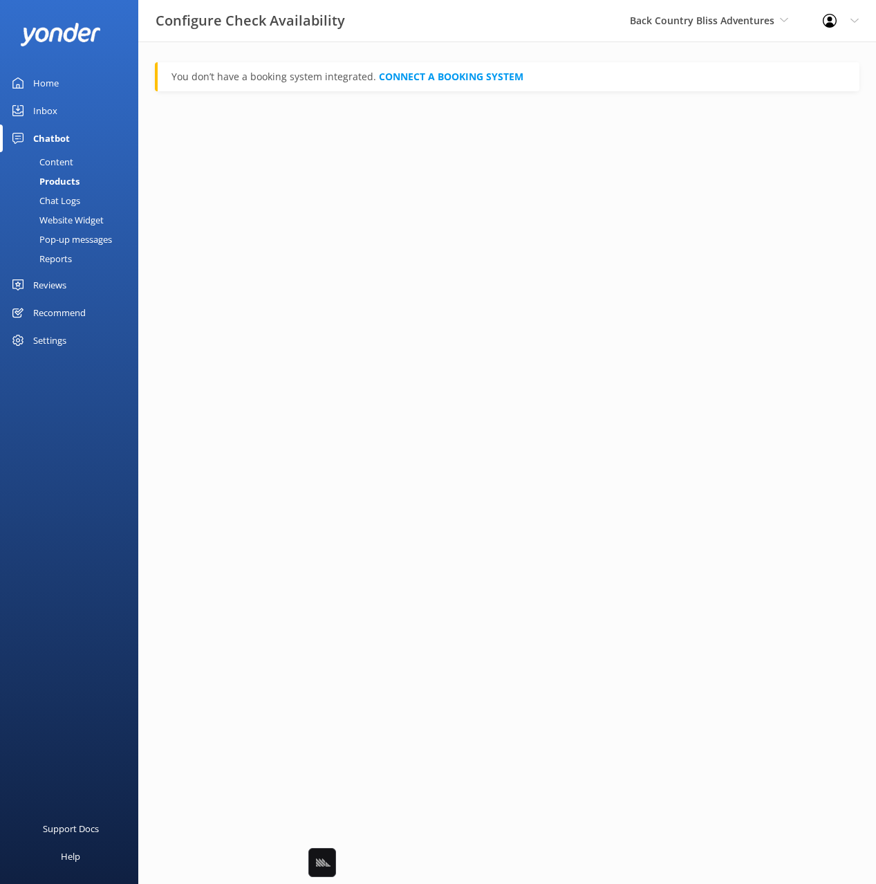
drag, startPoint x: 57, startPoint y: 156, endPoint x: 104, endPoint y: 158, distance: 46.4
click at [57, 156] on div "Content" at bounding box center [40, 161] width 65 height 19
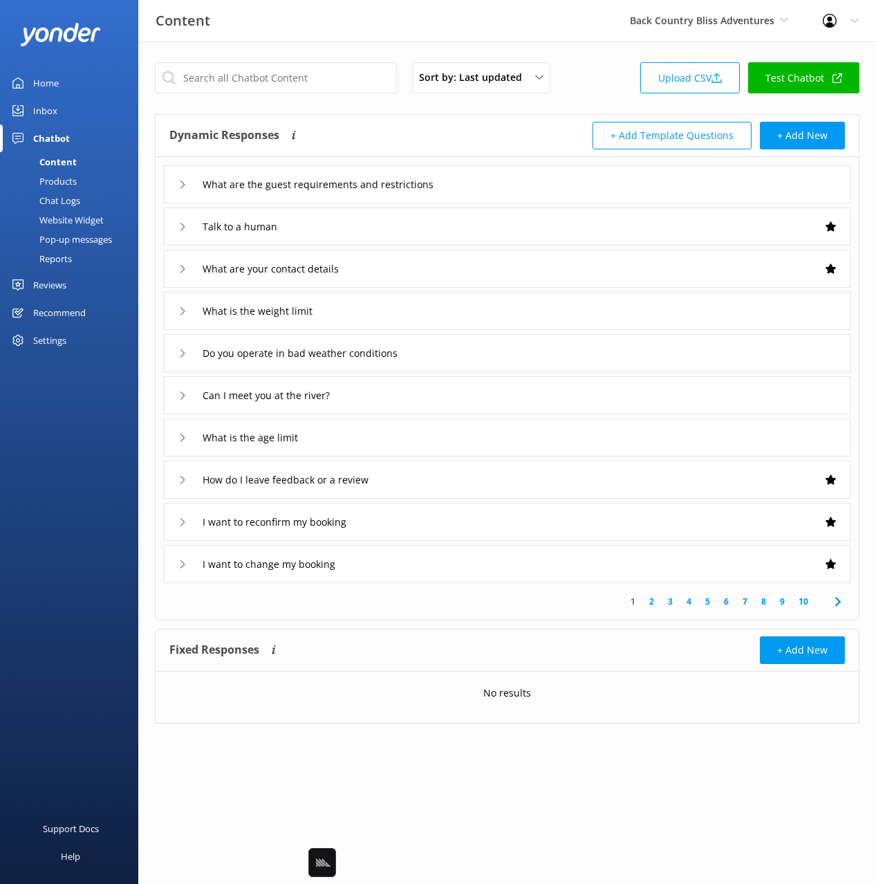
drag, startPoint x: 404, startPoint y: 118, endPoint x: 362, endPoint y: 133, distance: 45.1
click at [398, 120] on div "Dynamic Responses Dynamic responses rely on the Large Language Model to create …" at bounding box center [507, 136] width 703 height 42
click at [72, 221] on div "Website Widget" at bounding box center [55, 219] width 95 height 19
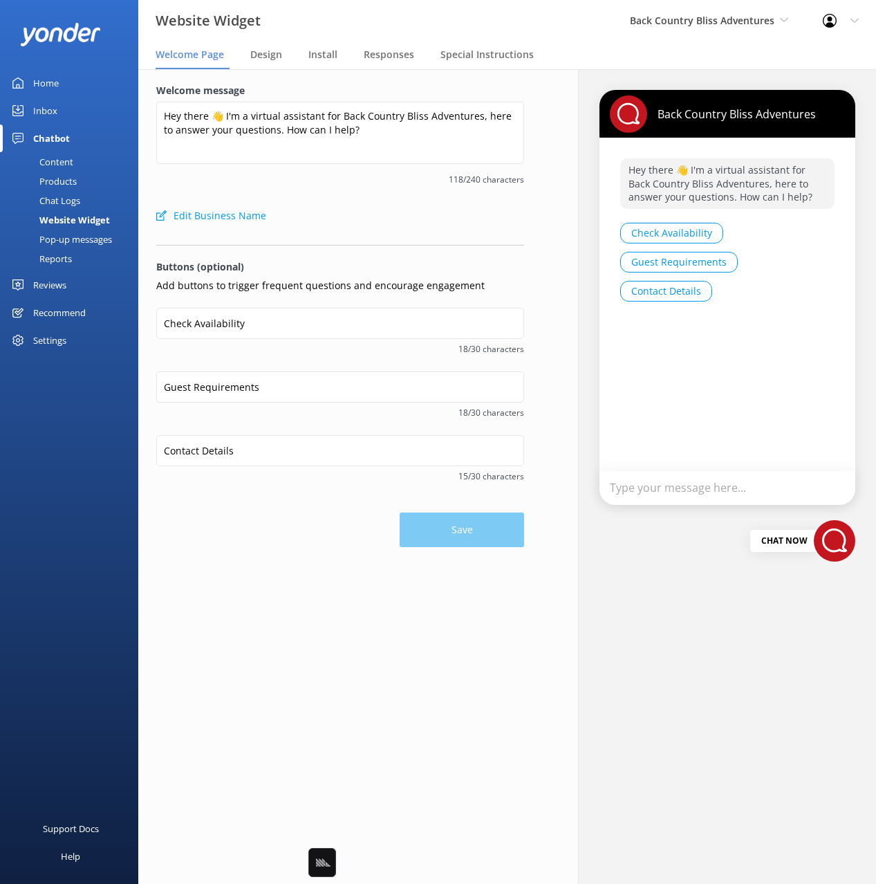
drag, startPoint x: 67, startPoint y: 159, endPoint x: 133, endPoint y: 160, distance: 66.4
click at [67, 159] on div "Content" at bounding box center [40, 161] width 65 height 19
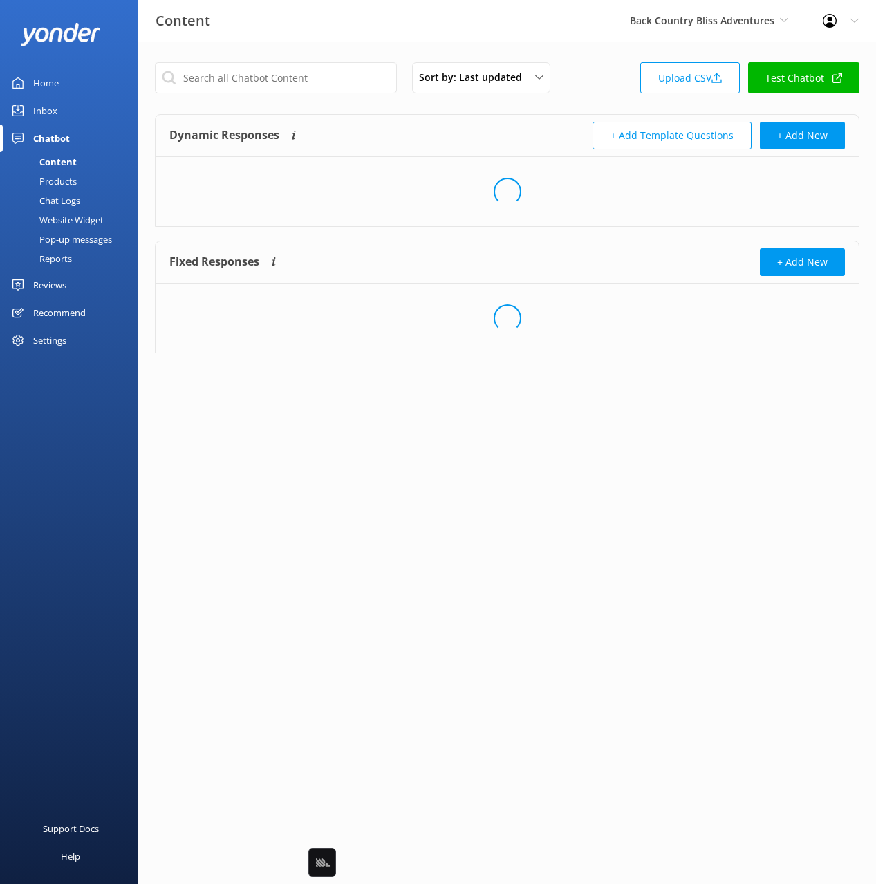
drag, startPoint x: 540, startPoint y: 122, endPoint x: 564, endPoint y: 120, distance: 23.6
click at [542, 122] on div "+ Add Template Questions + Add New" at bounding box center [676, 136] width 338 height 28
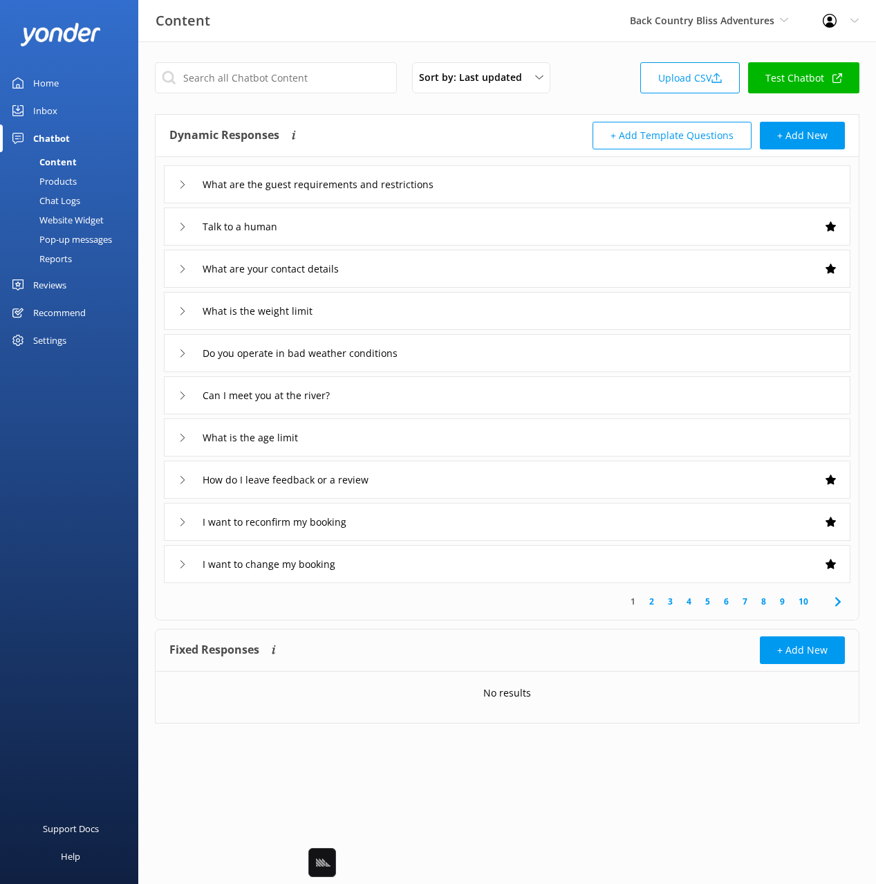
click at [810, 75] on link "Test Chatbot" at bounding box center [803, 77] width 111 height 31
drag, startPoint x: 613, startPoint y: 48, endPoint x: 519, endPoint y: 40, distance: 93.7
click at [613, 48] on div "Sort by: Last updated Title Last updated Upload CSV Test Chatbot Dynamic Respon…" at bounding box center [507, 402] width 738 height 723
drag, startPoint x: 510, startPoint y: 37, endPoint x: 18, endPoint y: 366, distance: 592.2
click at [508, 38] on div "Content Back Country Bliss Adventures Black Cat Cruises [GEOGRAPHIC_DATA] [GEOG…" at bounding box center [438, 20] width 876 height 41
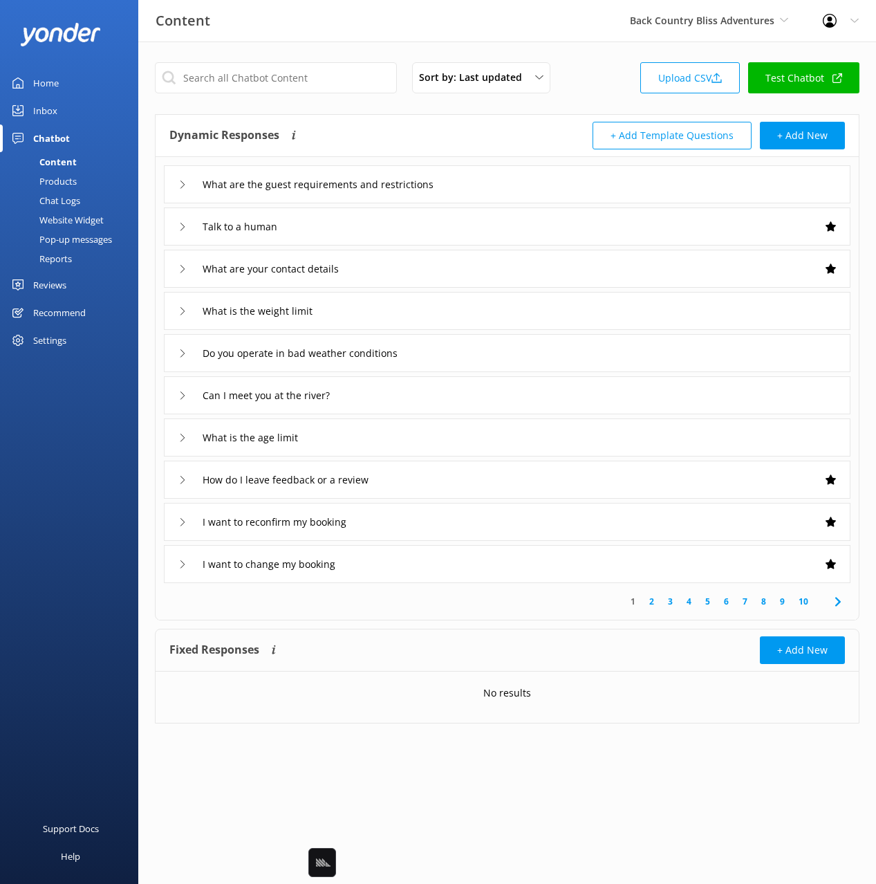
click at [308, 37] on div "Content Back Country Bliss Adventures Black Cat Cruises [GEOGRAPHIC_DATA] [GEOG…" at bounding box center [438, 20] width 876 height 41
drag, startPoint x: 477, startPoint y: 28, endPoint x: 467, endPoint y: 26, distance: 10.5
click at [473, 28] on div "Content Back Country Bliss Adventures Black Cat Cruises [GEOGRAPHIC_DATA] [GEOG…" at bounding box center [438, 20] width 876 height 41
click at [44, 336] on div "Settings" at bounding box center [49, 340] width 33 height 28
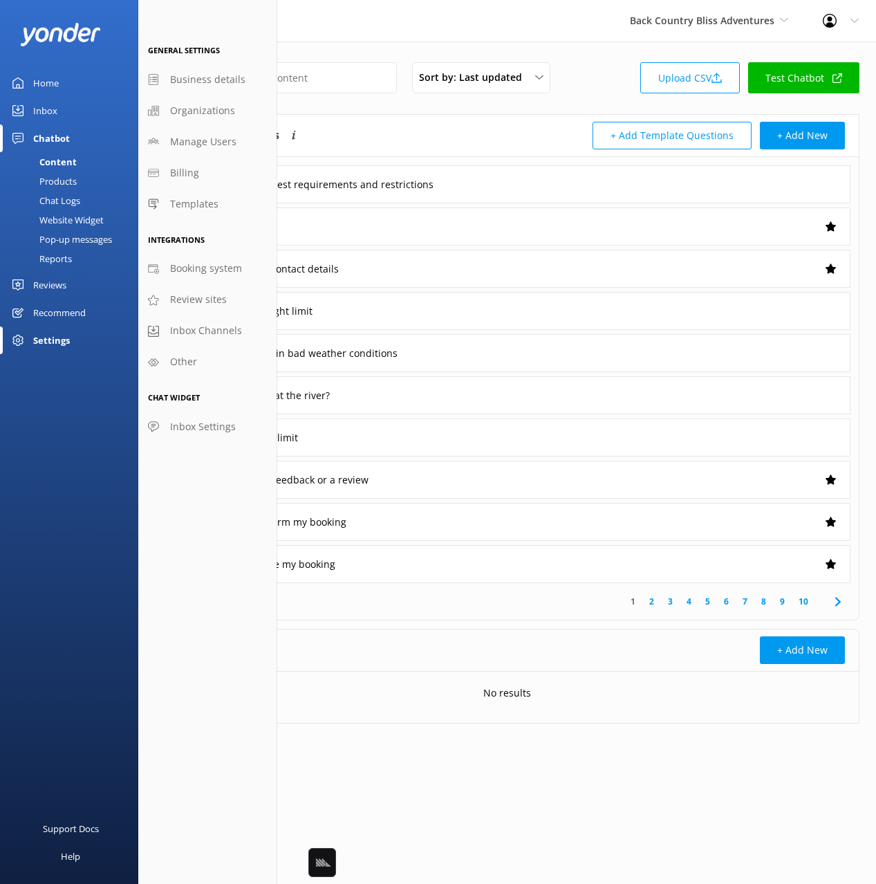
drag, startPoint x: 198, startPoint y: 138, endPoint x: 218, endPoint y: 4, distance: 134.9
click at [198, 138] on span "Manage Users" at bounding box center [203, 141] width 66 height 15
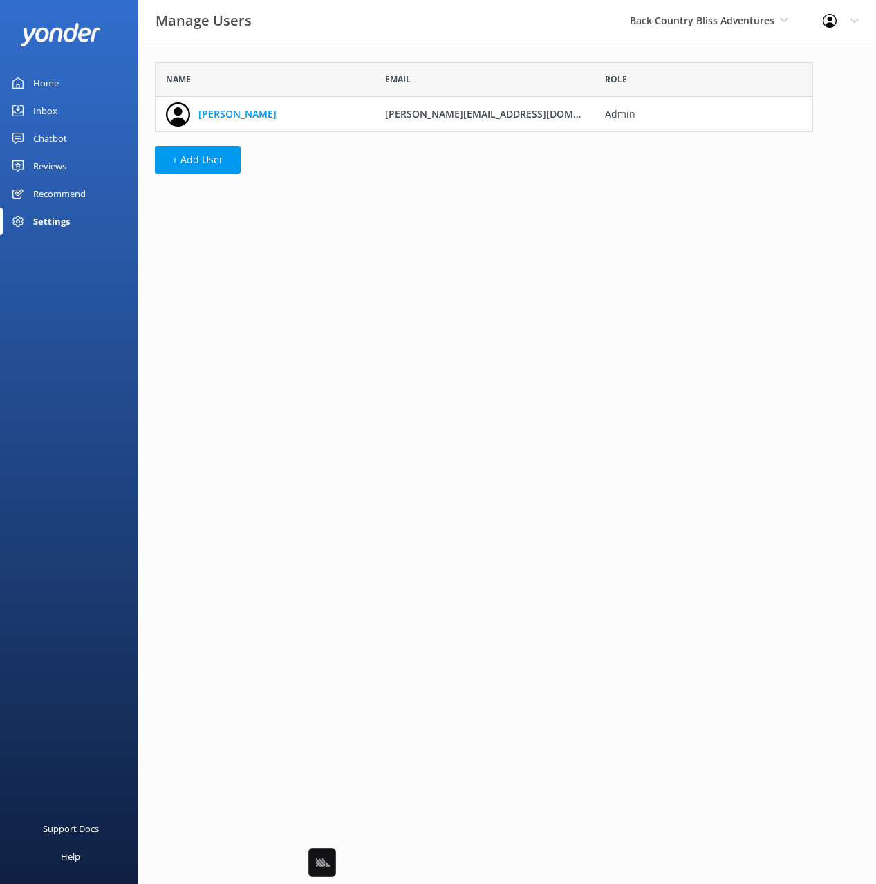
scroll to position [70, 658]
drag, startPoint x: 80, startPoint y: 139, endPoint x: 128, endPoint y: 131, distance: 48.3
click at [81, 139] on link "Chatbot" at bounding box center [69, 138] width 138 height 28
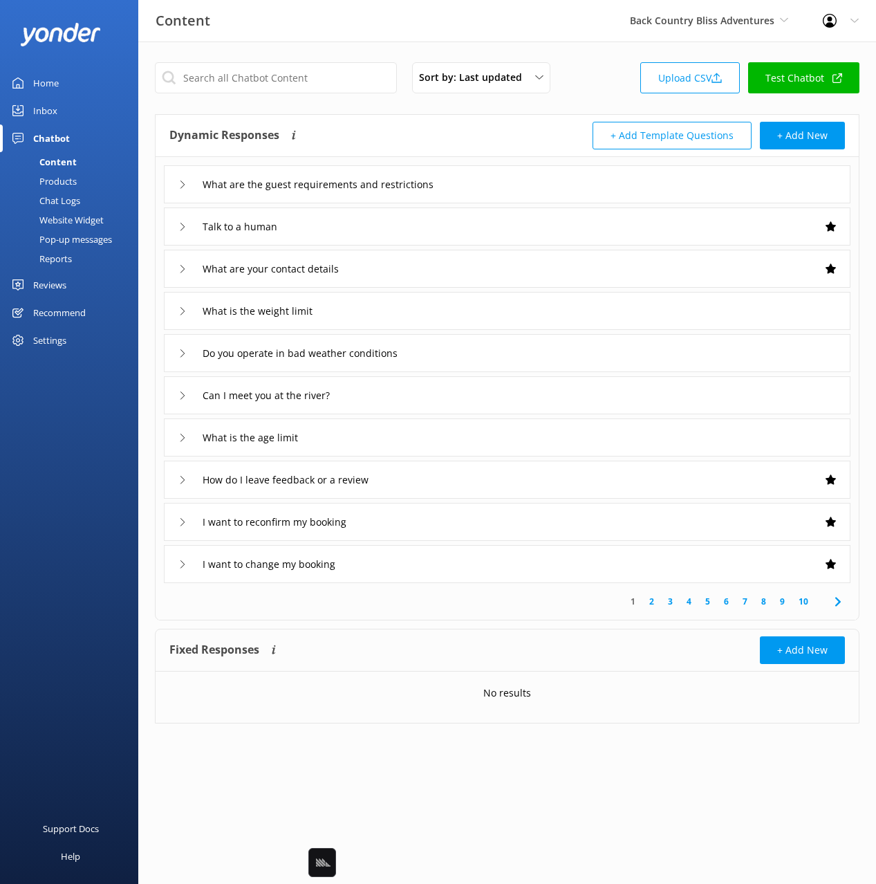
drag, startPoint x: 581, startPoint y: 42, endPoint x: 466, endPoint y: 98, distance: 127.7
click at [581, 42] on div "Sort by: Last updated Title Last updated Upload CSV Test Chatbot Dynamic Respon…" at bounding box center [507, 402] width 738 height 723
click at [456, 22] on div "Content Back Country Bliss Adventures Black Cat Cruises [GEOGRAPHIC_DATA] [GEOG…" at bounding box center [438, 20] width 876 height 41
click at [94, 430] on div "Home Inbox Chatbot Content Products Chat Logs Website Widget Pop-up messages Re…" at bounding box center [69, 221] width 138 height 442
click at [55, 336] on div "Settings" at bounding box center [49, 340] width 33 height 28
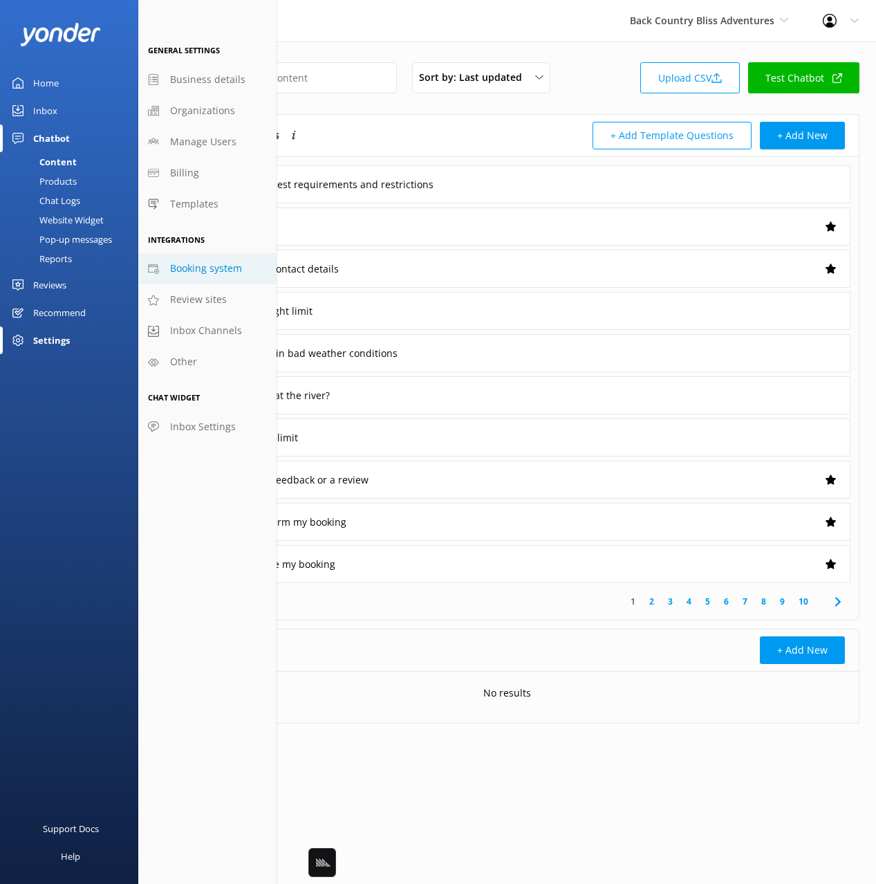
click at [237, 267] on span "Booking system" at bounding box center [206, 268] width 72 height 15
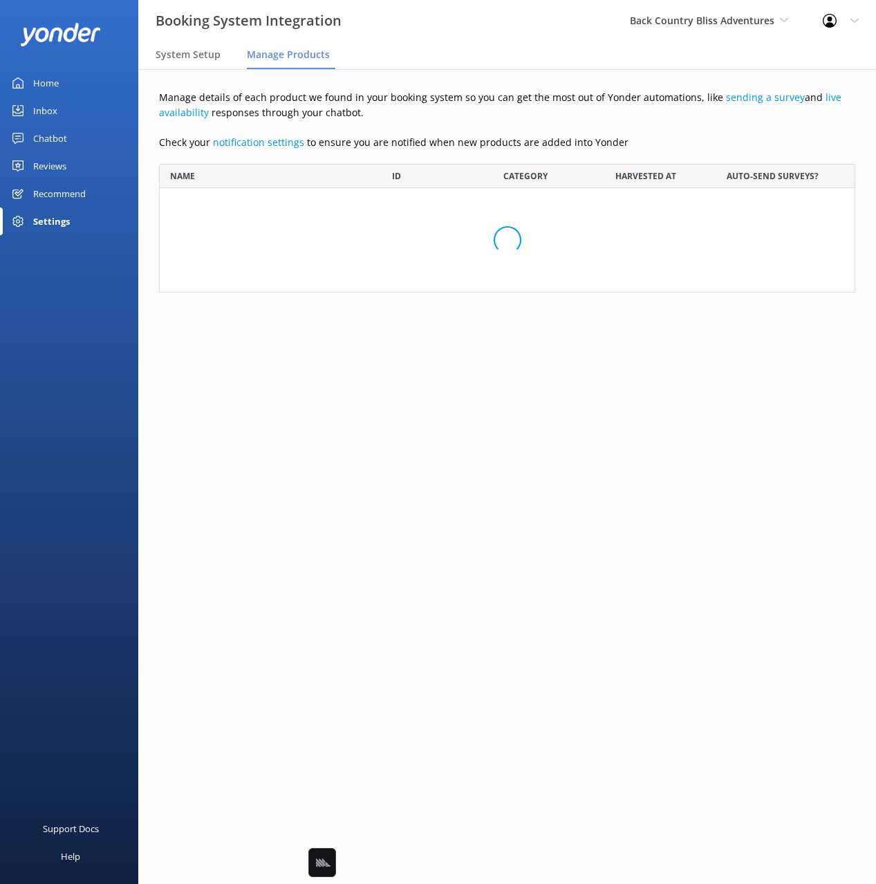
scroll to position [2237, 696]
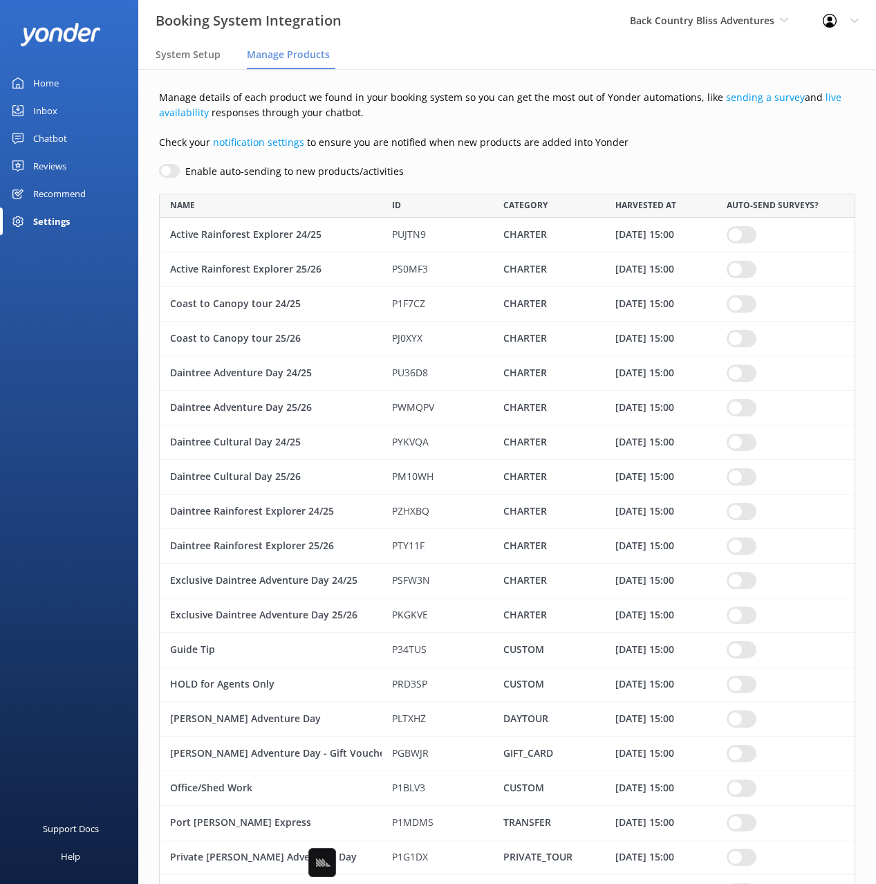
drag, startPoint x: 441, startPoint y: 120, endPoint x: 451, endPoint y: 180, distance: 60.4
click at [441, 120] on p "Manage details of each product we found in your booking system so you can get t…" at bounding box center [507, 105] width 696 height 31
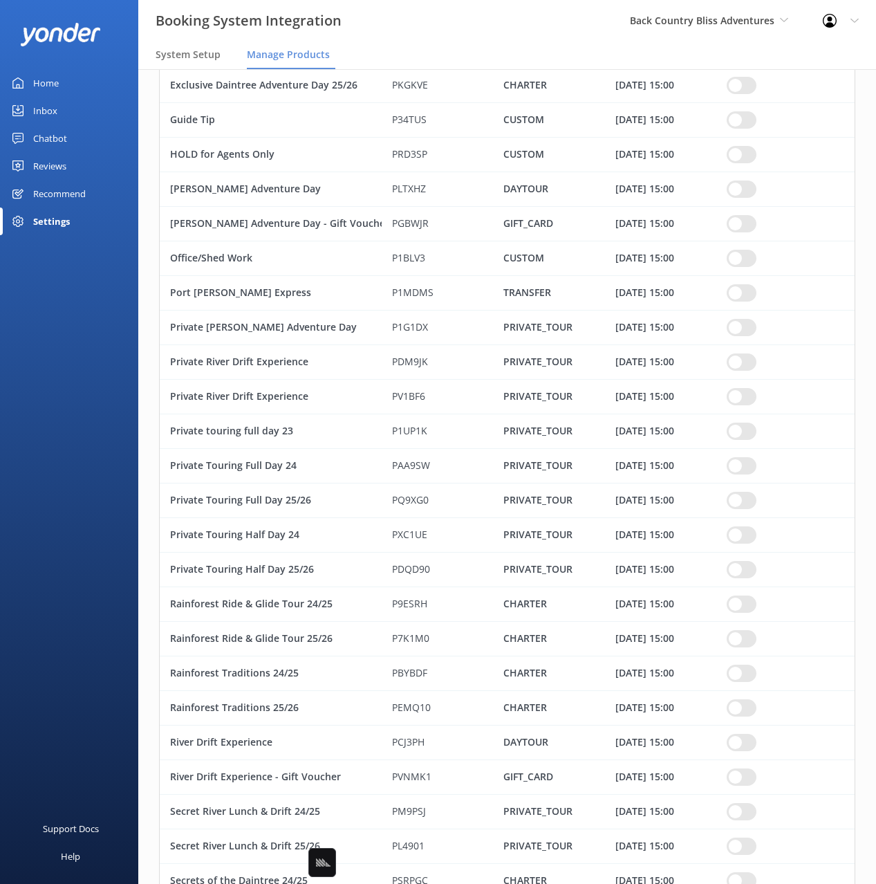
scroll to position [0, 0]
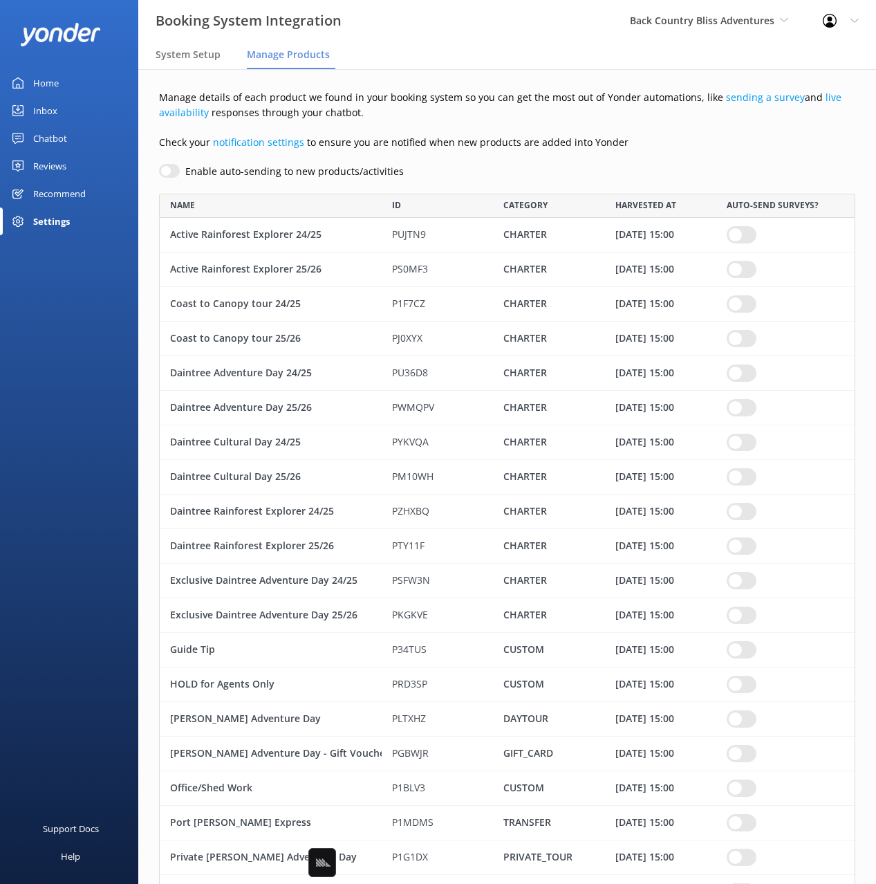
click at [399, 112] on p "Manage details of each product we found in your booking system so you can get t…" at bounding box center [507, 105] width 696 height 31
click at [203, 53] on span "System Setup" at bounding box center [188, 55] width 65 height 14
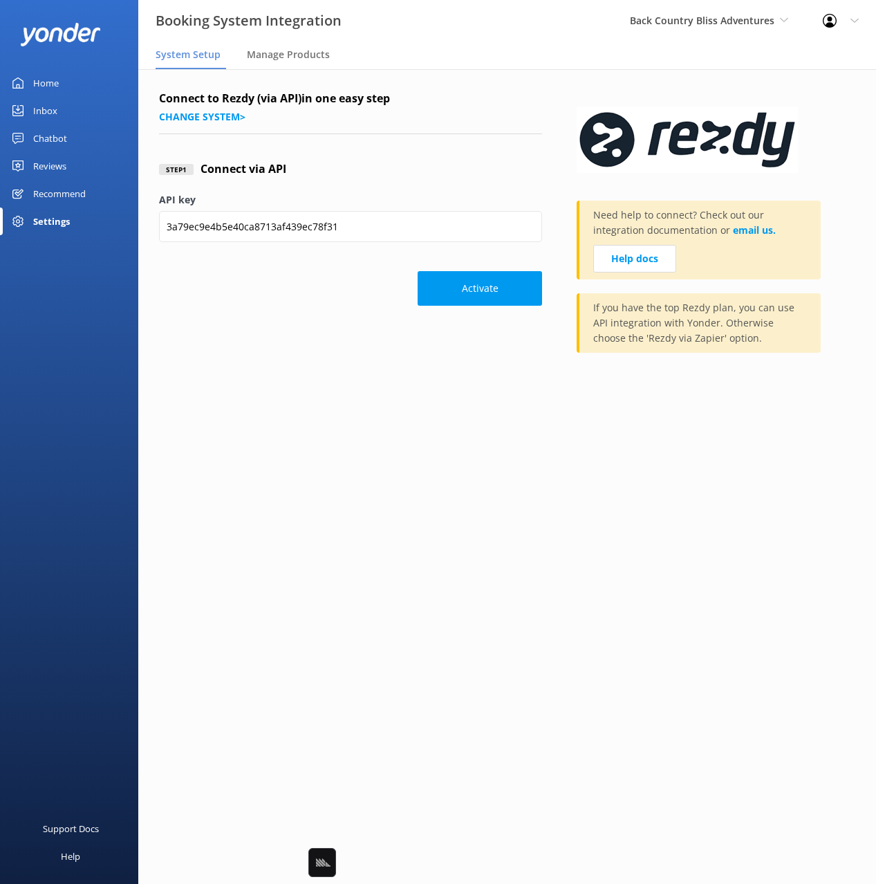
click at [43, 144] on div "Chatbot" at bounding box center [50, 138] width 34 height 28
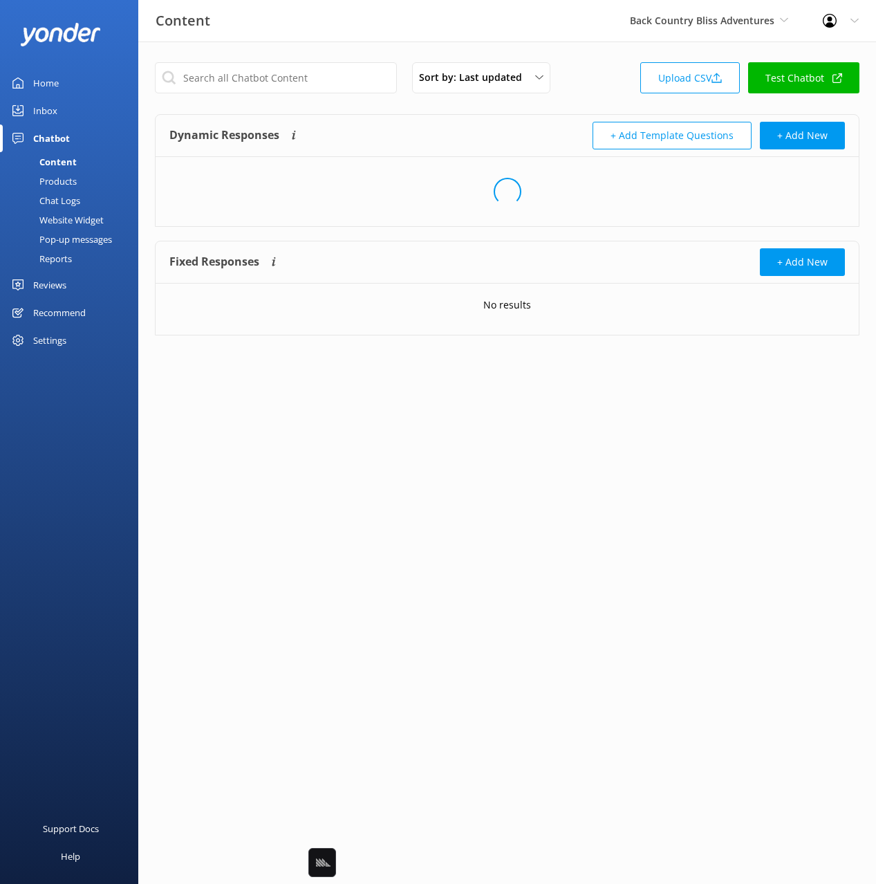
drag, startPoint x: 61, startPoint y: 183, endPoint x: 101, endPoint y: 177, distance: 40.6
click at [61, 183] on div "Products" at bounding box center [42, 180] width 68 height 19
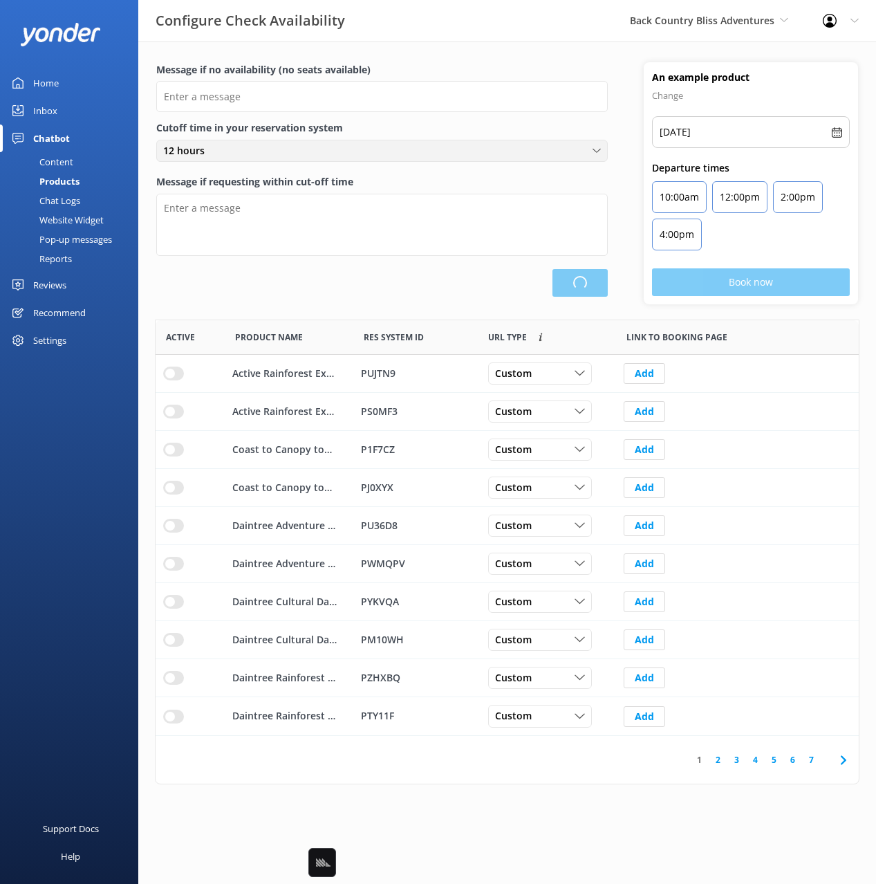
type input "There are no seats available, please check an alternative day"
type textarea "Our online booking system closes {hours} prior to departure. Please contact us …"
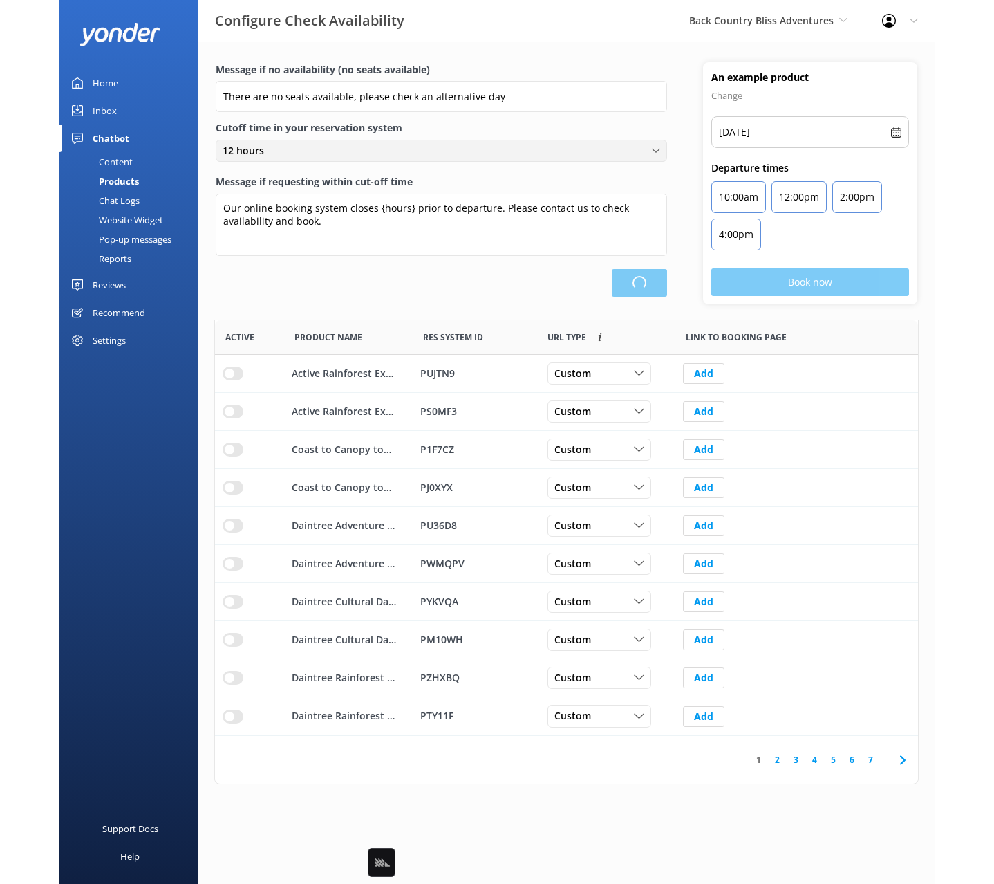
scroll to position [416, 703]
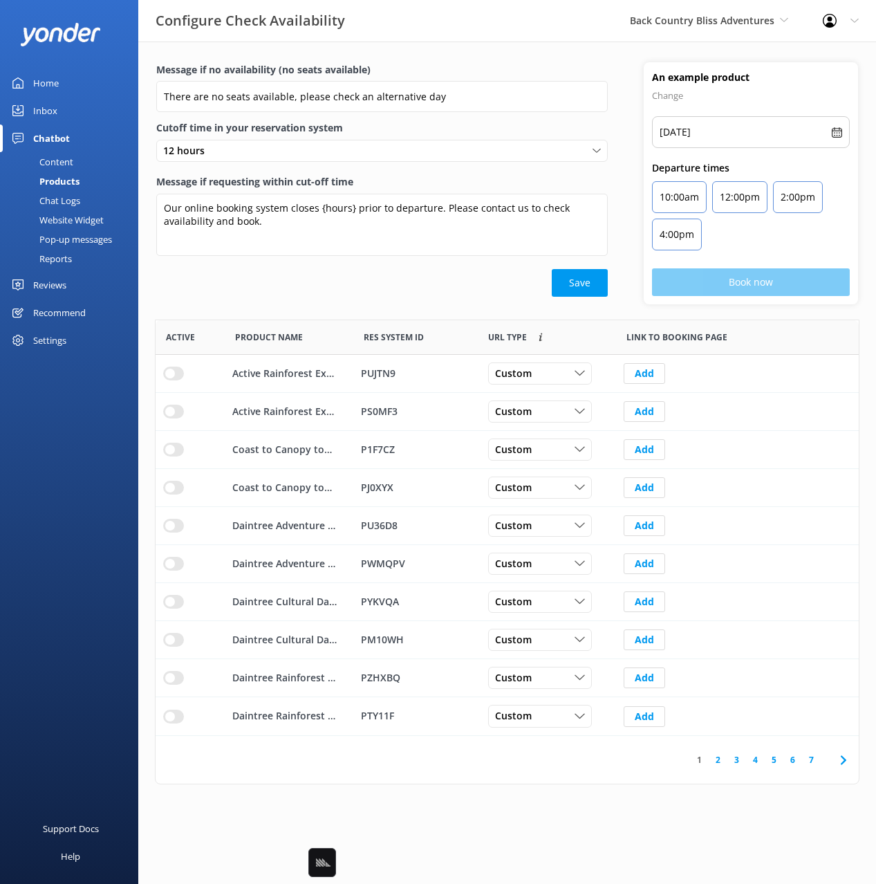
click at [411, 285] on div "Save" at bounding box center [381, 283] width 451 height 28
click at [557, 763] on div "1 2 3 4 5 6 7" at bounding box center [507, 760] width 703 height 48
click at [638, 797] on div "Message if no availability (no seats available) There are no seats available, p…" at bounding box center [507, 426] width 738 height 770
click at [842, 757] on use at bounding box center [843, 759] width 6 height 9
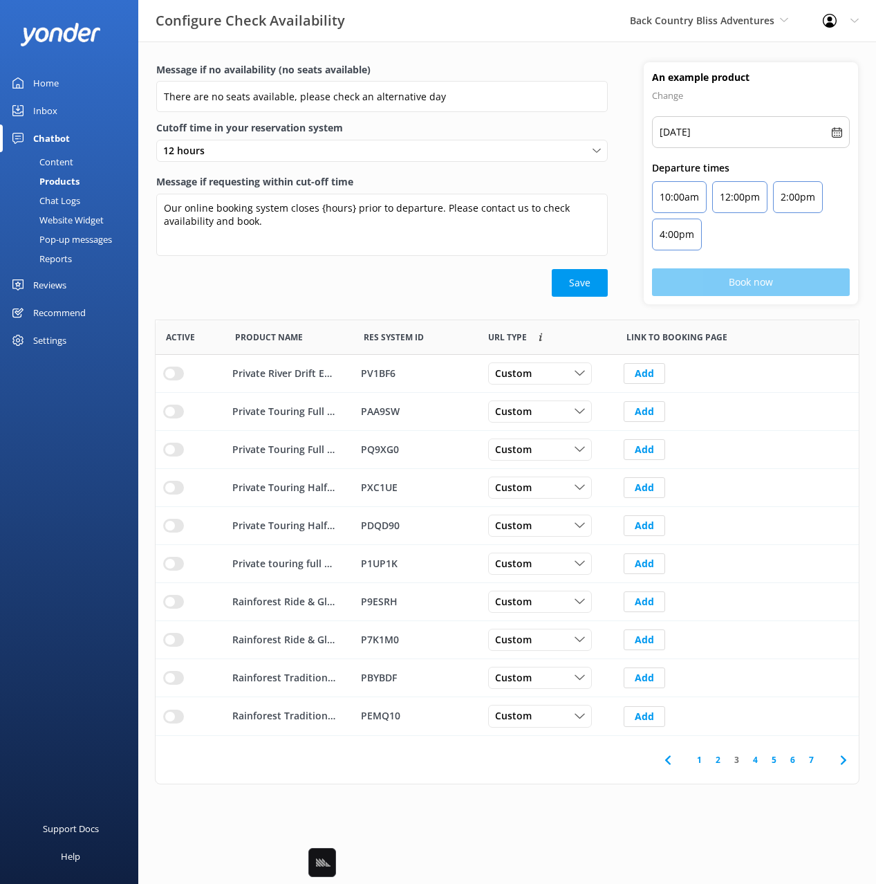
click at [842, 757] on use at bounding box center [843, 759] width 6 height 9
click at [338, 273] on div "Save" at bounding box center [381, 283] width 451 height 28
click at [700, 760] on link "1" at bounding box center [699, 759] width 19 height 13
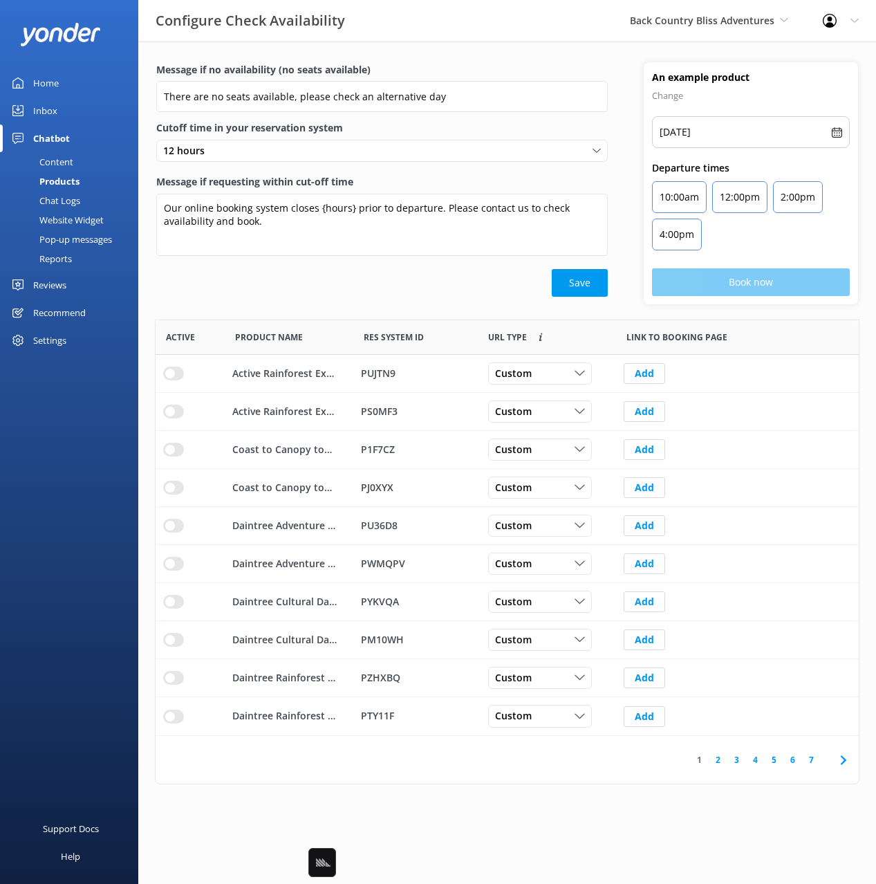
click at [700, 795] on div "Message if no availability (no seats available) There are no seats available, p…" at bounding box center [507, 426] width 738 height 770
click at [364, 285] on div "Save" at bounding box center [381, 283] width 451 height 28
drag, startPoint x: 590, startPoint y: 778, endPoint x: 789, endPoint y: 778, distance: 199.1
click at [592, 778] on div "1 2 3 4 5 6 7" at bounding box center [507, 760] width 703 height 48
click at [842, 765] on icon at bounding box center [843, 760] width 17 height 17
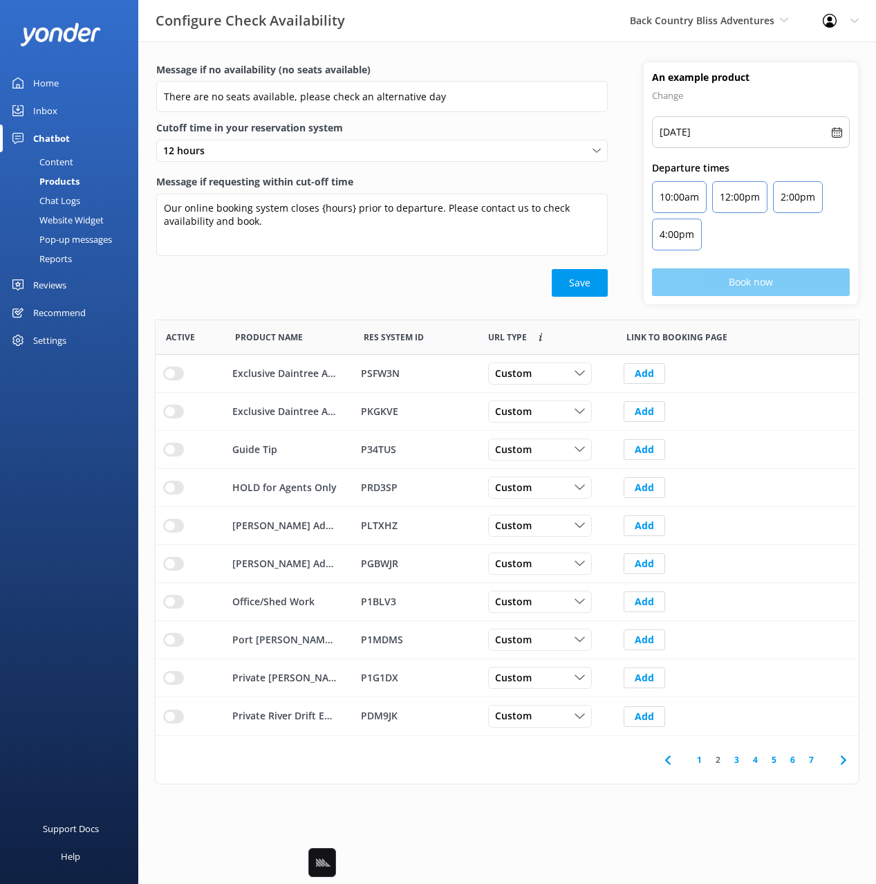
click at [842, 765] on icon at bounding box center [843, 760] width 17 height 17
click at [866, 371] on div "Message if no availability (no seats available) There are no seats available, p…" at bounding box center [507, 426] width 738 height 770
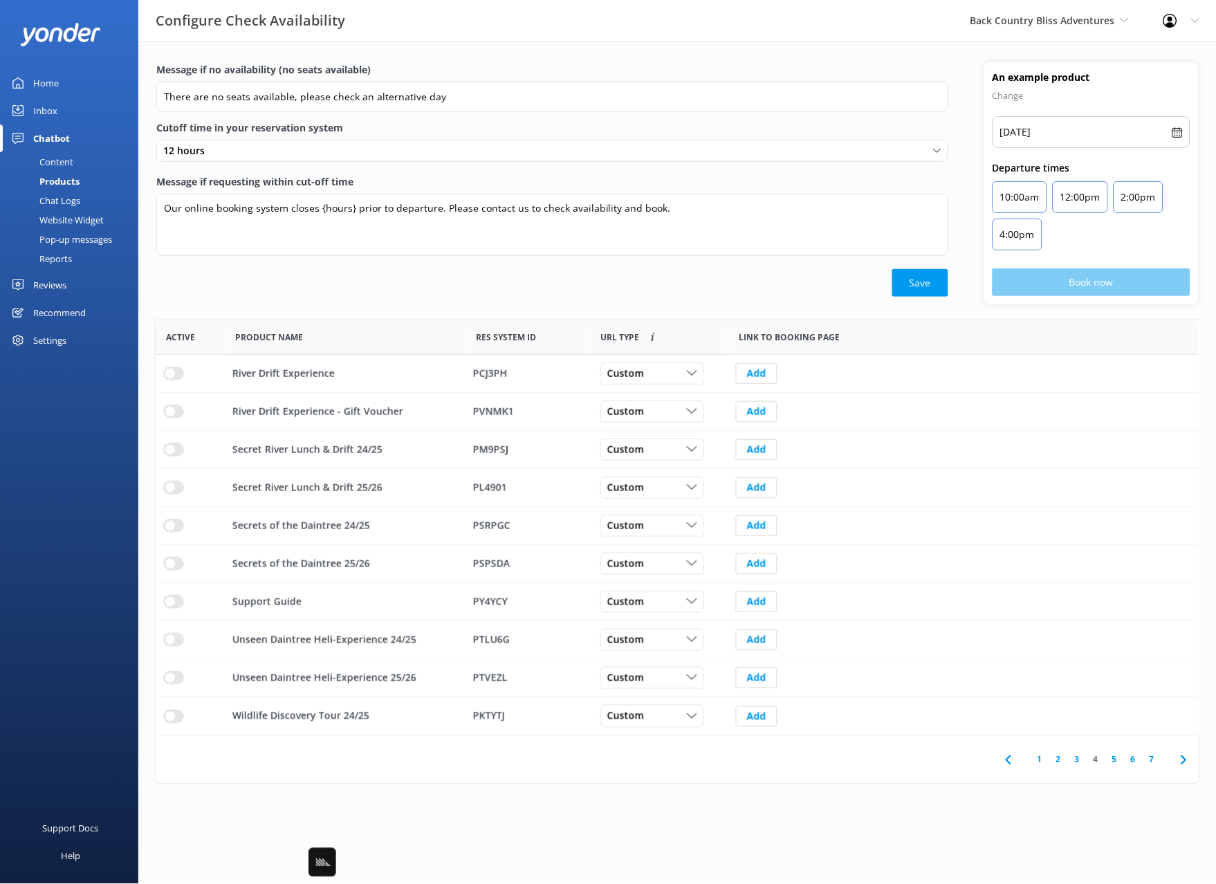
scroll to position [416, 1043]
click at [174, 370] on input "row" at bounding box center [173, 373] width 21 height 14
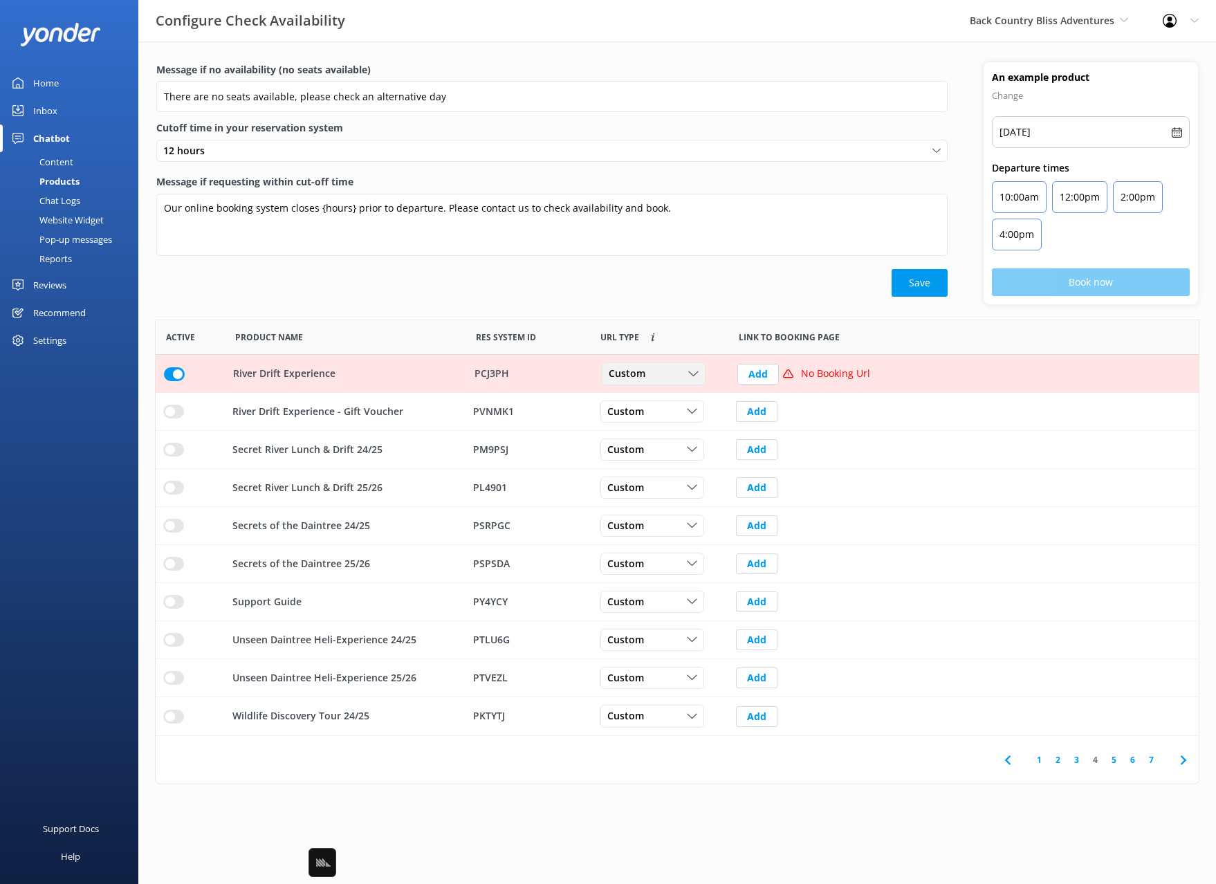
drag, startPoint x: 631, startPoint y: 373, endPoint x: 646, endPoint y: 404, distance: 34.6
click at [631, 373] on span "Custom" at bounding box center [630, 373] width 45 height 15
click at [658, 427] on link "Dynamic" at bounding box center [663, 430] width 123 height 28
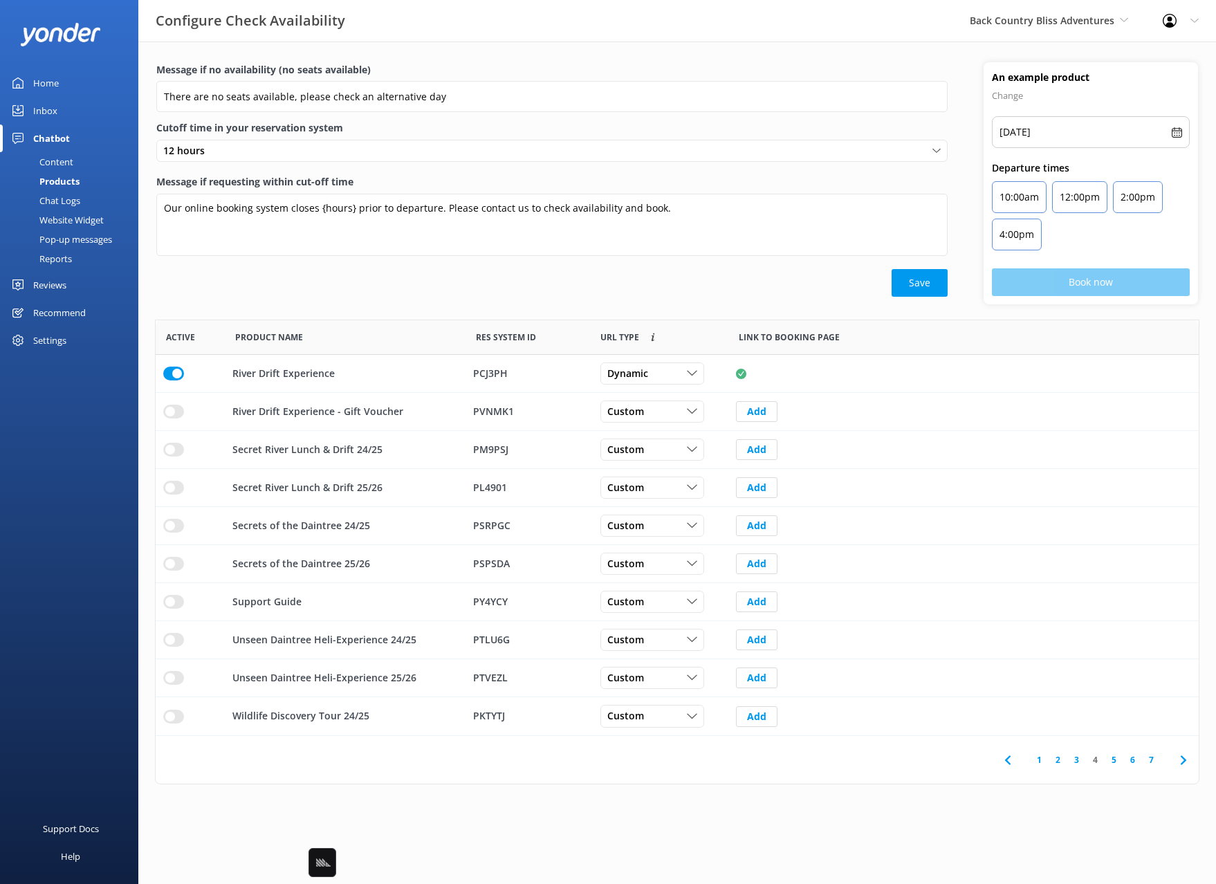
click at [512, 304] on div "Message if no availability (no seats available) There are no seats available, p…" at bounding box center [551, 183] width 827 height 242
click at [875, 761] on icon at bounding box center [1183, 760] width 17 height 17
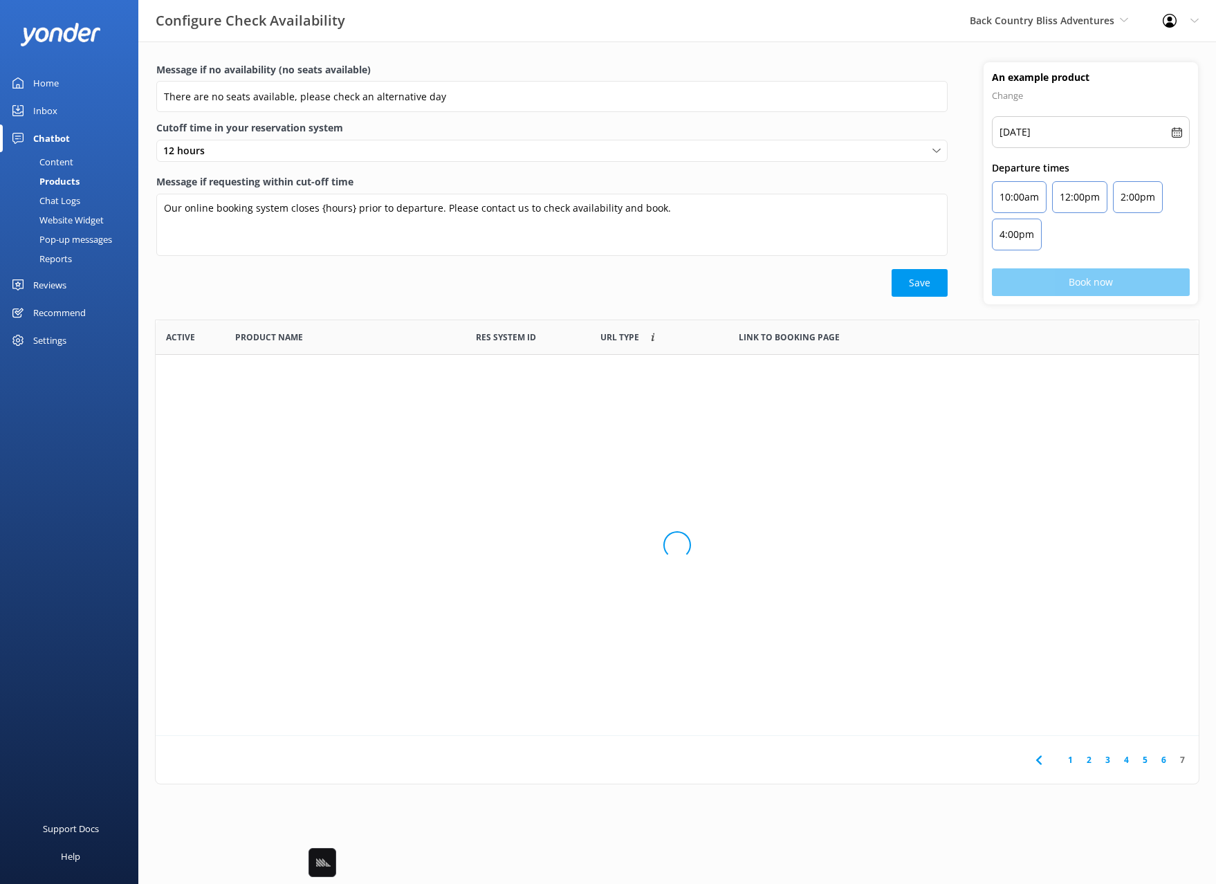
scroll to position [187, 1043]
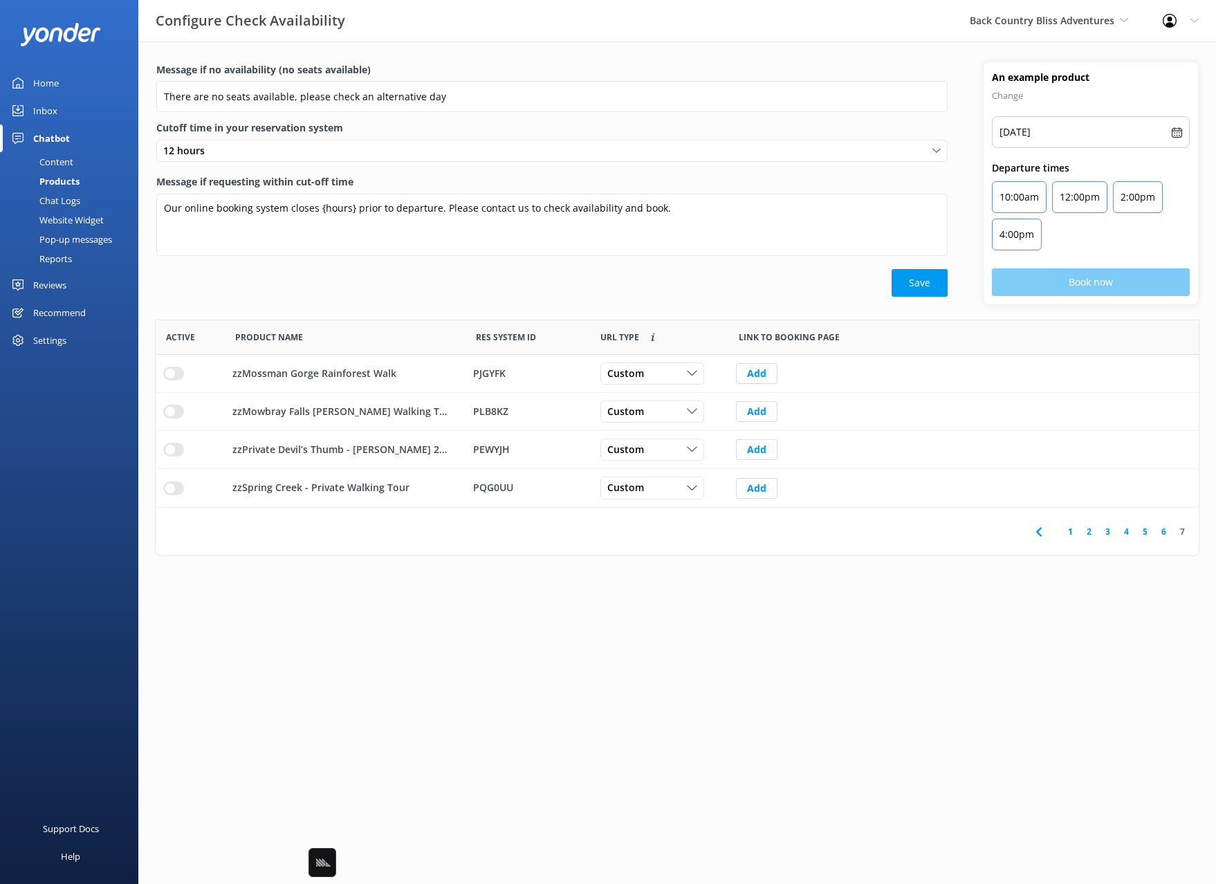
click at [875, 533] on link "1" at bounding box center [1070, 531] width 19 height 13
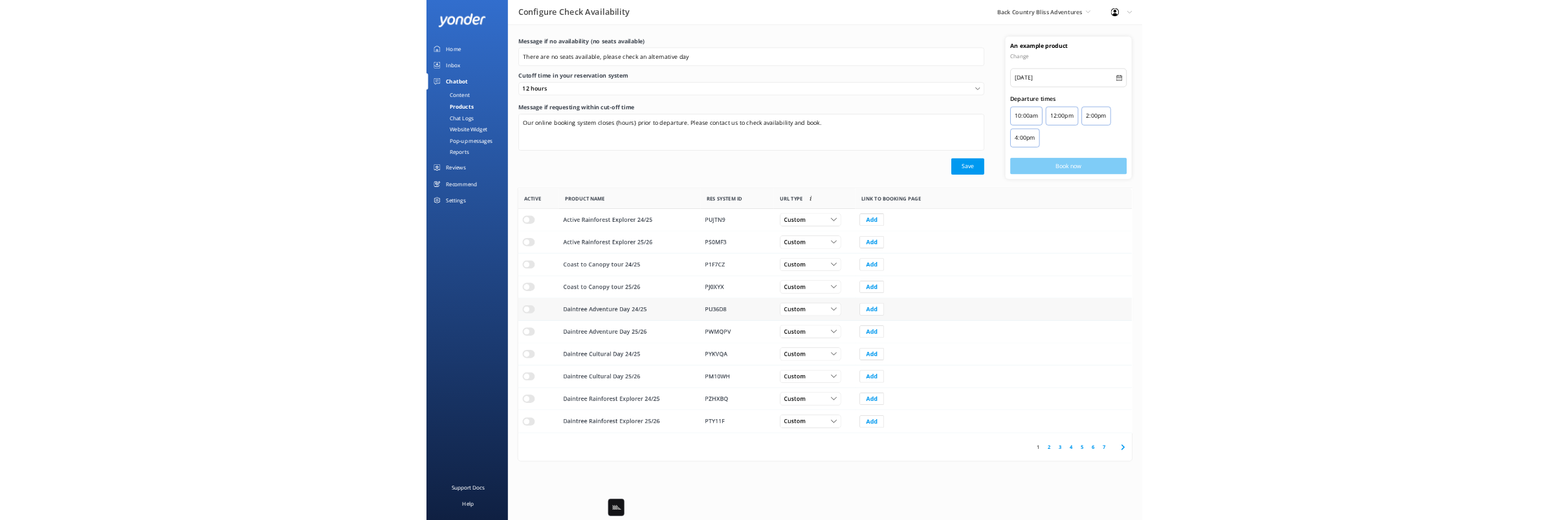
scroll to position [389, 976]
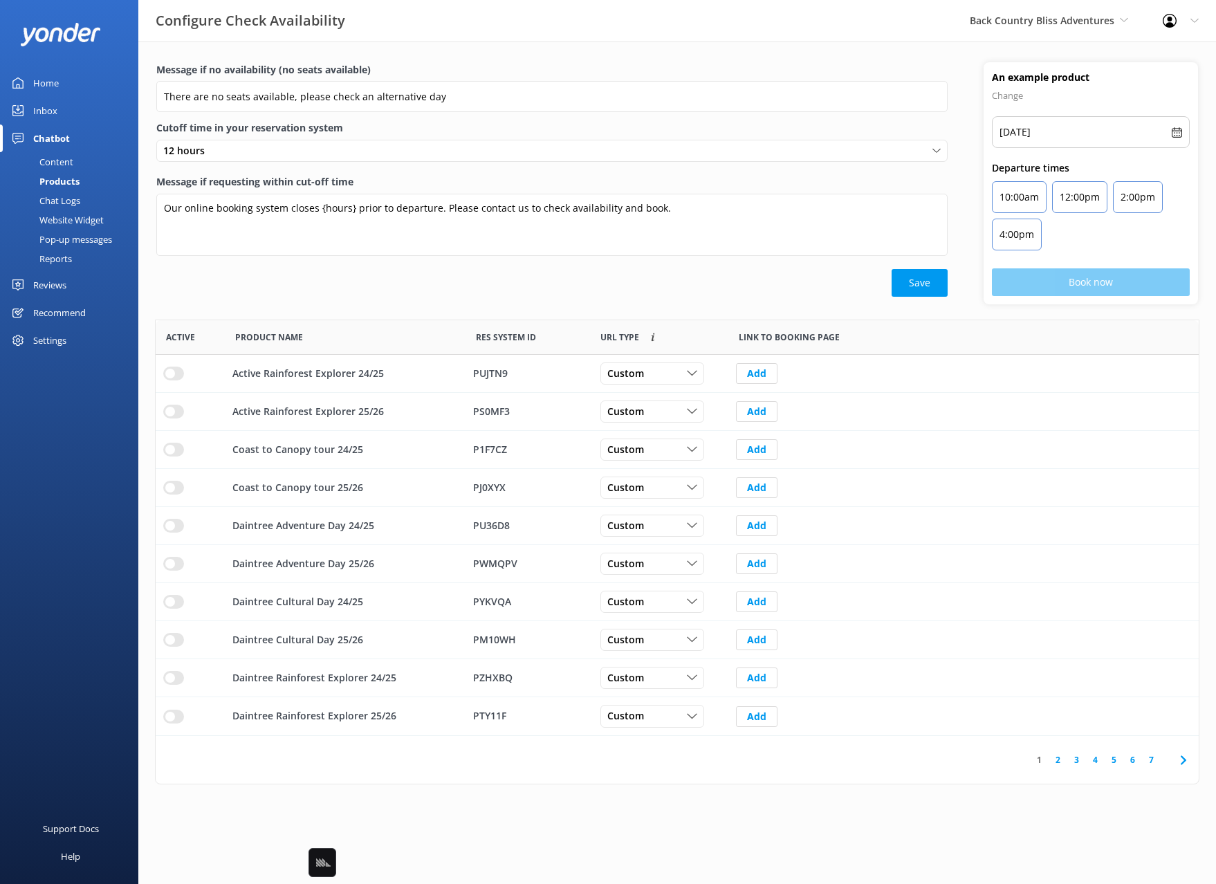
click at [305, 304] on div "Message if no availability (no seats available) There are no seats available, p…" at bounding box center [676, 190] width 1077 height 257
drag, startPoint x: 633, startPoint y: 791, endPoint x: 1045, endPoint y: 697, distance: 422.7
click at [642, 789] on div "Message if no availability (no seats available) There are no seats available, p…" at bounding box center [676, 426] width 1077 height 770
click at [875, 757] on span at bounding box center [1182, 759] width 31 height 31
click at [179, 380] on input "row" at bounding box center [173, 373] width 21 height 14
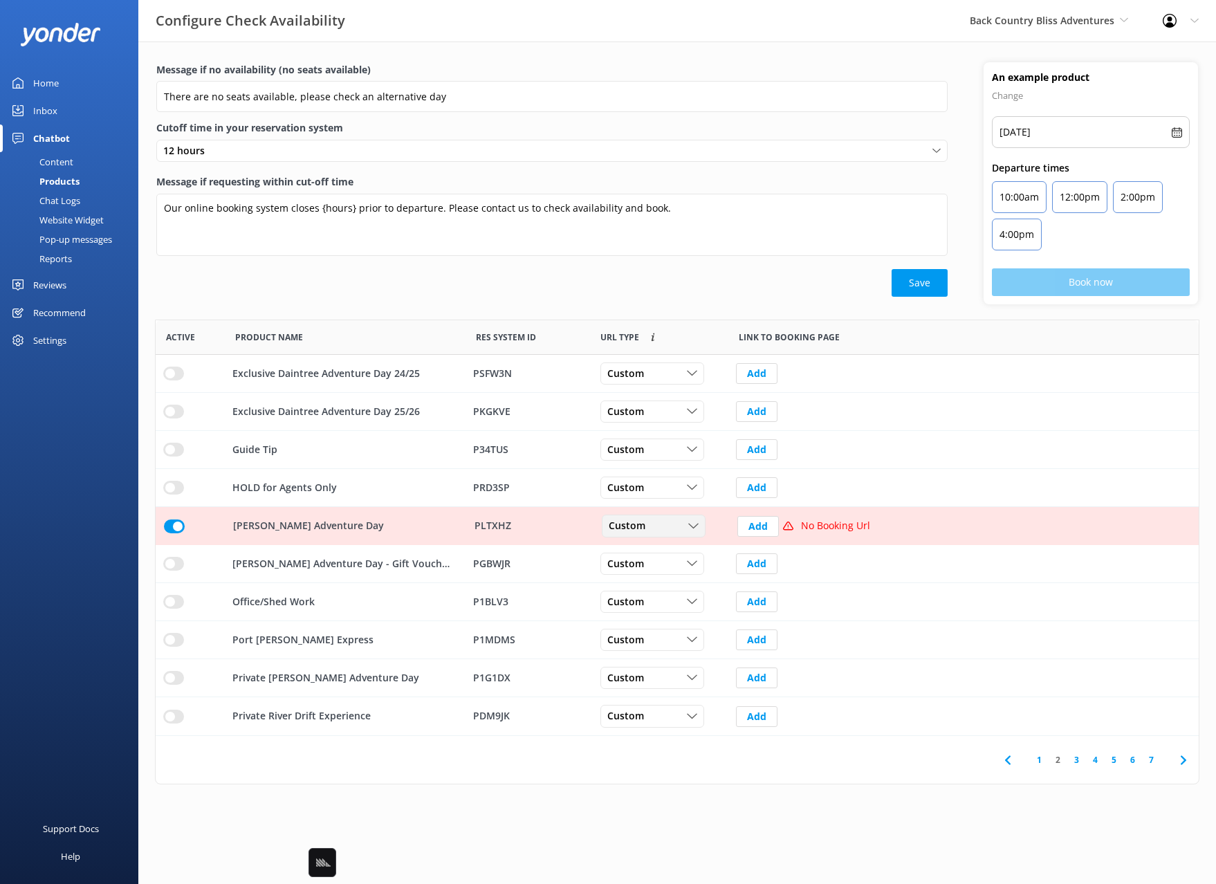
click at [688, 530] on icon "row" at bounding box center [693, 526] width 10 height 10
click at [673, 586] on link "Dynamic" at bounding box center [663, 582] width 123 height 28
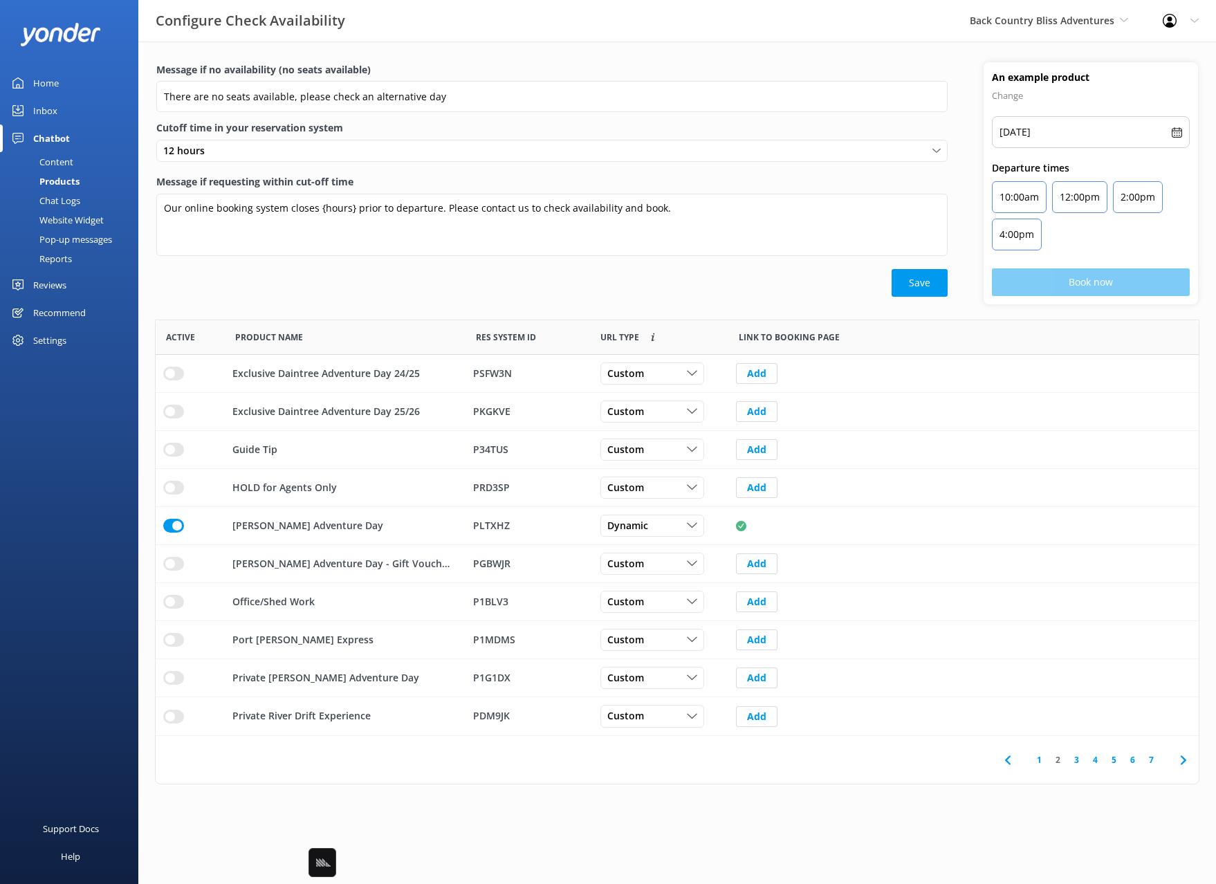
drag, startPoint x: 472, startPoint y: 283, endPoint x: 483, endPoint y: 289, distance: 12.7
click at [472, 283] on div "Save" at bounding box center [551, 283] width 791 height 28
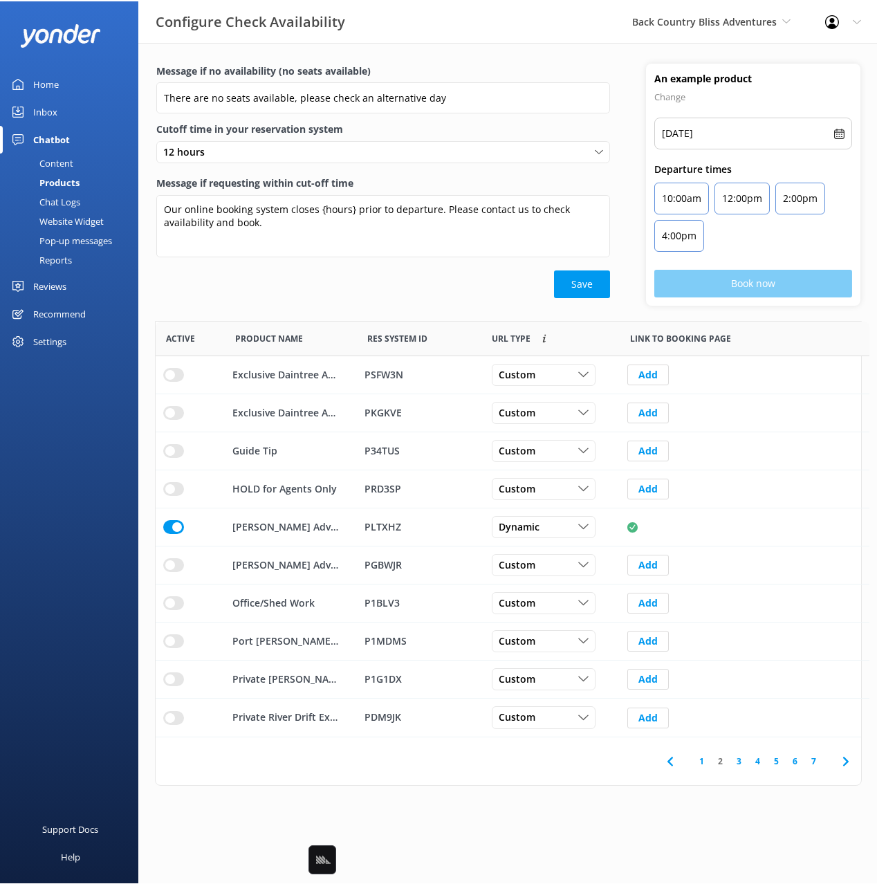
scroll to position [416, 704]
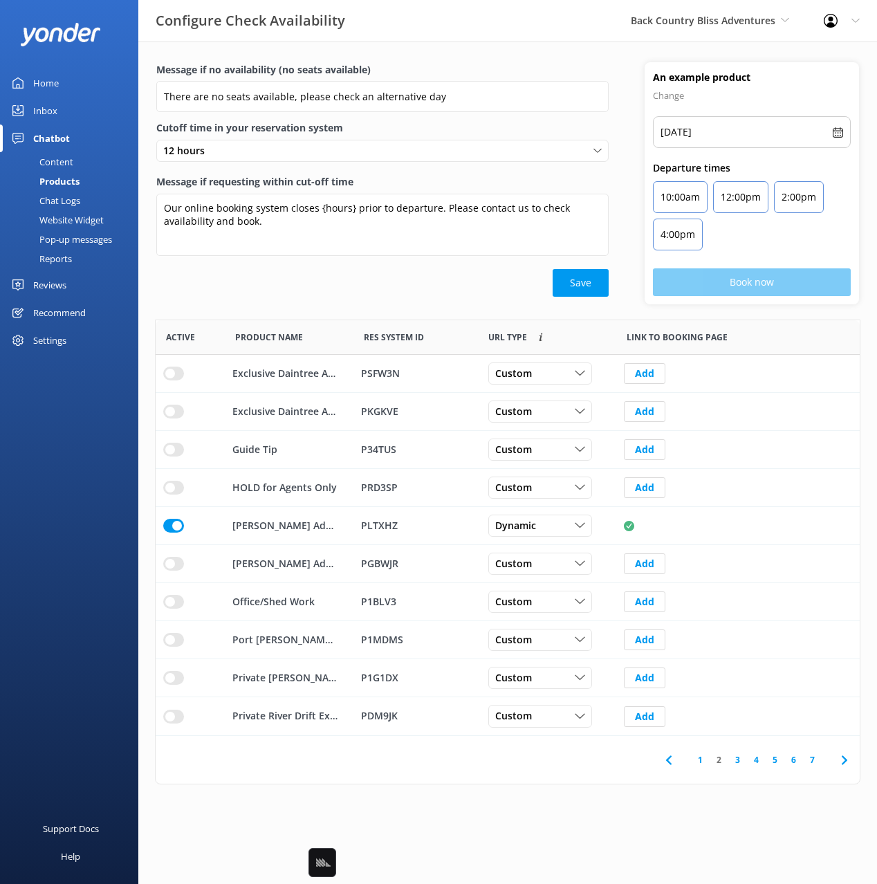
click at [343, 303] on div "Message if no availability (no seats available) There are no seats available, p…" at bounding box center [382, 183] width 488 height 242
click at [41, 155] on div "Content" at bounding box center [40, 161] width 65 height 19
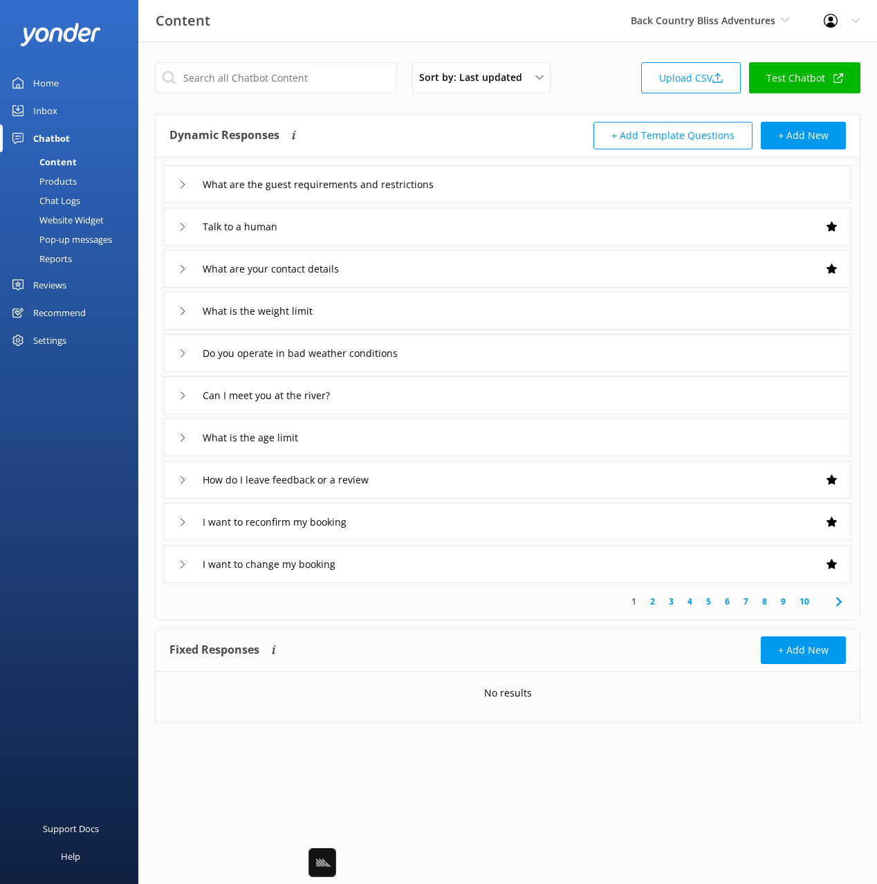
drag, startPoint x: 533, startPoint y: 111, endPoint x: 455, endPoint y: 109, distance: 78.2
click at [533, 111] on div "Sort by: Last updated Title Last updated Upload CSV Test Chatbot Dynamic Respon…" at bounding box center [507, 402] width 738 height 723
drag, startPoint x: 354, startPoint y: 41, endPoint x: 428, endPoint y: 101, distance: 94.9
click at [354, 41] on div "Content Back Country Bliss Adventures Black Cat Cruises [GEOGRAPHIC_DATA] [GEOG…" at bounding box center [438, 21] width 877 height 42
drag, startPoint x: 609, startPoint y: 105, endPoint x: 545, endPoint y: 102, distance: 64.4
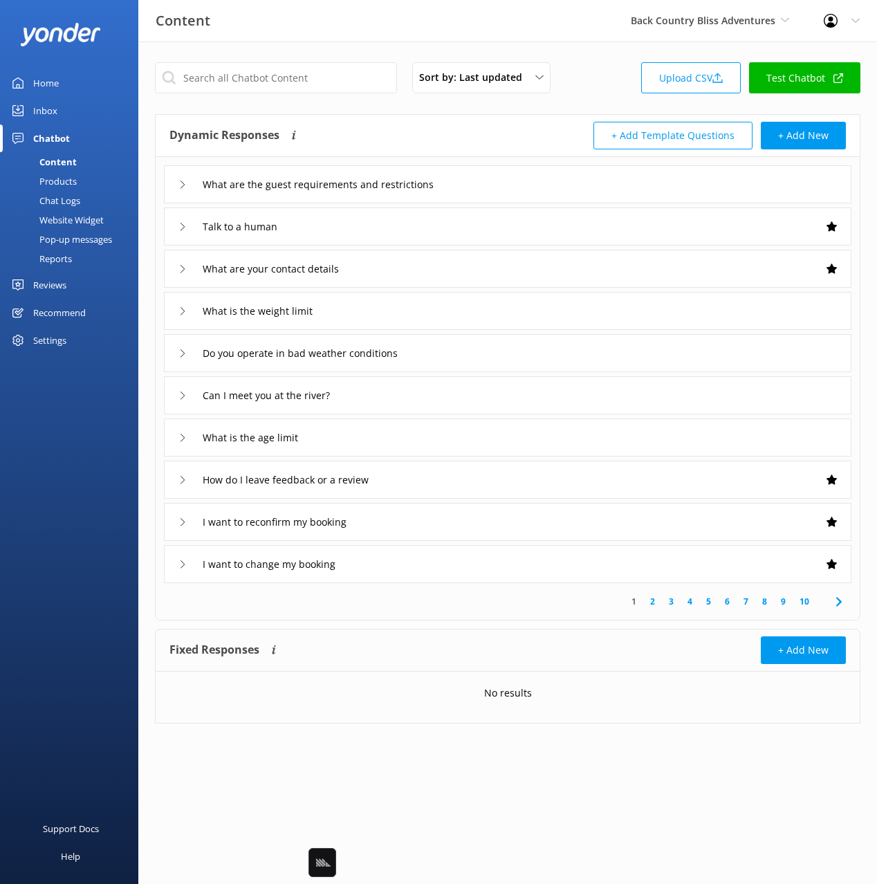
click at [602, 106] on div "Sort by: Last updated Title Last updated Upload CSV Test Chatbot Dynamic Respon…" at bounding box center [507, 402] width 738 height 723
click at [30, 87] on link "Home" at bounding box center [69, 83] width 138 height 28
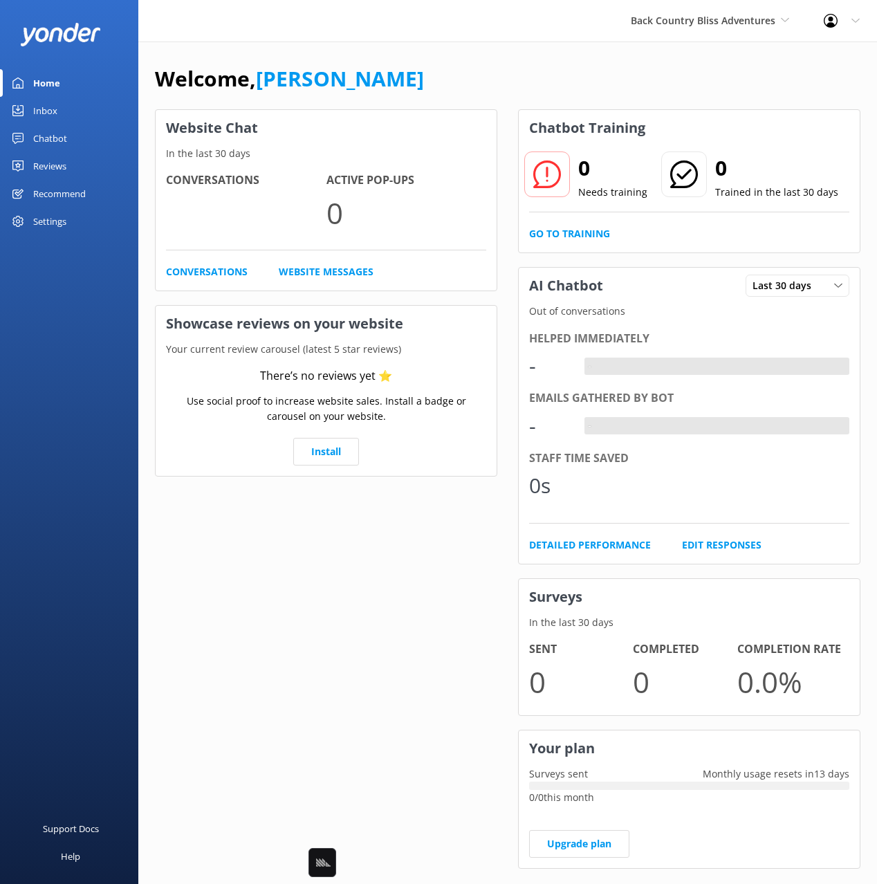
drag, startPoint x: 493, startPoint y: 73, endPoint x: 397, endPoint y: 10, distance: 115.3
click at [484, 70] on div "Welcome, [PERSON_NAME]" at bounding box center [507, 85] width 705 height 47
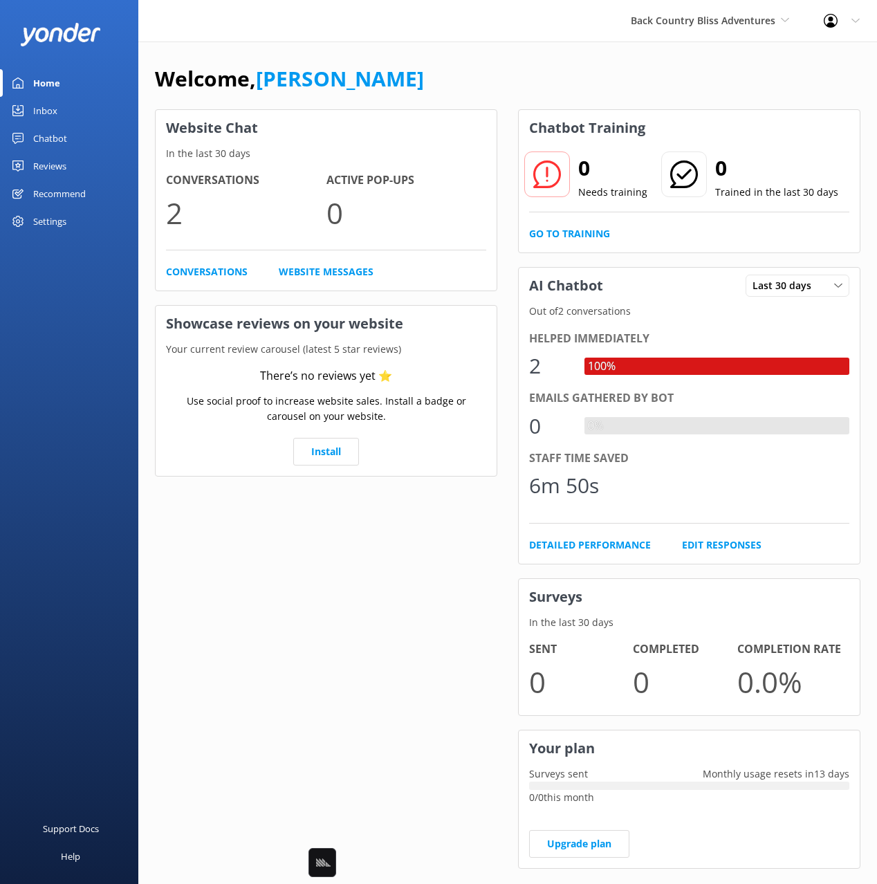
click at [493, 87] on div "Welcome, [PERSON_NAME]" at bounding box center [507, 85] width 705 height 47
